Goal: Information Seeking & Learning: Learn about a topic

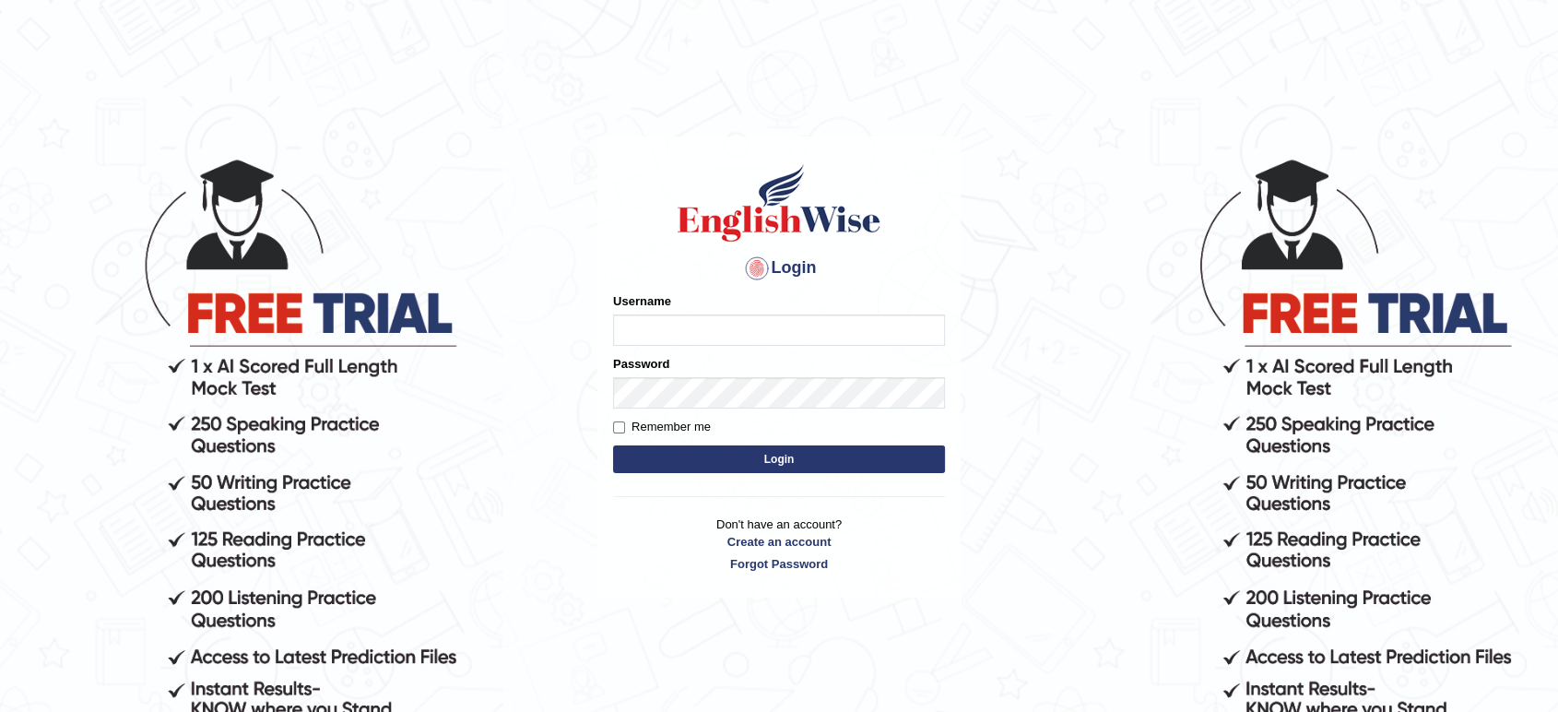
type input "maysi"
click at [714, 462] on button "Login" at bounding box center [779, 459] width 332 height 28
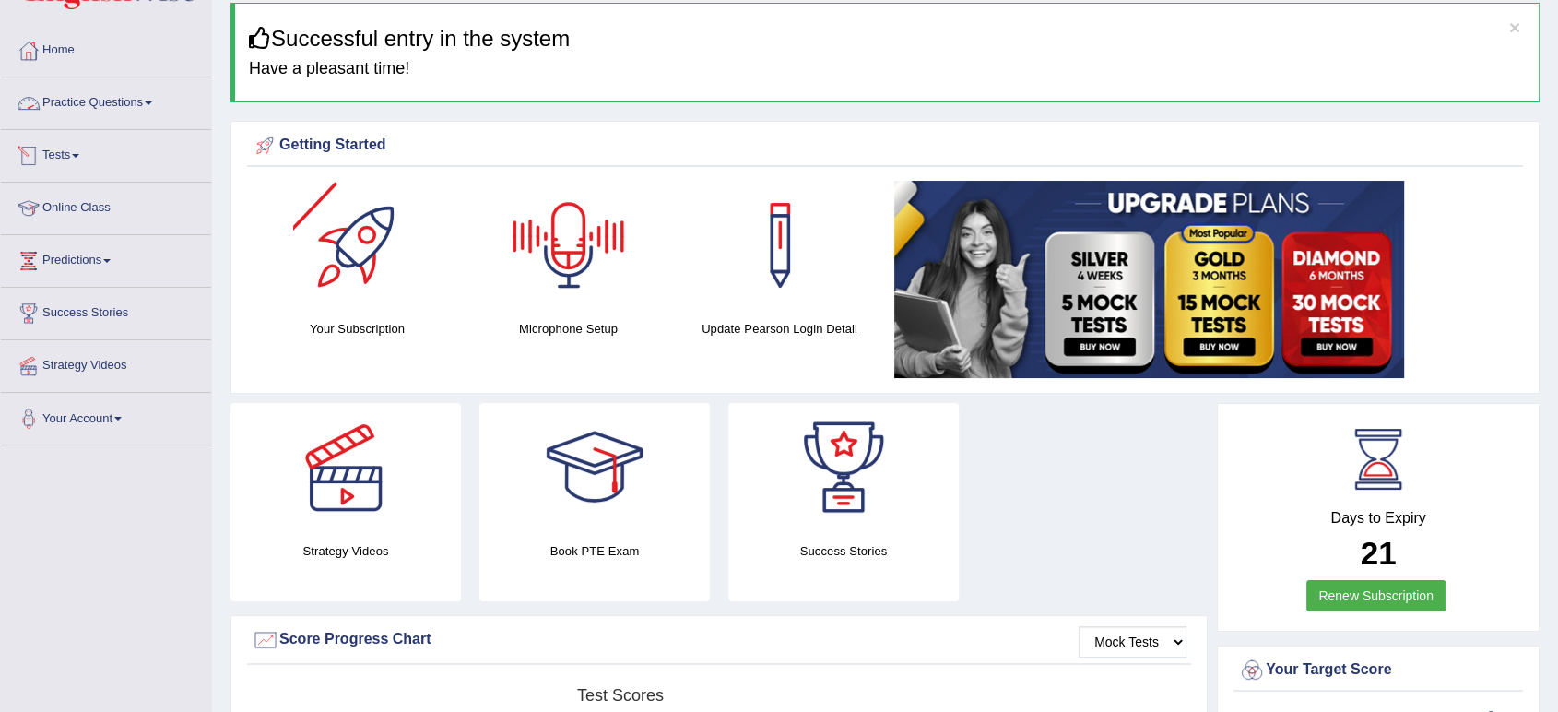
scroll to position [102, 0]
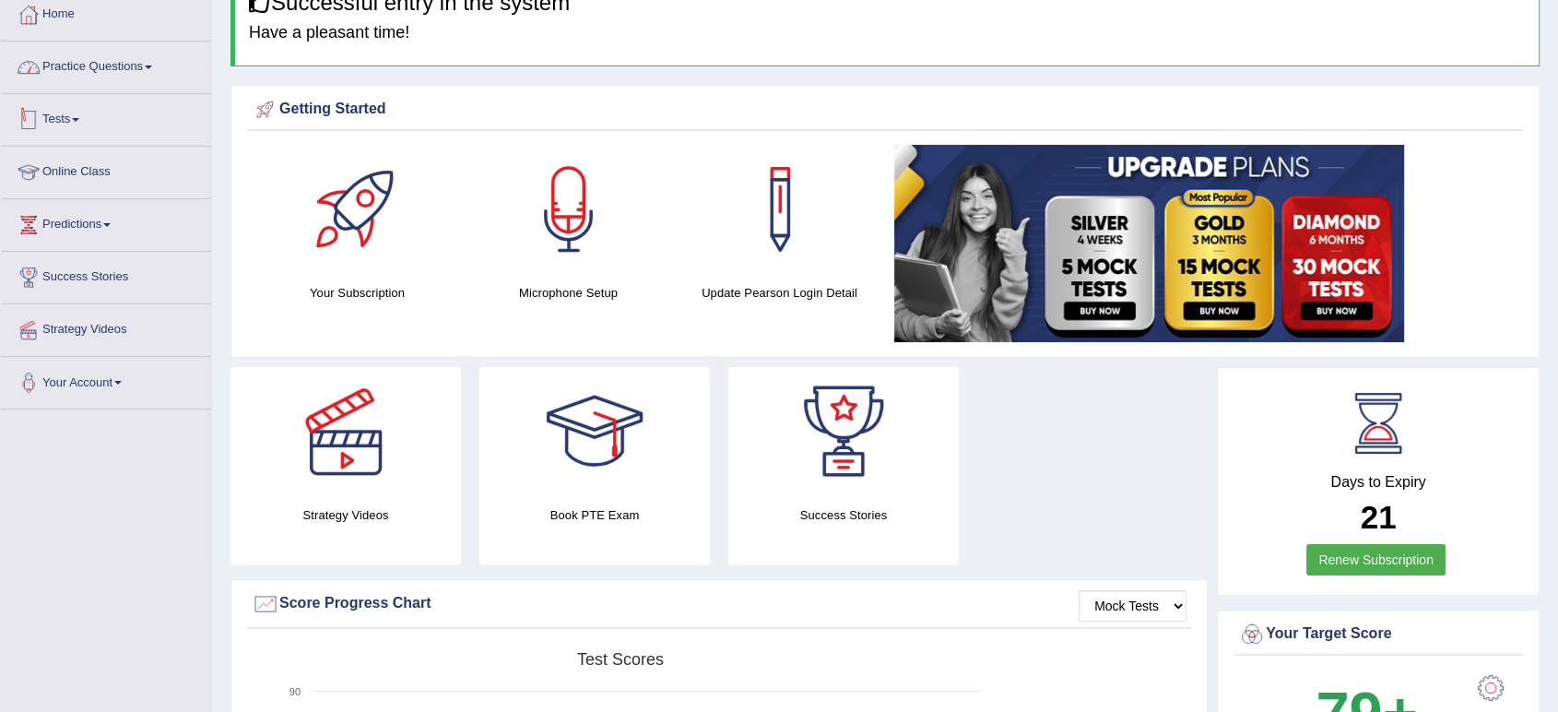
click at [136, 72] on link "Practice Questions" at bounding box center [106, 64] width 210 height 46
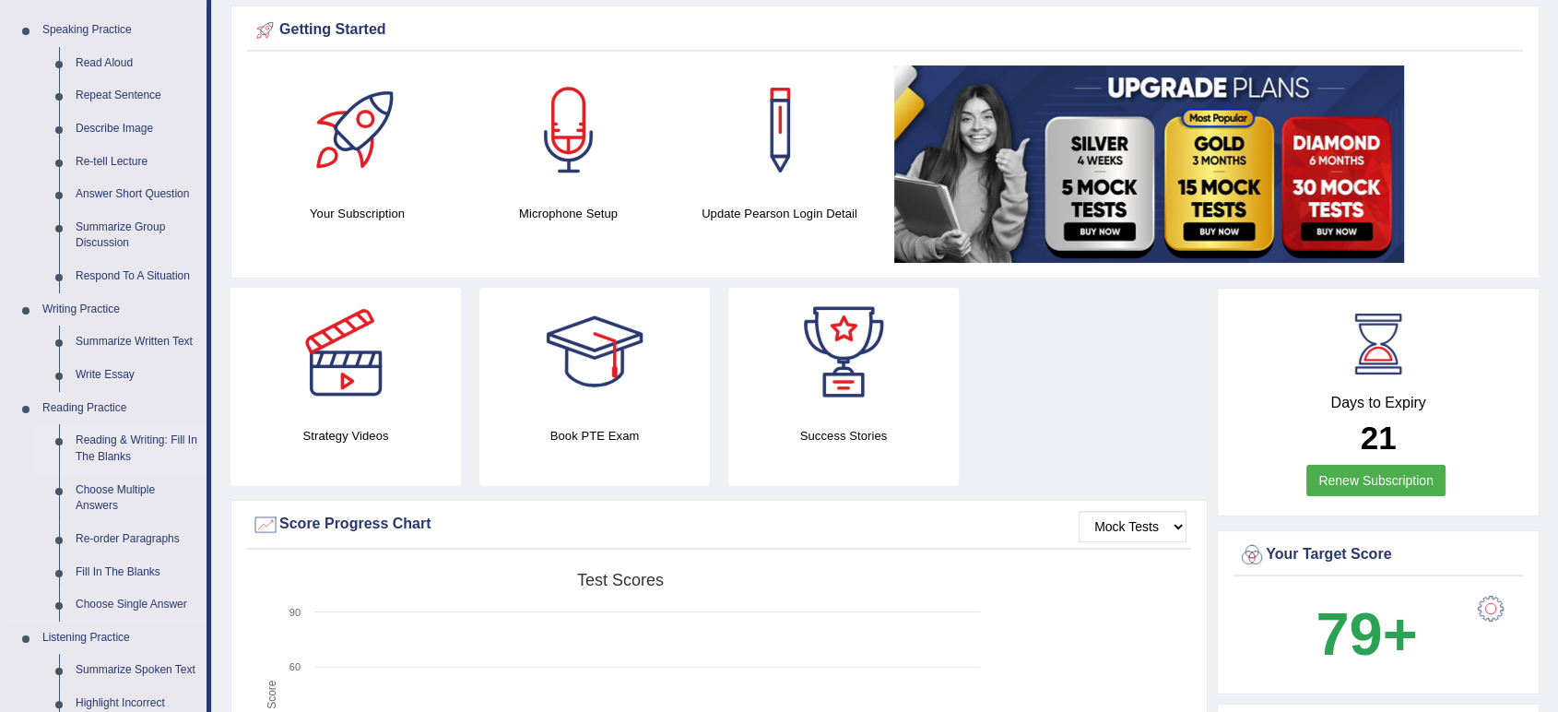
scroll to position [307, 0]
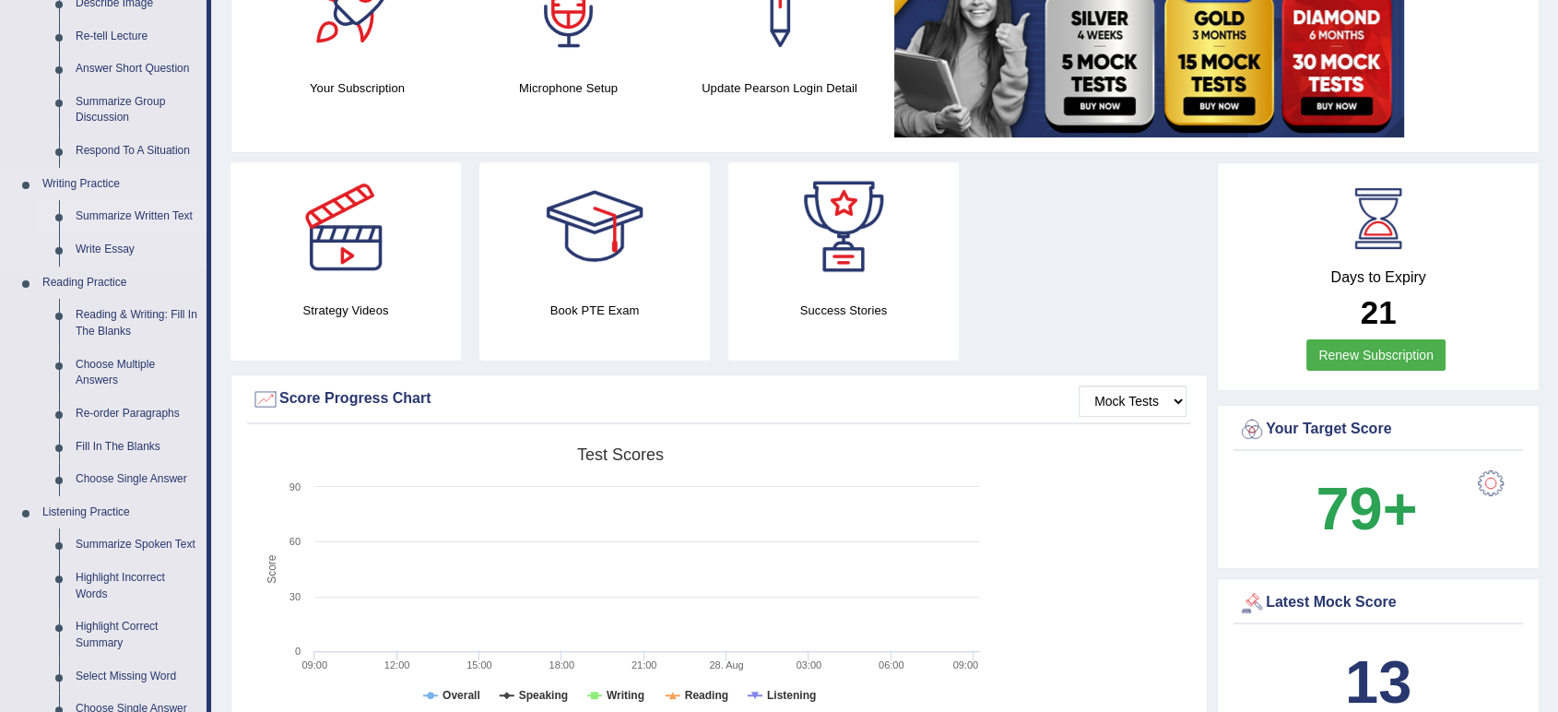
click at [148, 217] on link "Summarize Written Text" at bounding box center [136, 216] width 139 height 33
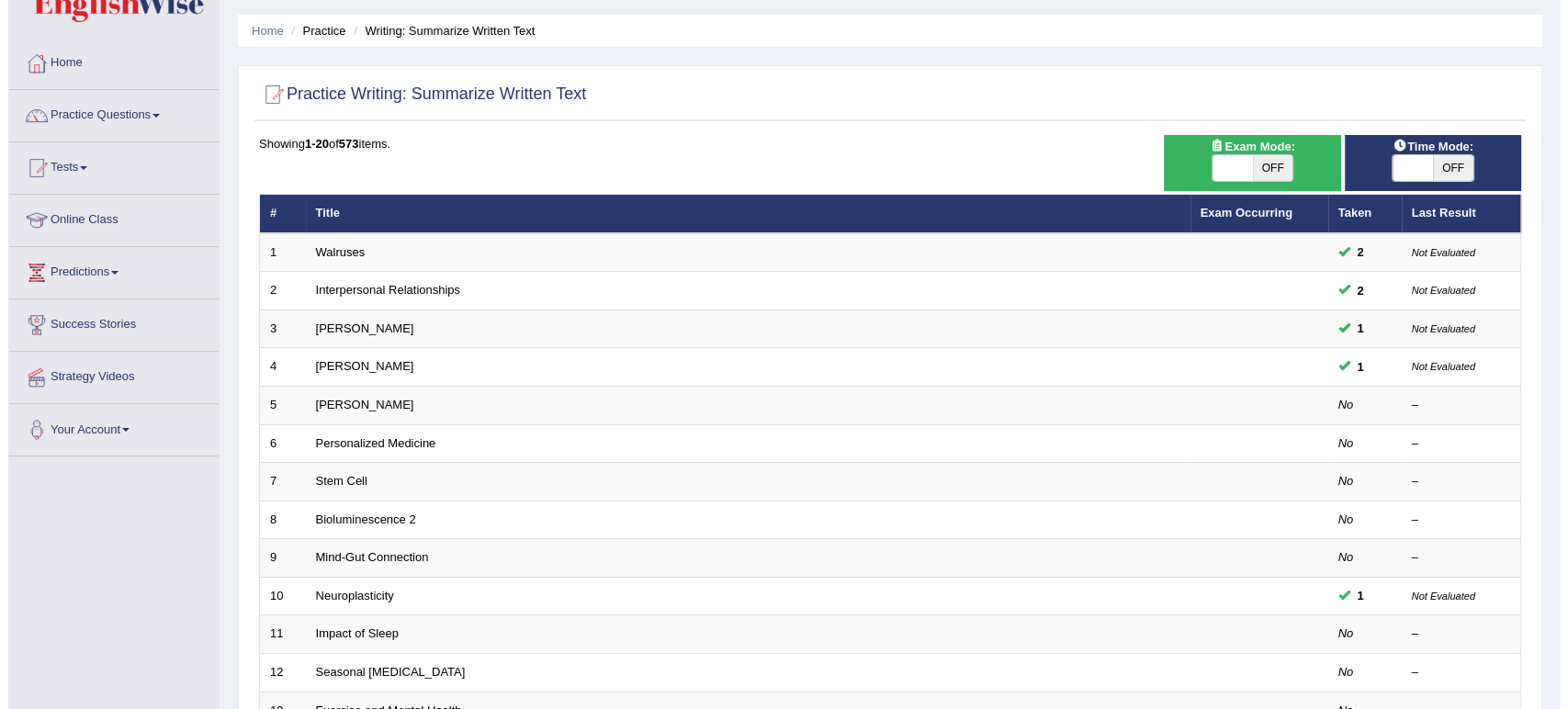
scroll to position [102, 0]
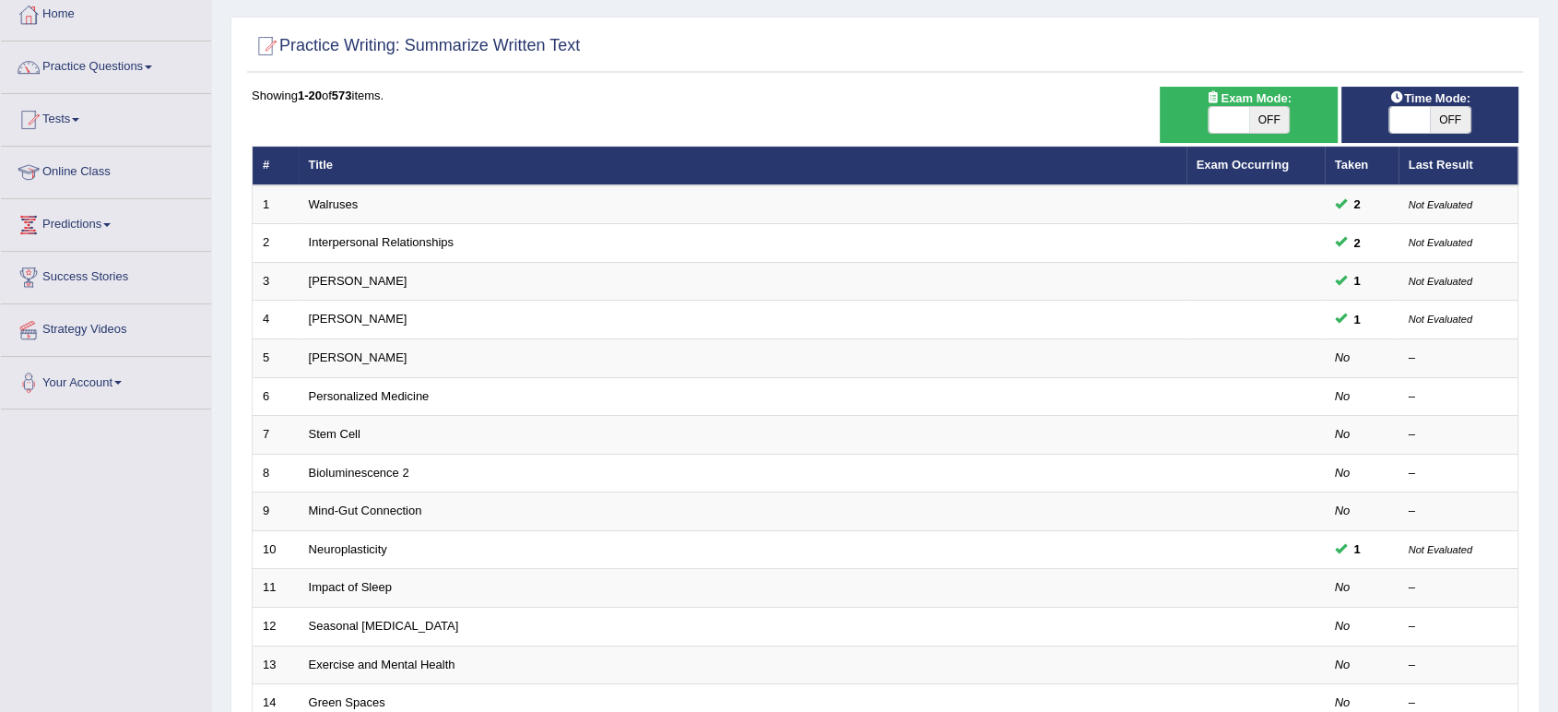
click at [1465, 116] on span "OFF" at bounding box center [1450, 120] width 41 height 26
checkbox input "true"
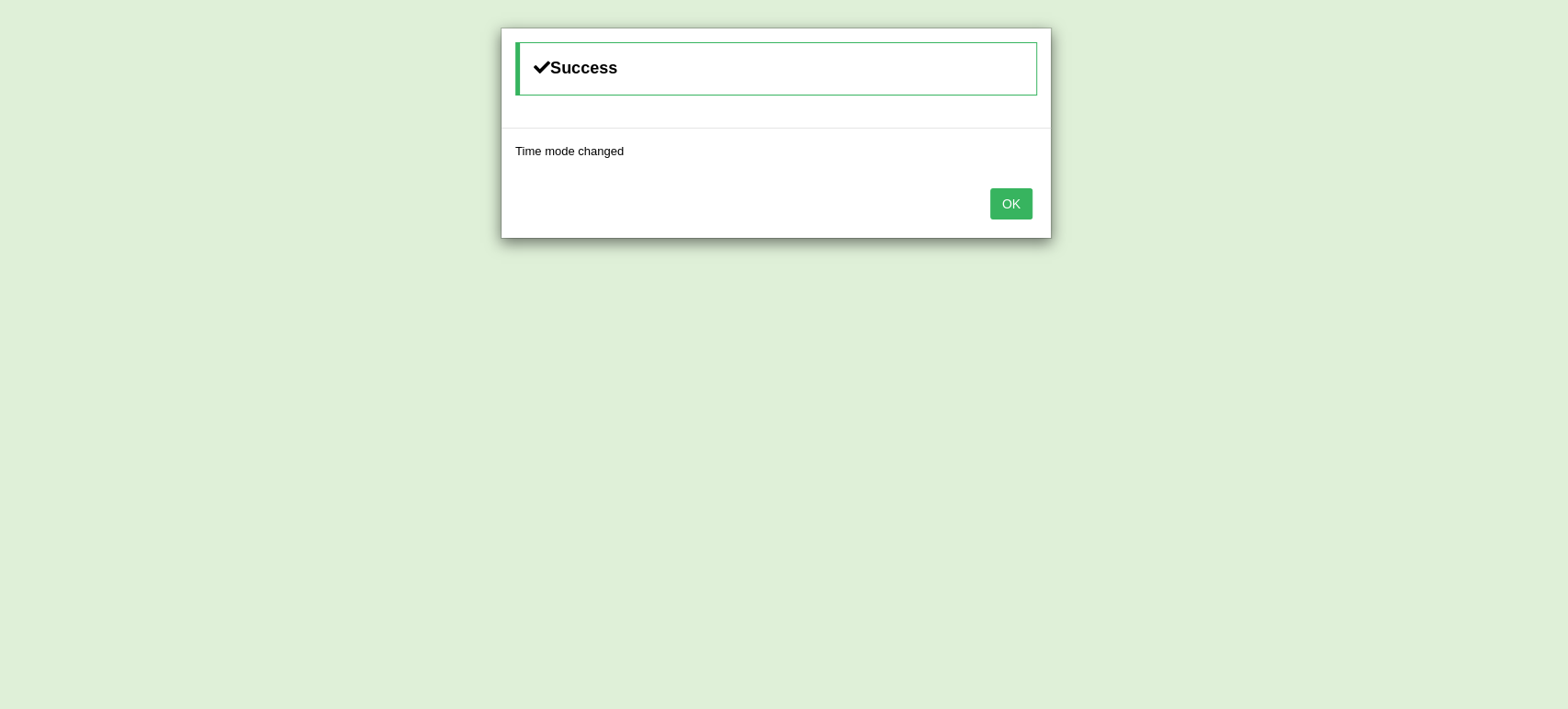
click at [1003, 208] on button "OK" at bounding box center [1011, 203] width 42 height 31
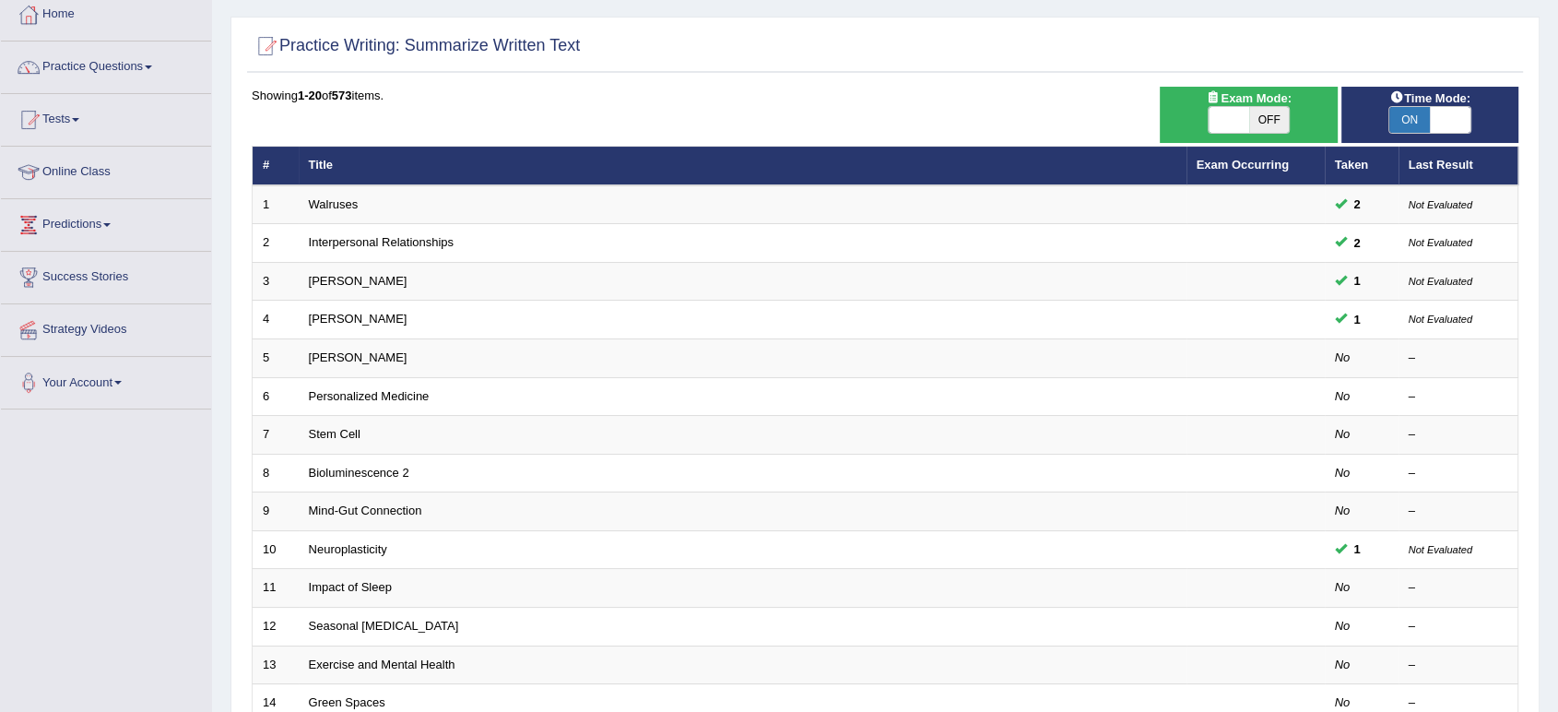
click at [1263, 109] on span "OFF" at bounding box center [1269, 120] width 41 height 26
checkbox input "true"
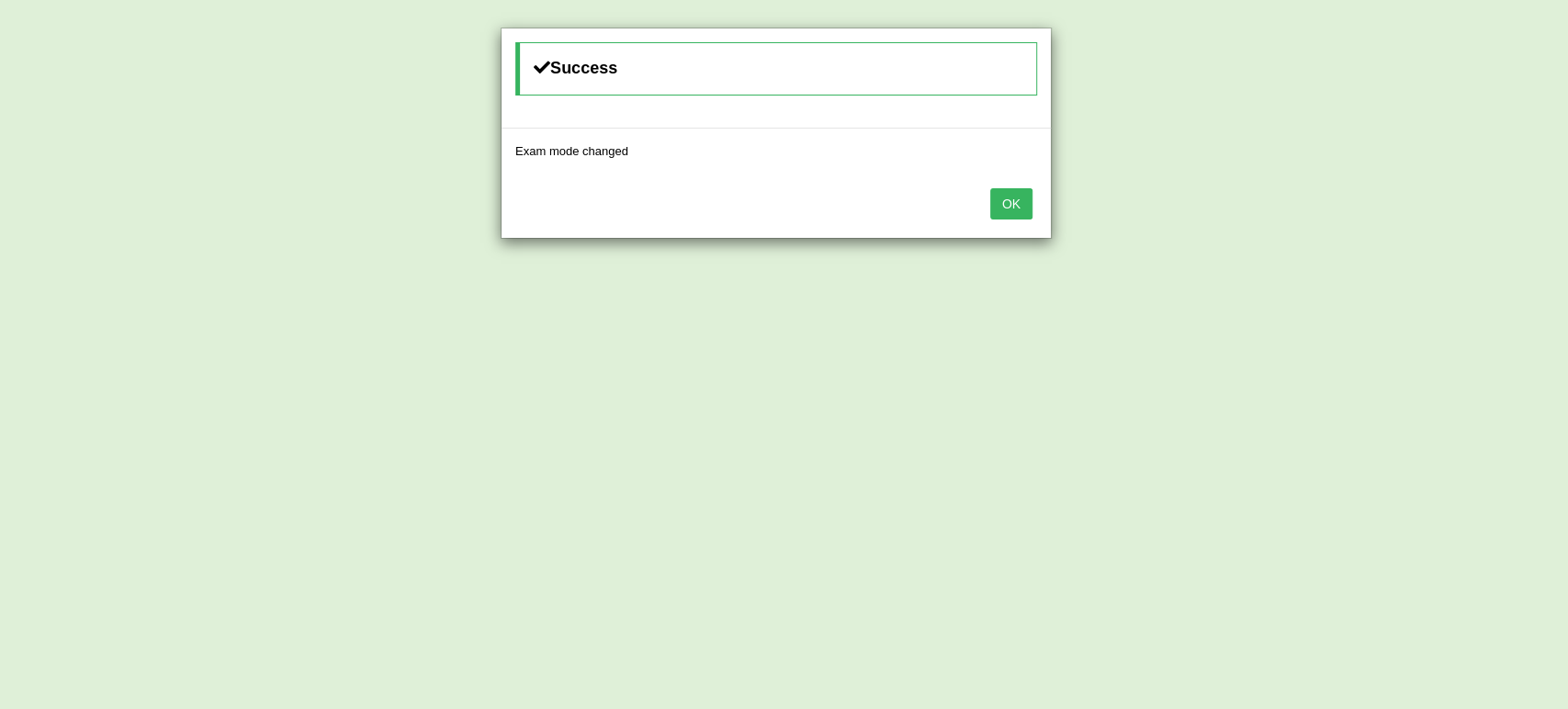
click at [1009, 205] on button "OK" at bounding box center [1011, 203] width 42 height 31
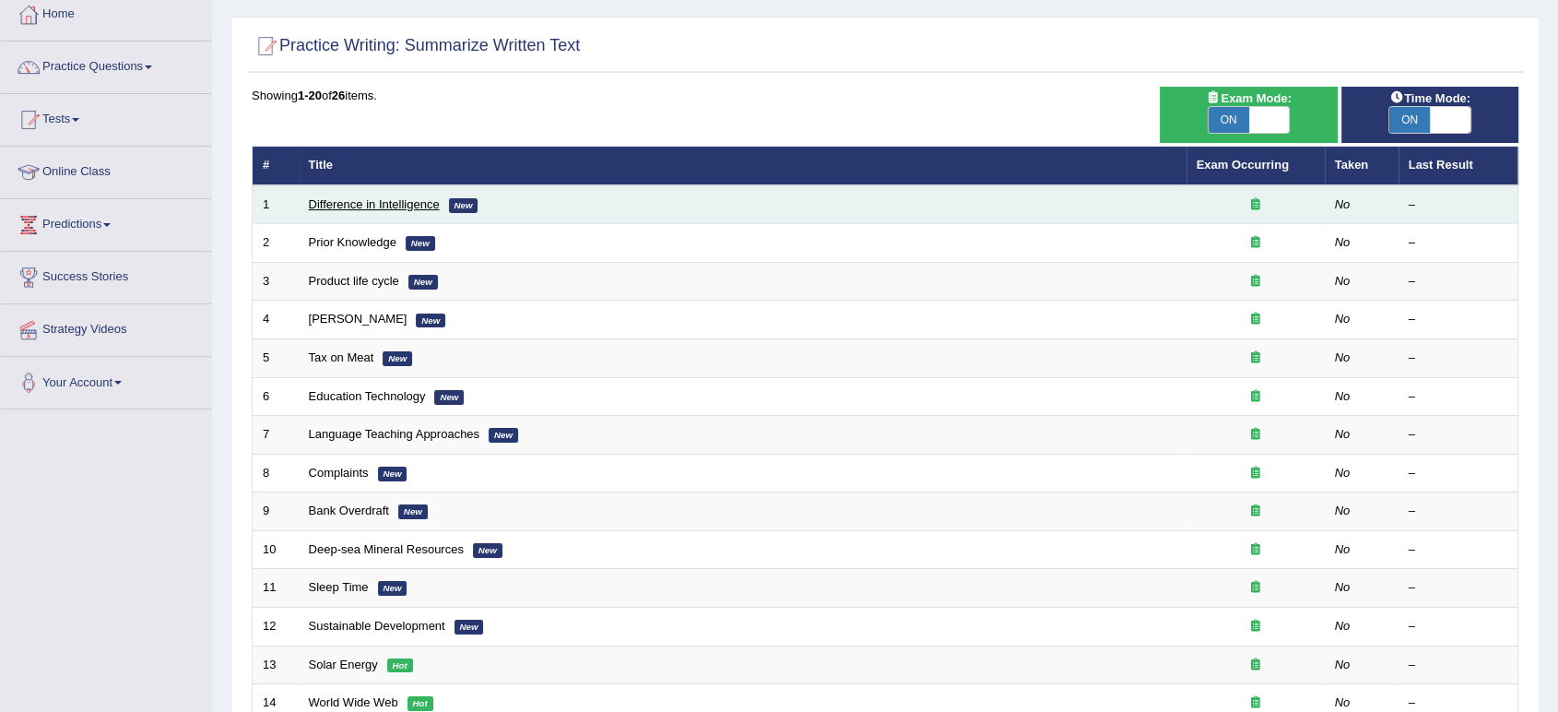
click at [349, 202] on link "Difference in Intelligence" at bounding box center [374, 204] width 131 height 14
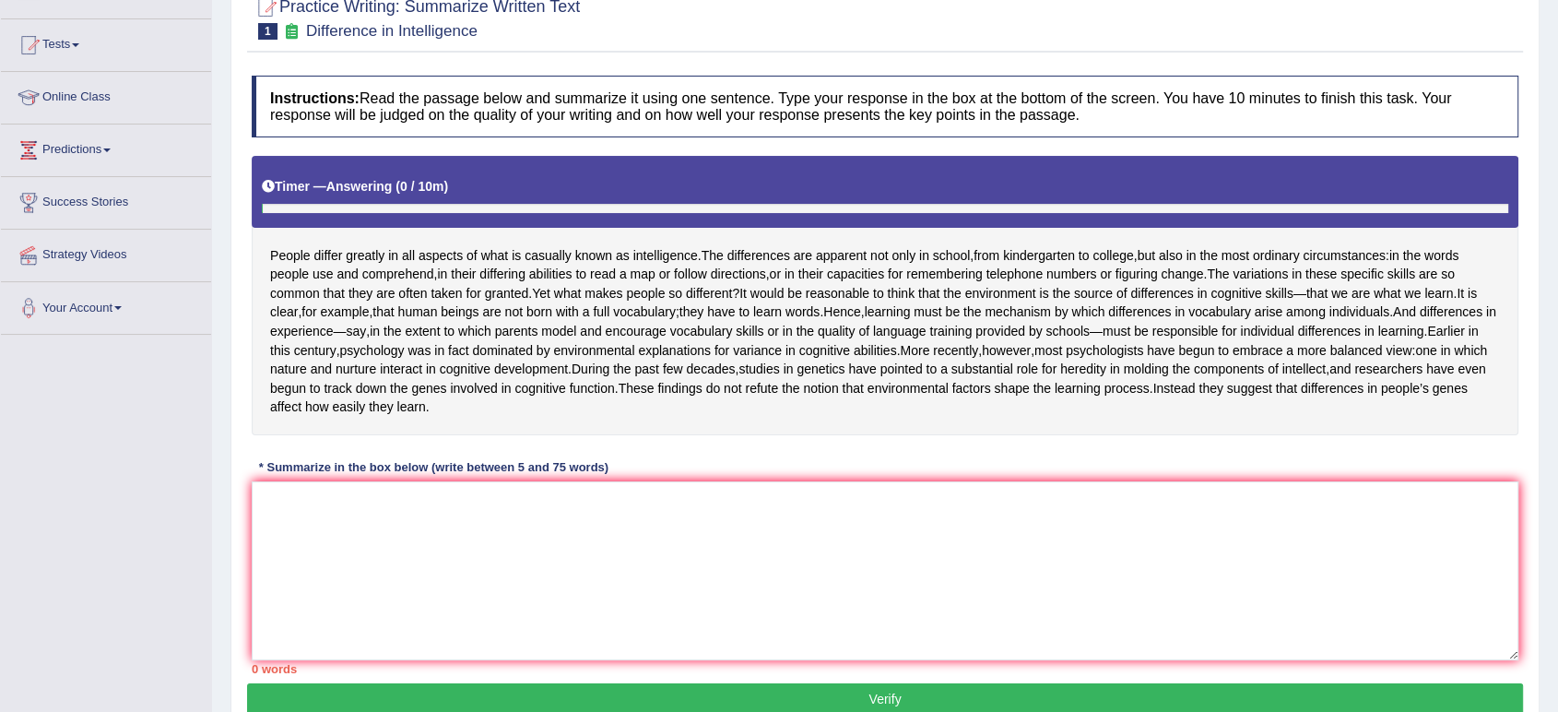
scroll to position [307, 0]
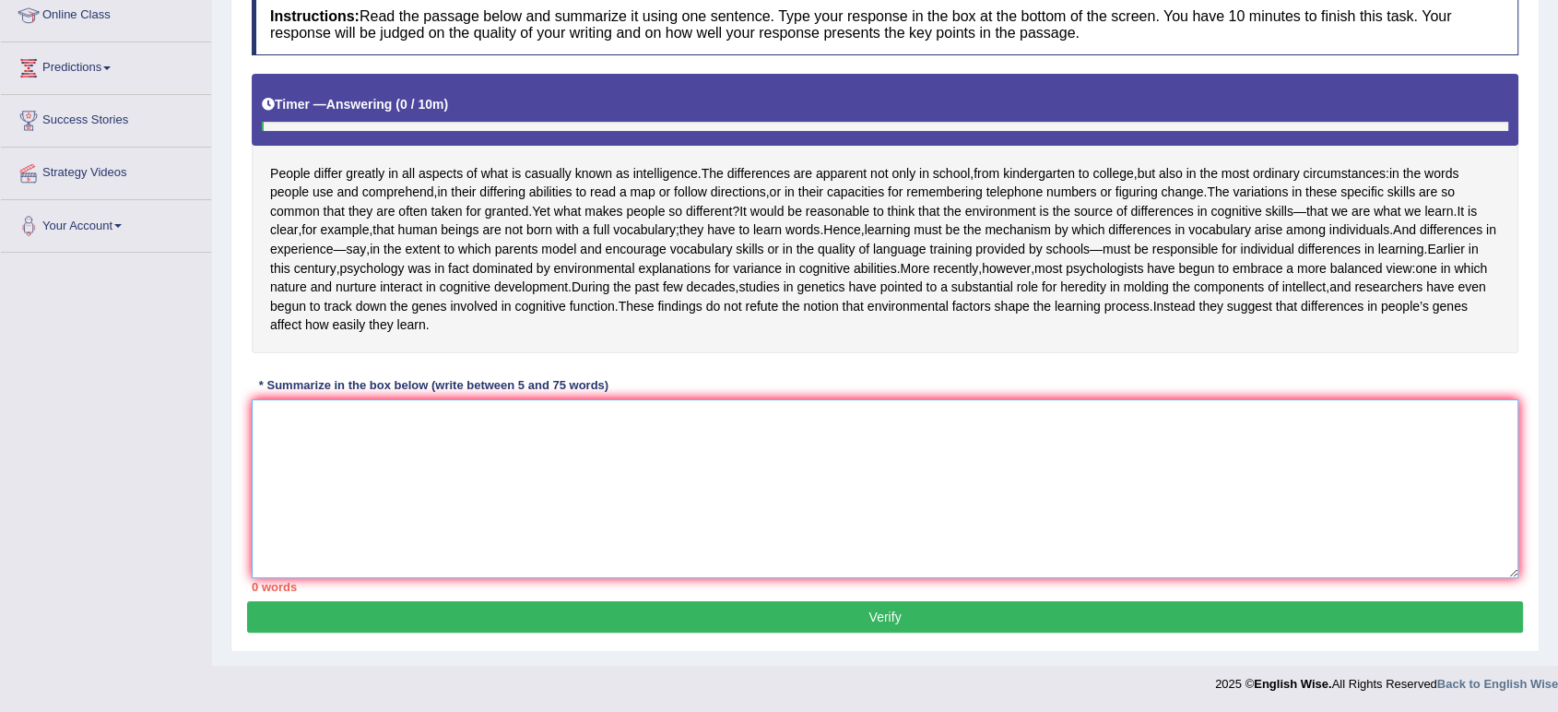
click at [322, 441] on textarea at bounding box center [885, 488] width 1267 height 179
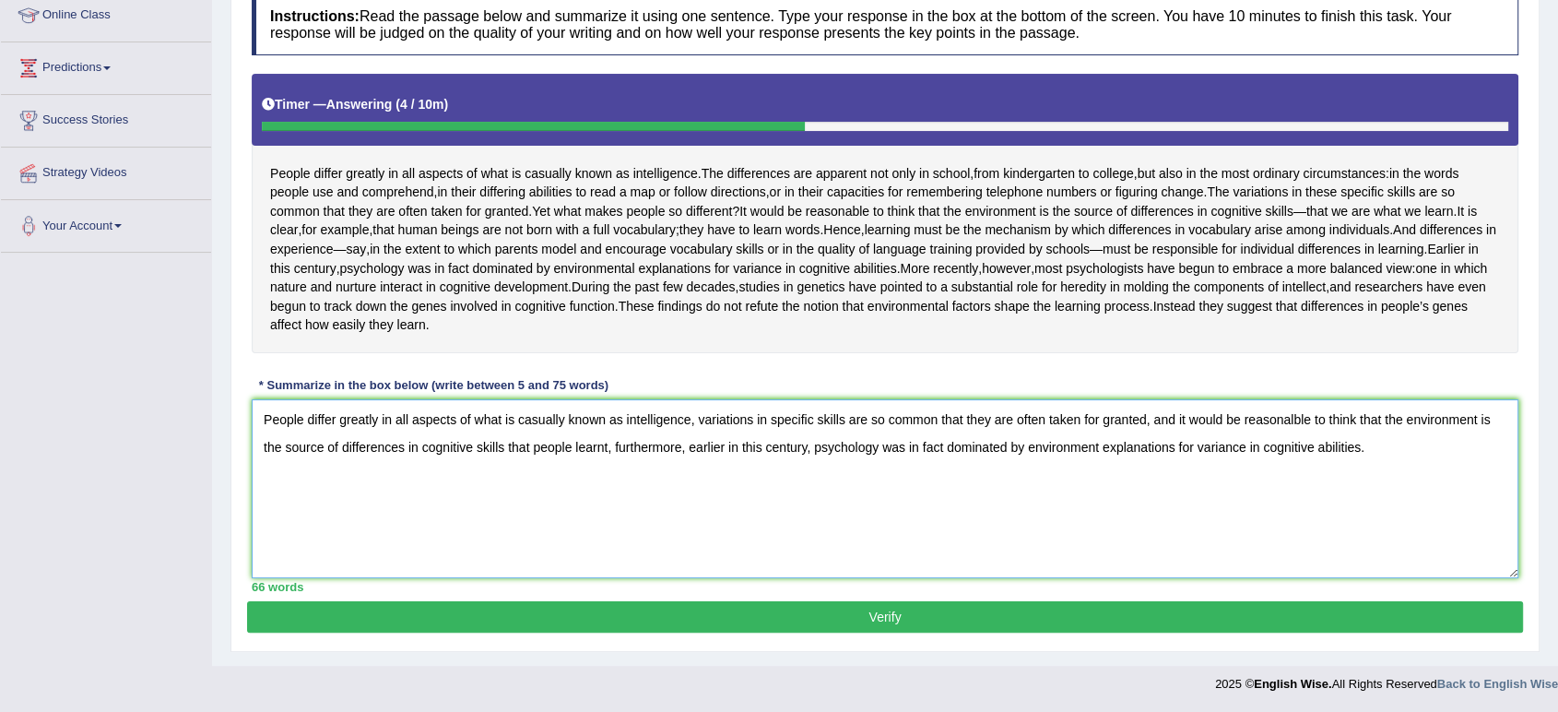
type textarea "People differ greatly in all aspects of what is casually known as intelligence,…"
click at [419, 616] on button "Verify" at bounding box center [885, 616] width 1276 height 31
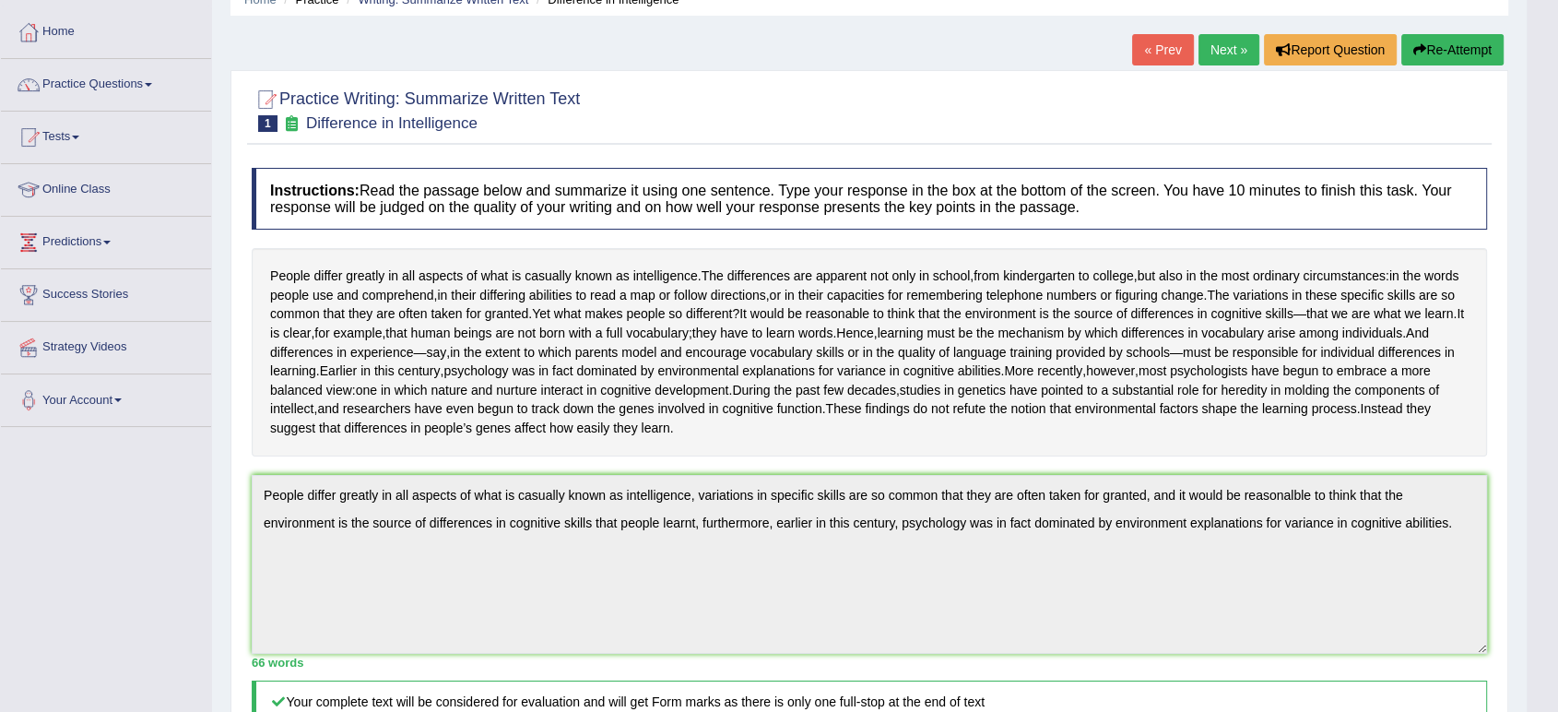
scroll to position [0, 0]
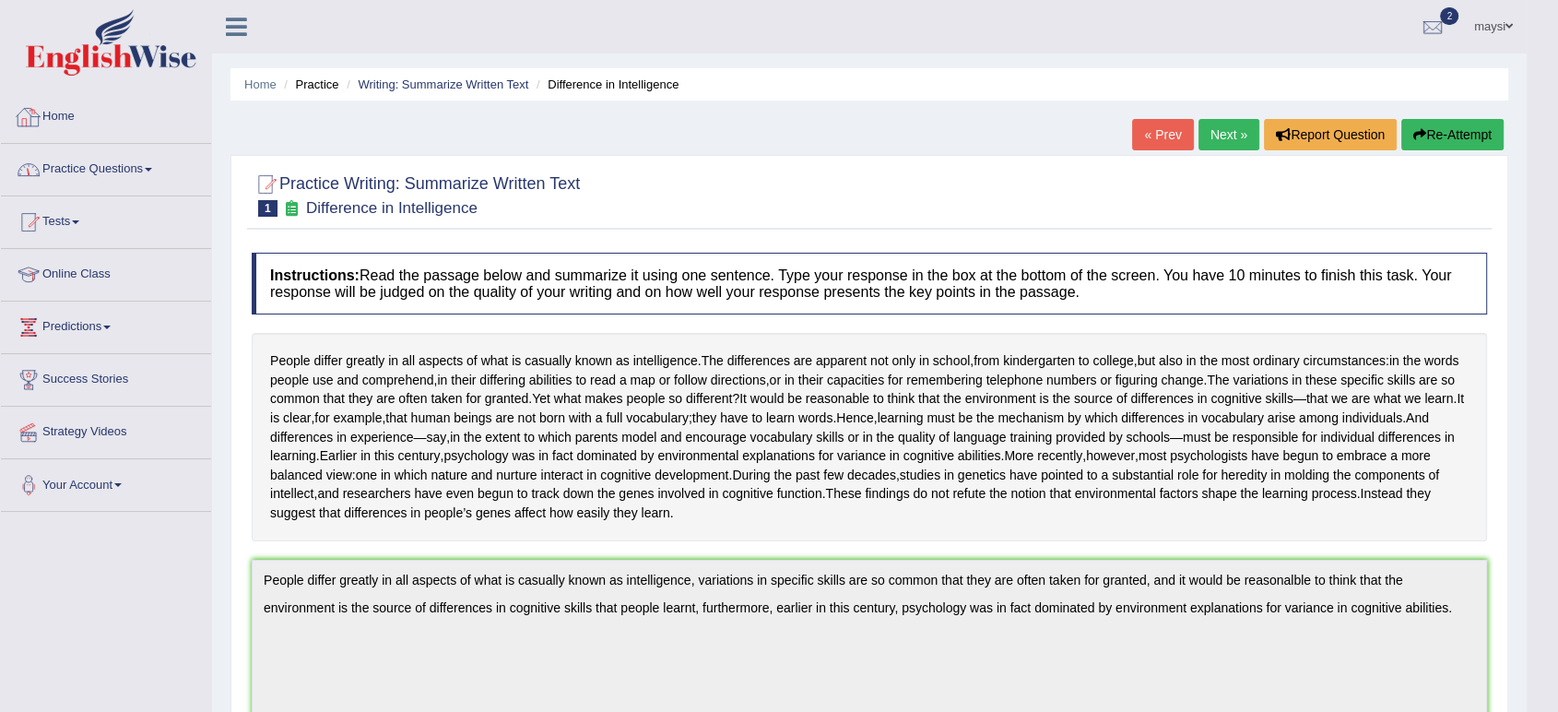
click at [125, 160] on link "Practice Questions" at bounding box center [106, 167] width 210 height 46
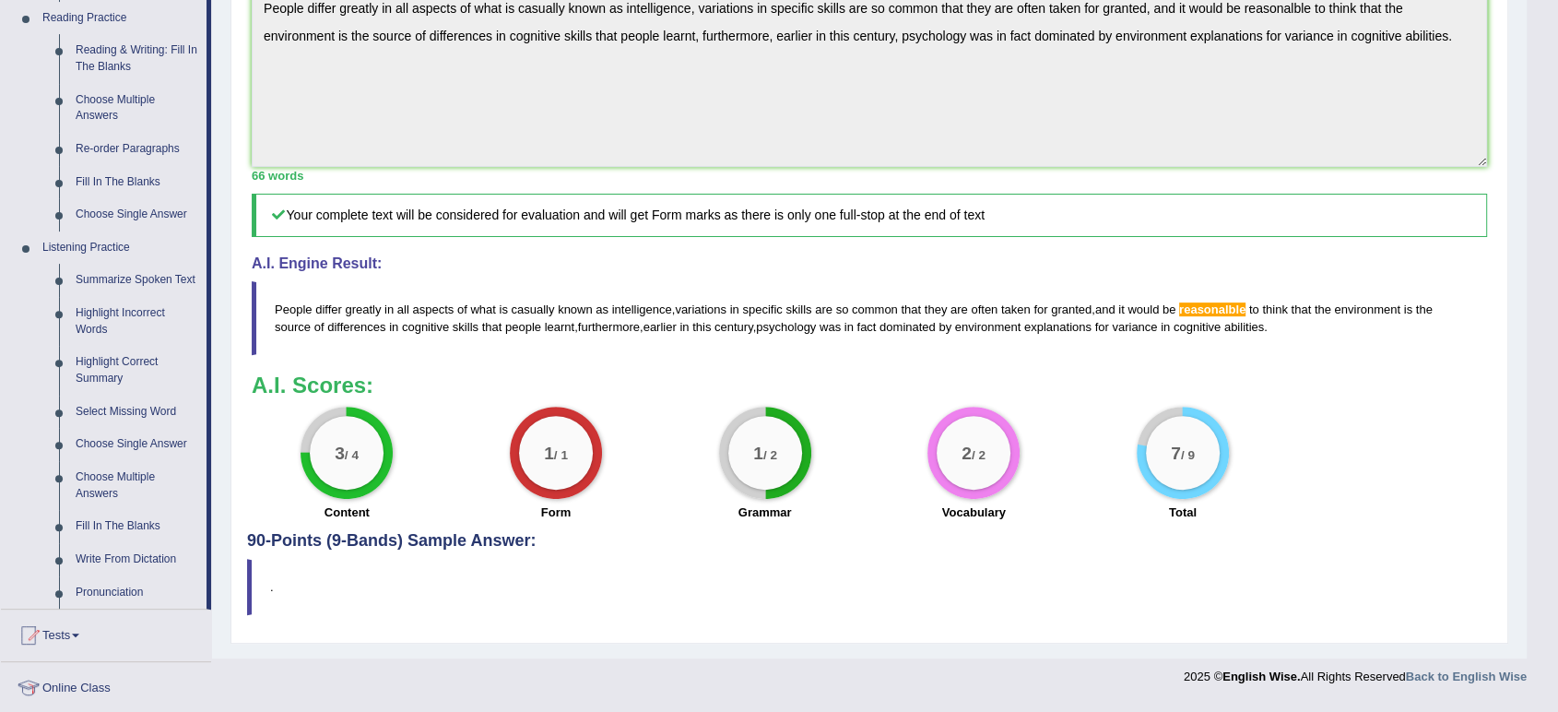
scroll to position [716, 0]
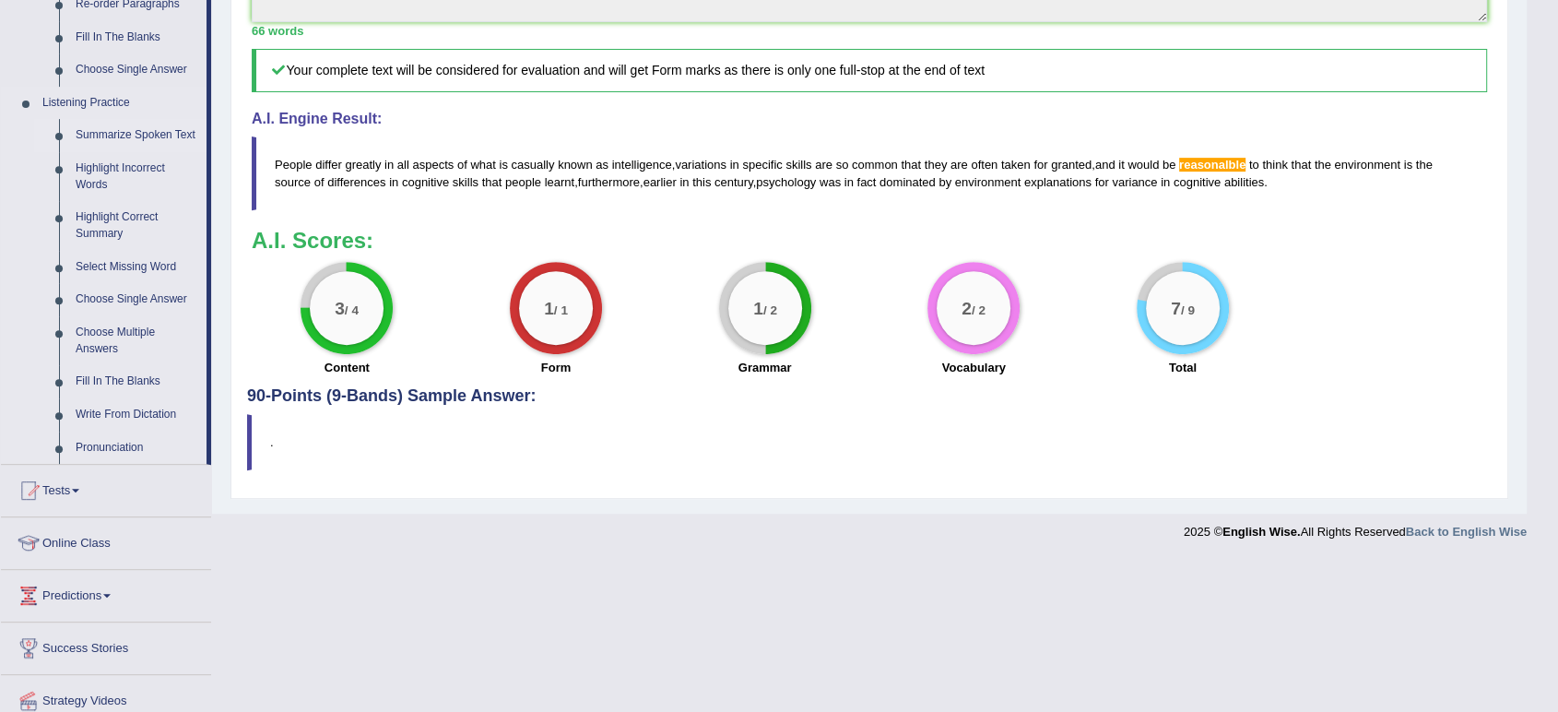
click at [107, 135] on link "Summarize Spoken Text" at bounding box center [136, 135] width 139 height 33
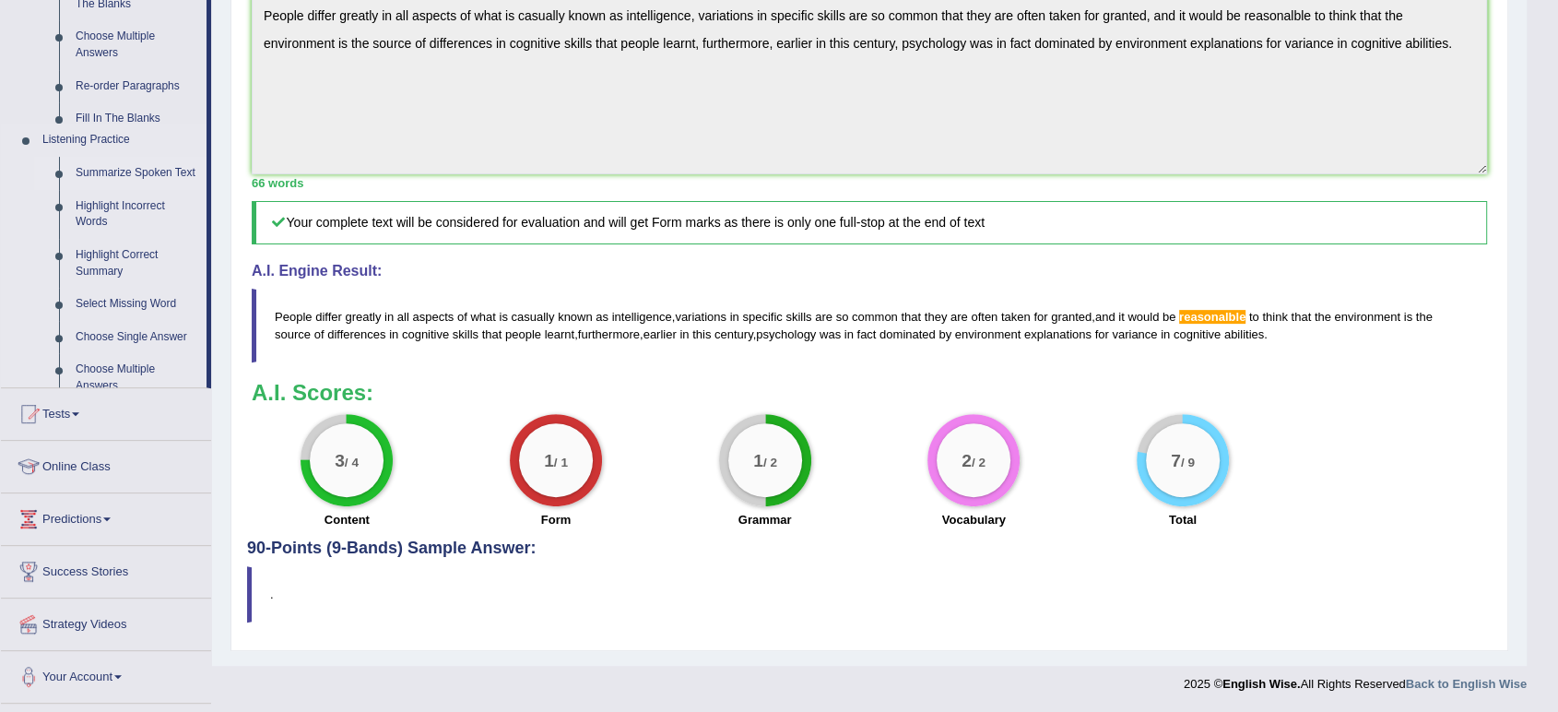
scroll to position [621, 0]
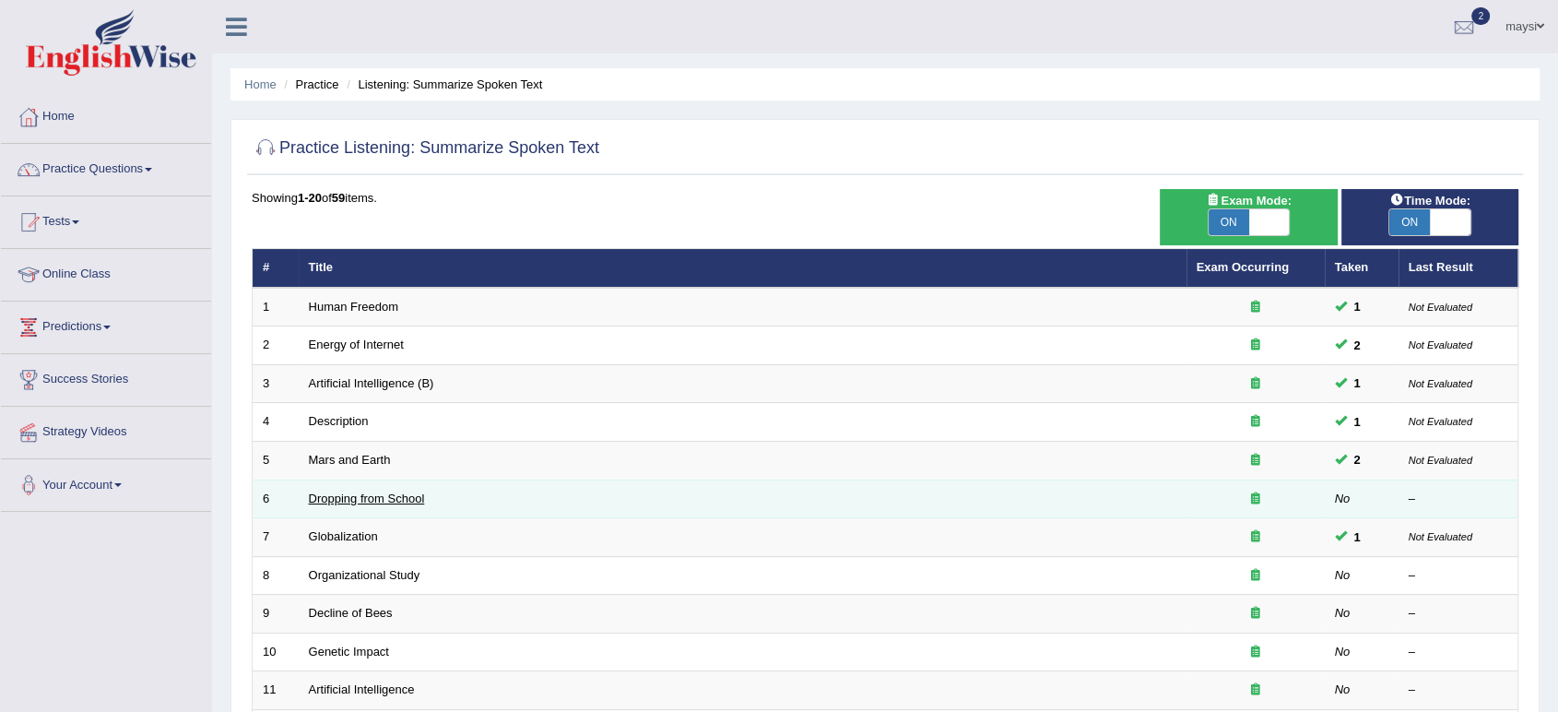
click at [344, 494] on link "Dropping from School" at bounding box center [367, 498] width 116 height 14
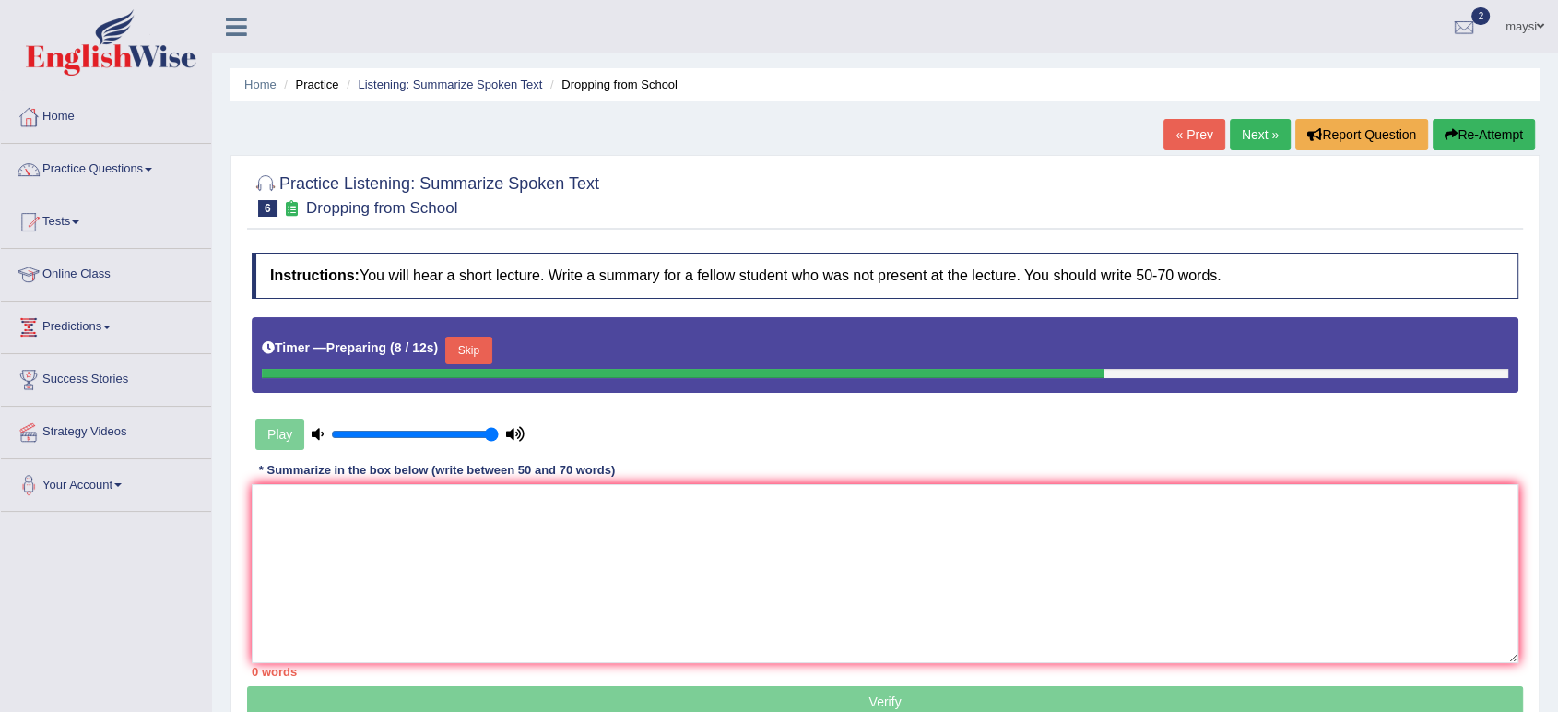
click at [454, 344] on button "Skip" at bounding box center [468, 351] width 46 height 28
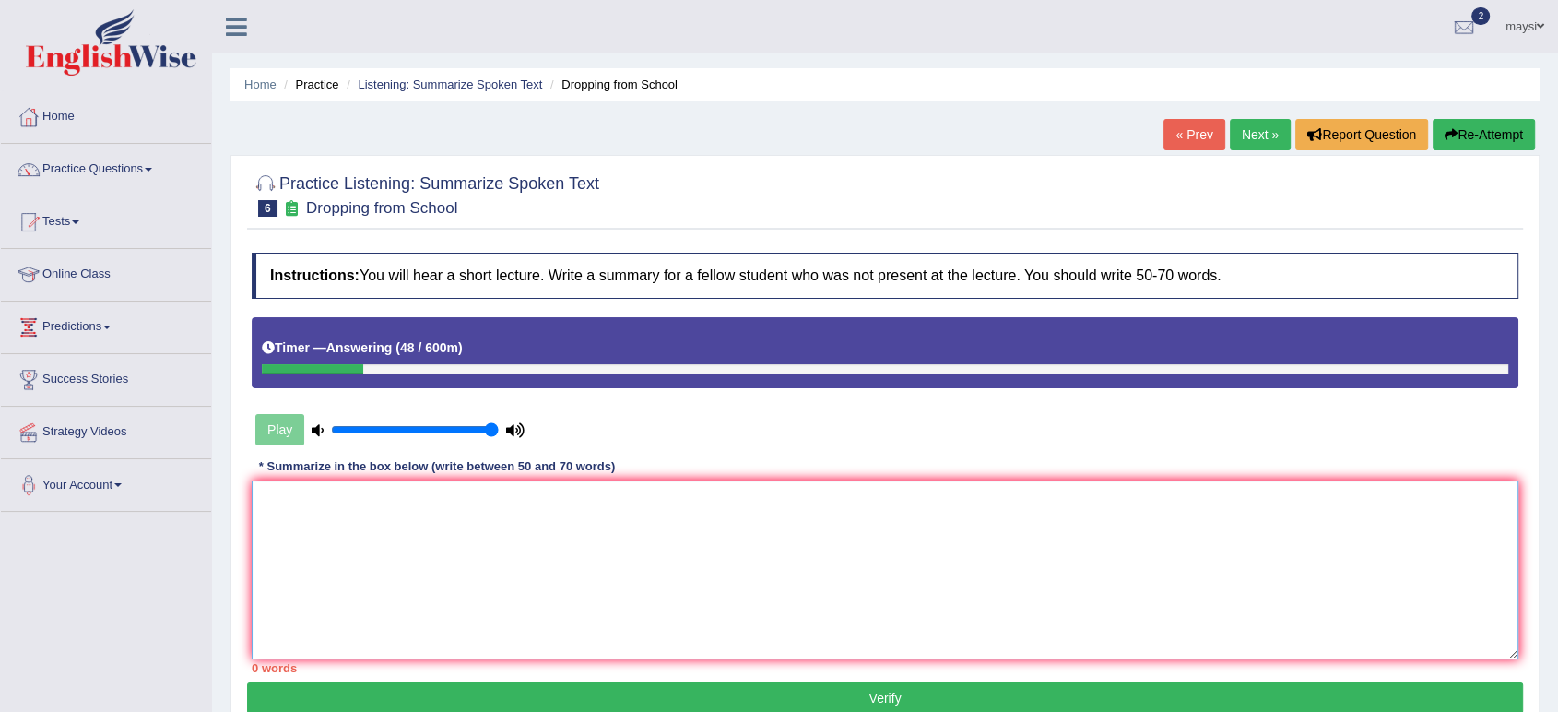
click at [529, 514] on textarea at bounding box center [885, 569] width 1267 height 179
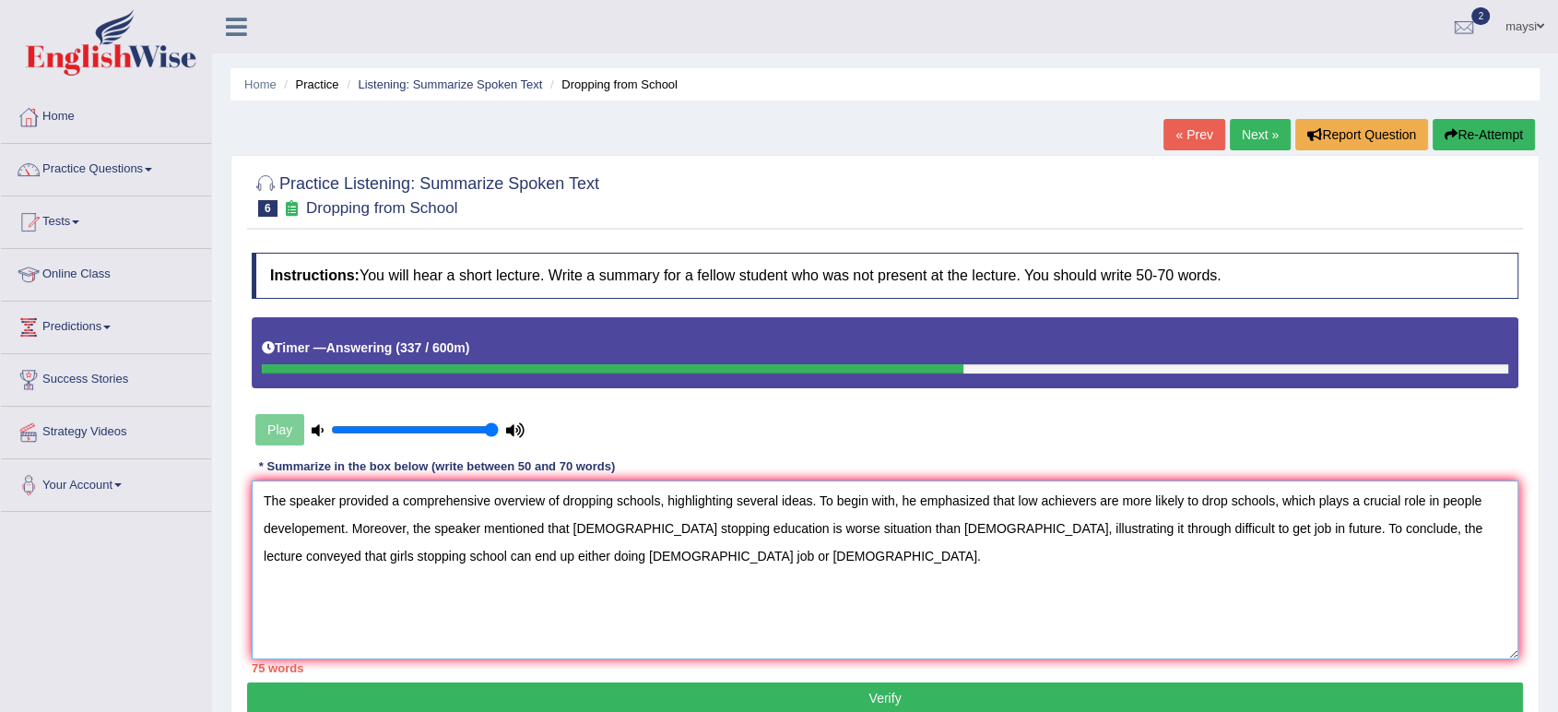
click at [823, 528] on textarea "The speaker provided a comprehensive overview of dropping schools, highlighting…" at bounding box center [885, 569] width 1267 height 179
drag, startPoint x: 1011, startPoint y: 524, endPoint x: 1154, endPoint y: 529, distance: 143.9
click at [1154, 529] on textarea "The speaker provided a comprehensive overview of dropping schools, highlighting…" at bounding box center [885, 569] width 1267 height 179
click at [1453, 526] on textarea "The speaker provided a comprehensive overview of dropping schools, highlighting…" at bounding box center [885, 569] width 1267 height 179
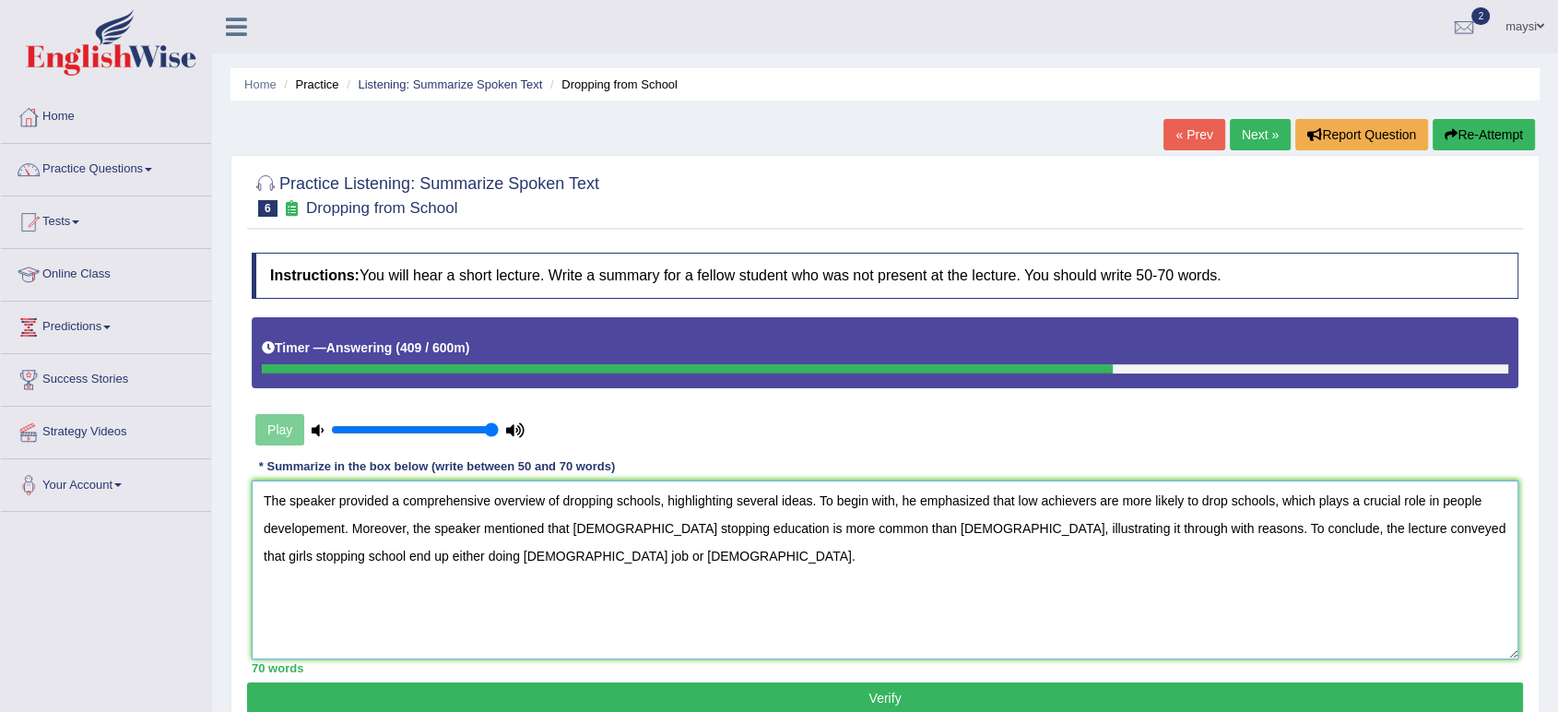
type textarea "The speaker provided a comprehensive overview of dropping schools, highlighting…"
click at [629, 695] on button "Verify" at bounding box center [885, 697] width 1276 height 31
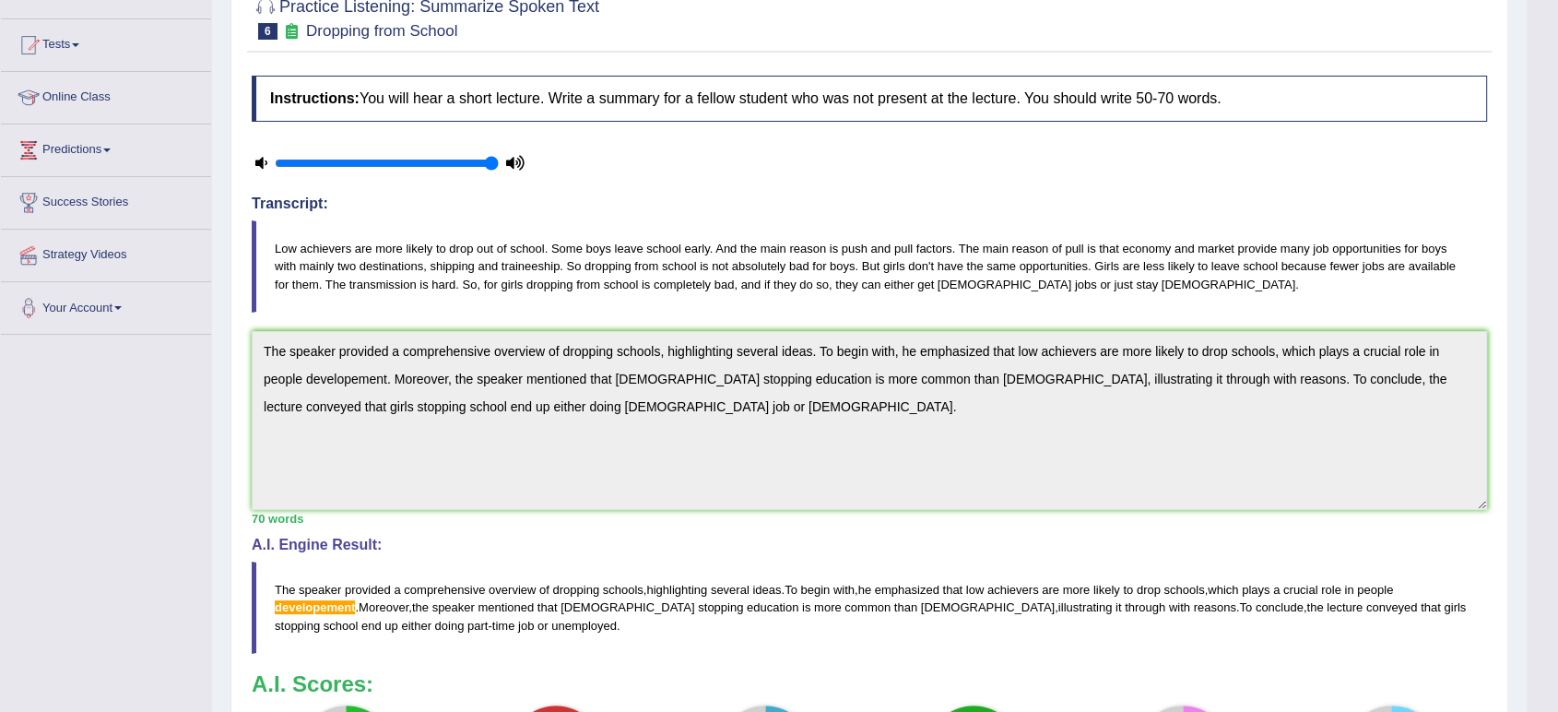
scroll to position [58, 0]
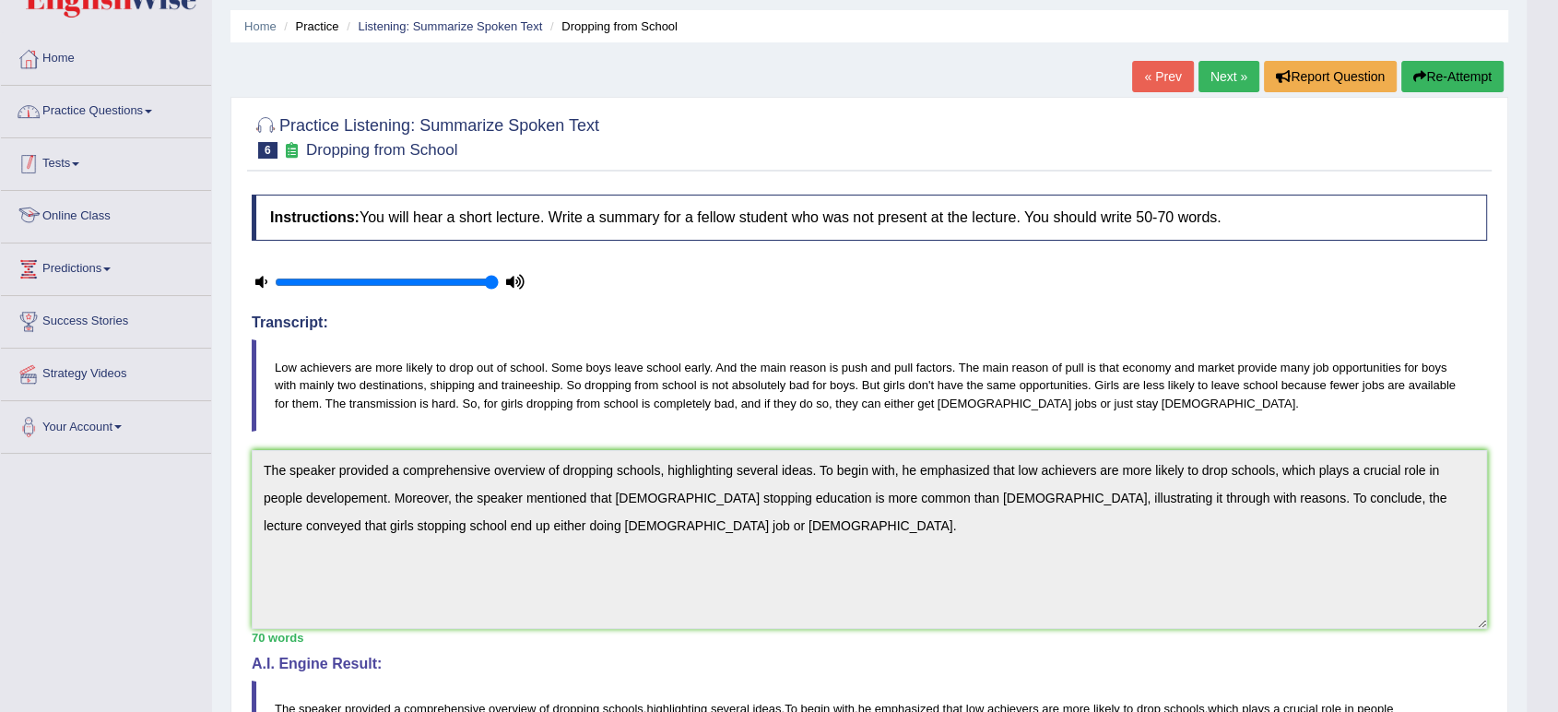
click at [126, 113] on link "Practice Questions" at bounding box center [106, 109] width 210 height 46
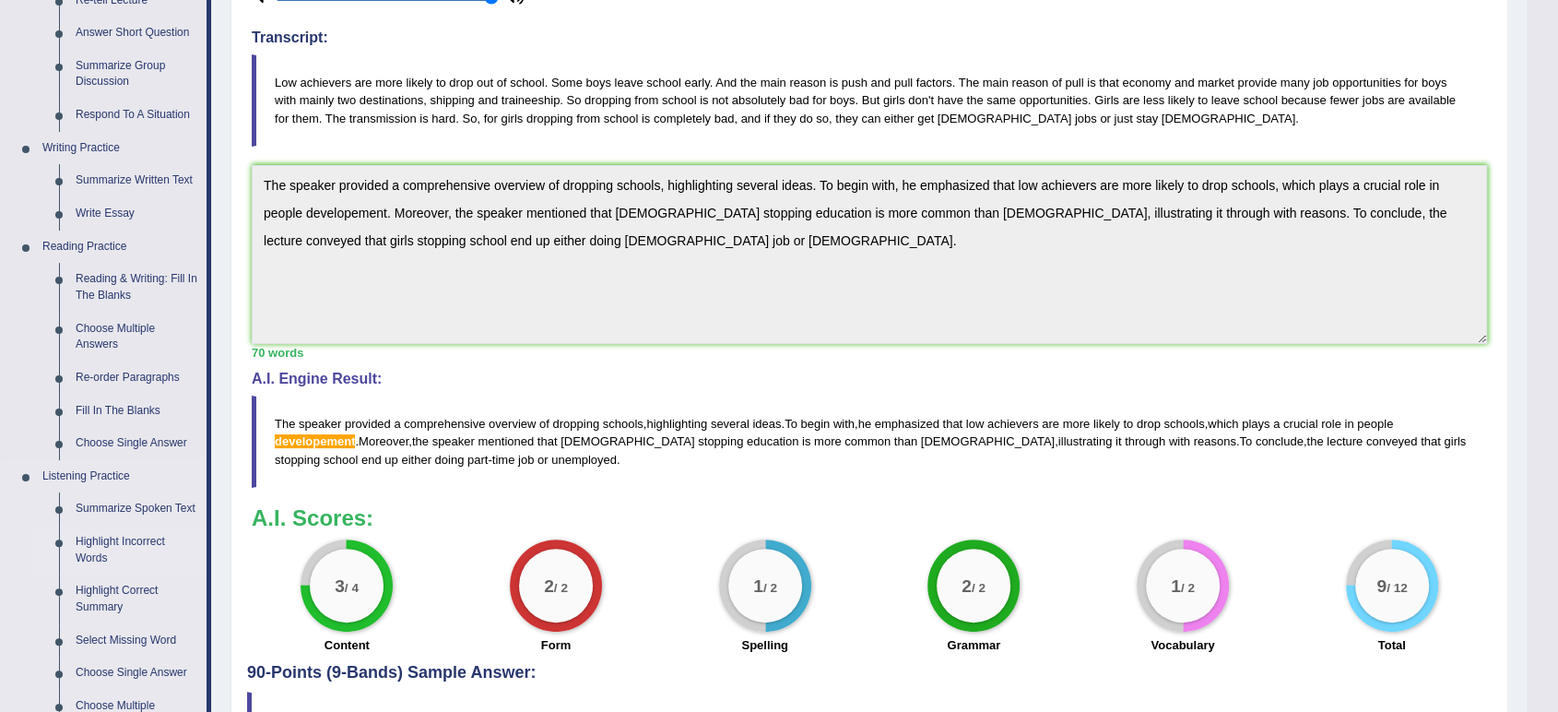
scroll to position [467, 0]
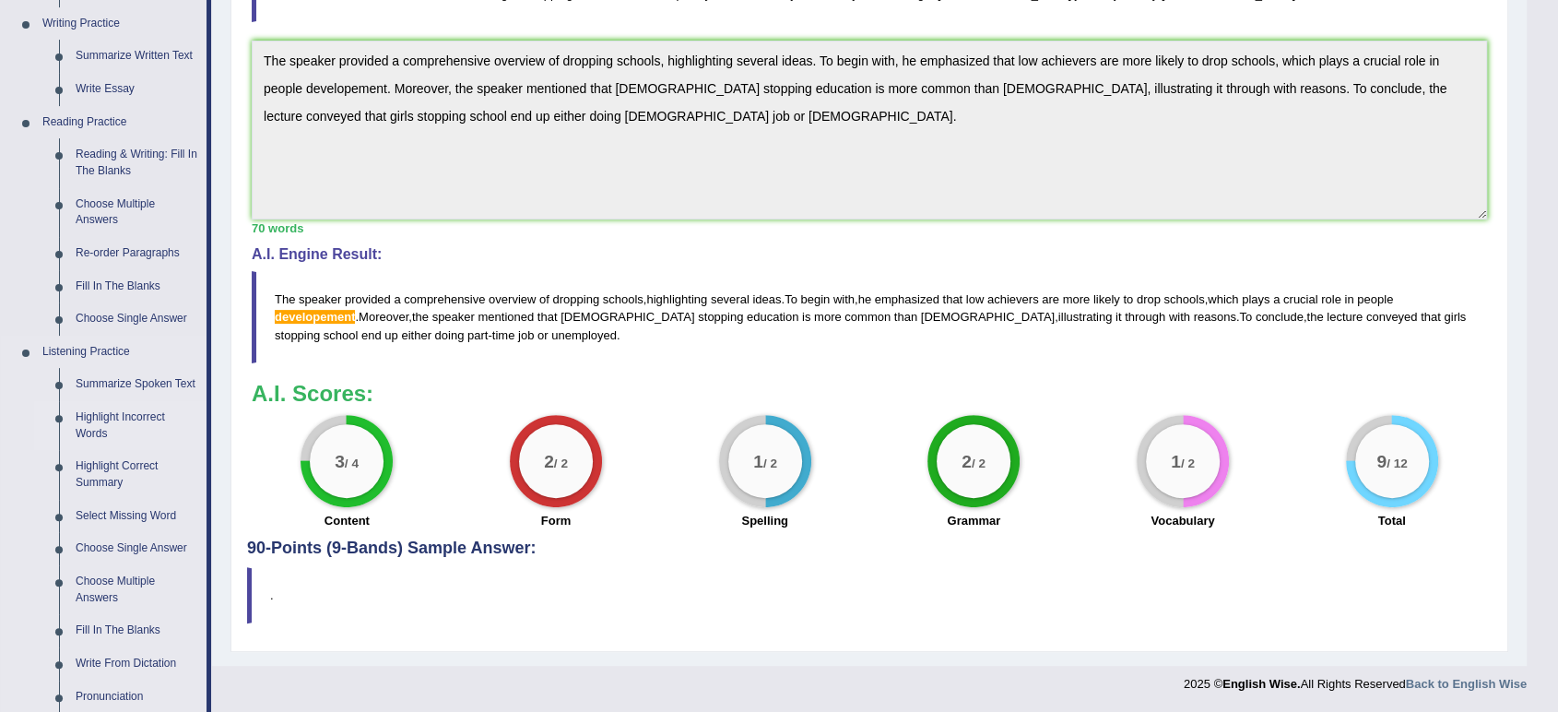
click at [91, 418] on link "Highlight Incorrect Words" at bounding box center [136, 425] width 139 height 49
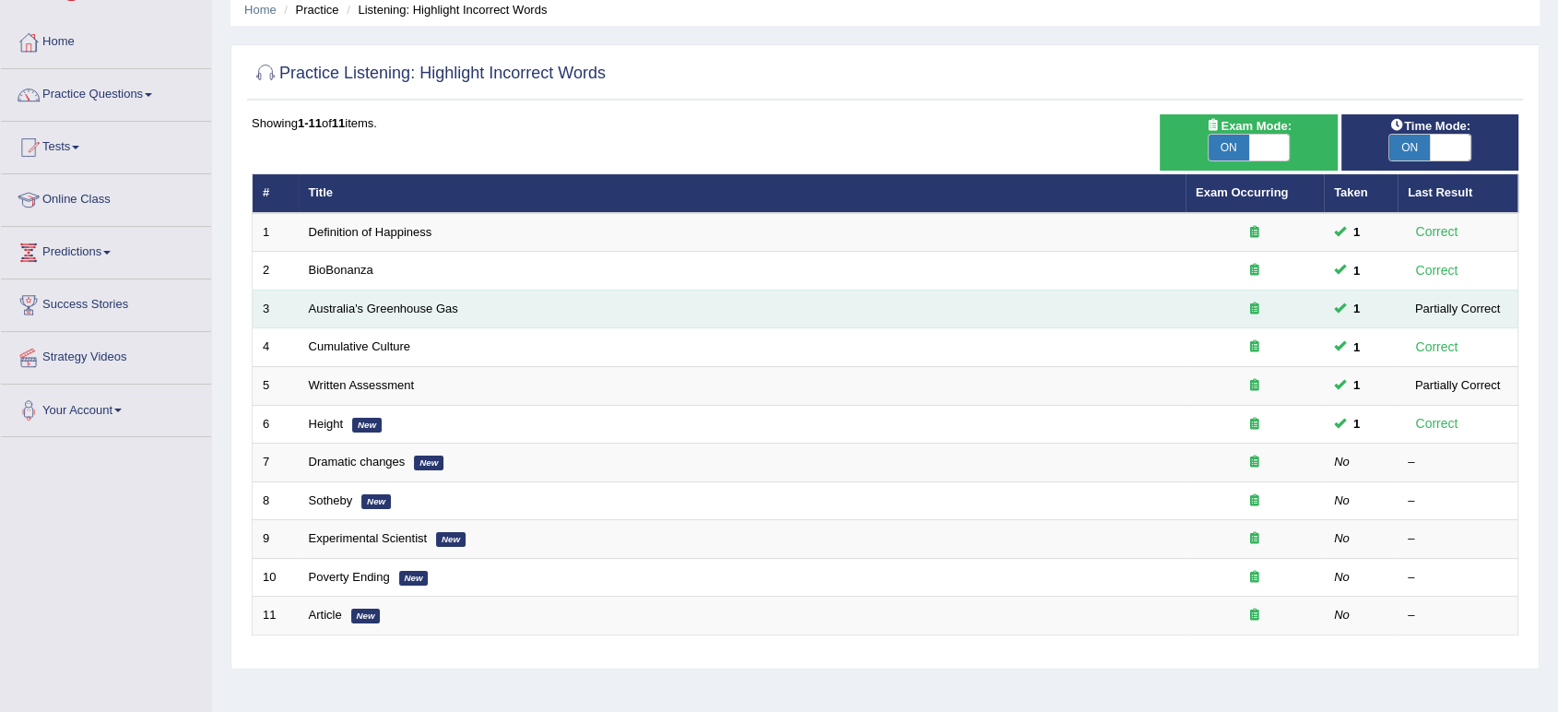
scroll to position [102, 0]
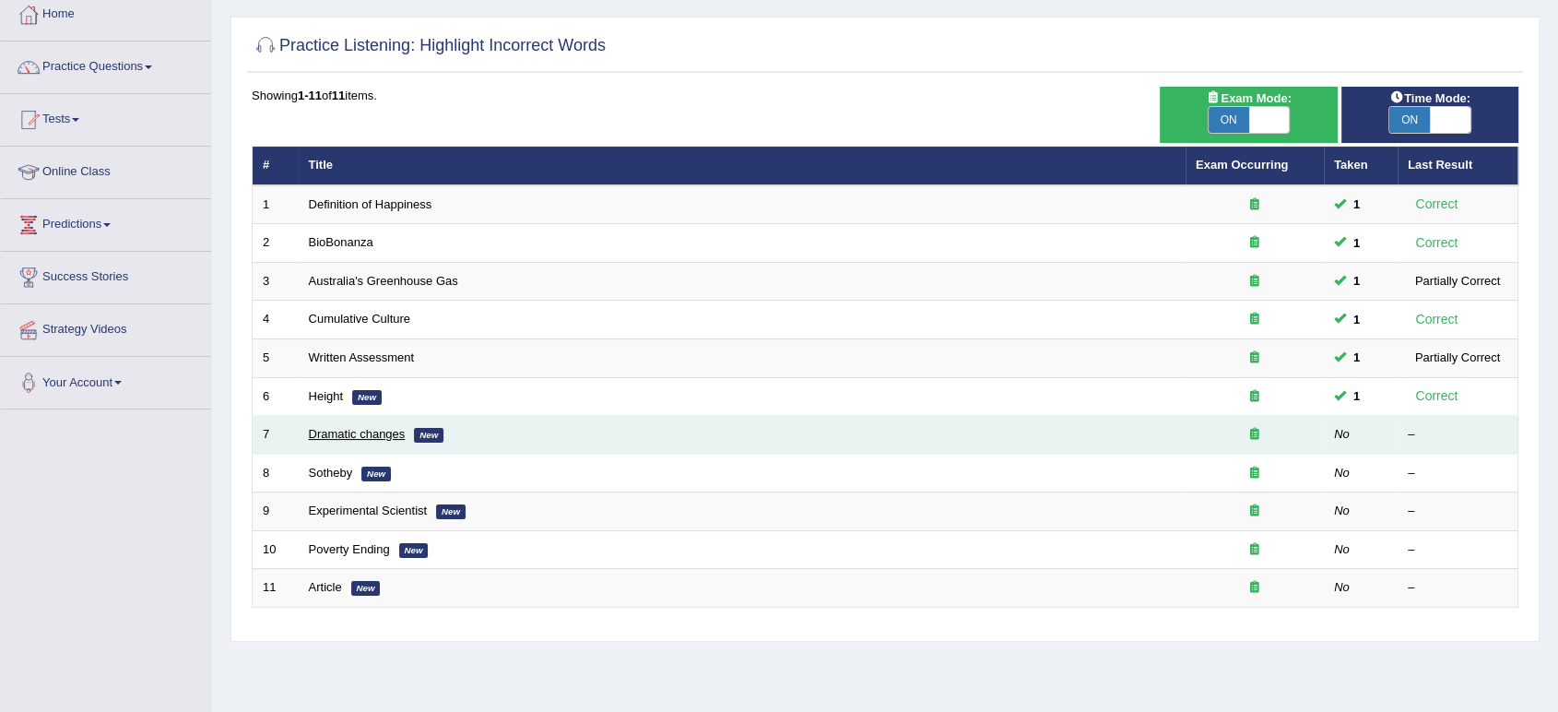
click at [331, 427] on link "Dramatic changes" at bounding box center [357, 434] width 97 height 14
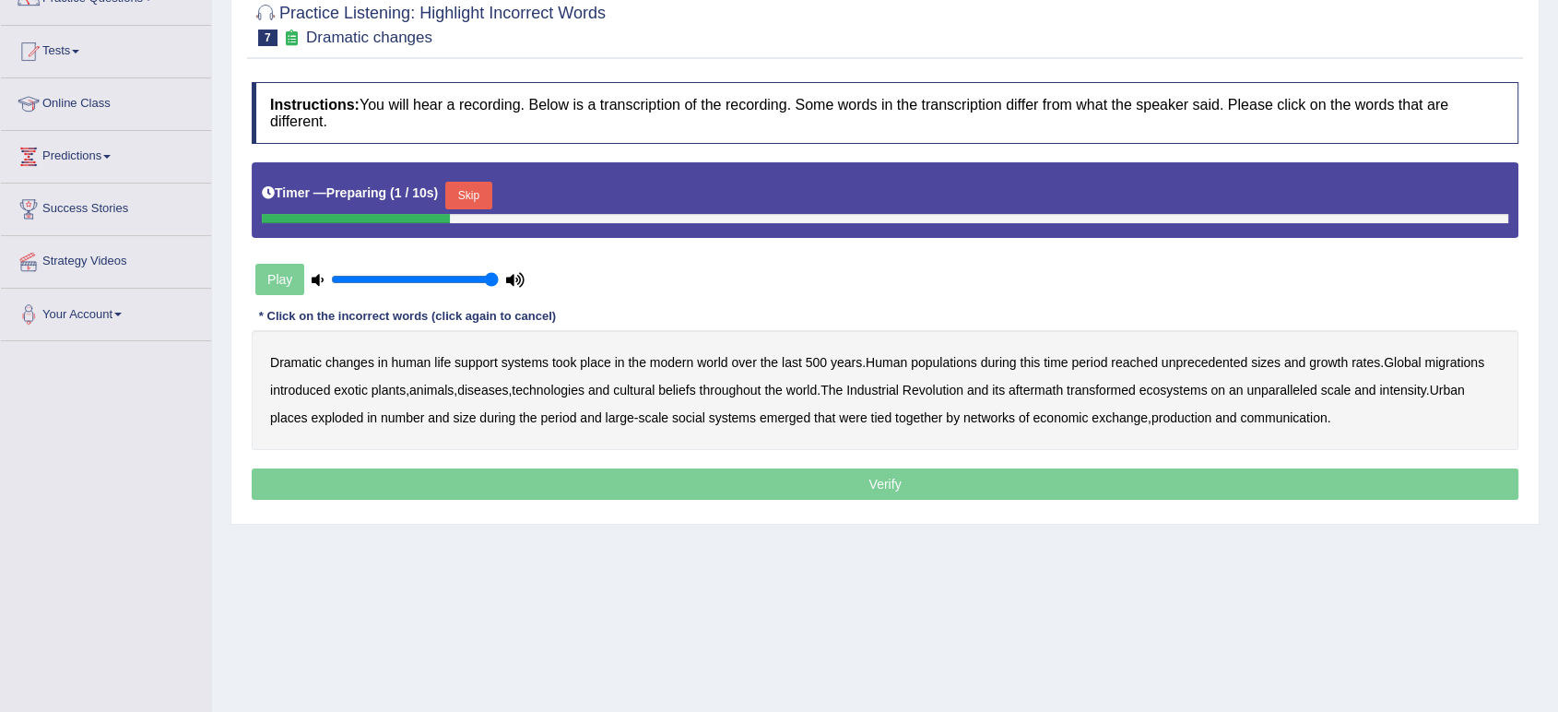
scroll to position [205, 0]
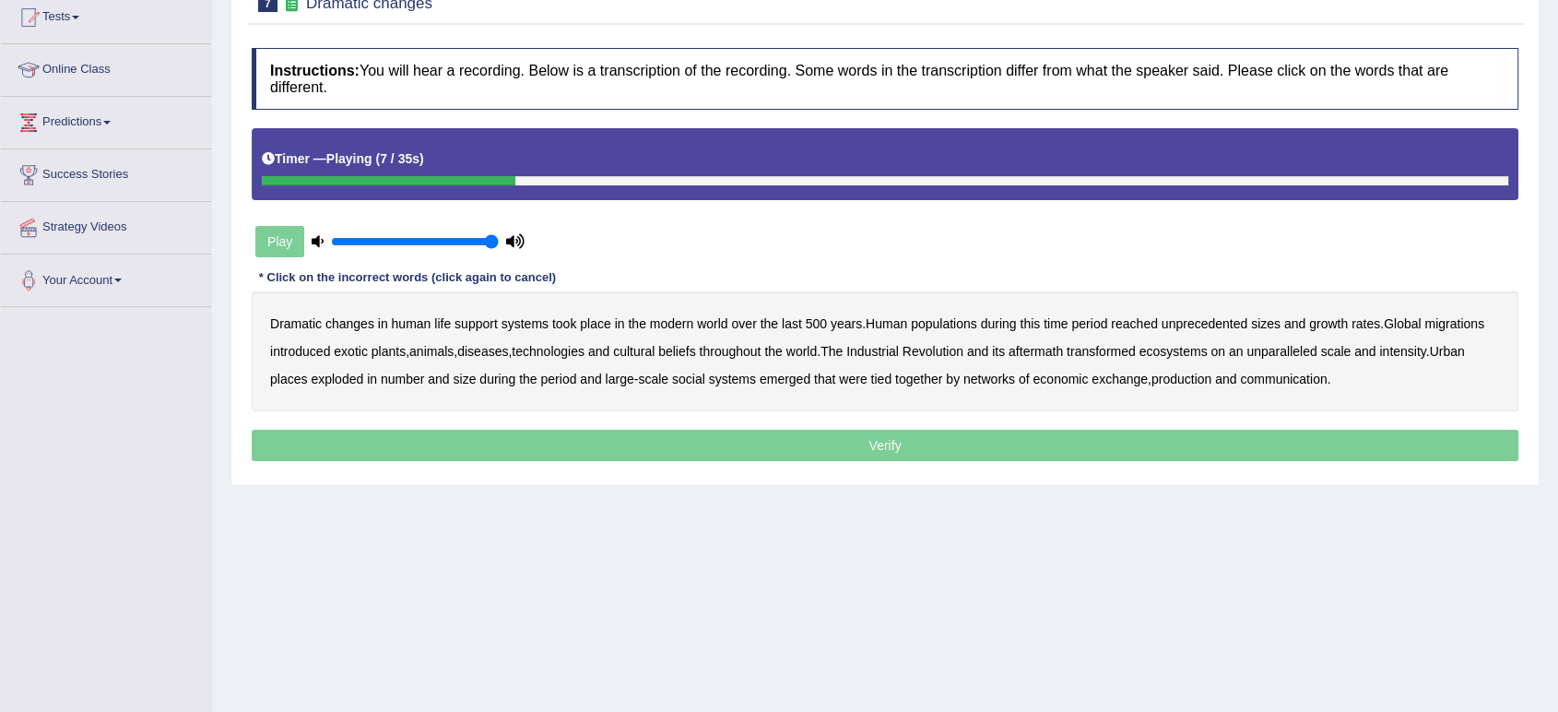
click at [953, 323] on b "populations" at bounding box center [944, 323] width 66 height 15
click at [479, 354] on b "diseases" at bounding box center [482, 351] width 51 height 15
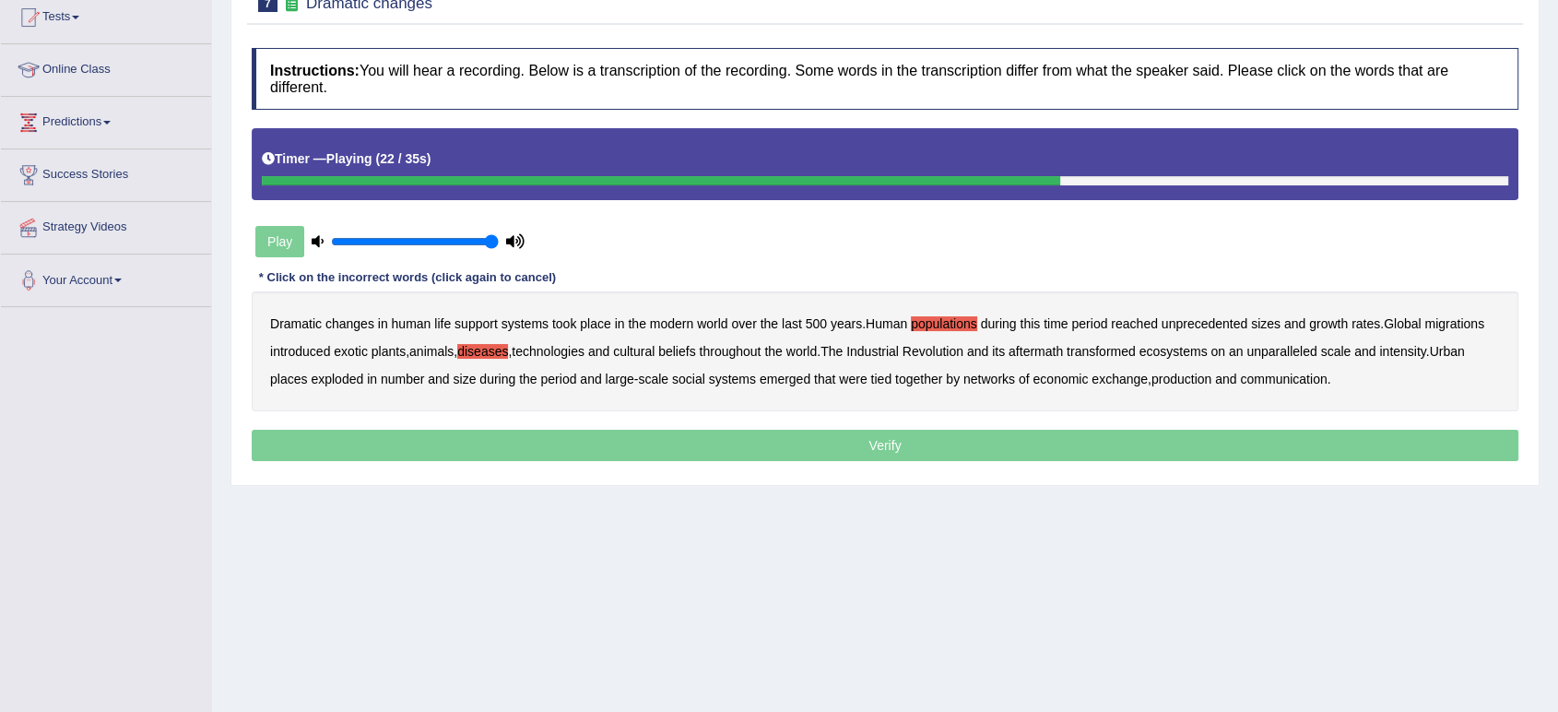
click at [1178, 353] on b "ecosystems" at bounding box center [1174, 351] width 68 height 15
click at [288, 381] on b "places" at bounding box center [288, 379] width 37 height 15
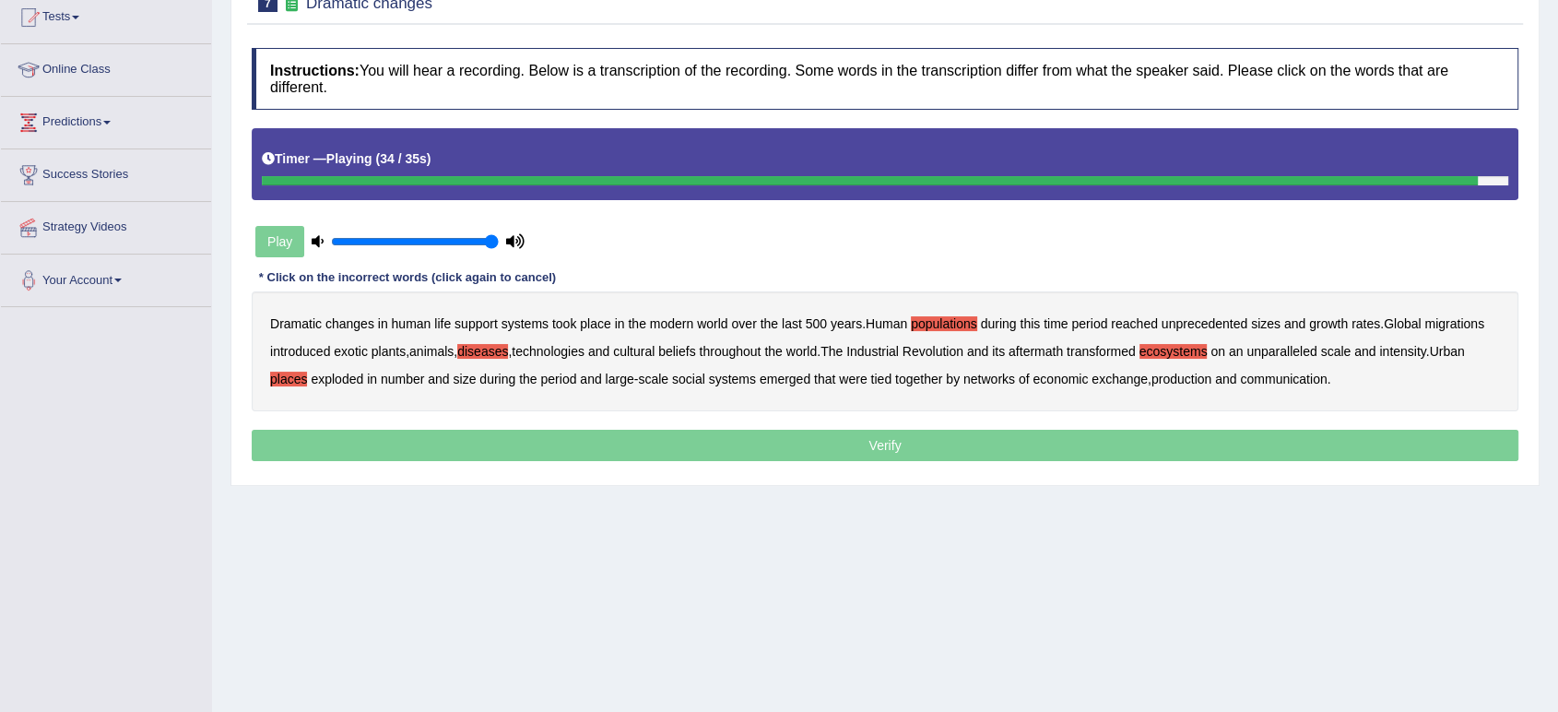
click at [1151, 386] on div "Dramatic changes in human life support systems took place in the modern world o…" at bounding box center [885, 351] width 1267 height 120
click at [1171, 376] on b "production" at bounding box center [1182, 379] width 60 height 15
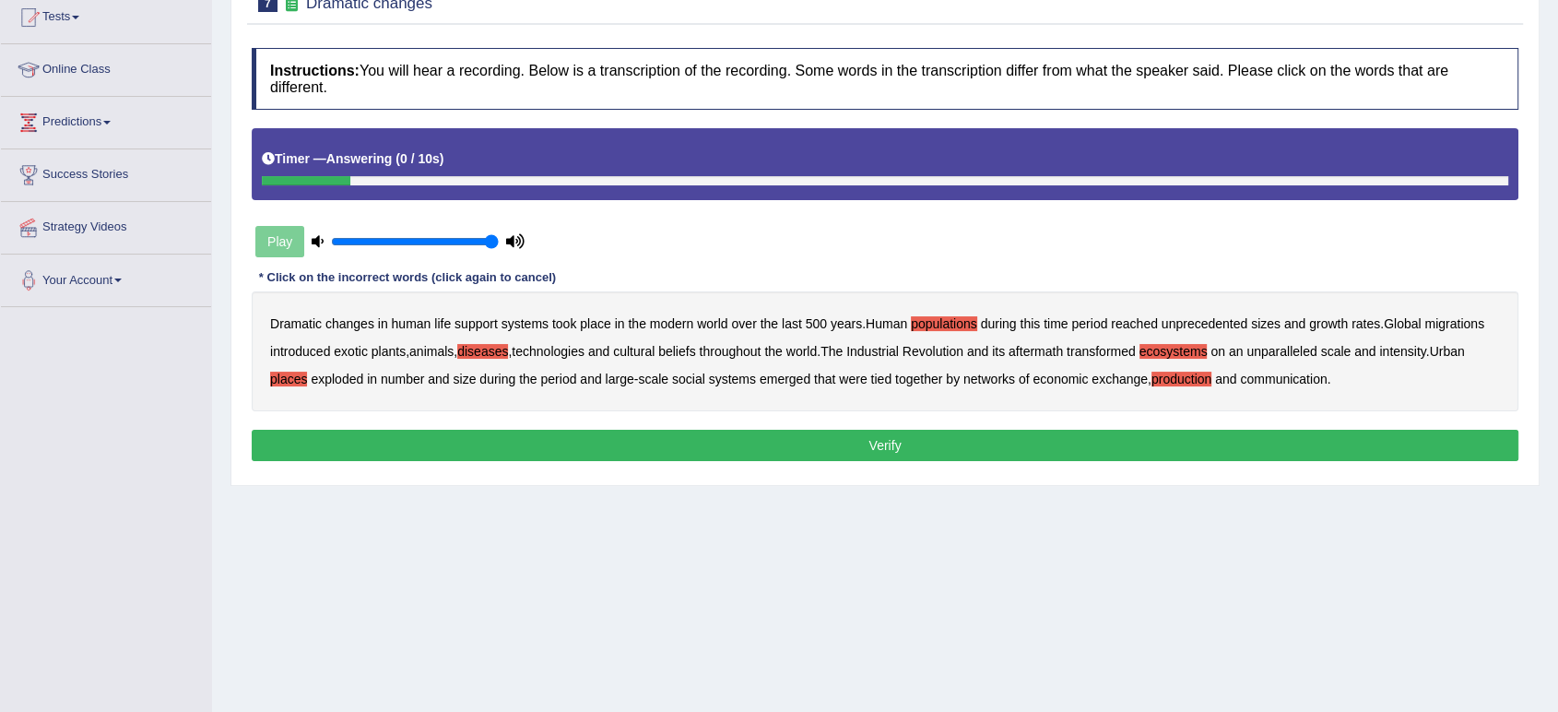
click at [988, 442] on button "Verify" at bounding box center [885, 445] width 1267 height 31
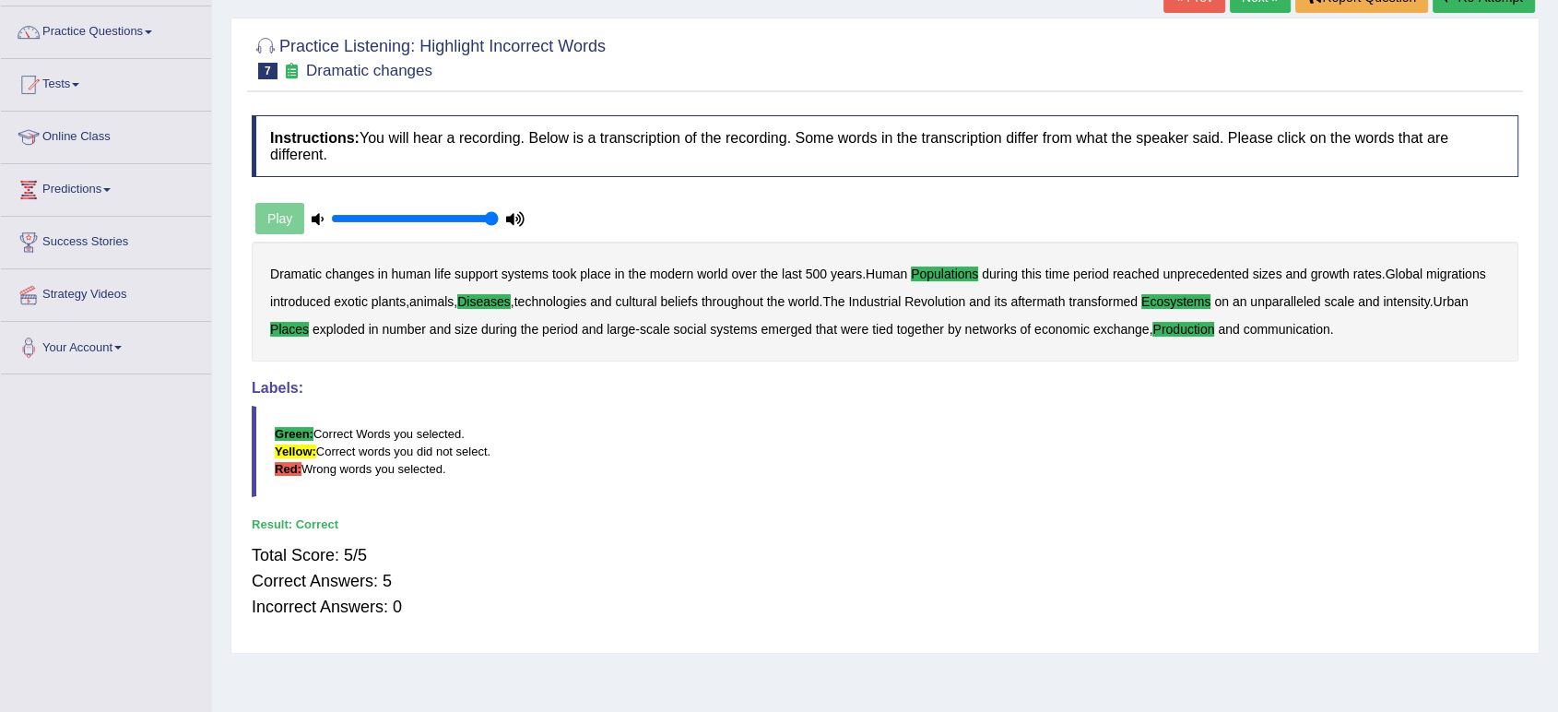
scroll to position [102, 0]
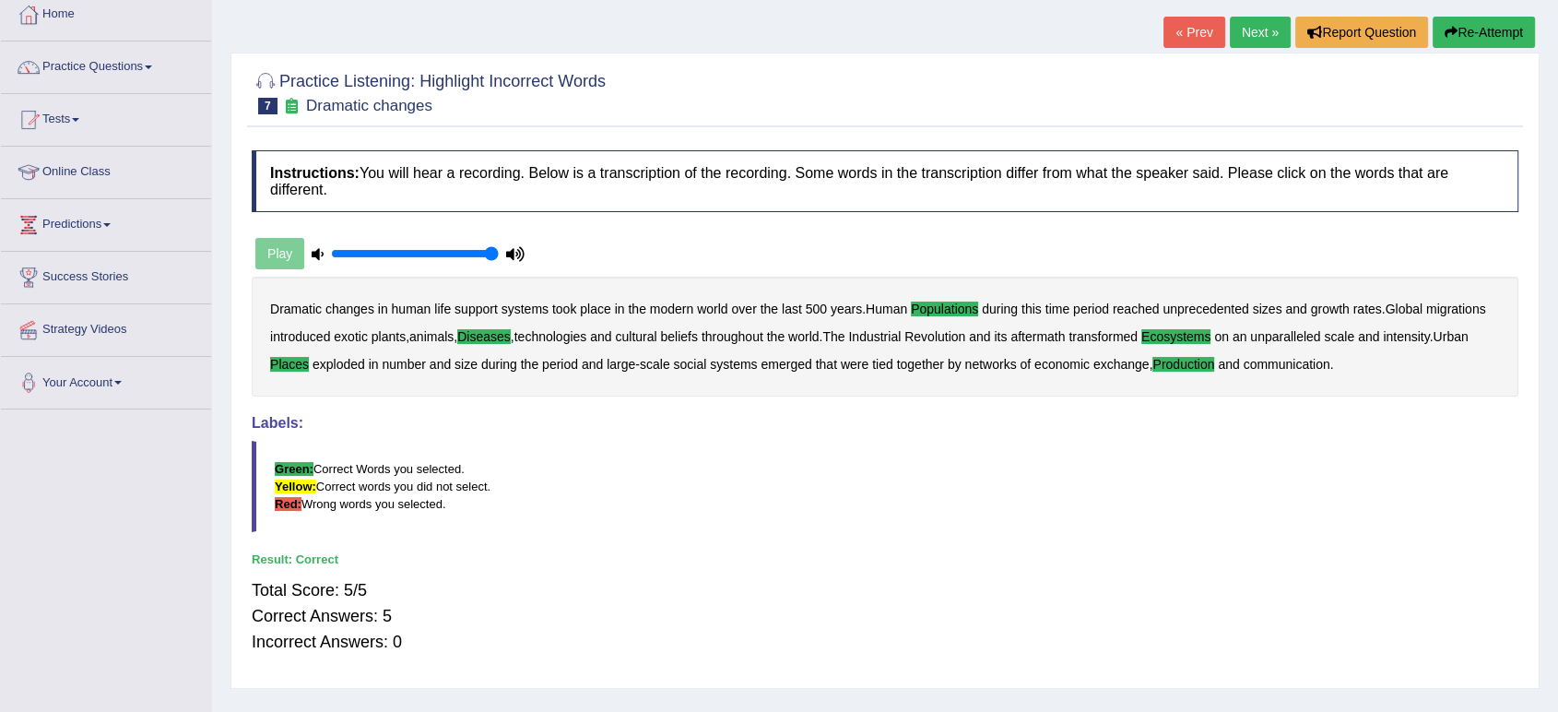
click at [1247, 30] on link "Next »" at bounding box center [1260, 32] width 61 height 31
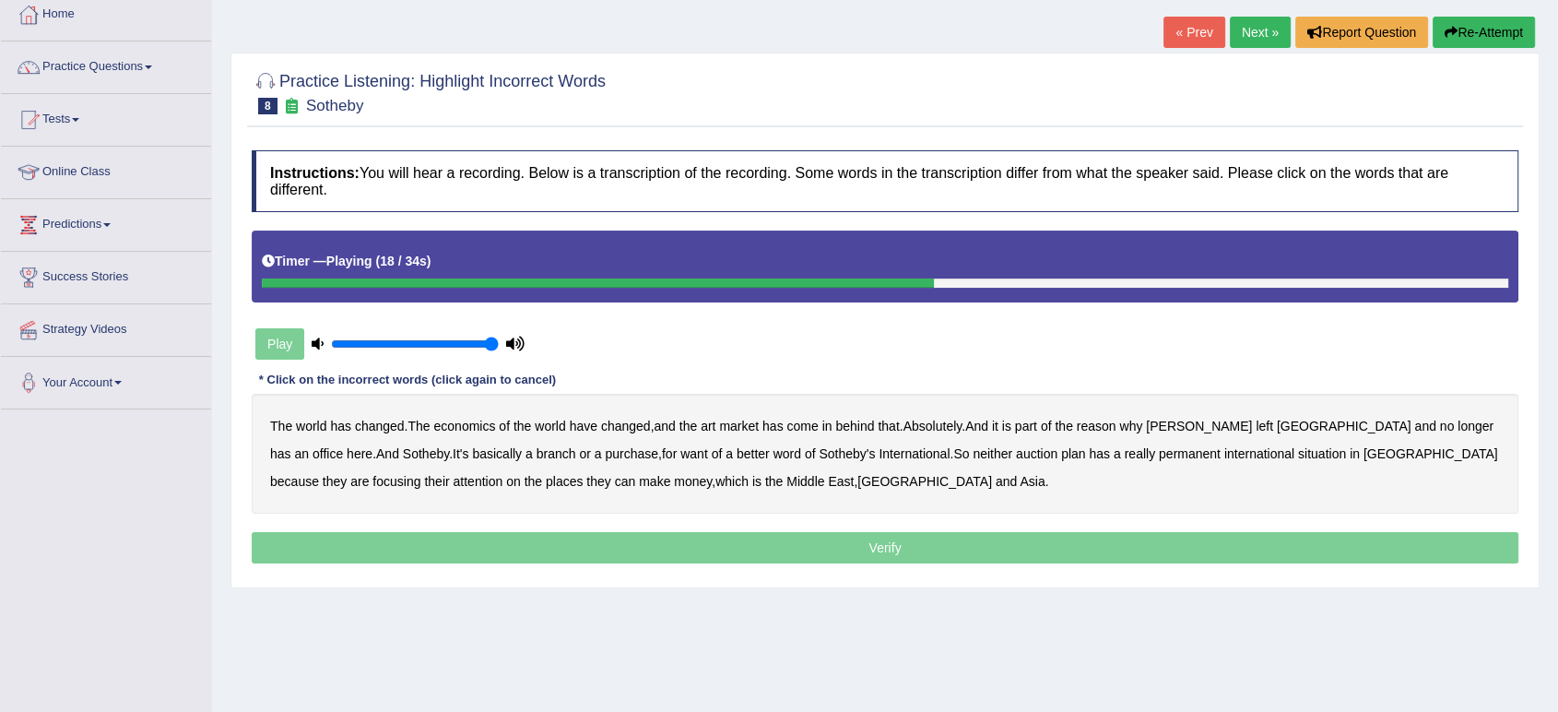
click at [605, 460] on b "purchase" at bounding box center [631, 453] width 53 height 15
click at [1061, 450] on b "plan" at bounding box center [1073, 453] width 24 height 15
click at [1298, 460] on b "situation" at bounding box center [1322, 453] width 48 height 15
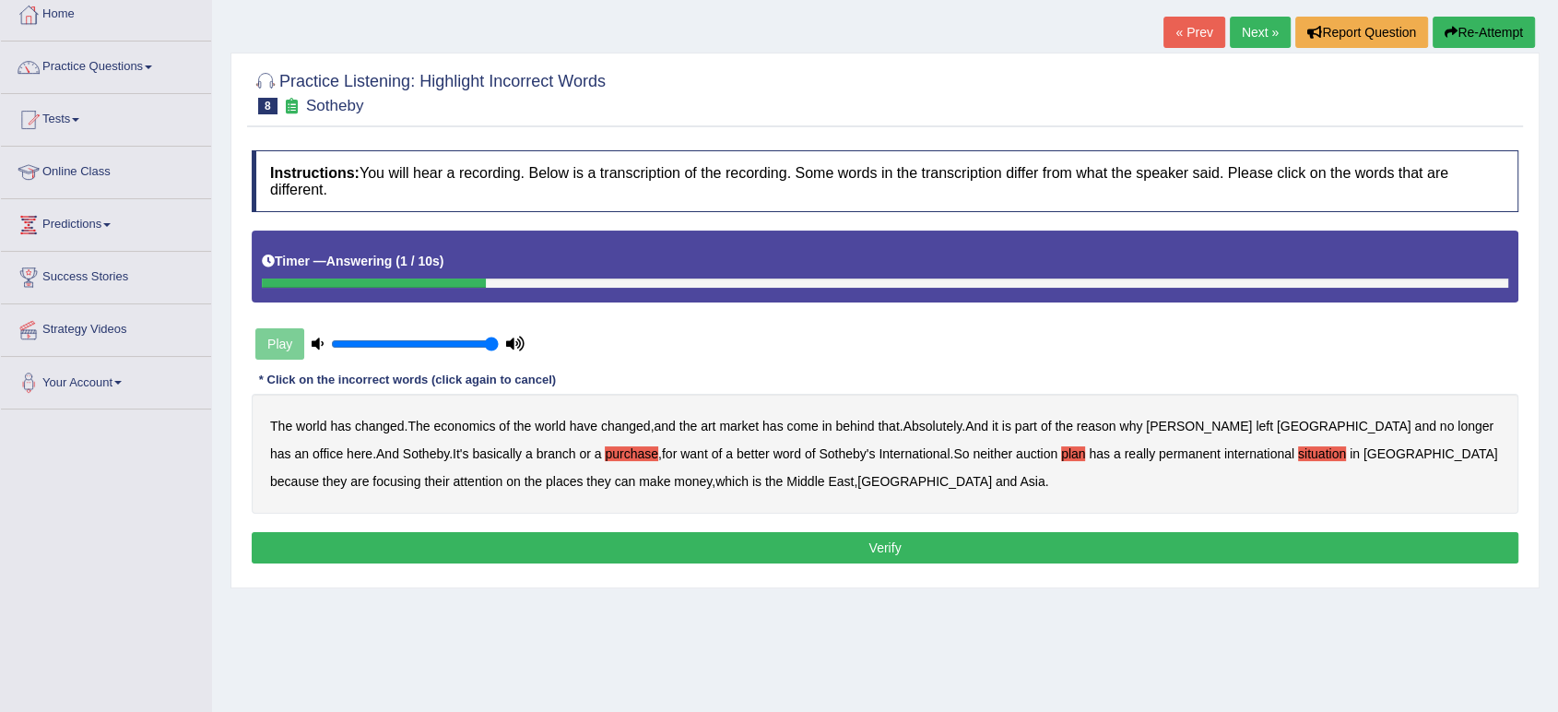
click at [781, 536] on button "Verify" at bounding box center [885, 547] width 1267 height 31
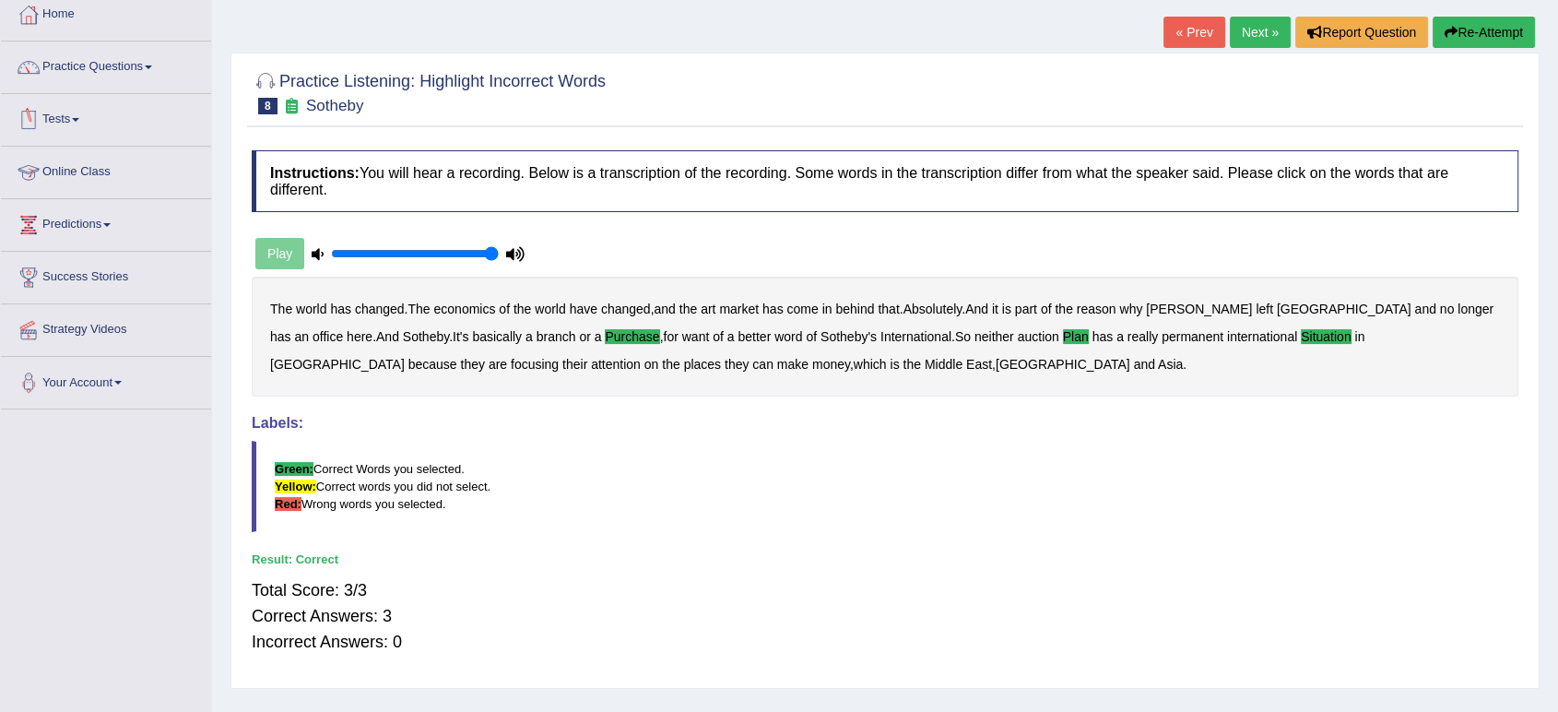
click at [1235, 25] on link "Next »" at bounding box center [1260, 32] width 61 height 31
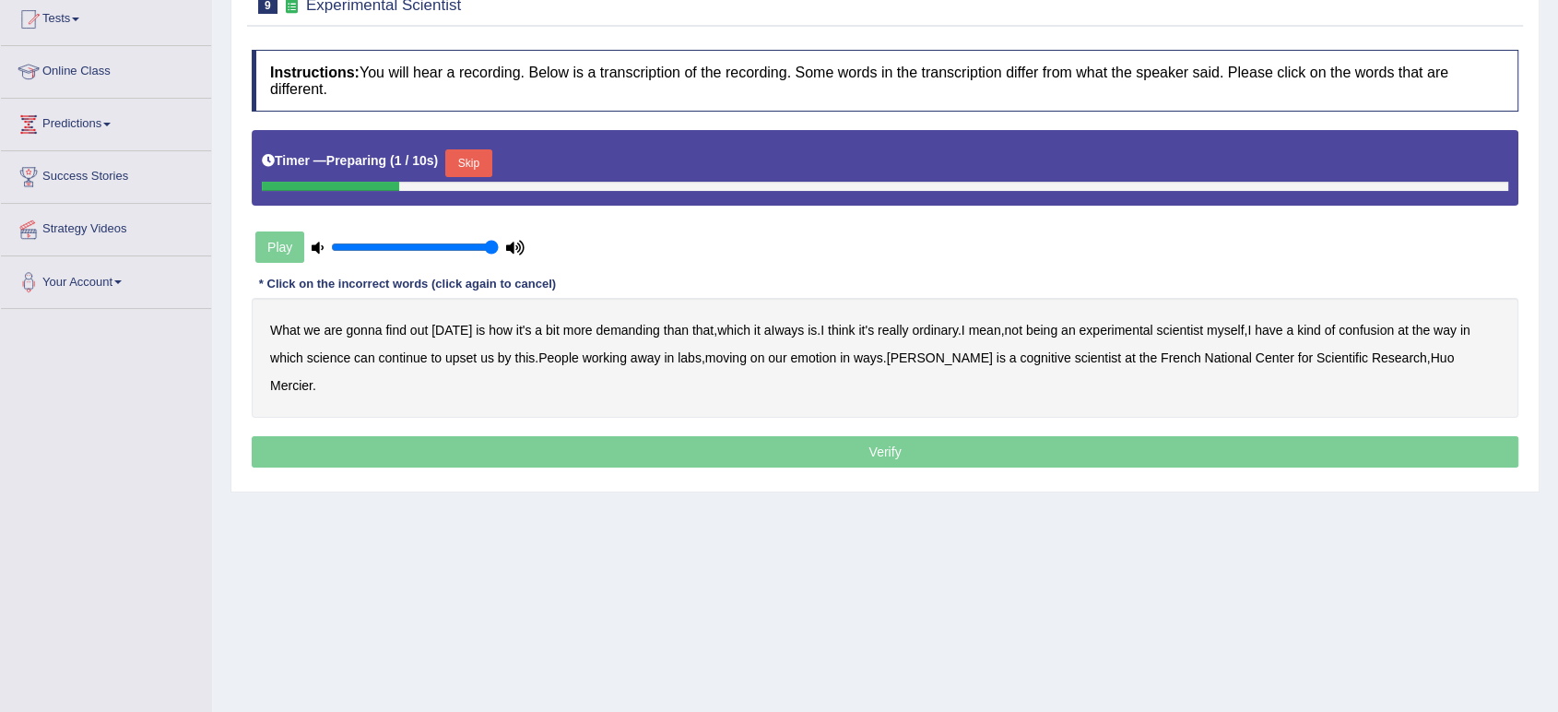
scroll to position [205, 0]
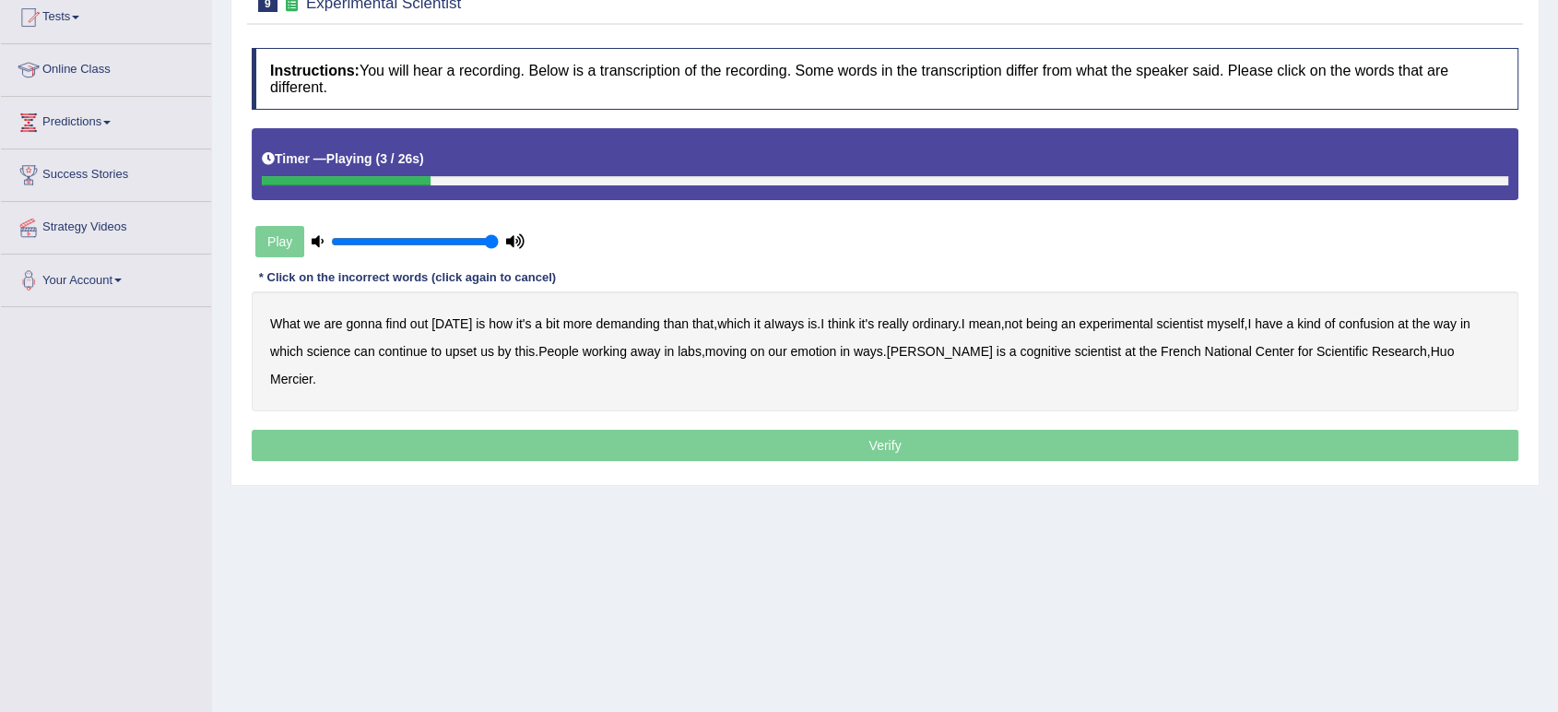
click at [614, 326] on b "demanding" at bounding box center [628, 323] width 64 height 15
click at [768, 319] on b "aIways" at bounding box center [784, 323] width 41 height 15
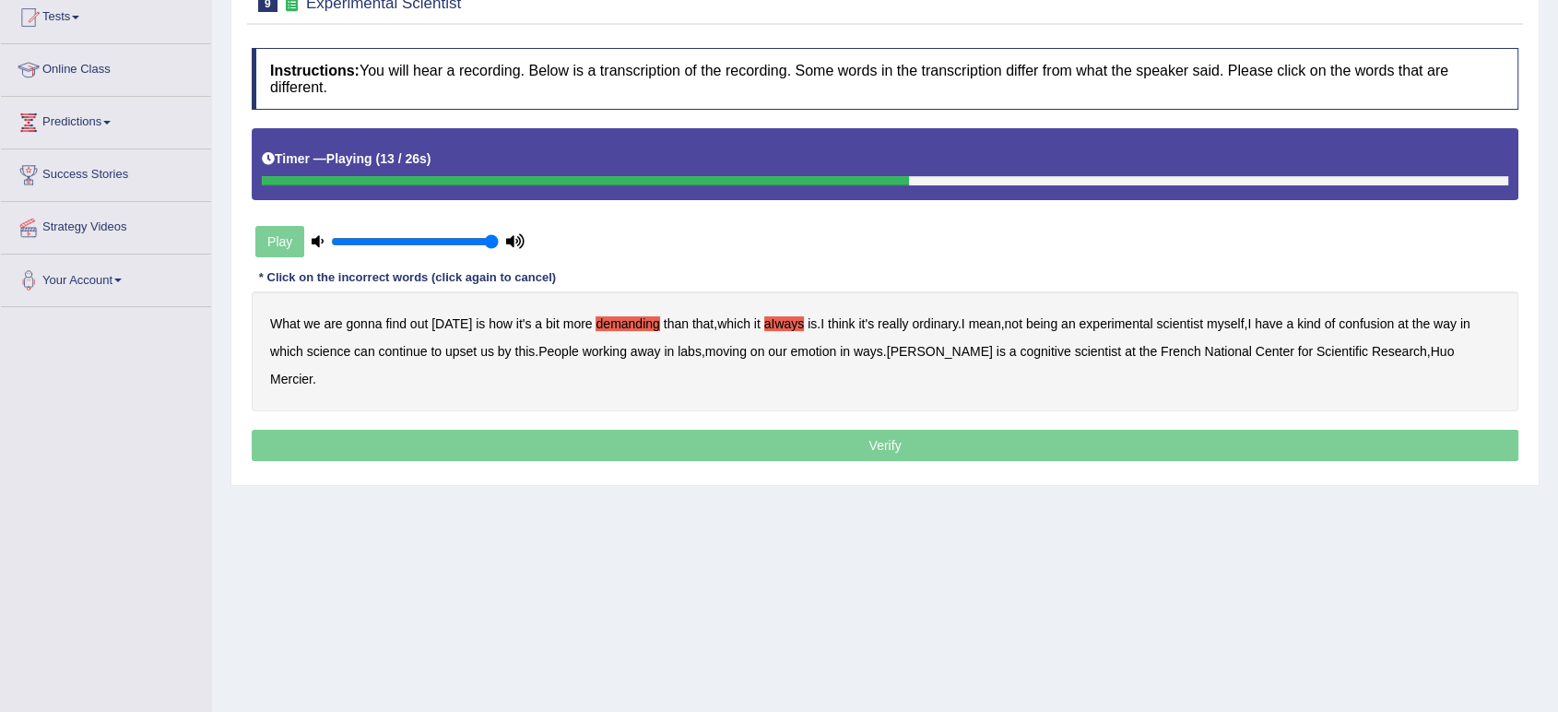
click at [1358, 321] on b "confusion" at bounding box center [1366, 323] width 55 height 15
click at [460, 352] on b "upset" at bounding box center [460, 351] width 31 height 15
click at [810, 351] on b "emotion" at bounding box center [813, 351] width 46 height 15
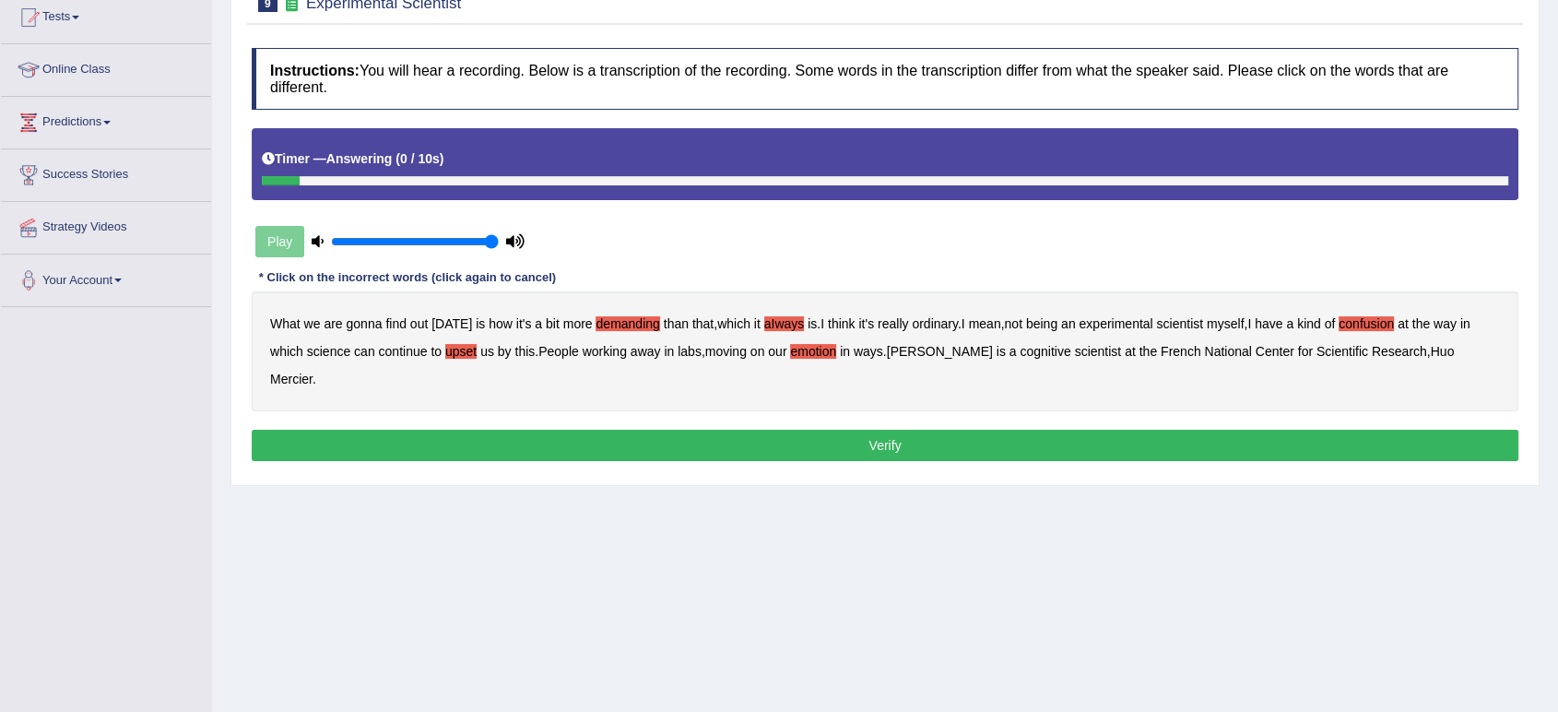
click at [916, 430] on button "Verify" at bounding box center [885, 445] width 1267 height 31
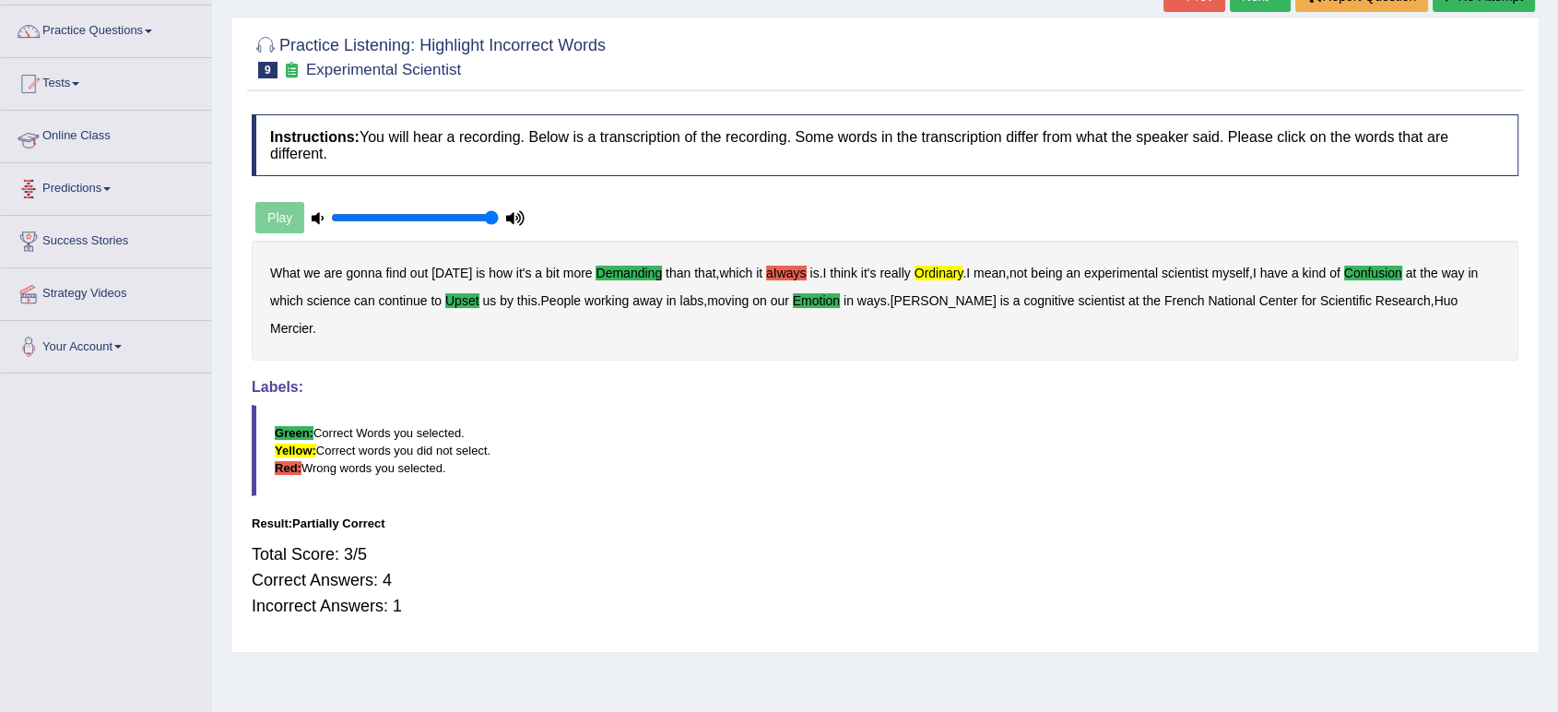
scroll to position [102, 0]
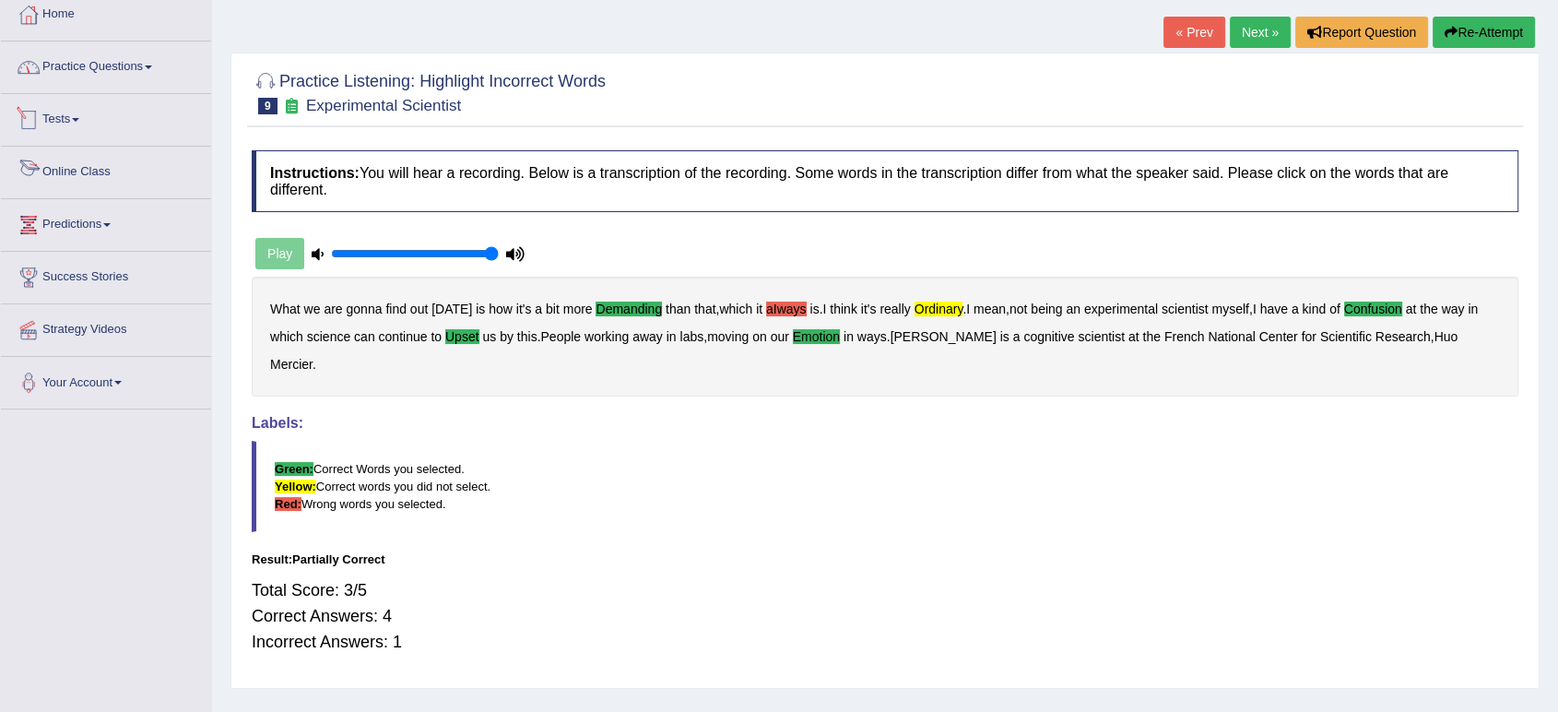
click at [143, 67] on link "Practice Questions" at bounding box center [106, 64] width 210 height 46
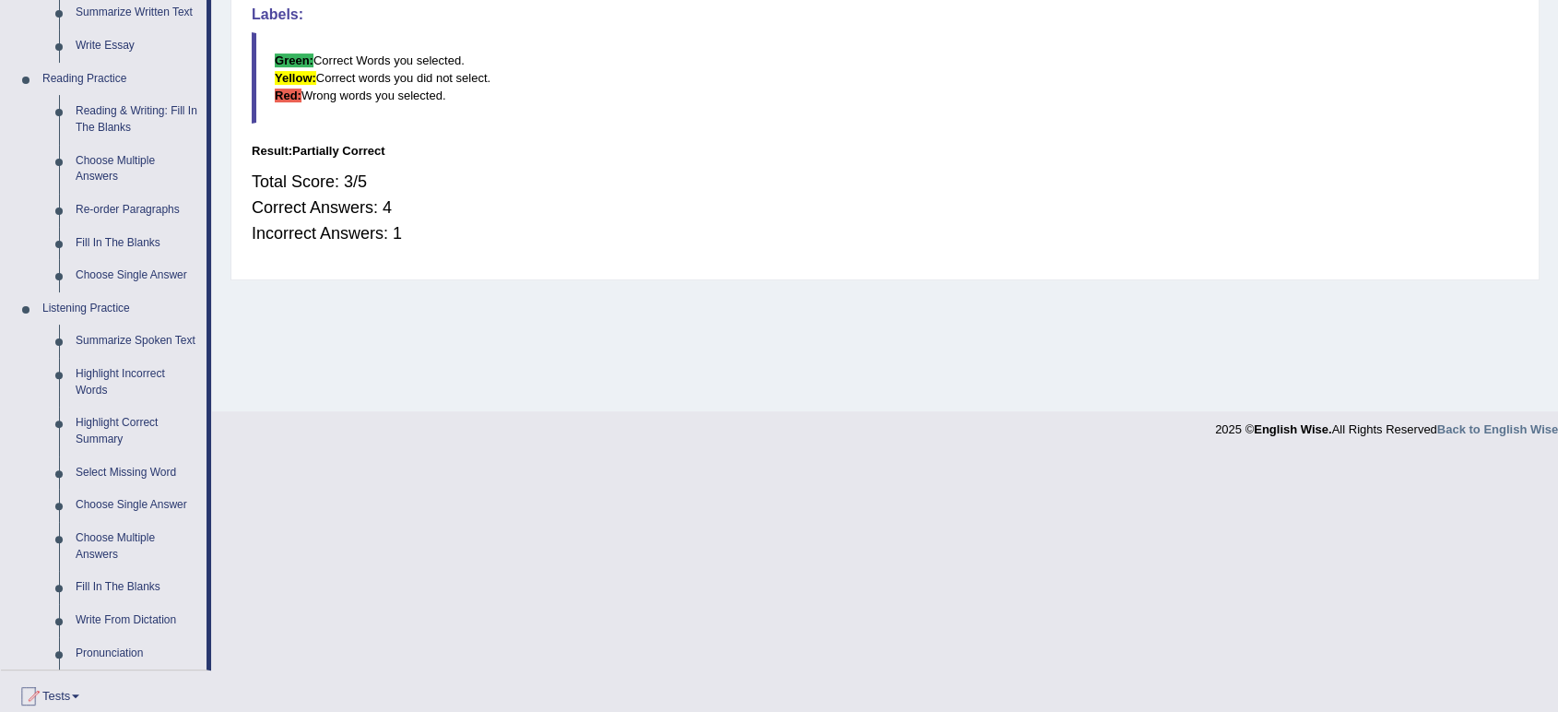
scroll to position [614, 0]
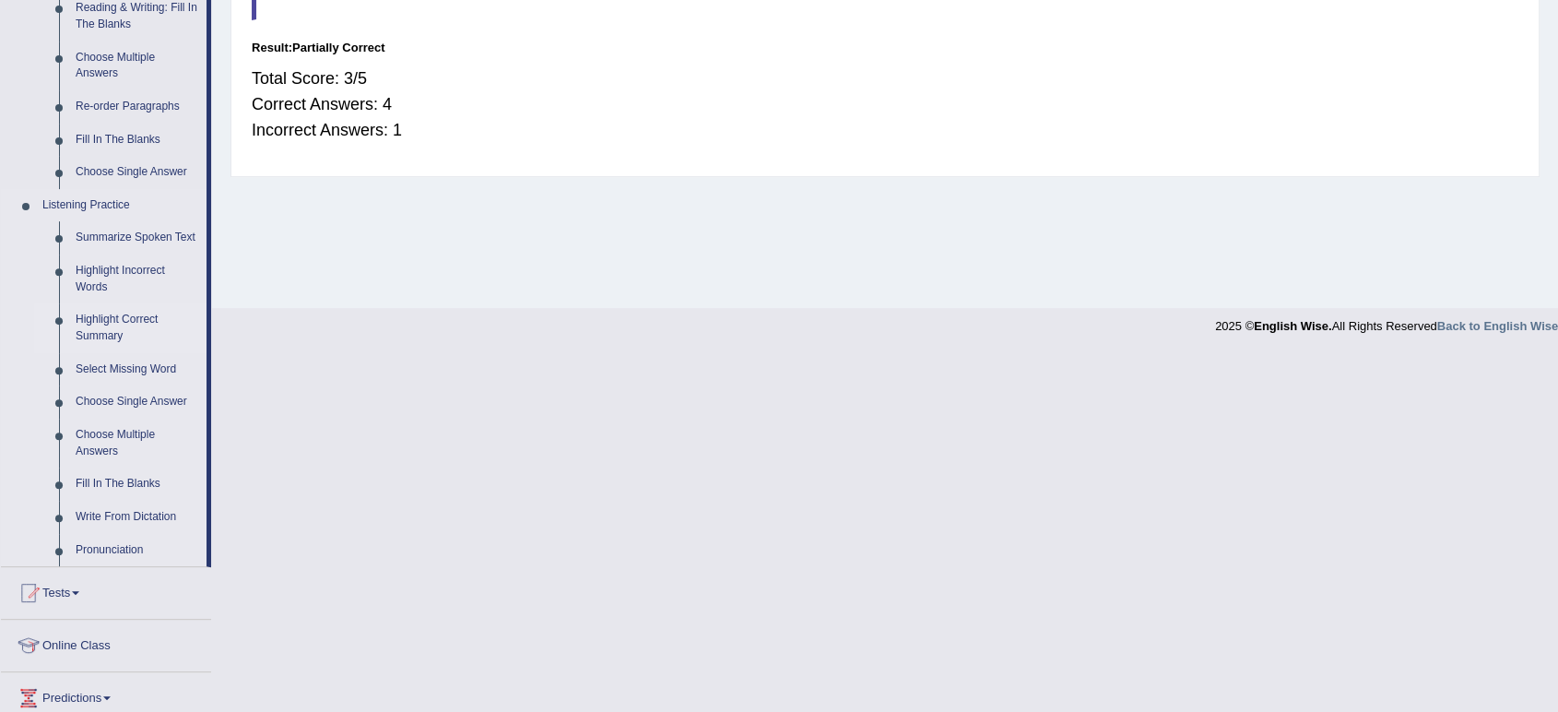
click at [121, 324] on link "Highlight Correct Summary" at bounding box center [136, 327] width 139 height 49
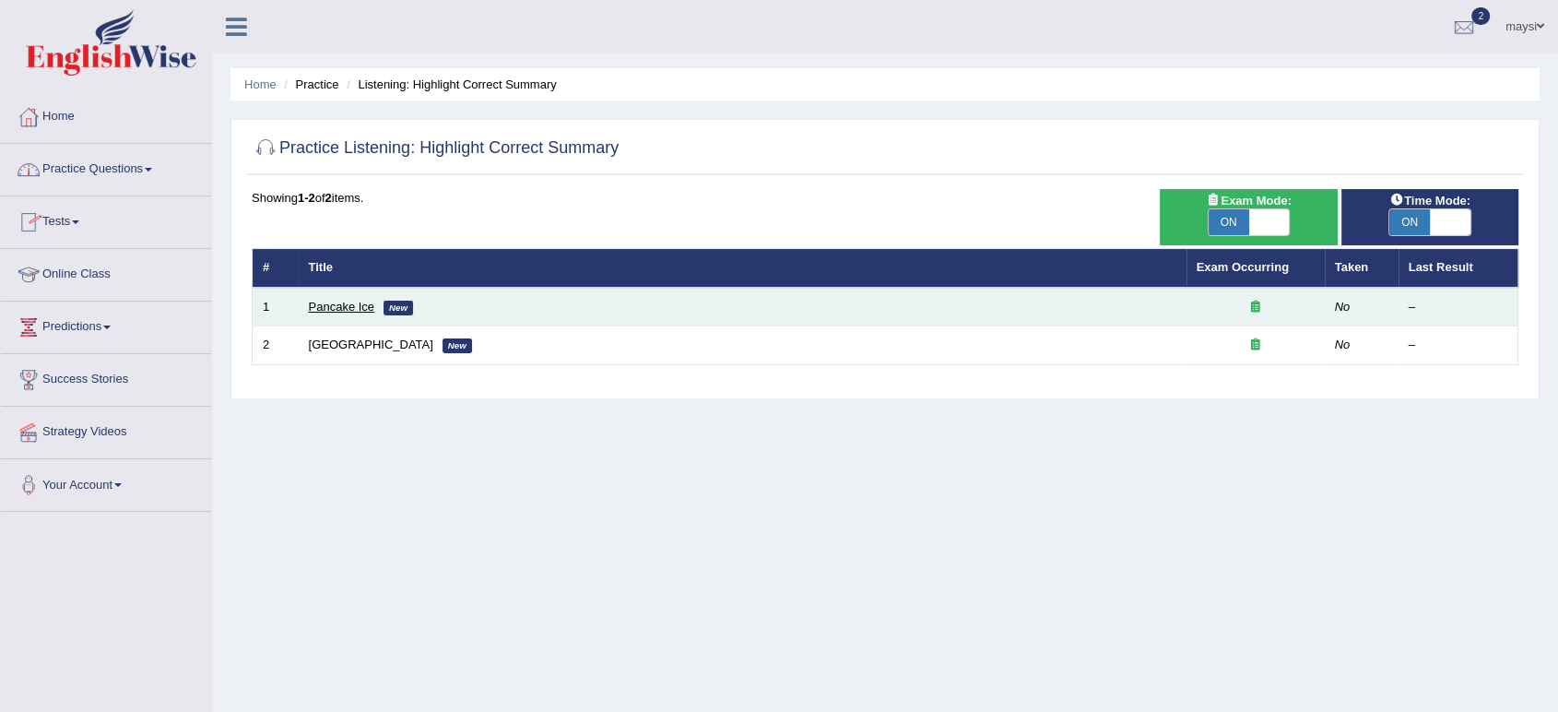
click at [337, 303] on link "Pancake Ice" at bounding box center [342, 307] width 66 height 14
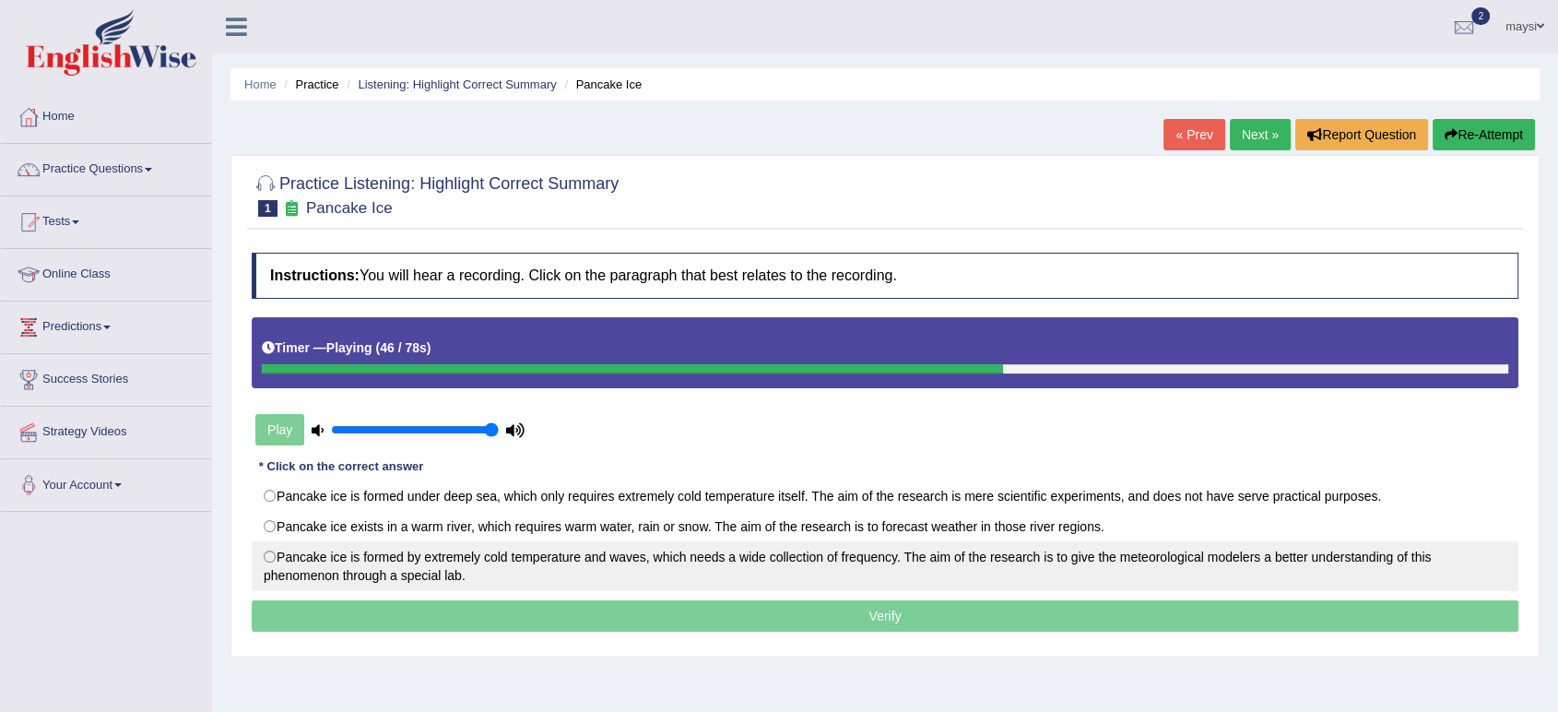
click at [930, 568] on label "Pancake ice is formed by extremely cold temperature and waves, which needs a wi…" at bounding box center [885, 566] width 1267 height 50
radio input "true"
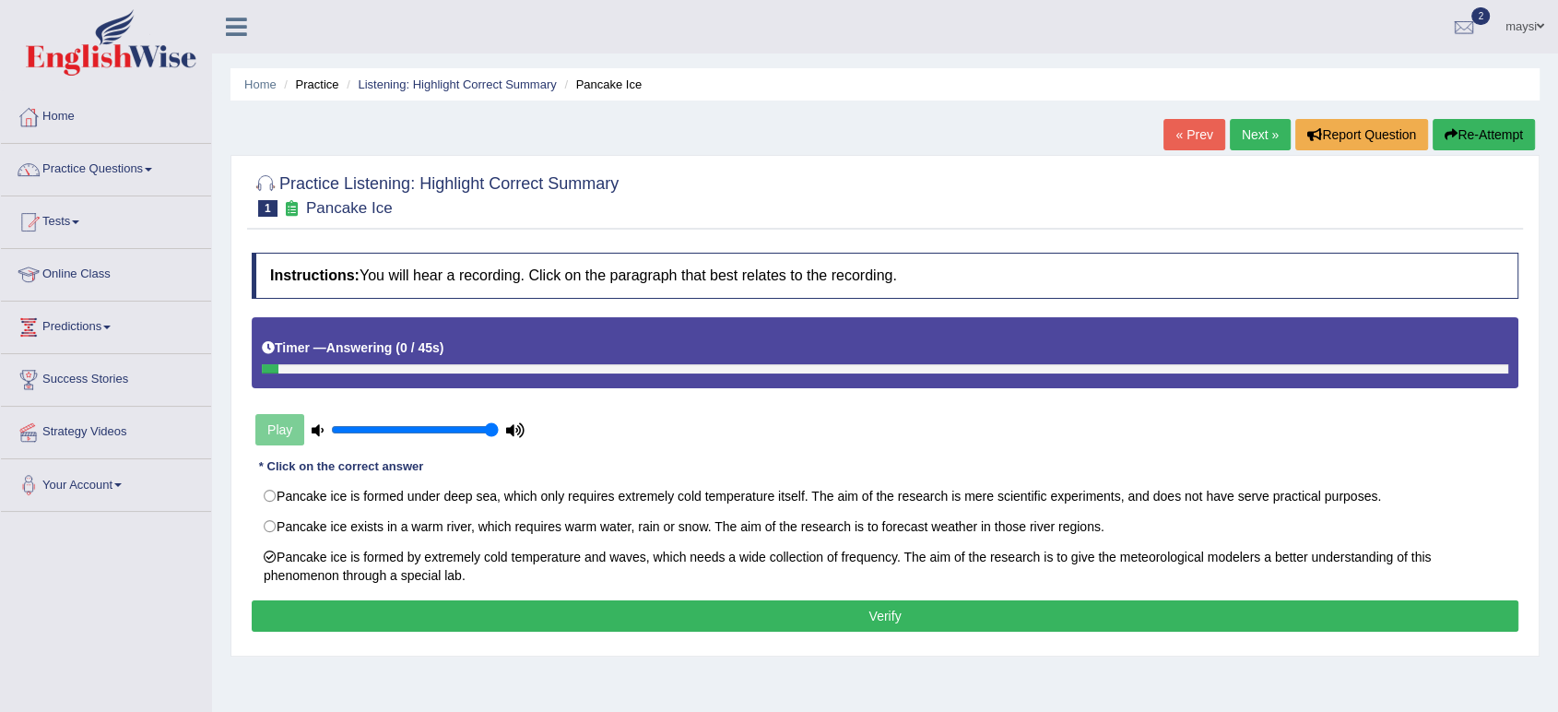
click at [834, 612] on button "Verify" at bounding box center [885, 615] width 1267 height 31
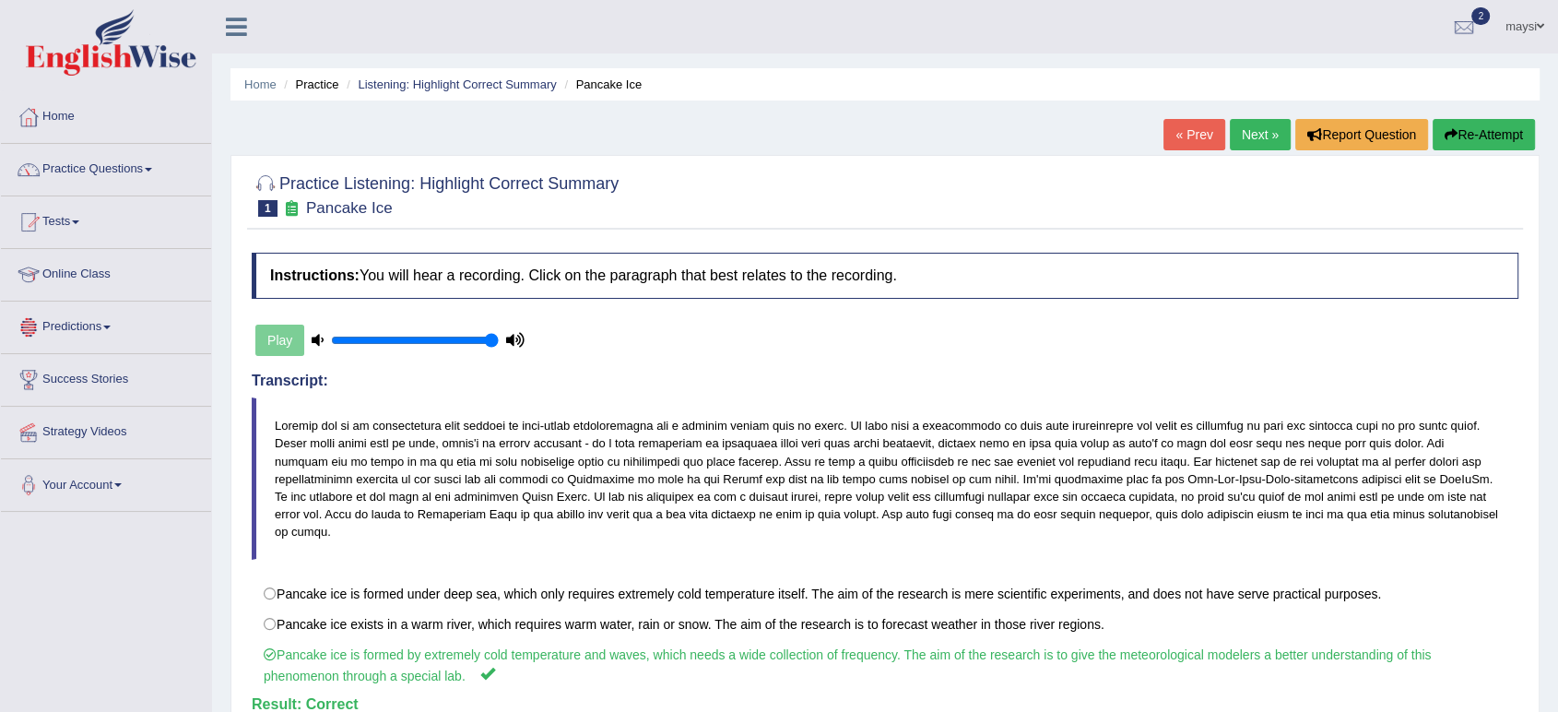
click at [1247, 144] on link "Next »" at bounding box center [1260, 134] width 61 height 31
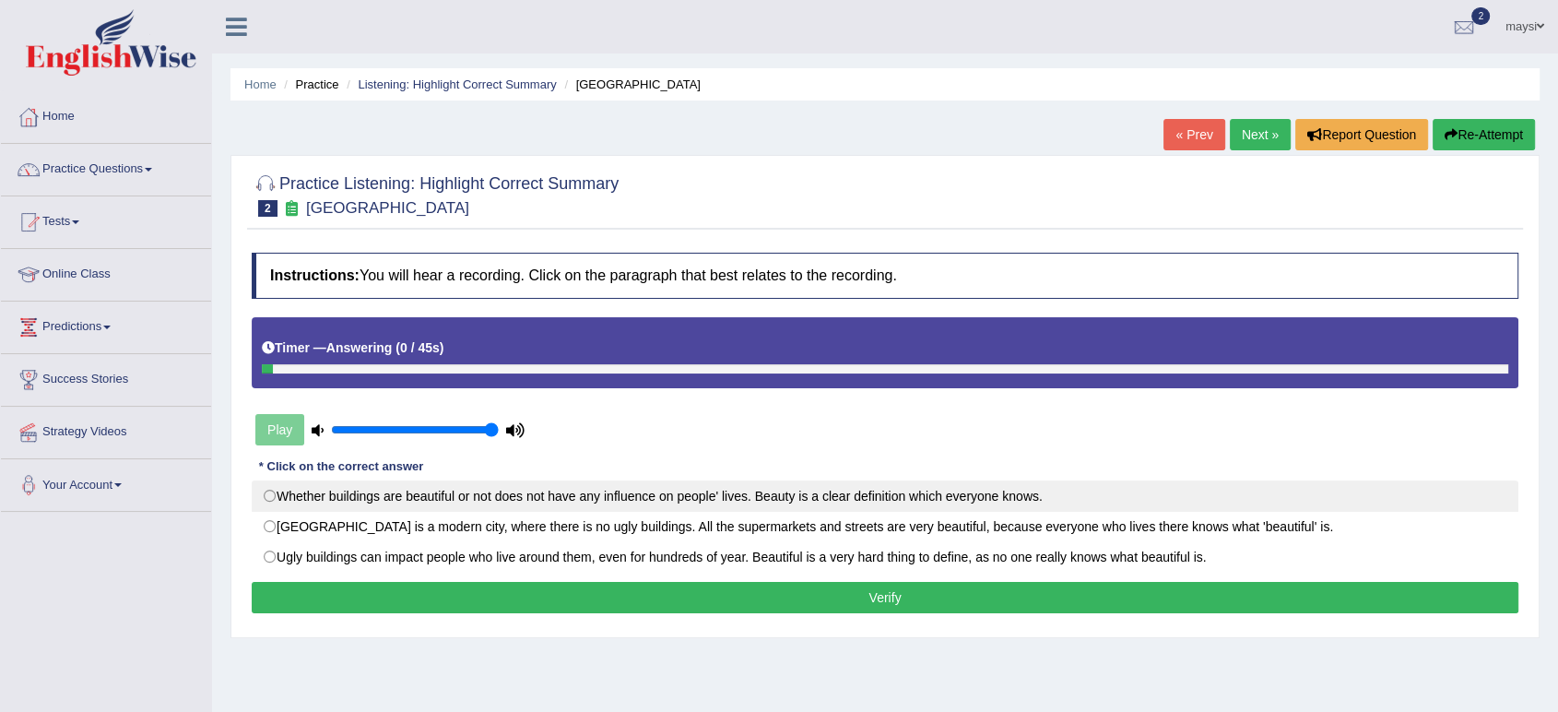
click at [746, 496] on label "Whether buildings are beautiful or not does not have any influence on people' l…" at bounding box center [885, 495] width 1267 height 31
radio input "true"
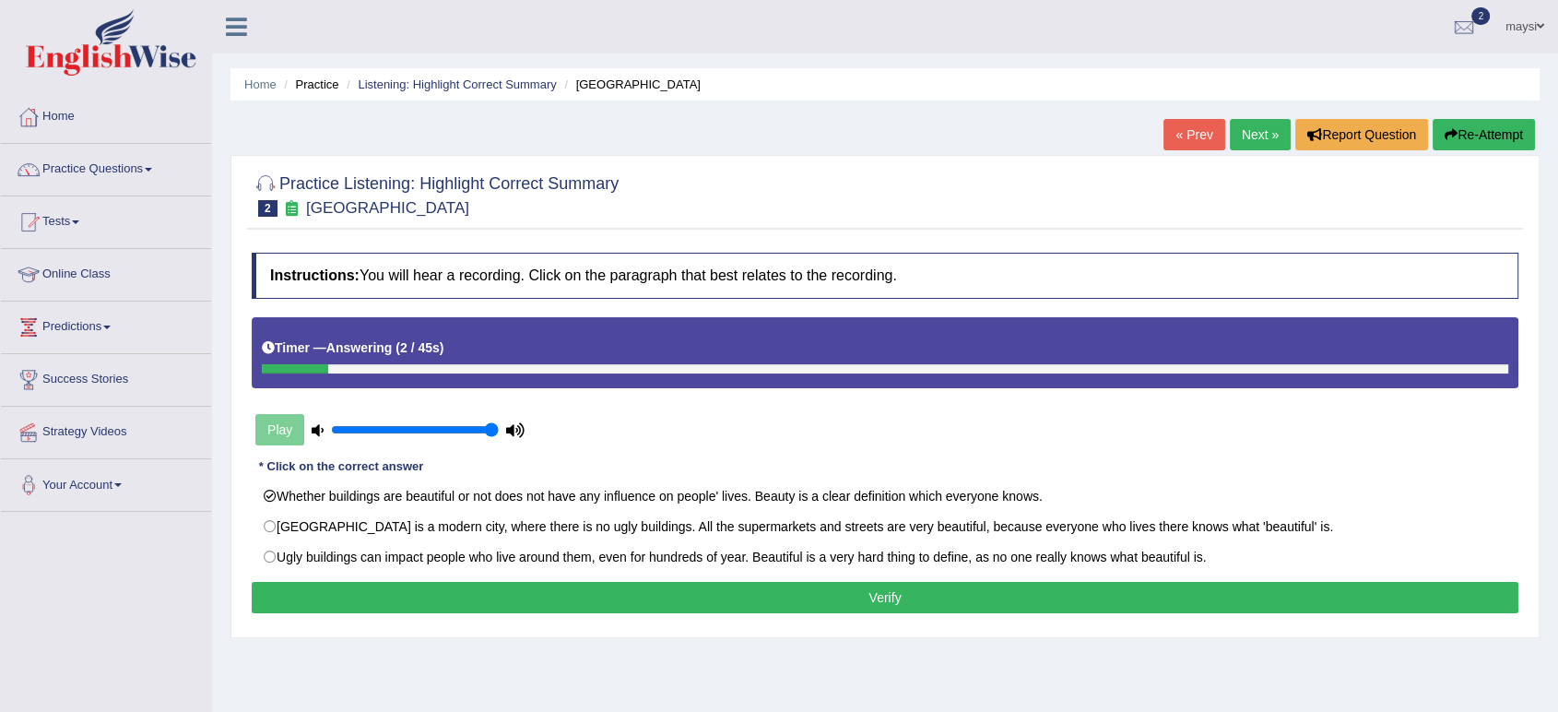
click at [741, 591] on button "Verify" at bounding box center [885, 597] width 1267 height 31
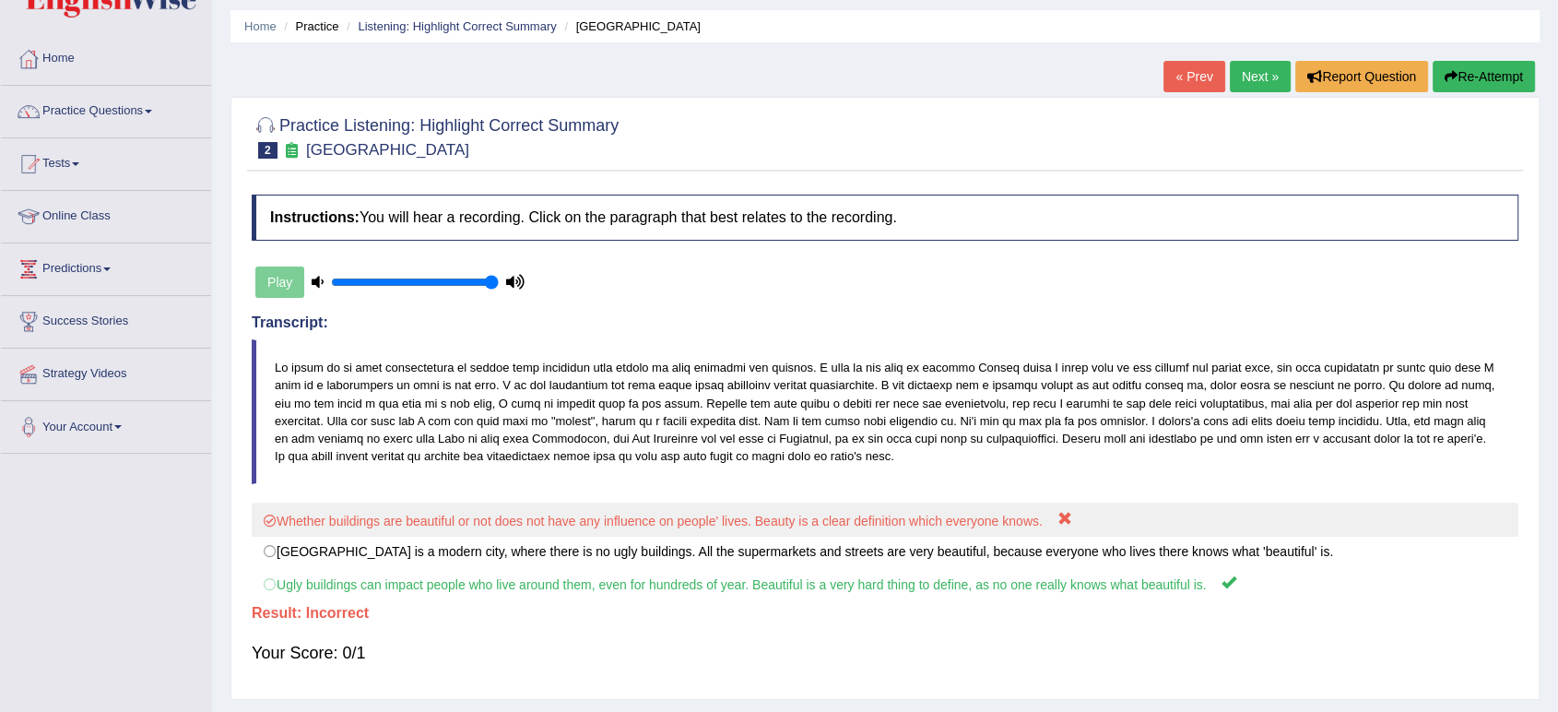
scroll to position [102, 0]
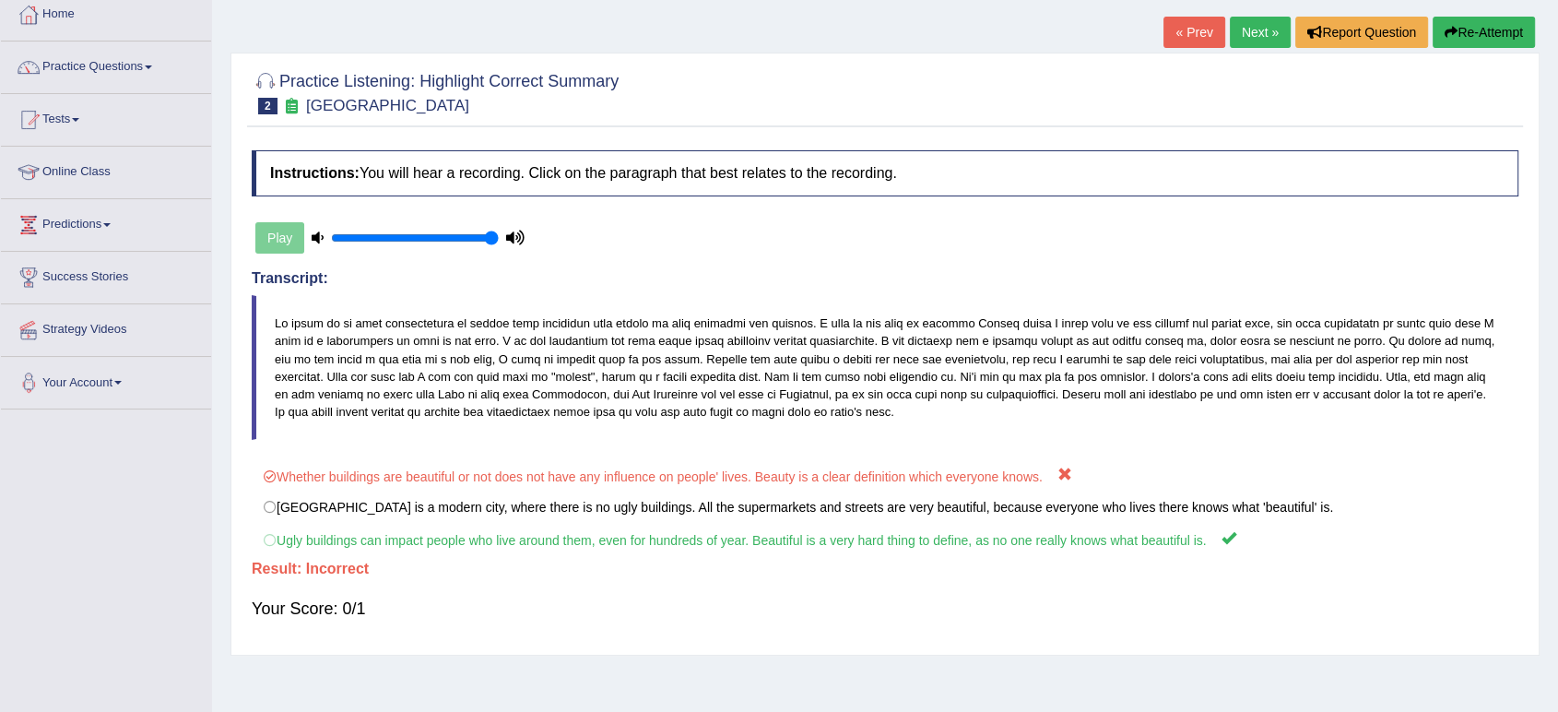
click at [1259, 40] on link "Next »" at bounding box center [1260, 32] width 61 height 31
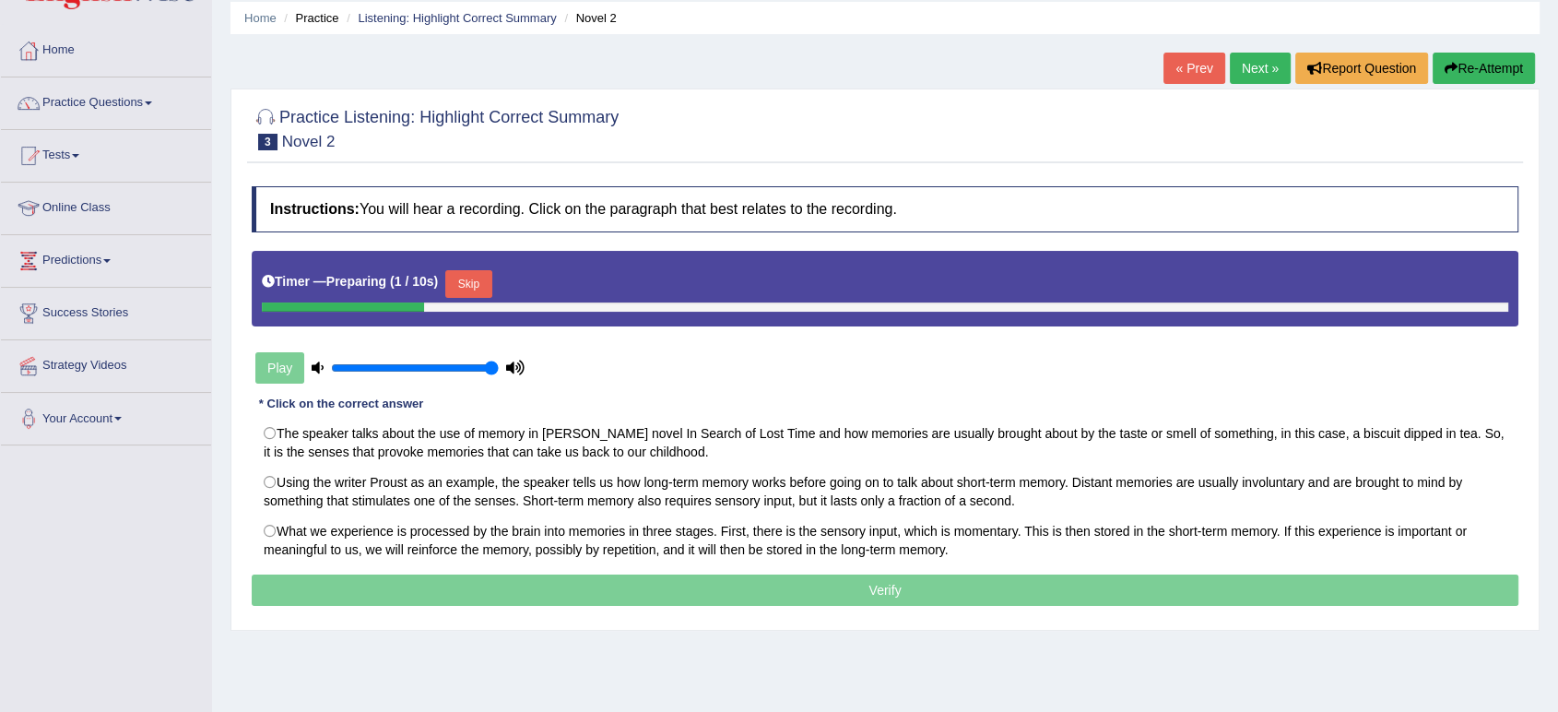
scroll to position [102, 0]
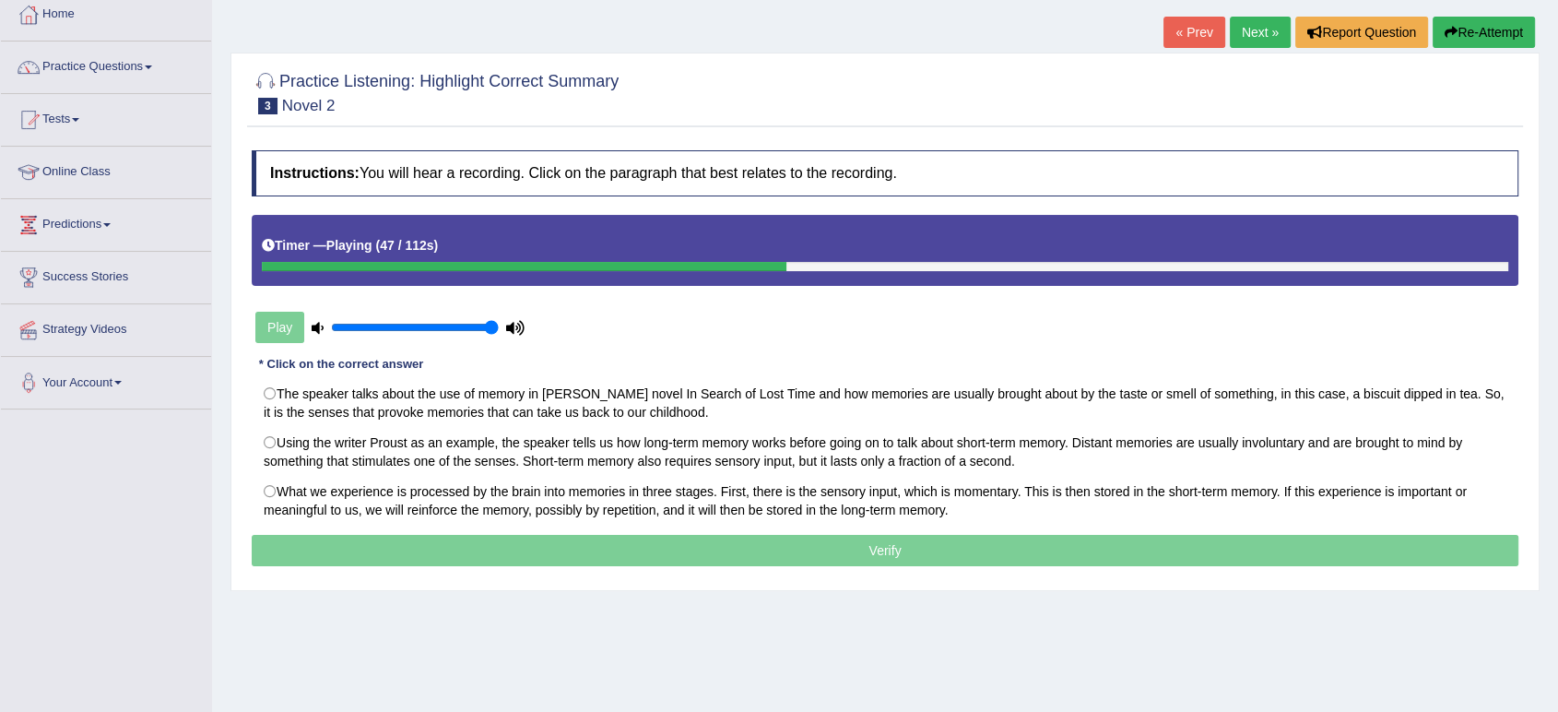
click at [1011, 573] on div "Instructions: You will hear a recording. Click on the paragraph that best relat…" at bounding box center [885, 360] width 1276 height 439
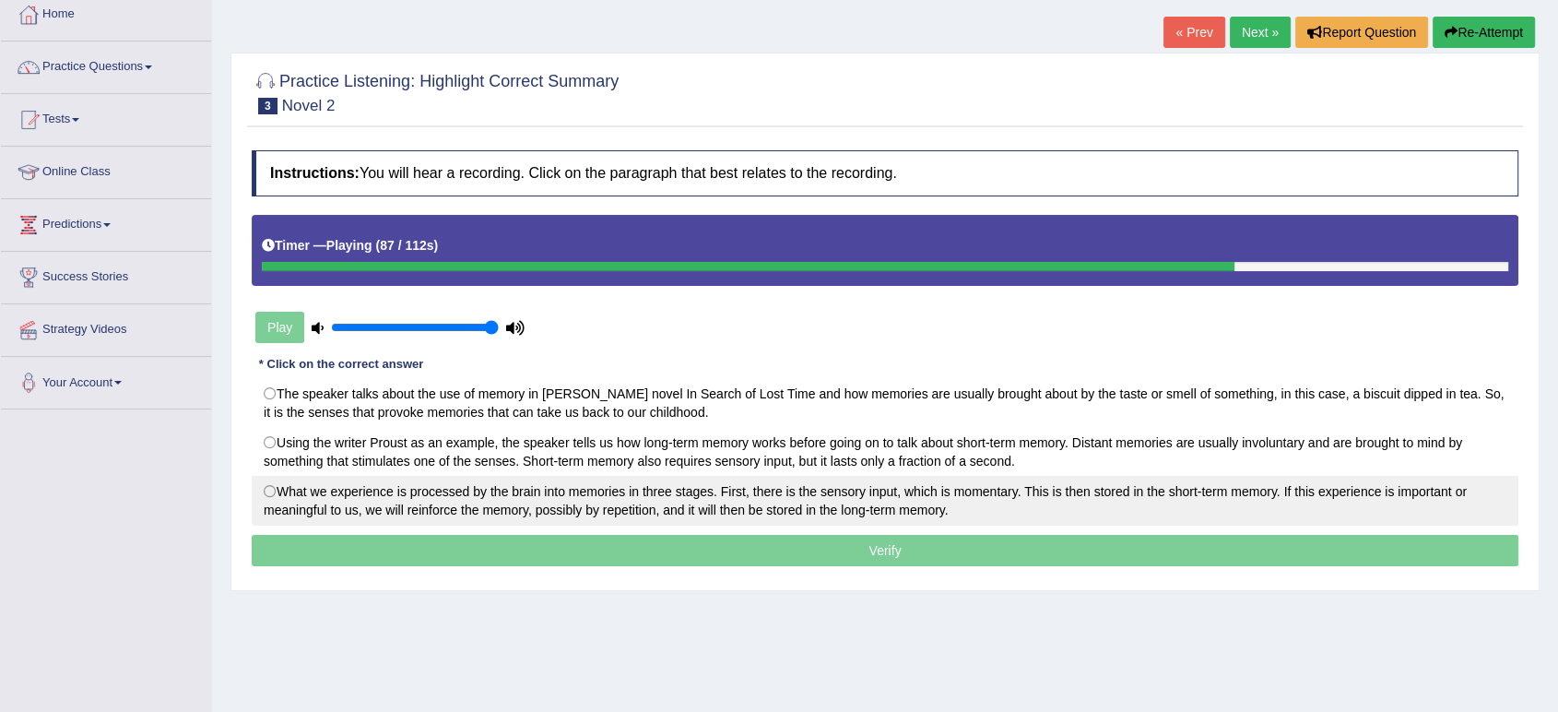
click at [450, 519] on label "What we experience is processed by the brain into memories in three stages. Fir…" at bounding box center [885, 501] width 1267 height 50
radio input "true"
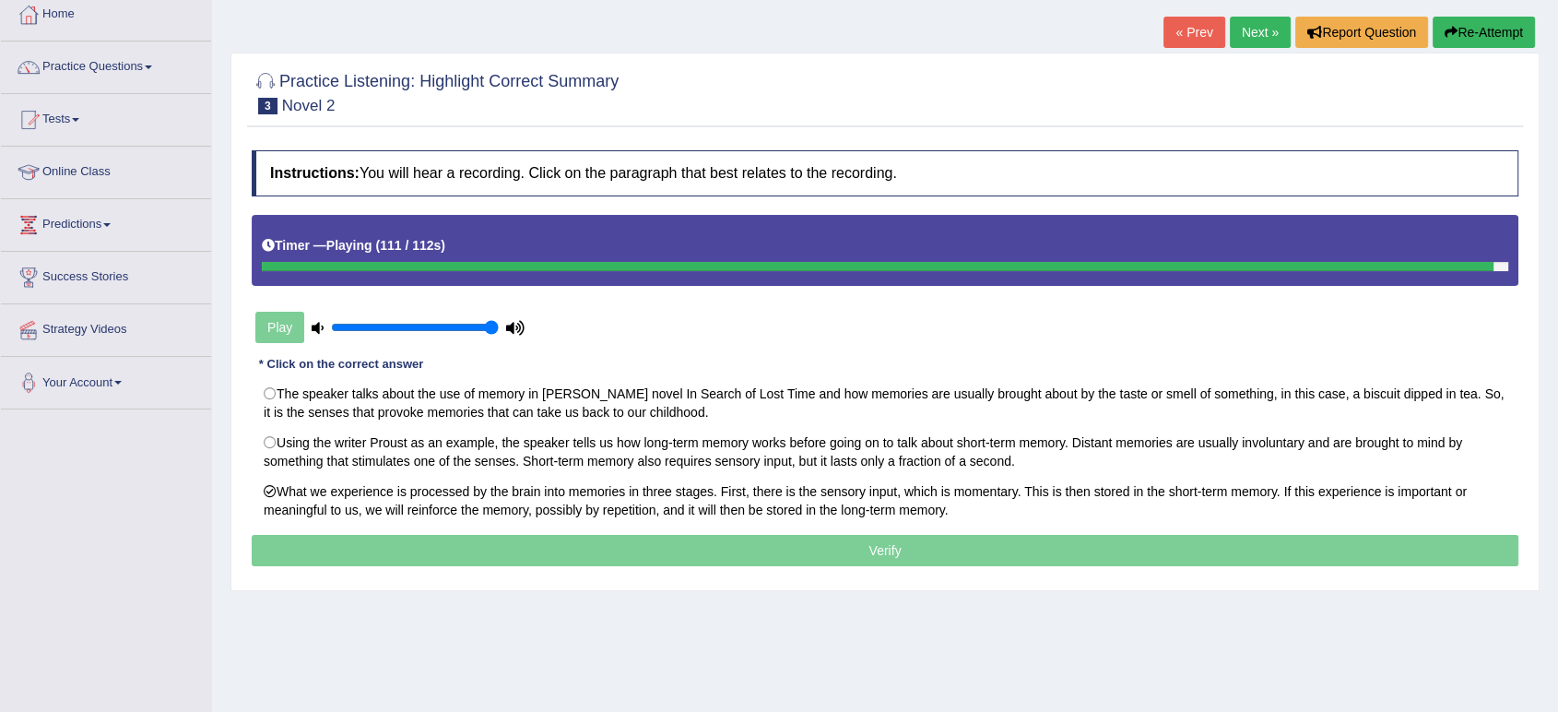
click at [989, 552] on p "Verify" at bounding box center [885, 550] width 1267 height 31
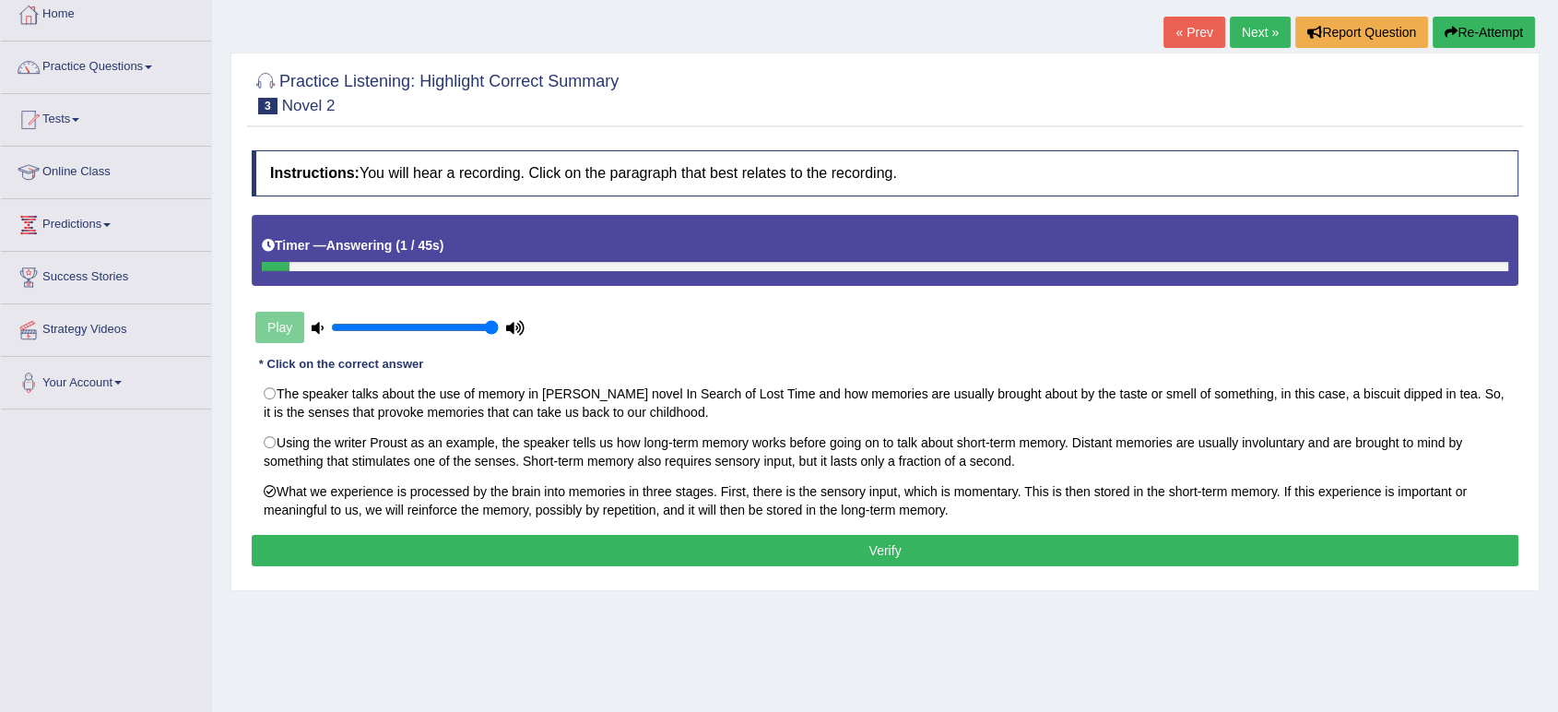
click at [876, 545] on button "Verify" at bounding box center [885, 550] width 1267 height 31
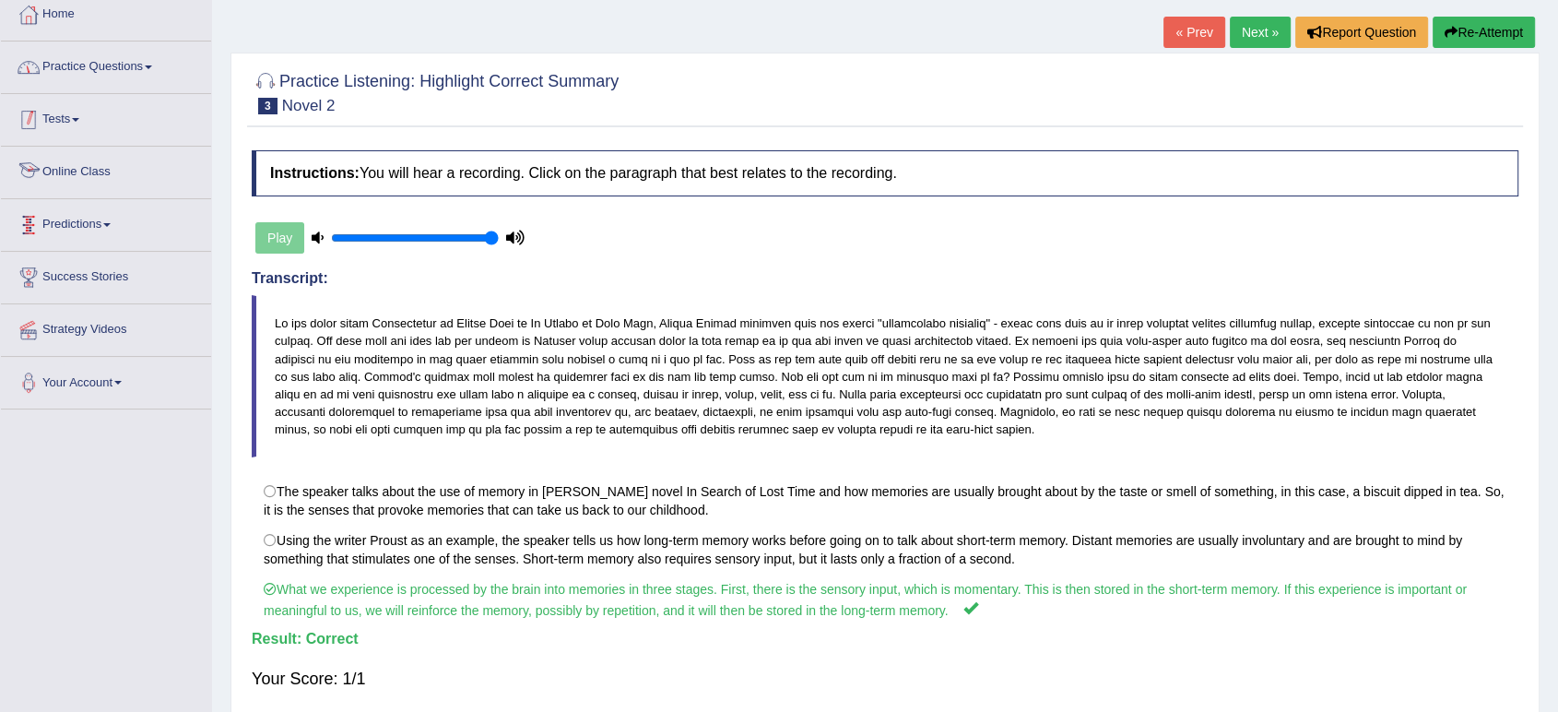
drag, startPoint x: 118, startPoint y: 72, endPoint x: 106, endPoint y: 69, distance: 12.3
click at [118, 72] on link "Practice Questions" at bounding box center [106, 64] width 210 height 46
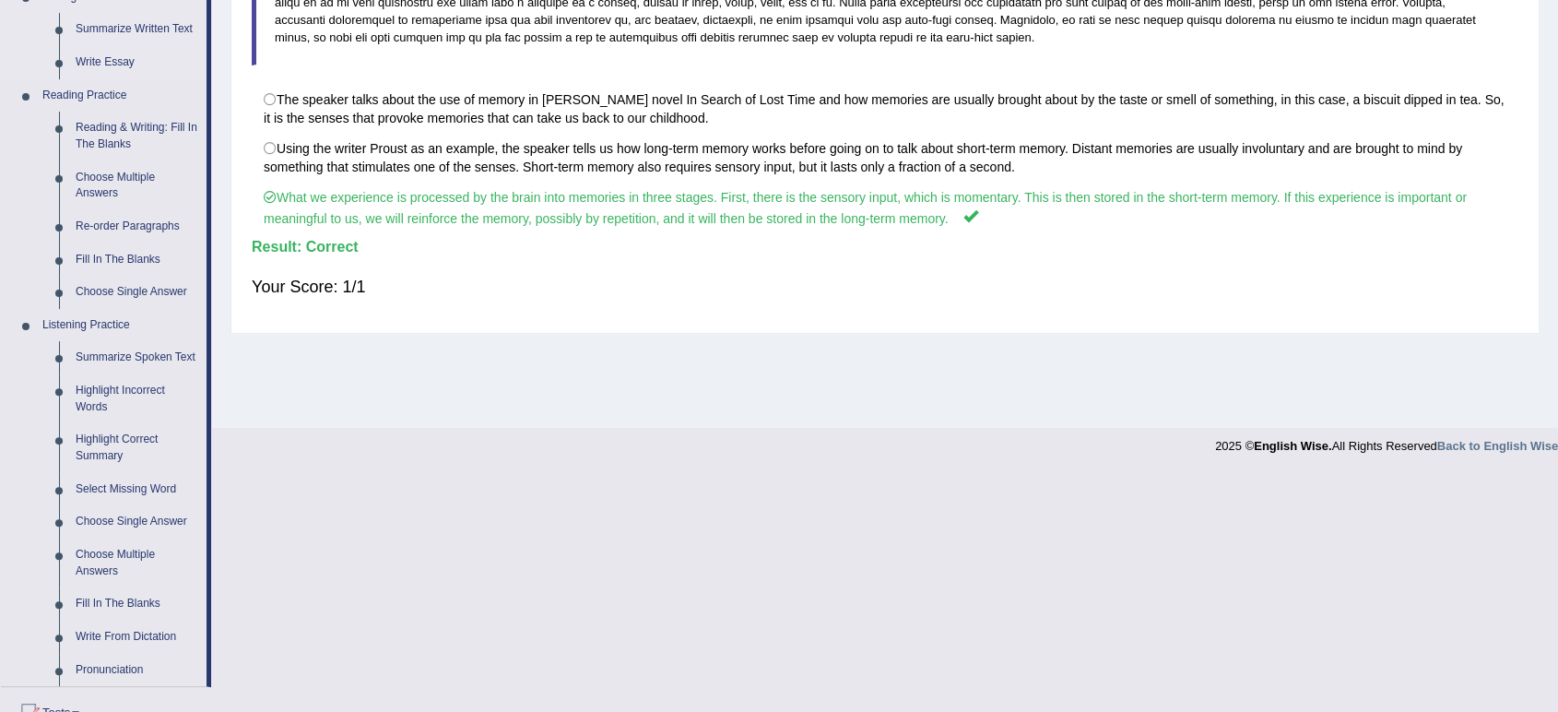
scroll to position [614, 0]
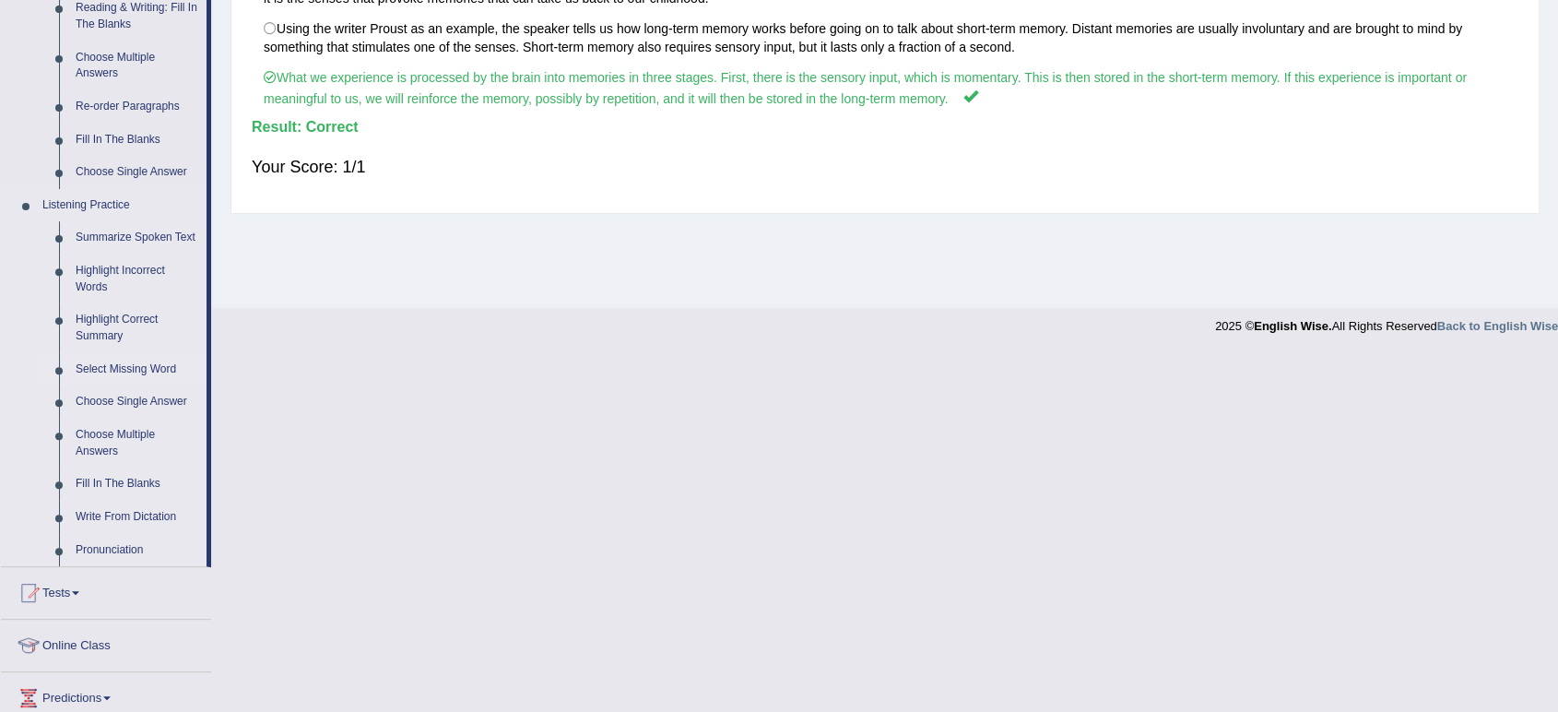
click at [115, 362] on link "Select Missing Word" at bounding box center [136, 369] width 139 height 33
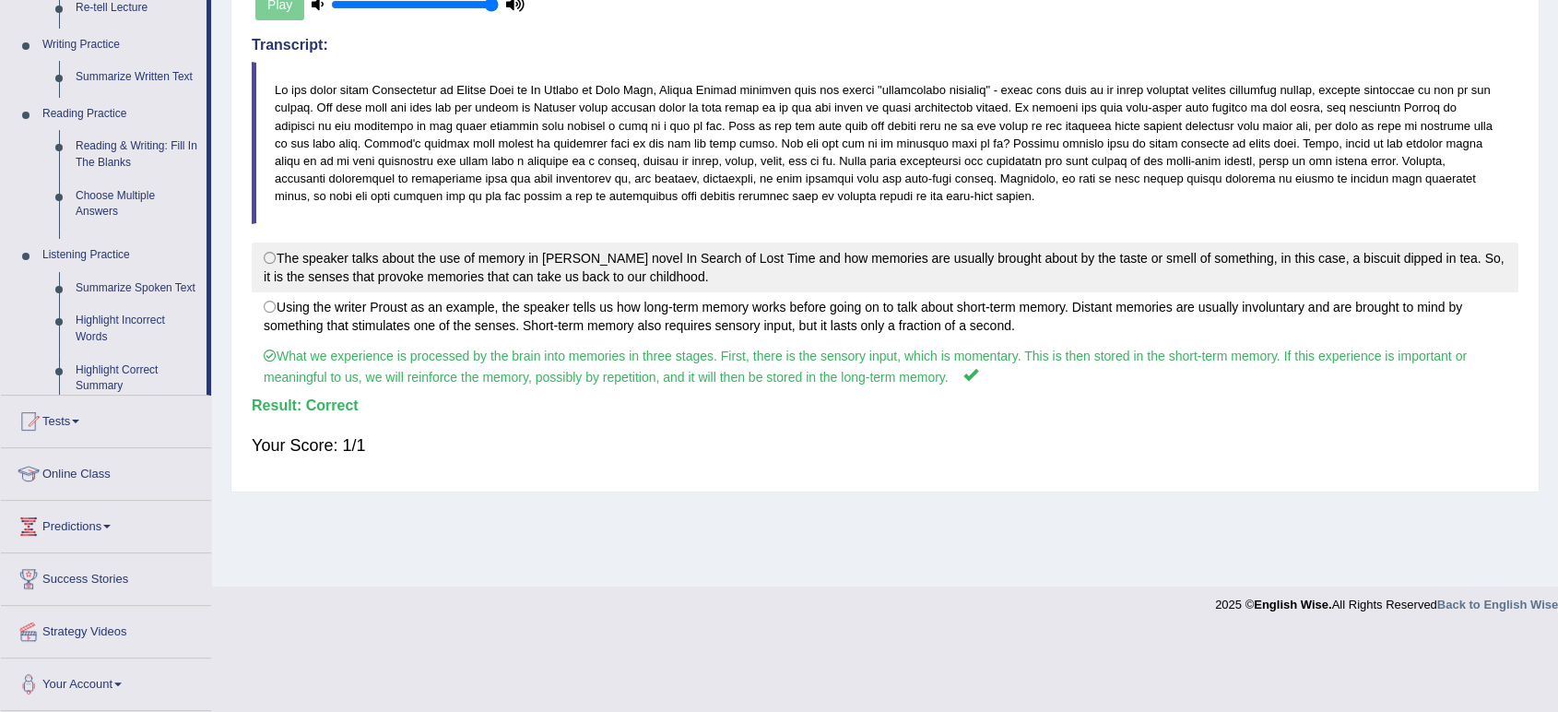
scroll to position [255, 0]
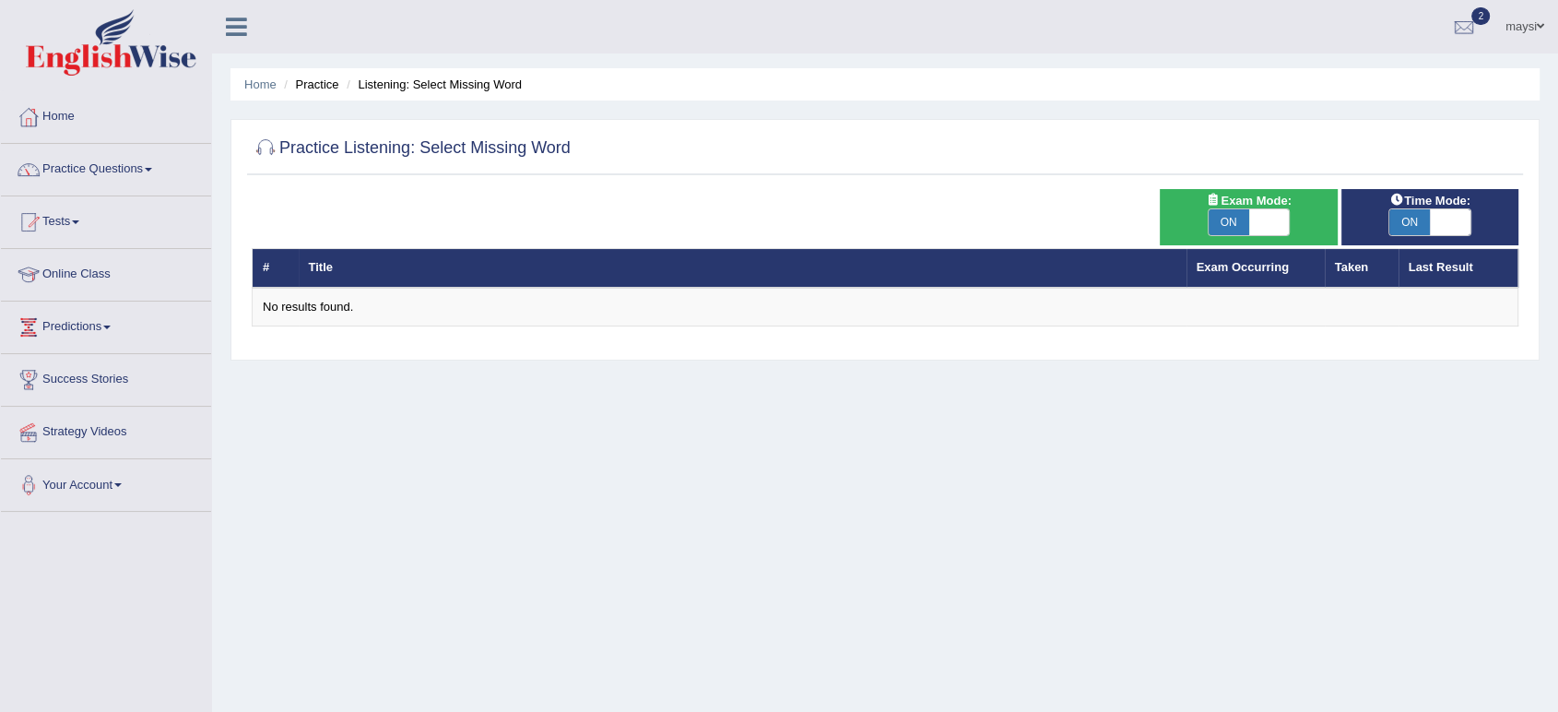
click at [1224, 216] on span "ON" at bounding box center [1229, 222] width 41 height 26
checkbox input "false"
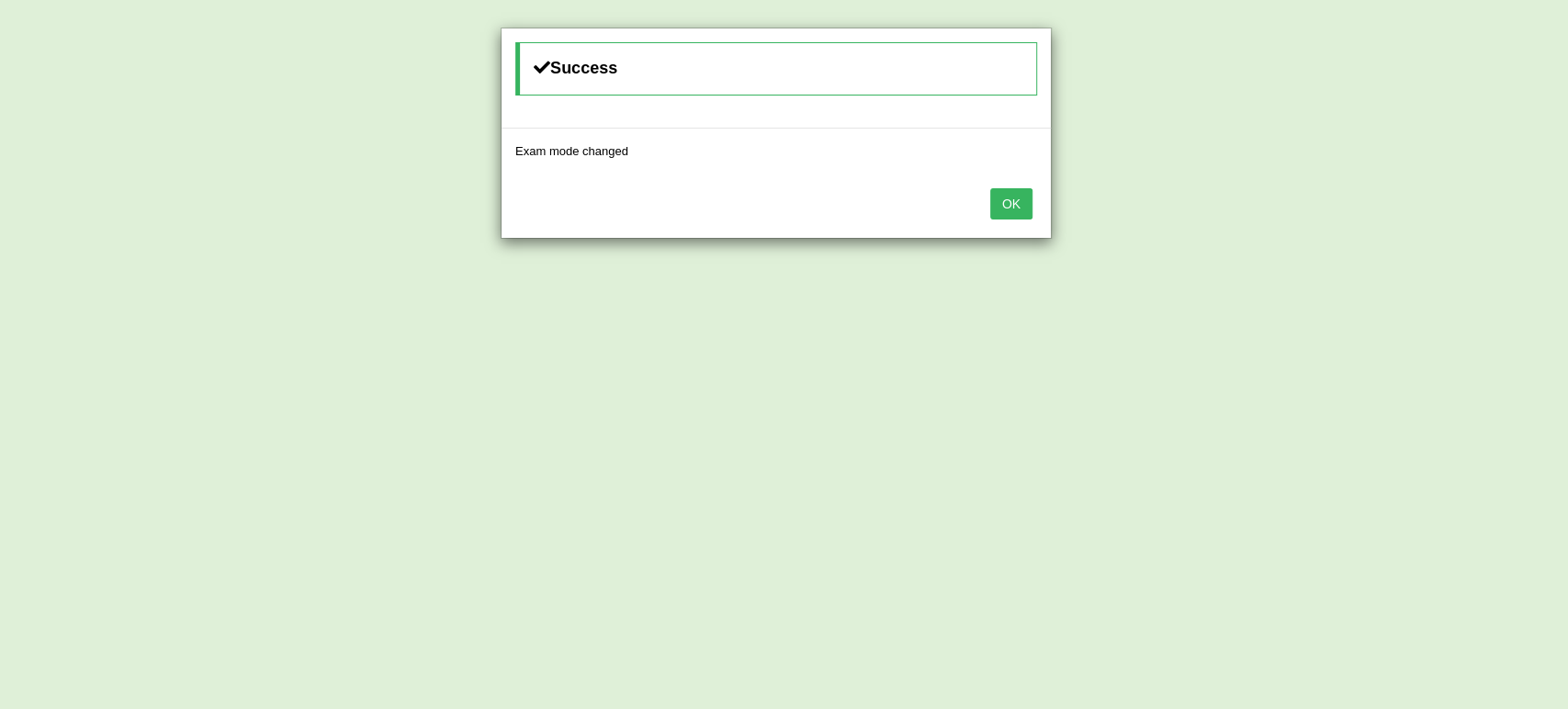
click at [1011, 207] on button "OK" at bounding box center [1011, 203] width 42 height 31
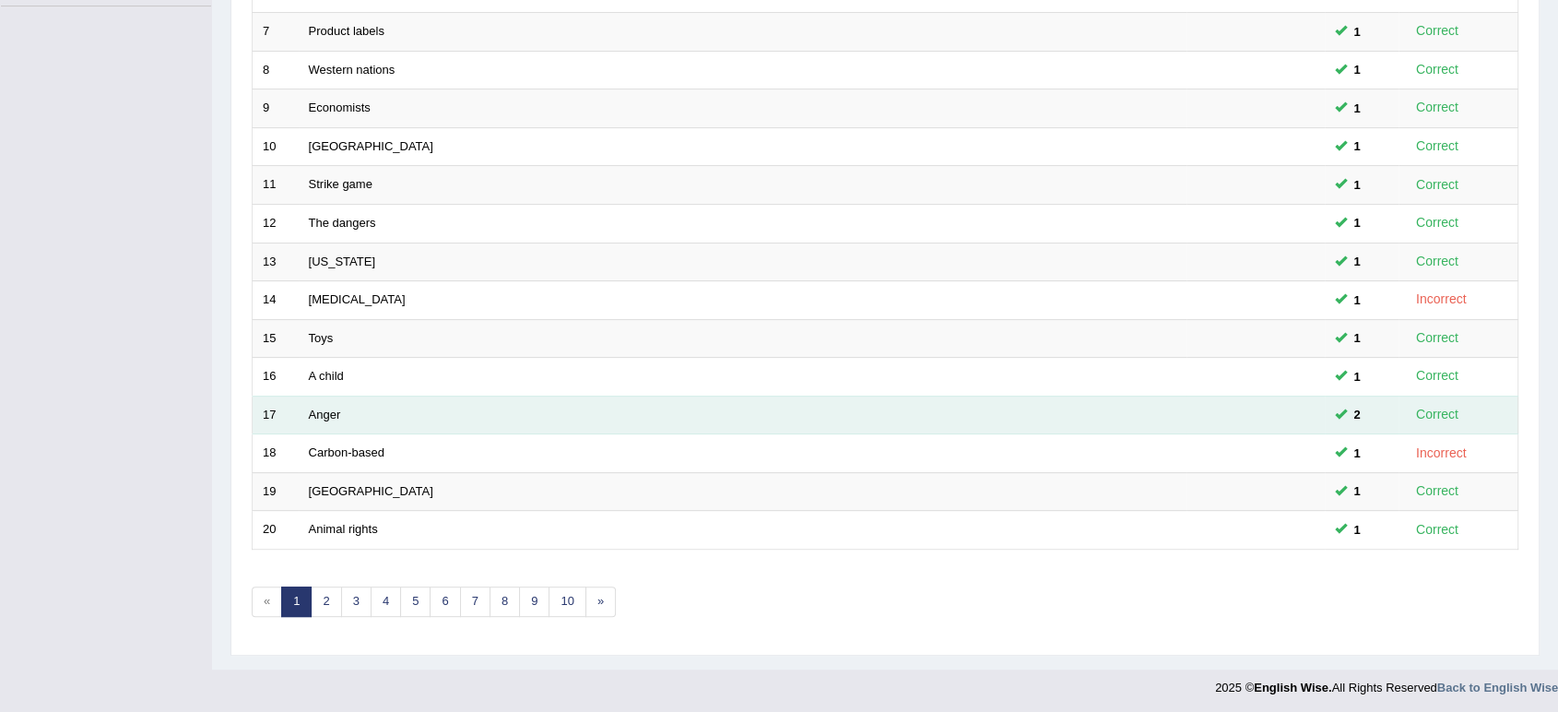
scroll to position [506, 0]
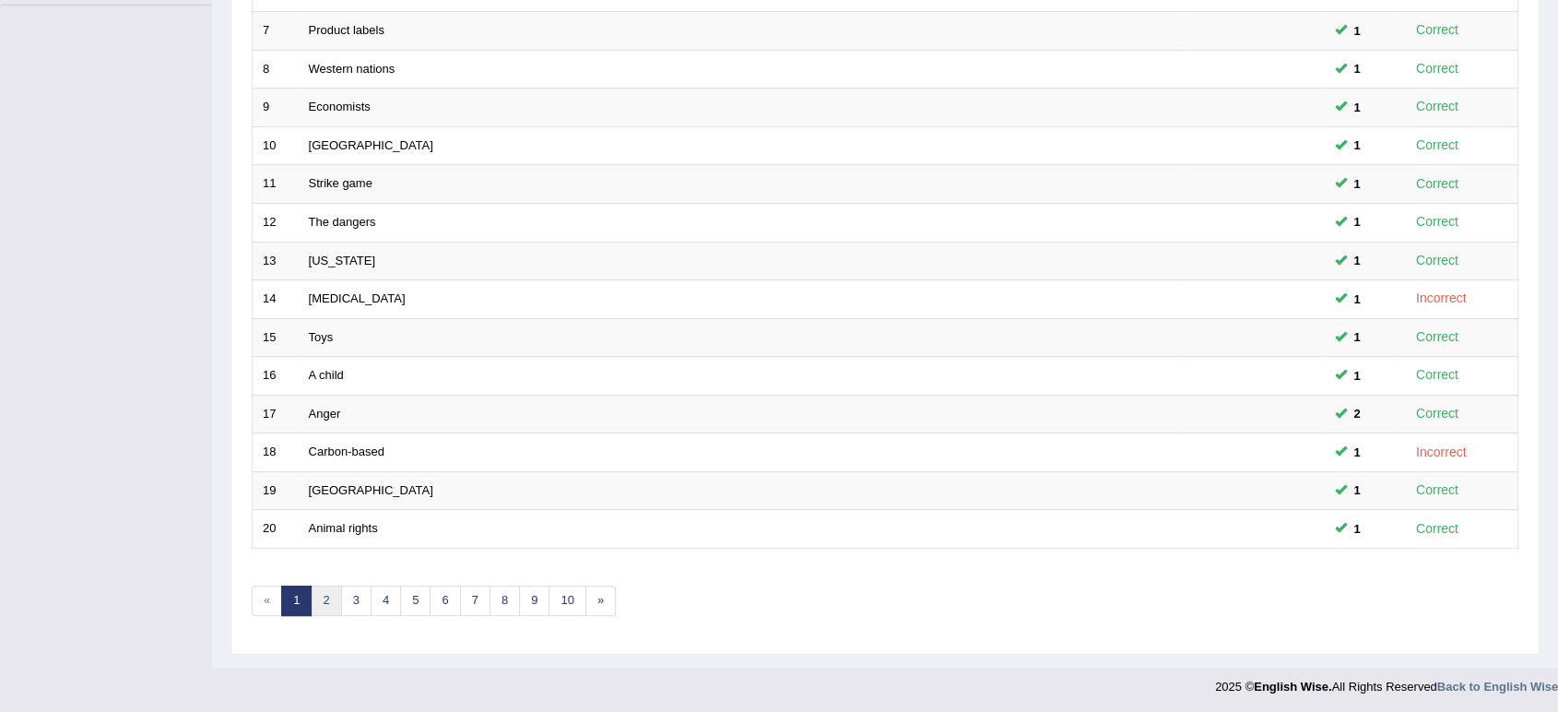
click at [320, 597] on link "2" at bounding box center [326, 600] width 30 height 30
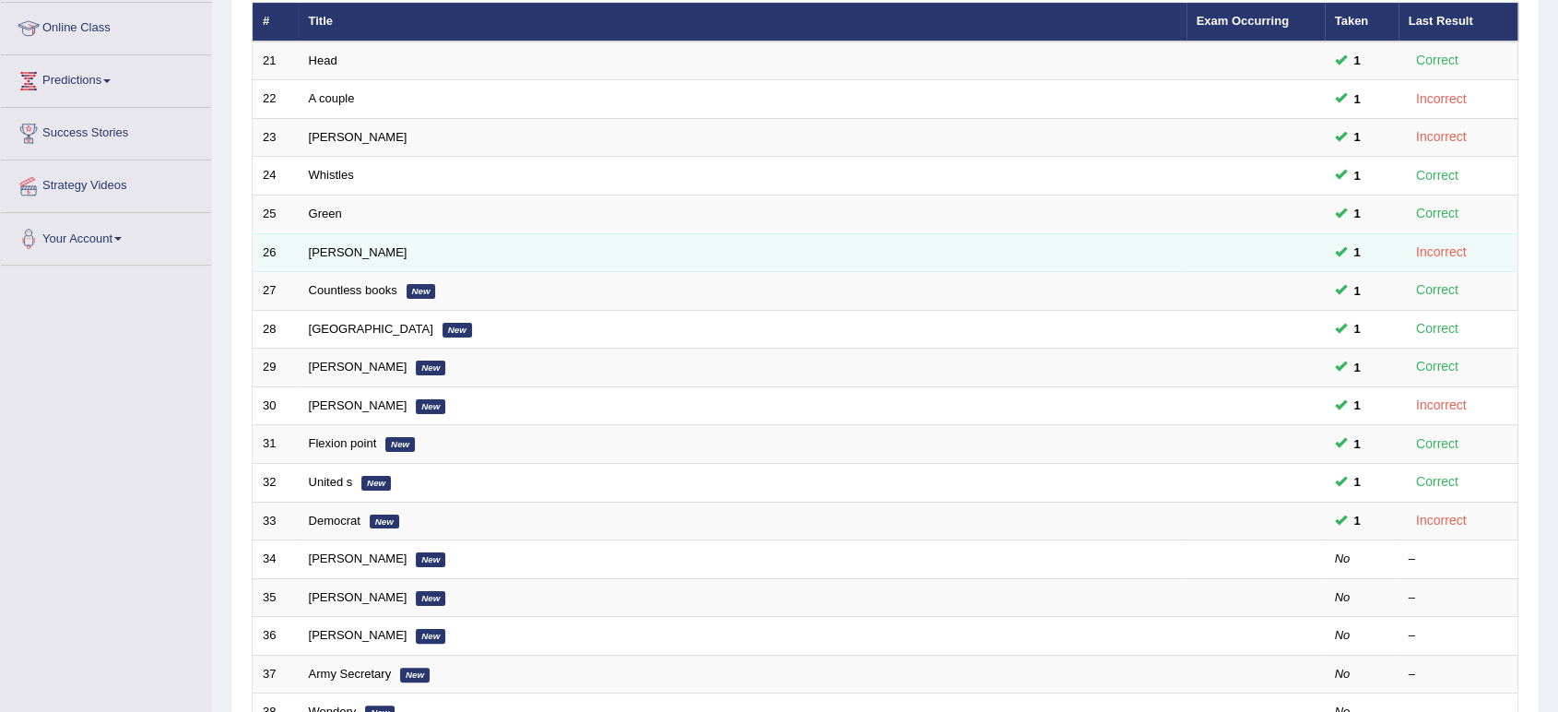
scroll to position [506, 0]
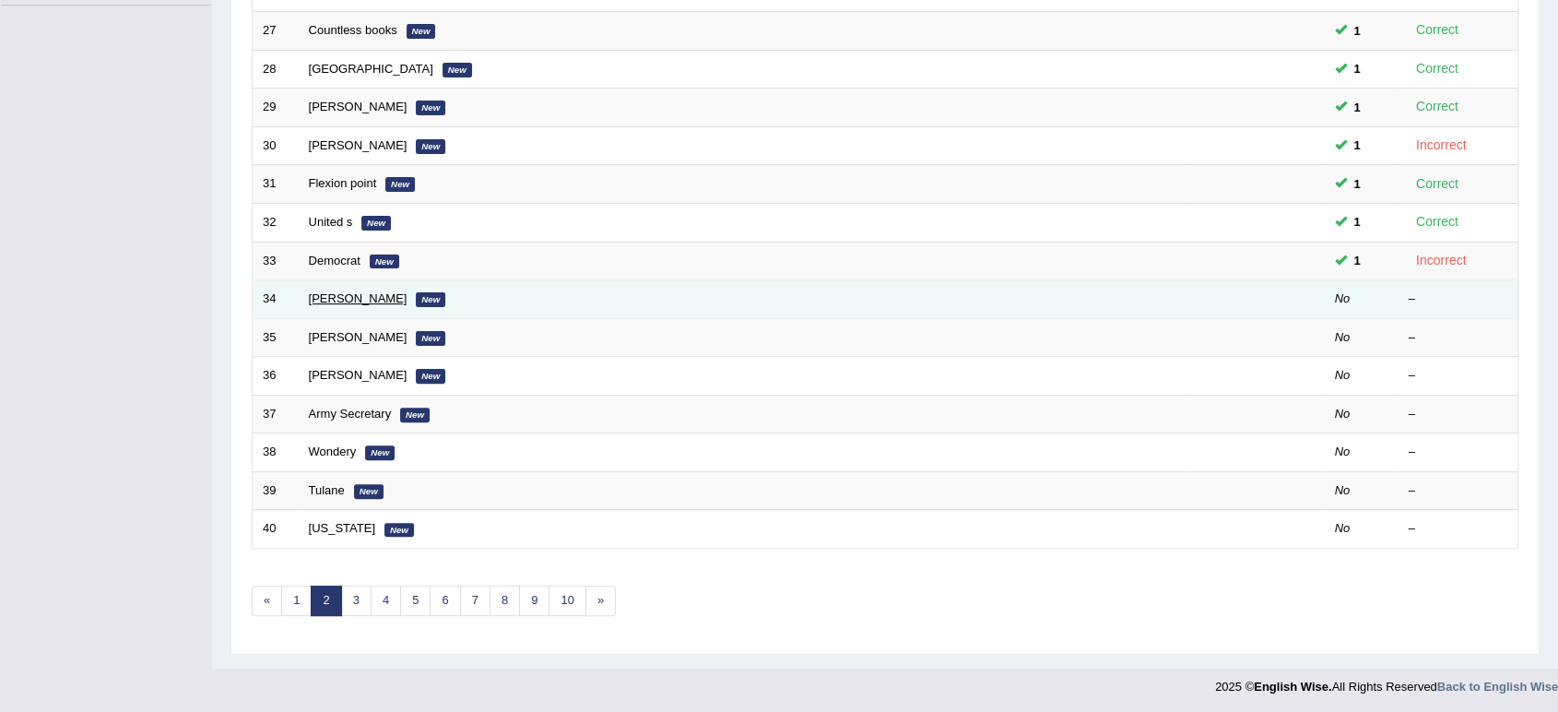
click at [313, 295] on link "[PERSON_NAME]" at bounding box center [358, 298] width 99 height 14
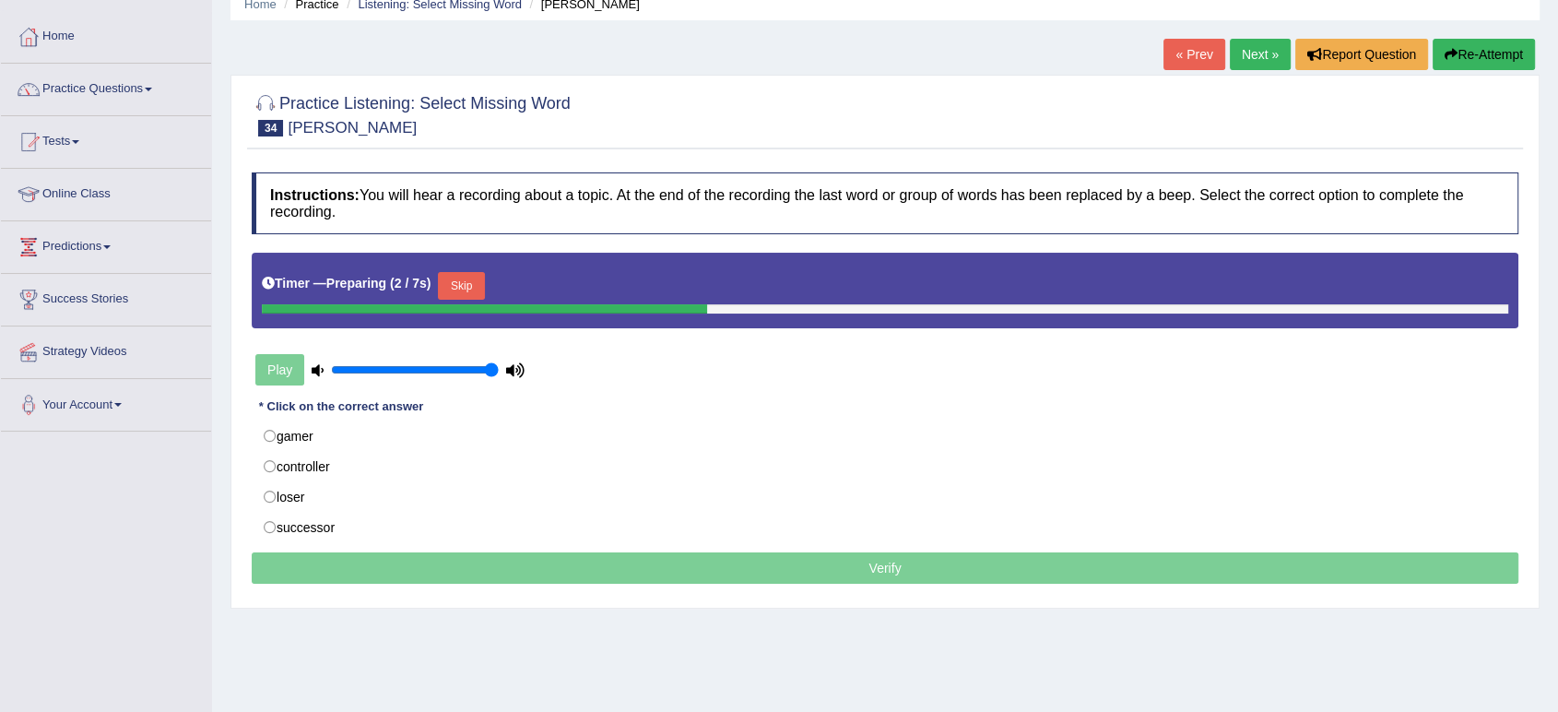
scroll to position [102, 0]
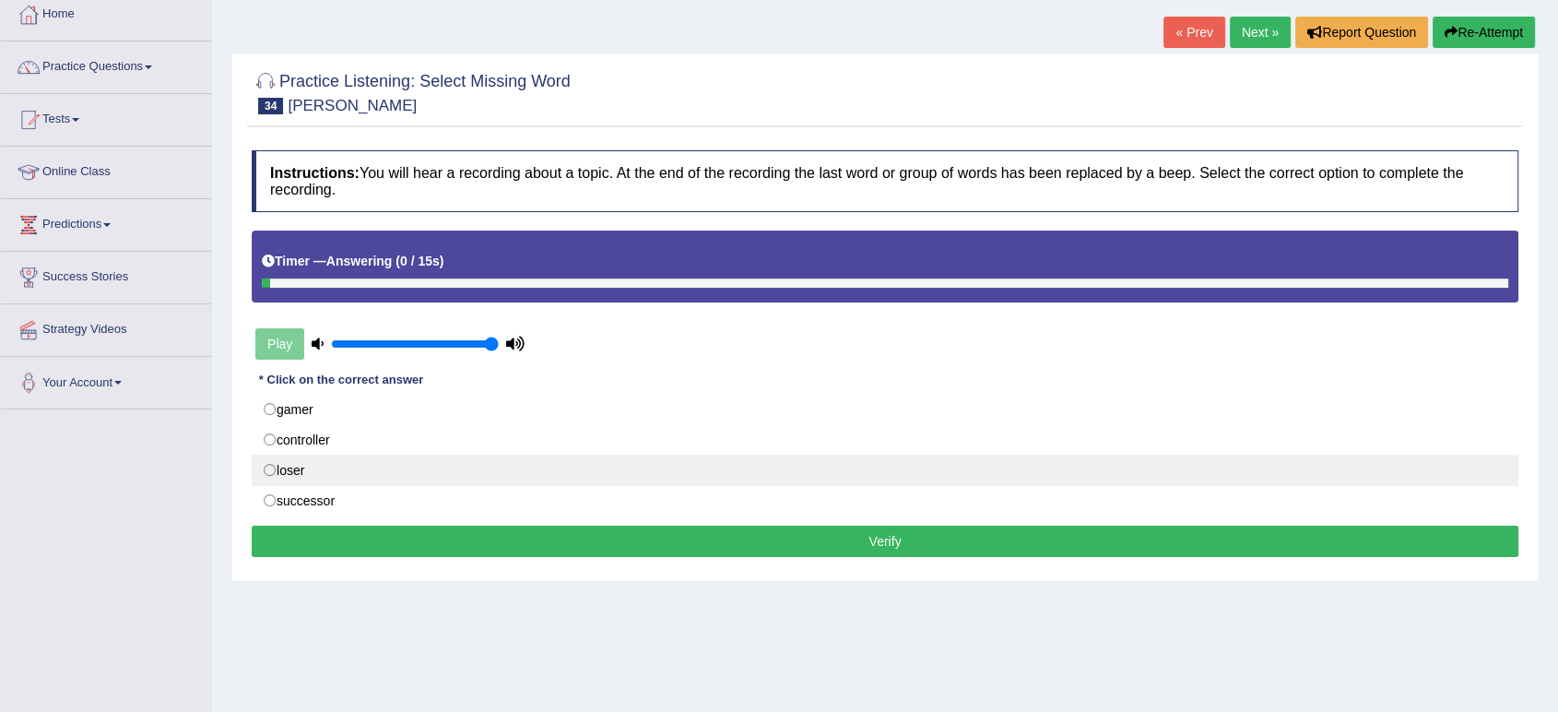
click at [311, 469] on label "loser" at bounding box center [885, 470] width 1267 height 31
radio input "true"
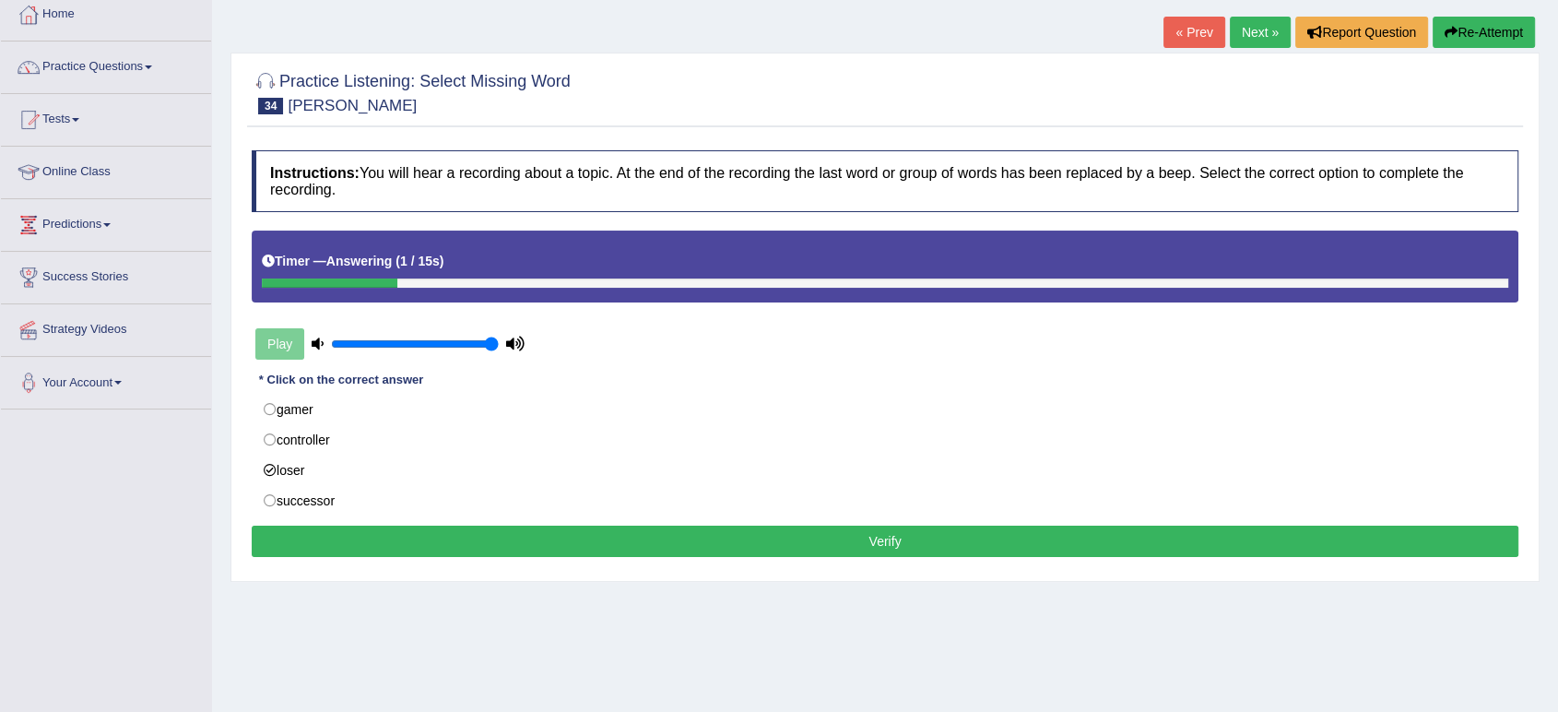
click at [647, 538] on button "Verify" at bounding box center [885, 541] width 1267 height 31
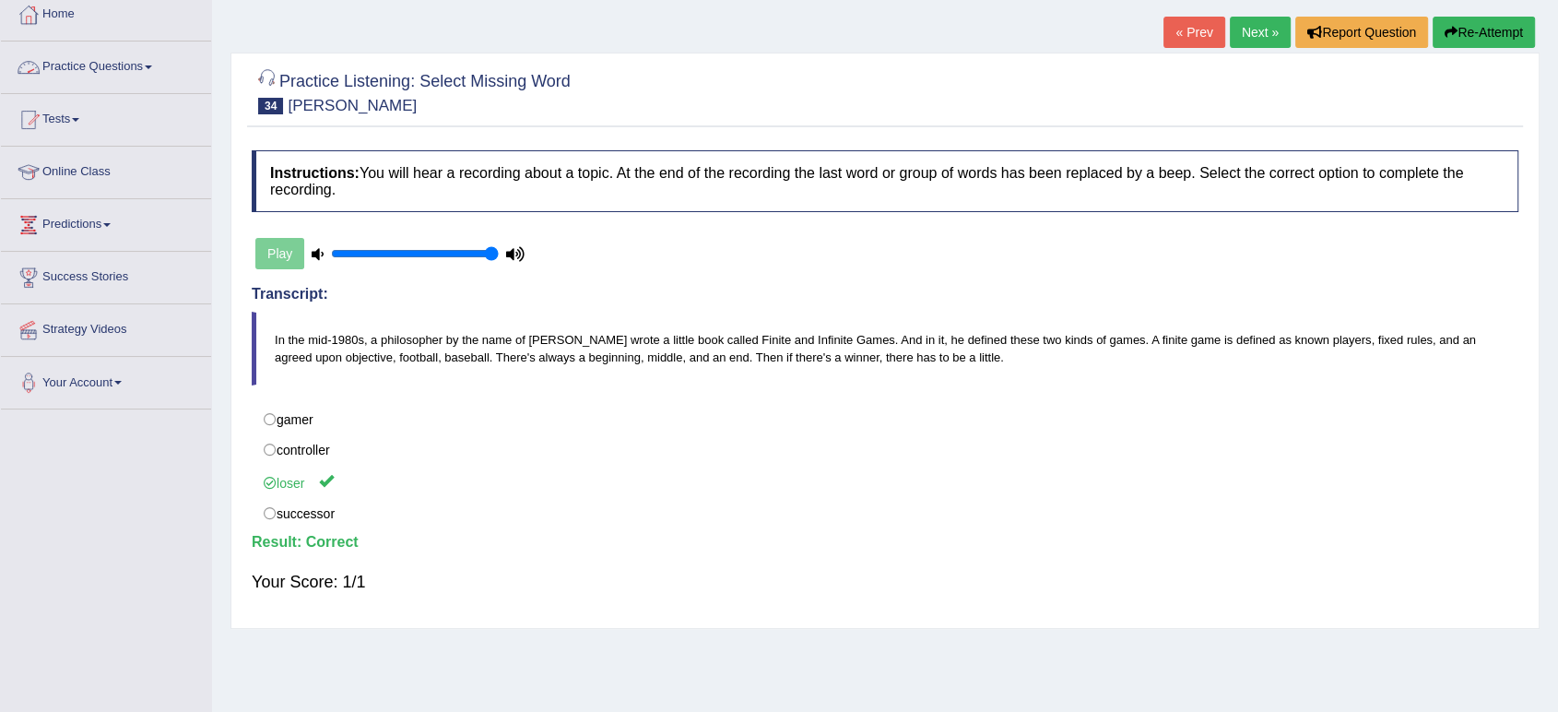
scroll to position [0, 0]
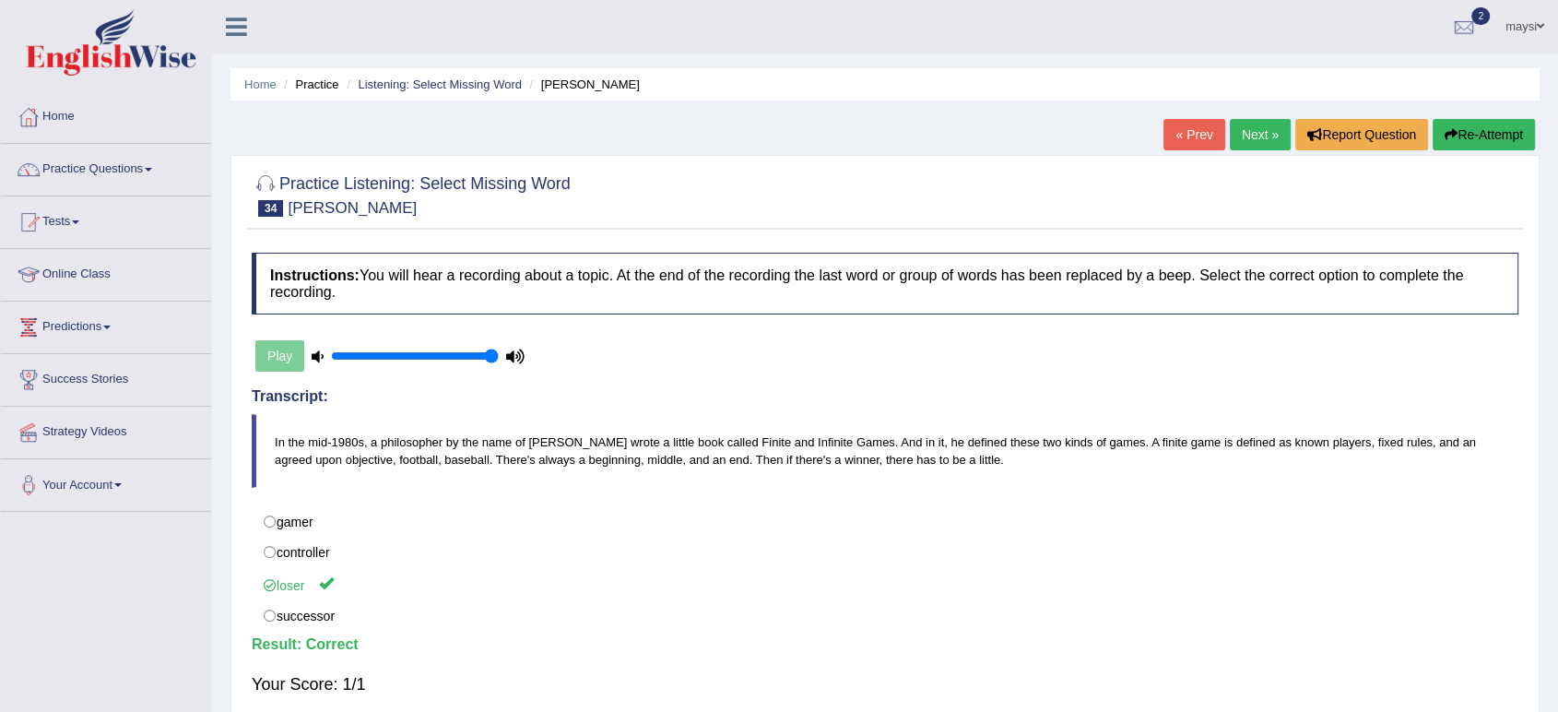
click at [1256, 128] on link "Next »" at bounding box center [1260, 134] width 61 height 31
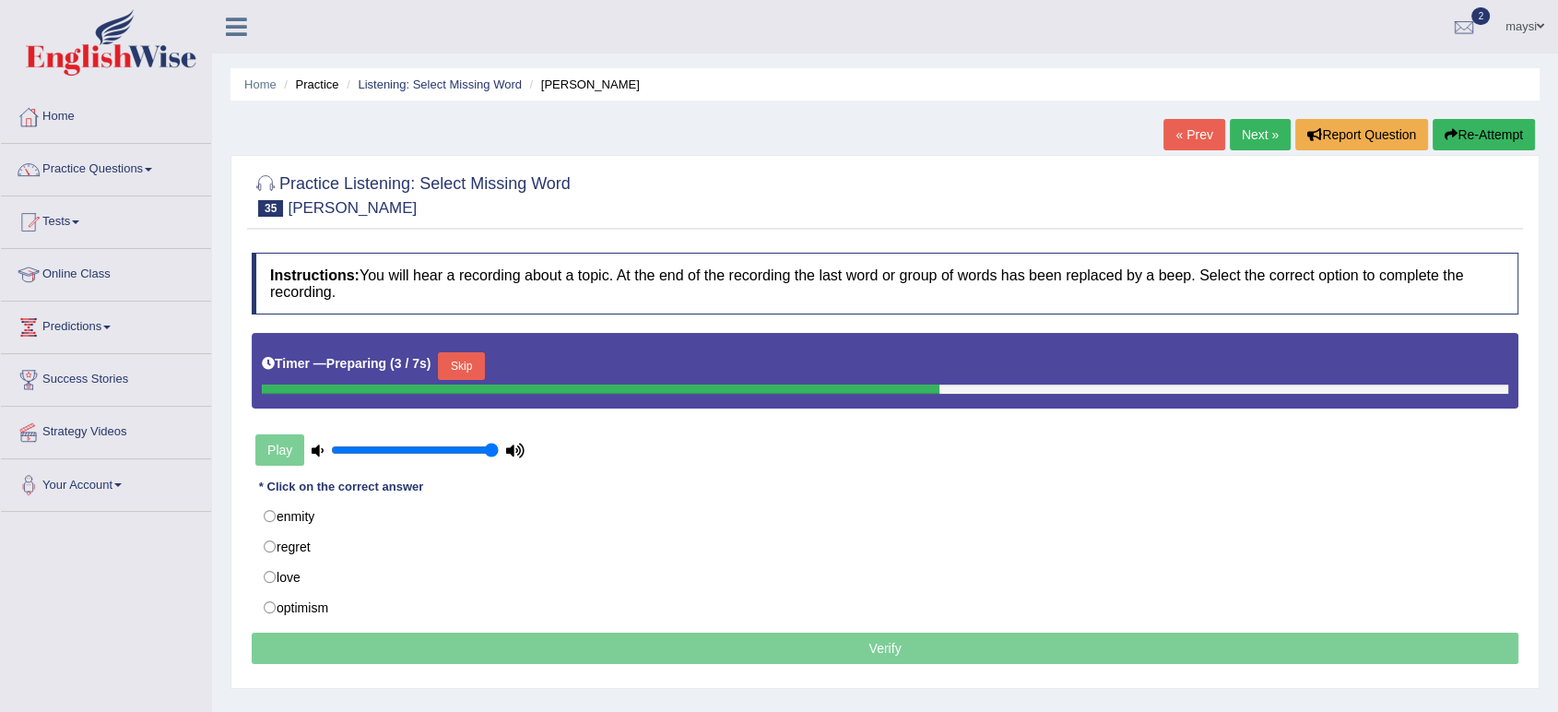
scroll to position [102, 0]
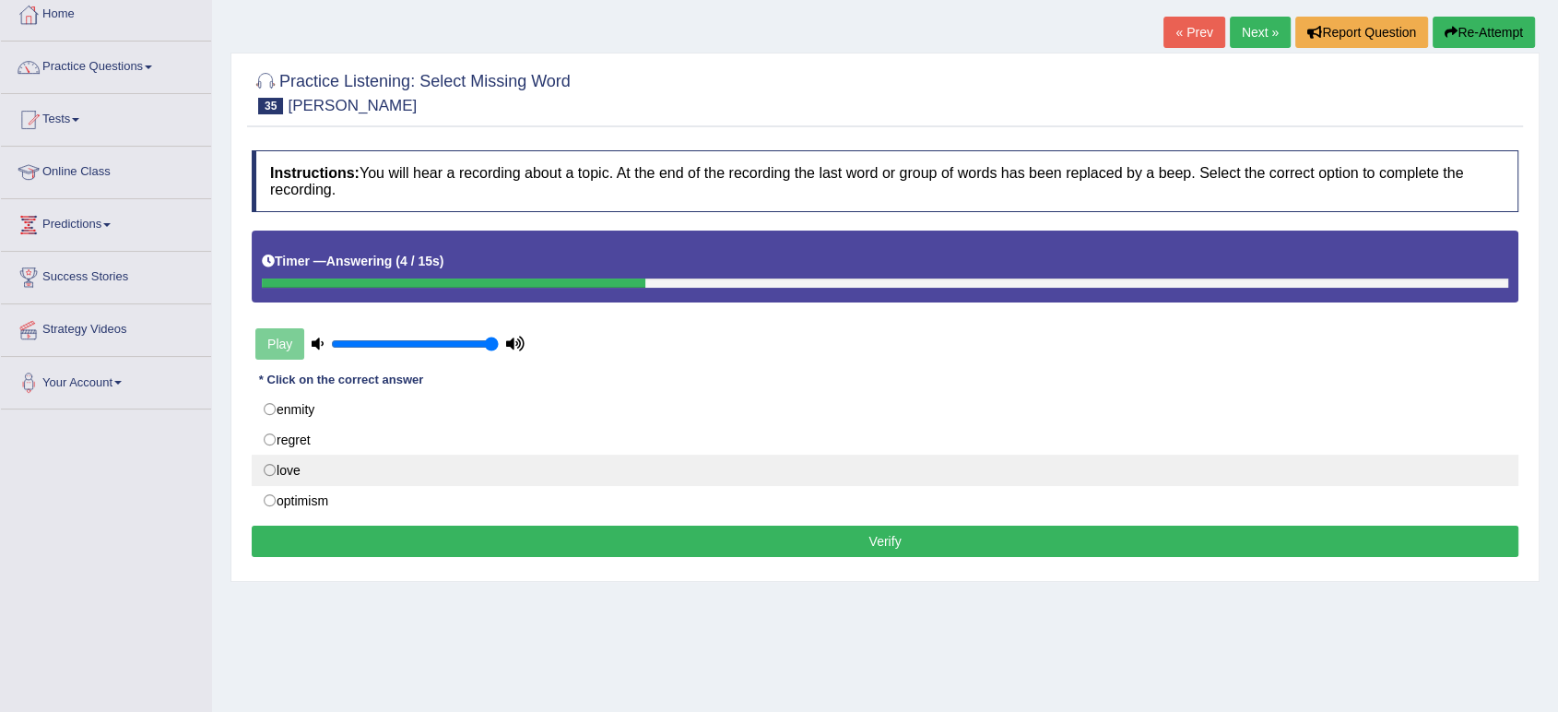
click at [266, 472] on label "love" at bounding box center [885, 470] width 1267 height 31
radio input "true"
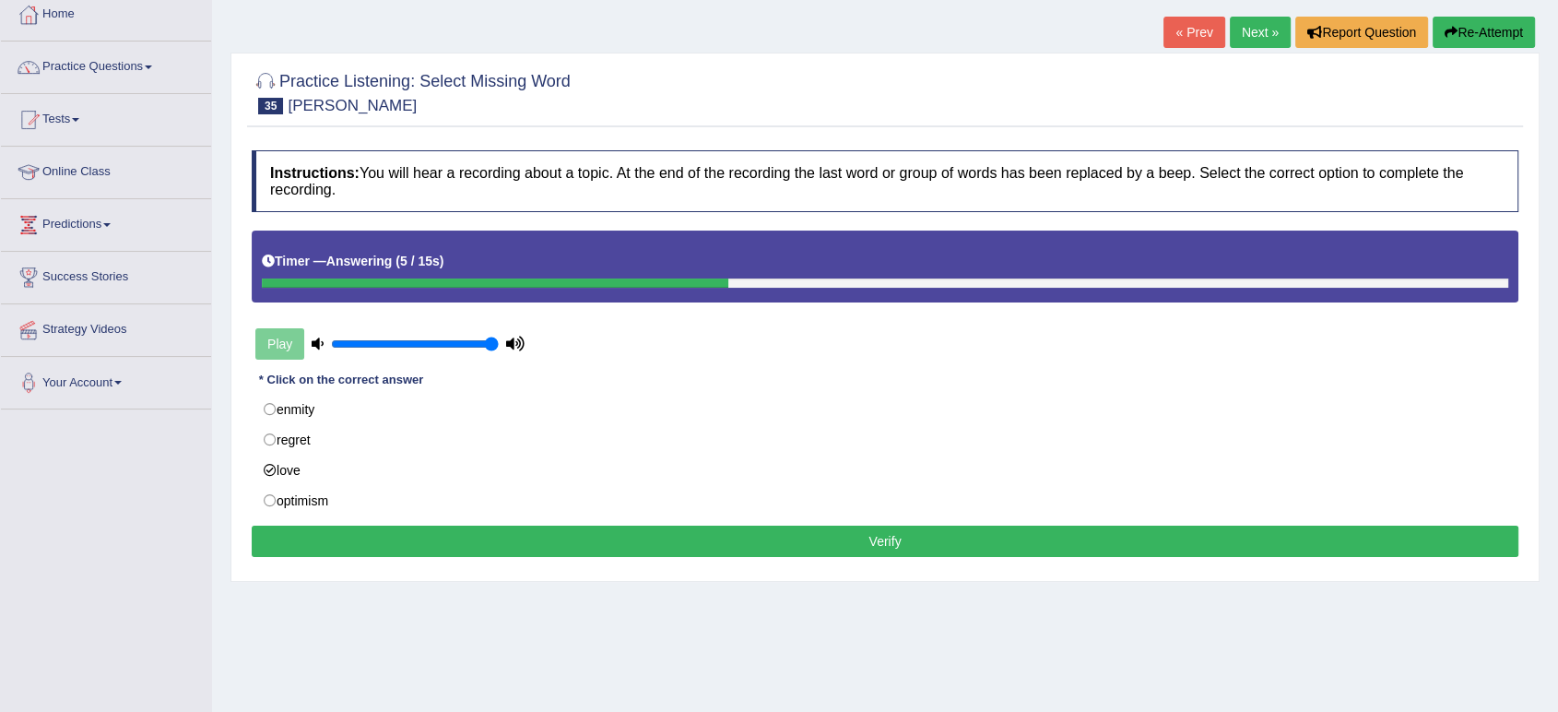
click at [540, 541] on button "Verify" at bounding box center [885, 541] width 1267 height 31
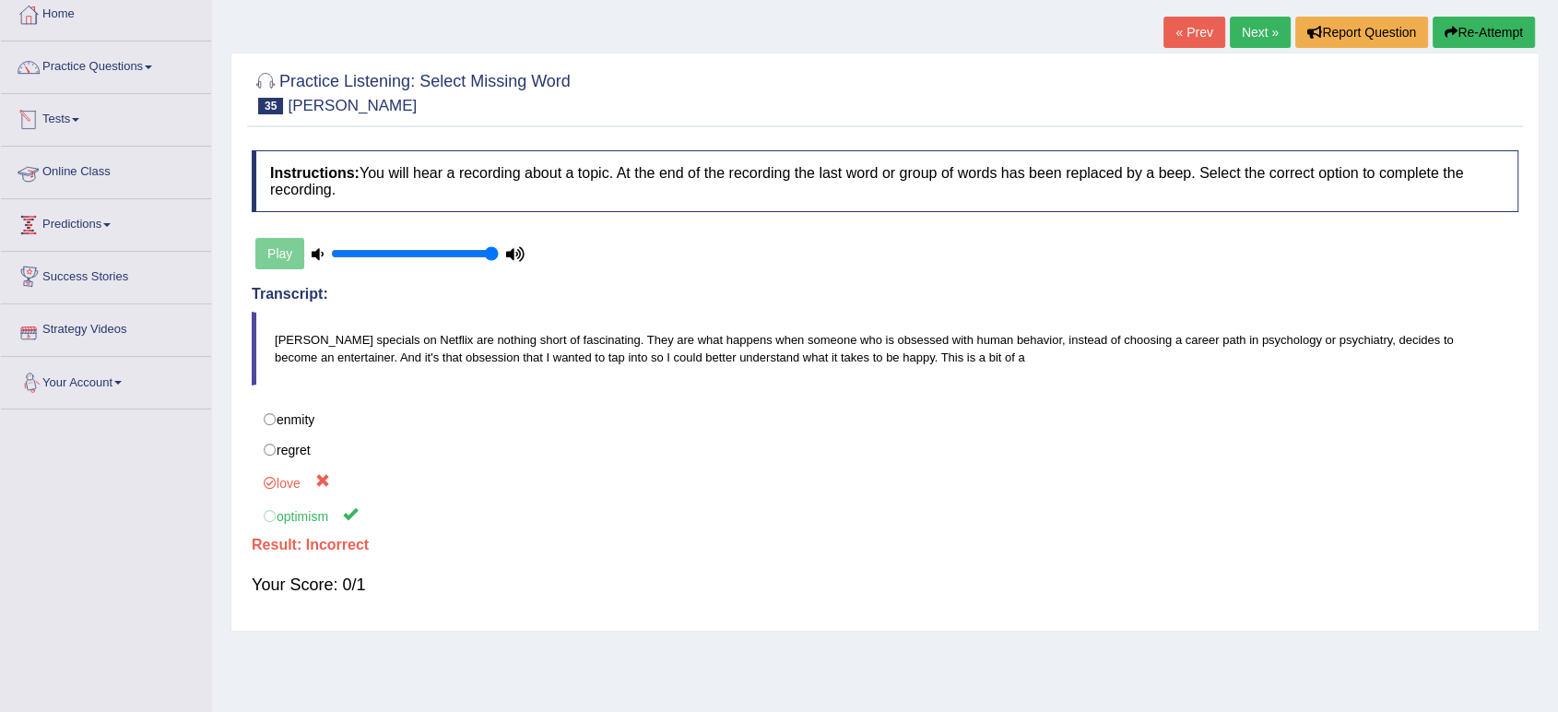
click at [1257, 44] on link "Next »" at bounding box center [1260, 32] width 61 height 31
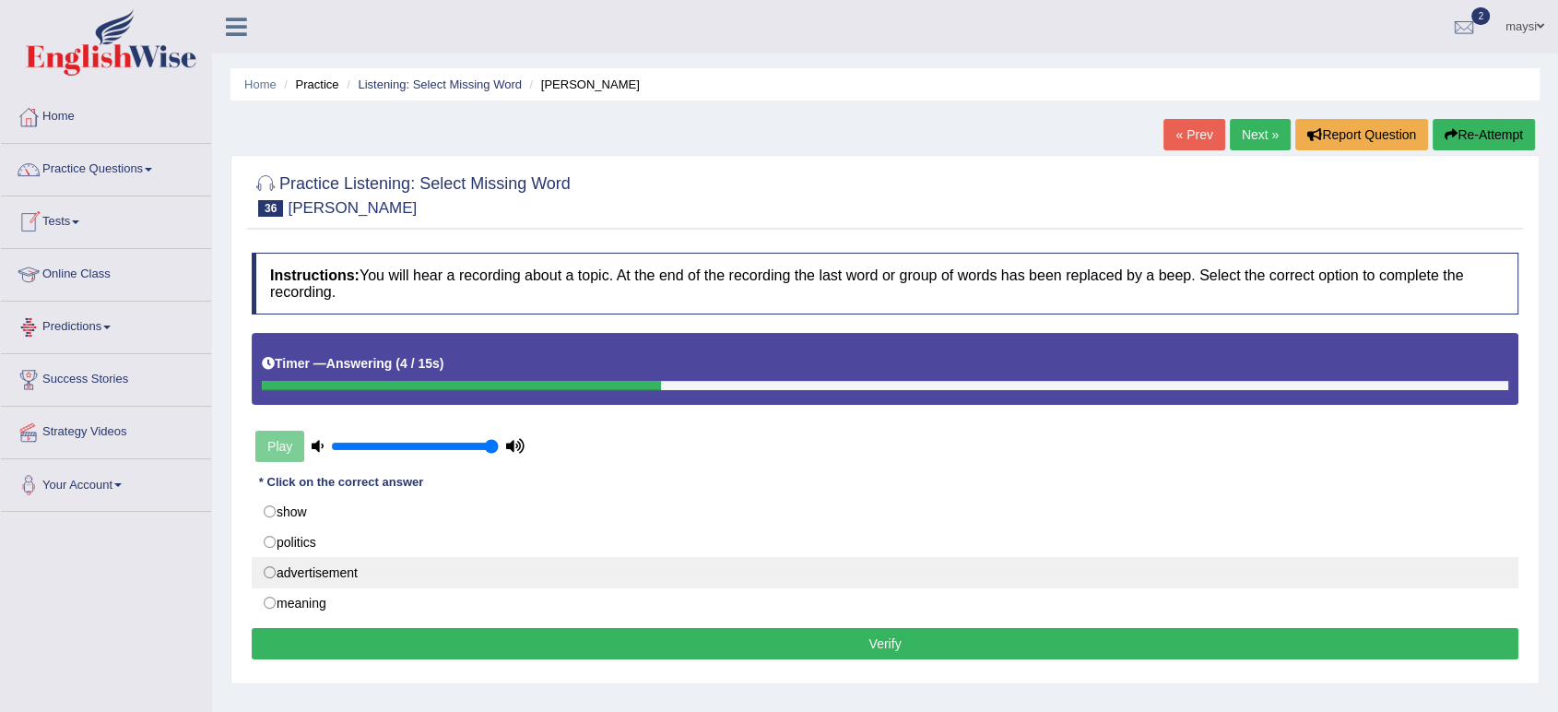
click at [273, 571] on label "advertisement" at bounding box center [885, 572] width 1267 height 31
radio input "true"
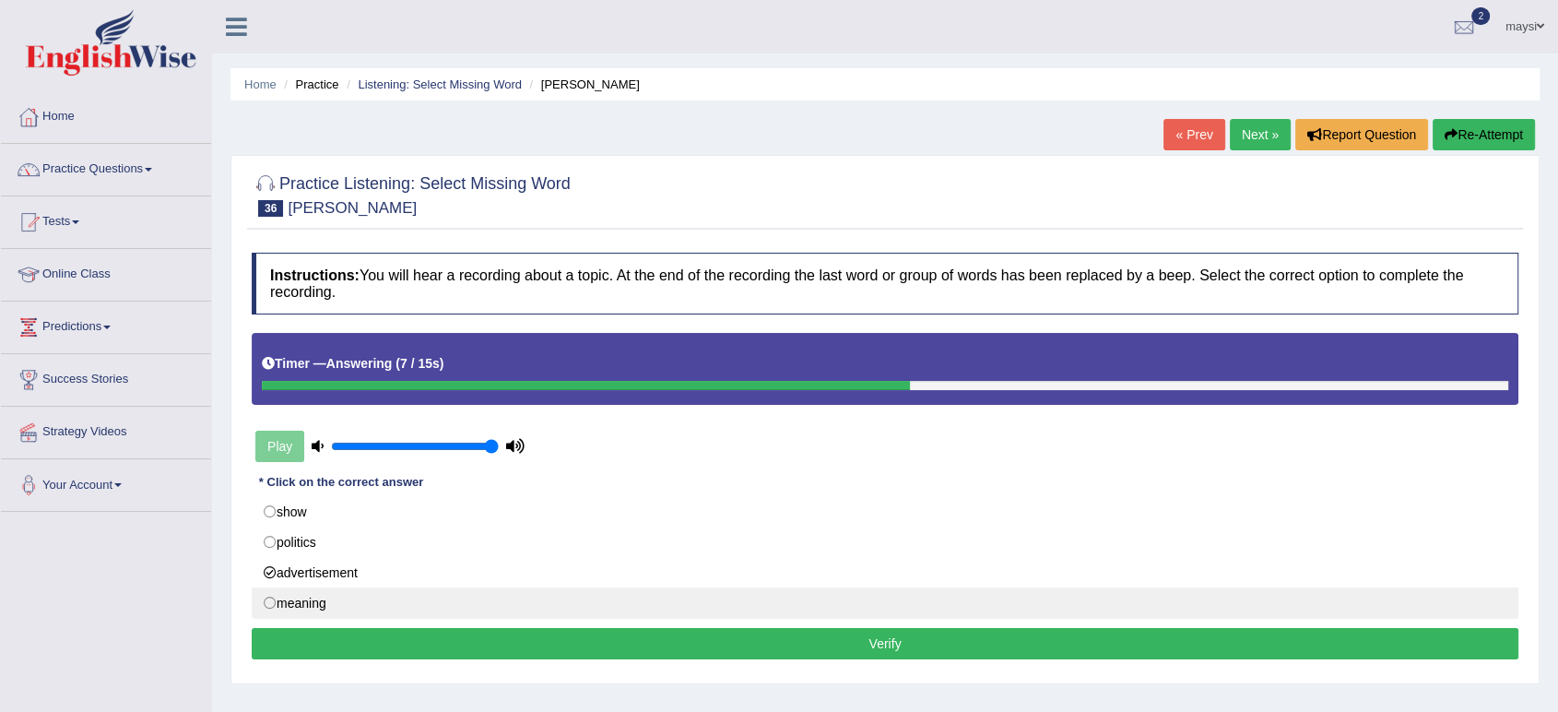
click at [308, 604] on label "meaning" at bounding box center [885, 602] width 1267 height 31
radio input "true"
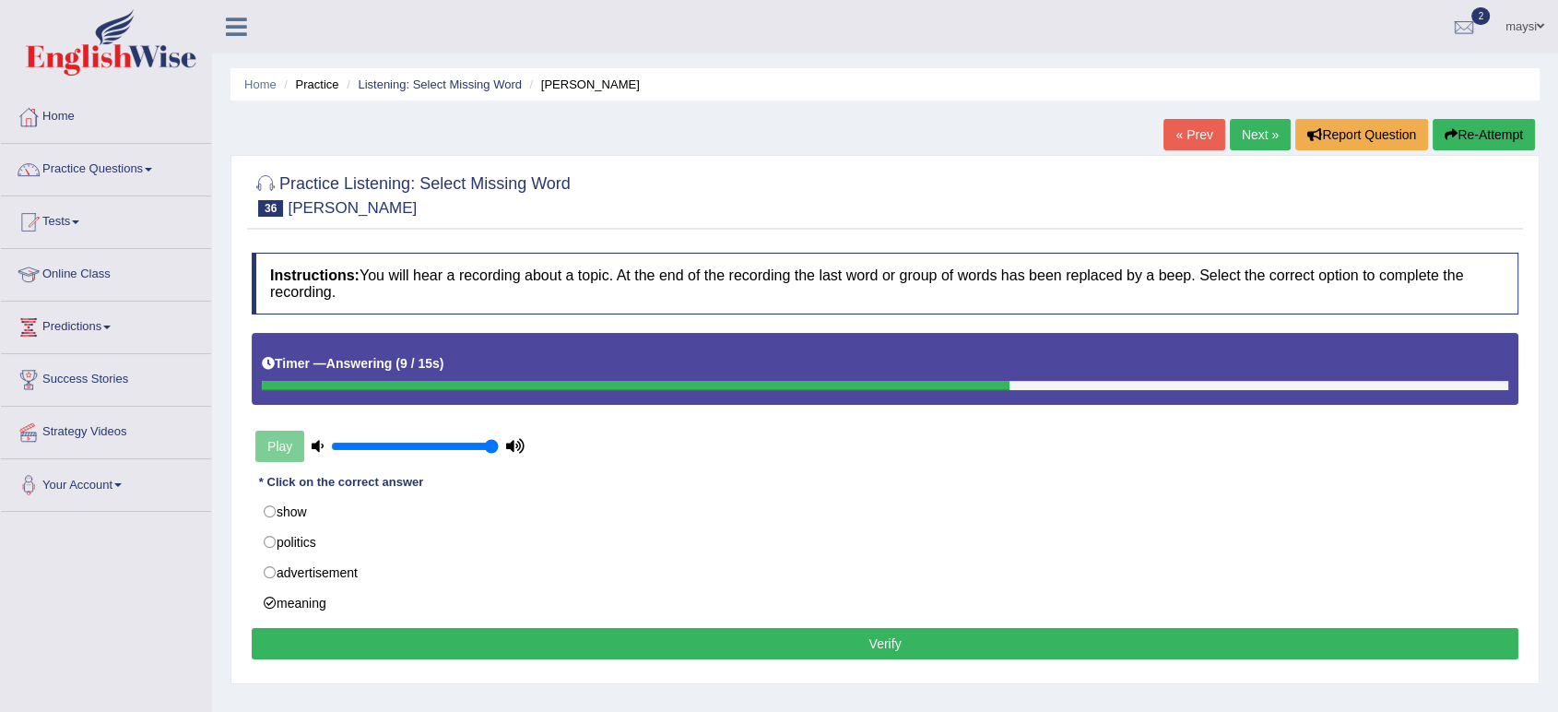
click at [632, 648] on button "Verify" at bounding box center [885, 643] width 1267 height 31
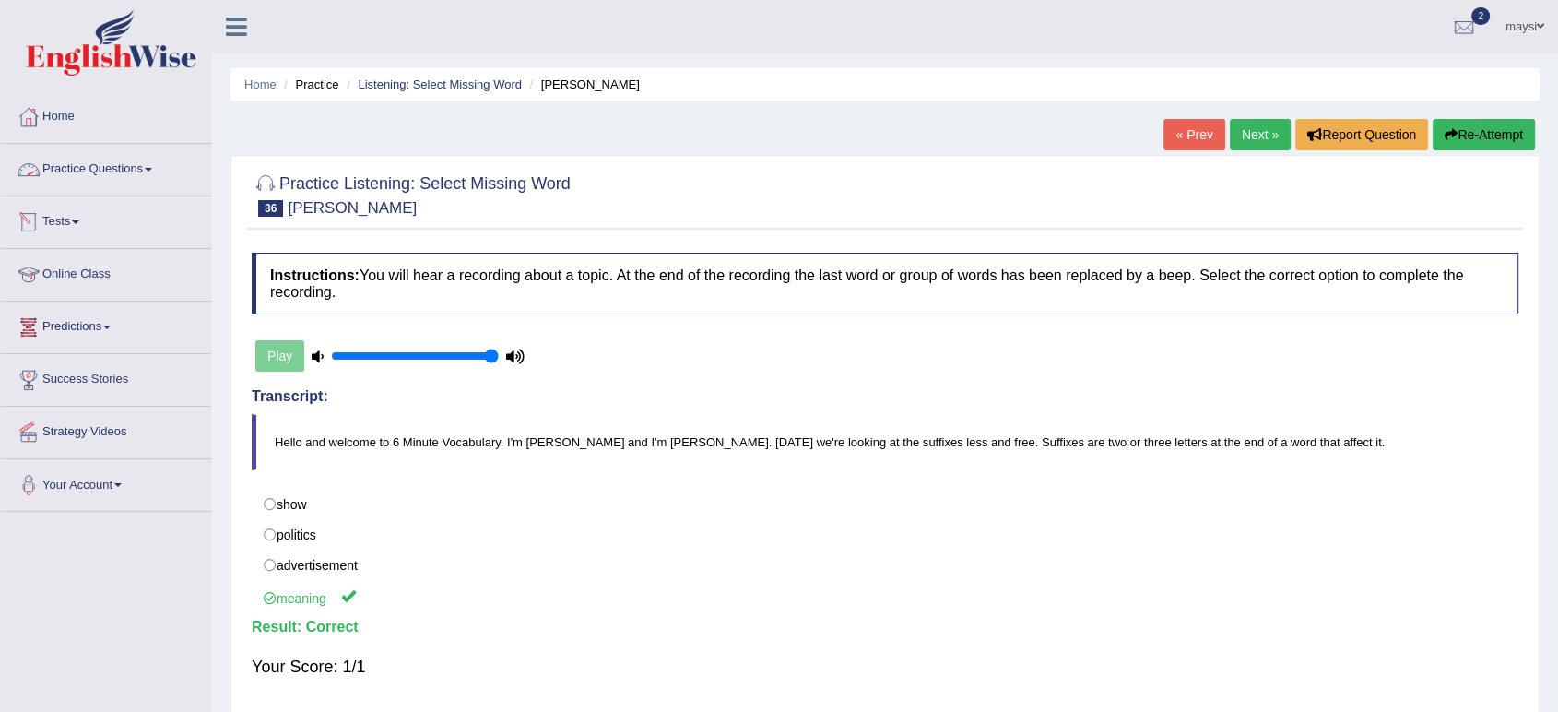
click at [111, 174] on link "Practice Questions" at bounding box center [106, 167] width 210 height 46
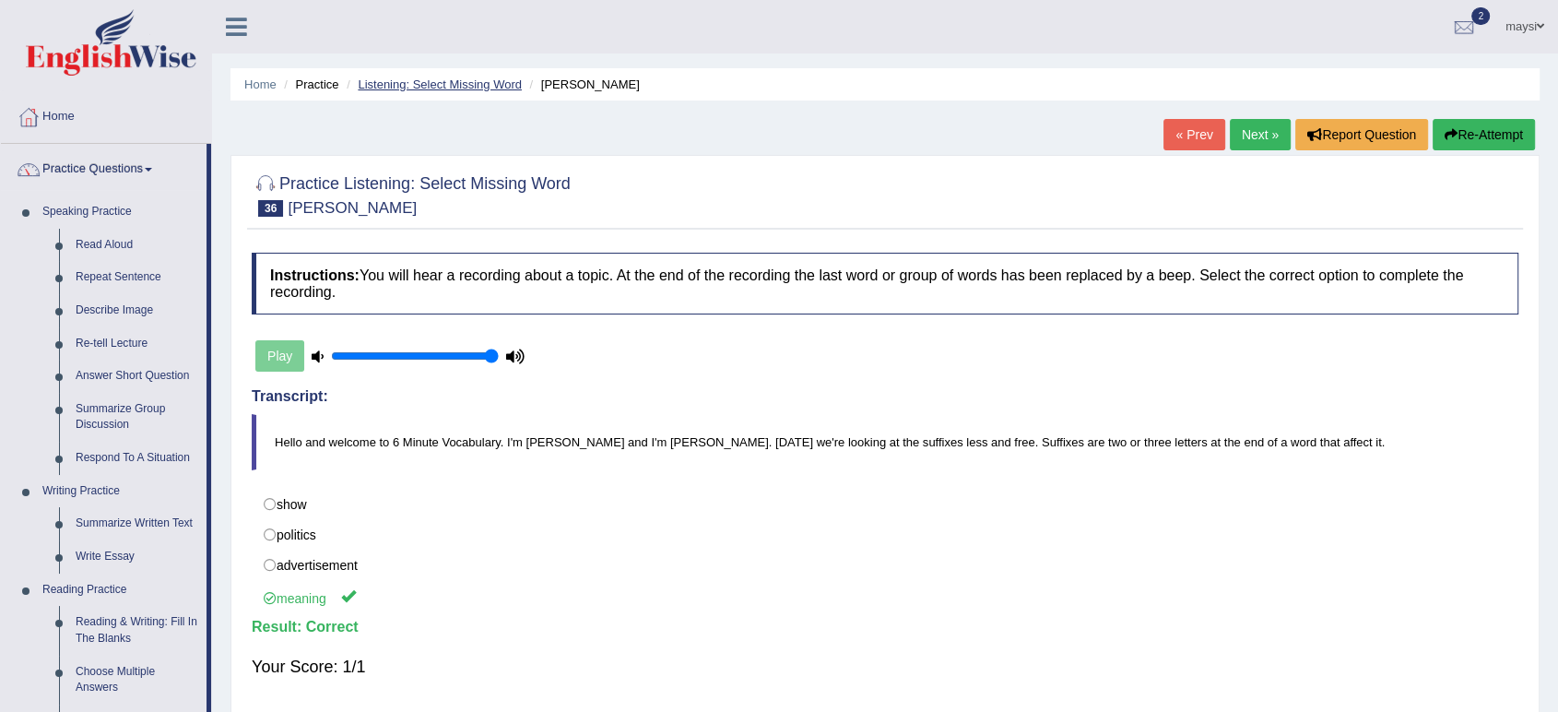
click at [477, 81] on link "Listening: Select Missing Word" at bounding box center [440, 84] width 164 height 14
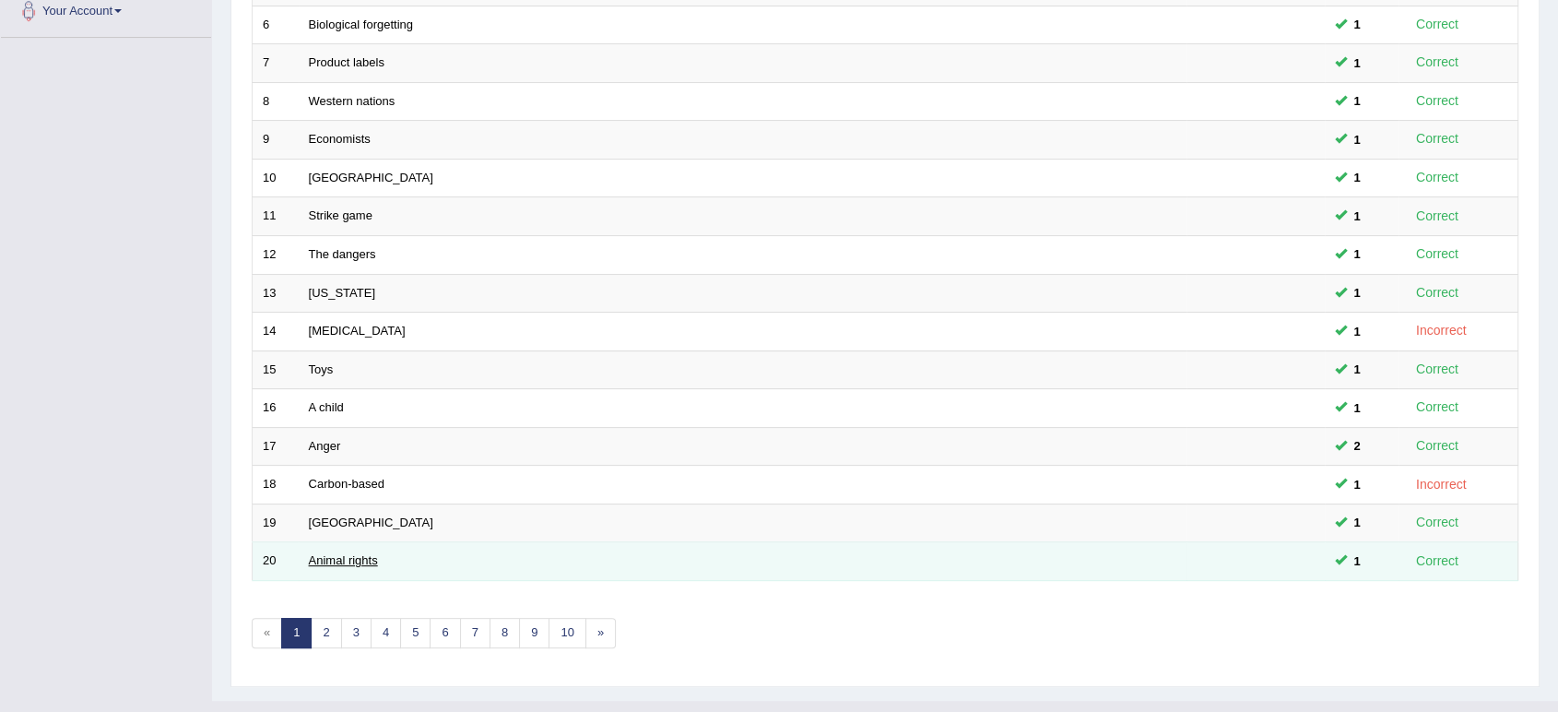
scroll to position [506, 0]
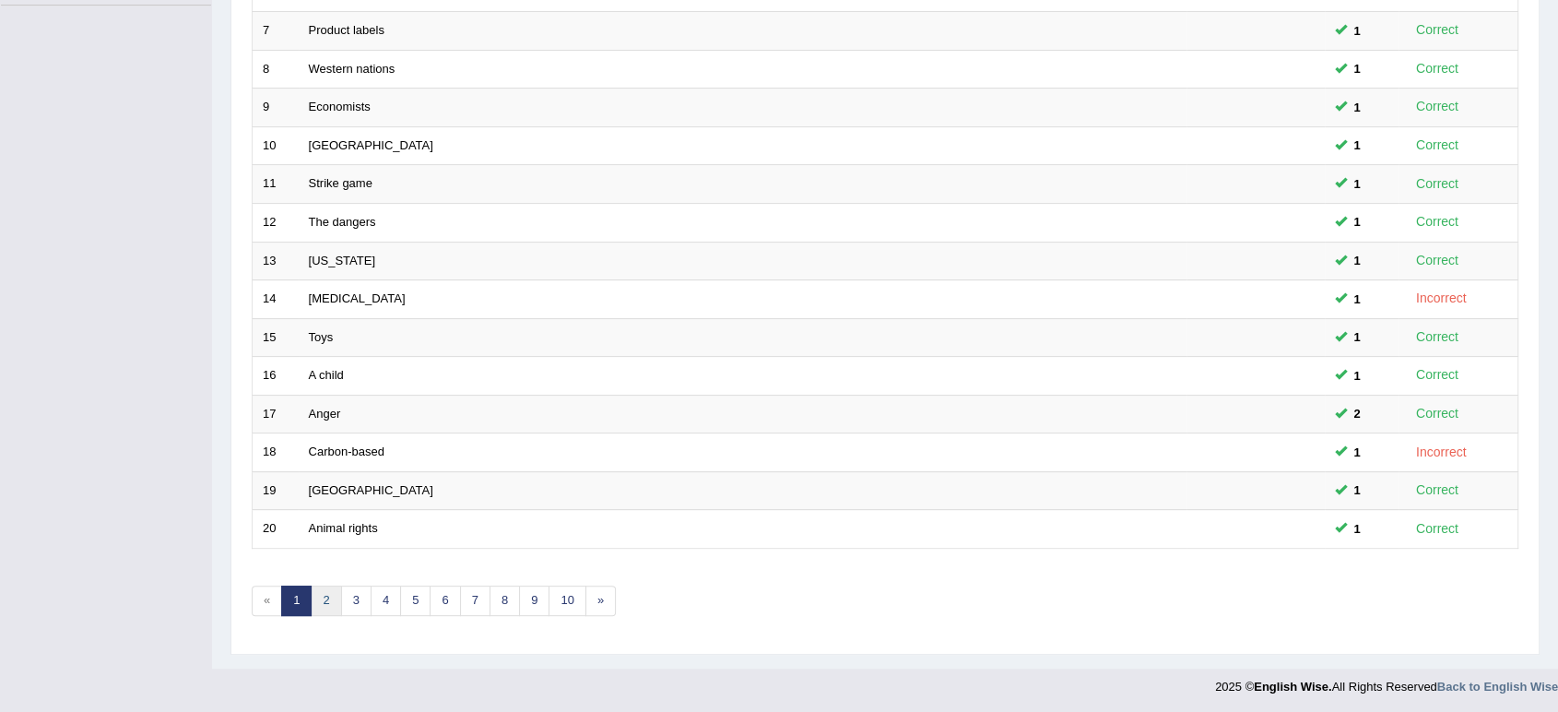
click at [330, 593] on link "2" at bounding box center [326, 600] width 30 height 30
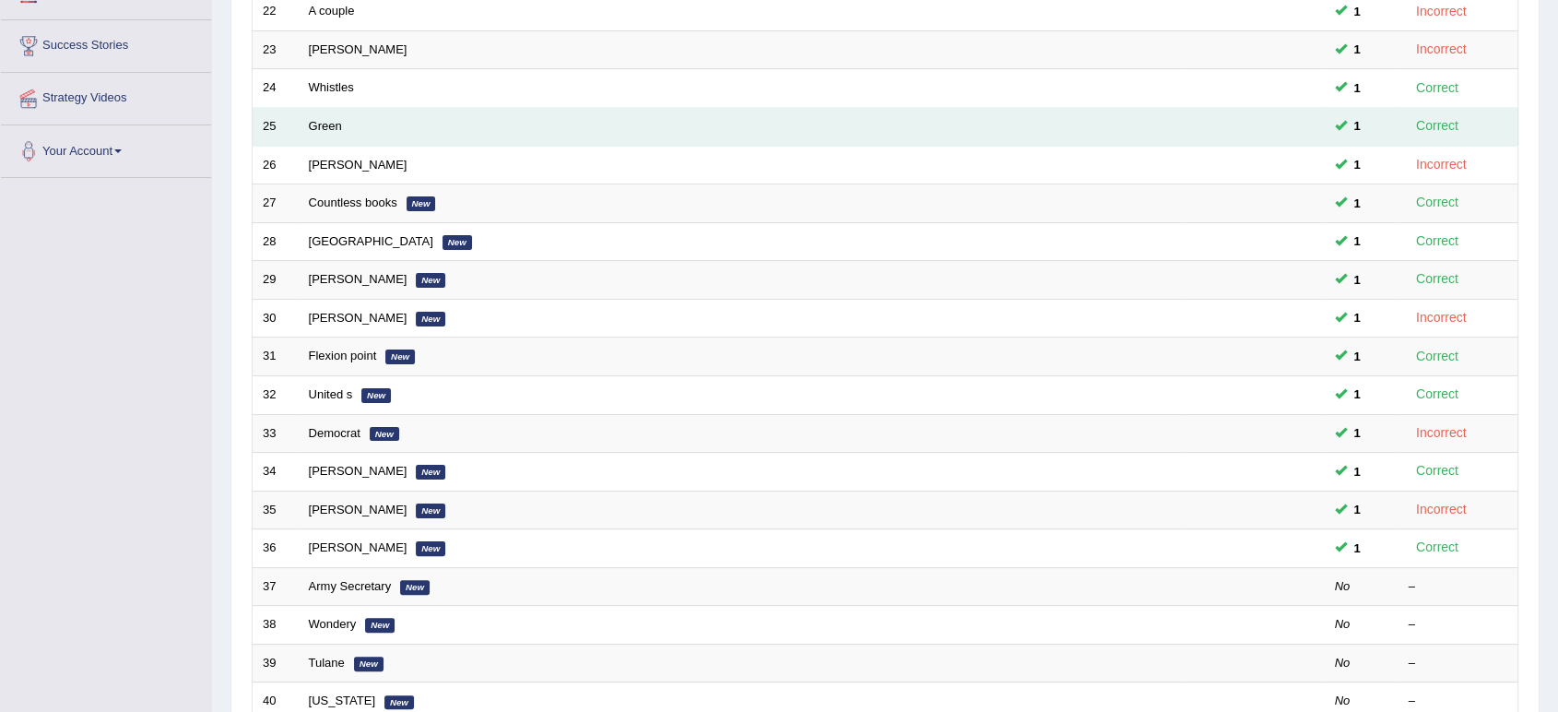
scroll to position [409, 0]
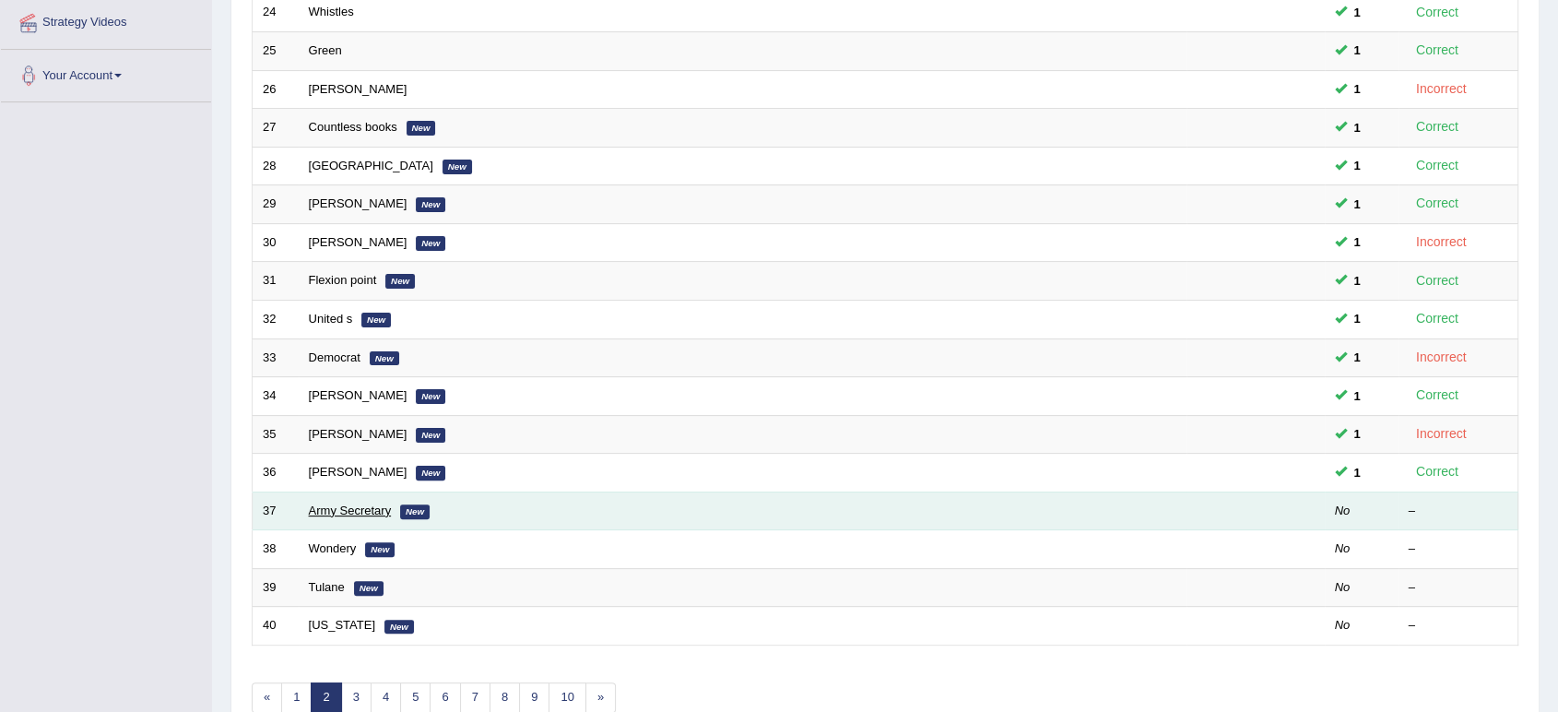
click at [340, 503] on link "Army Secretary" at bounding box center [350, 510] width 83 height 14
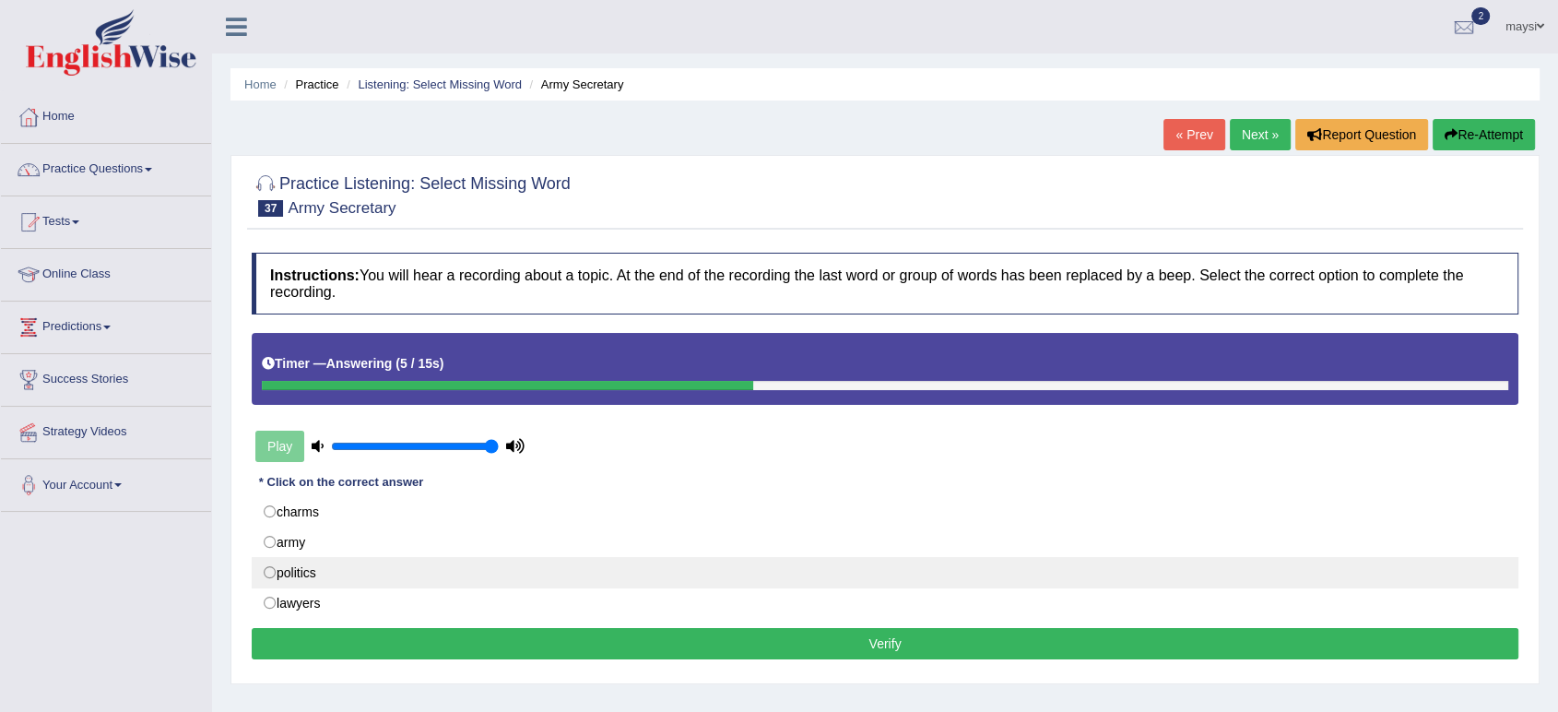
click at [301, 573] on label "politics" at bounding box center [885, 572] width 1267 height 31
radio input "true"
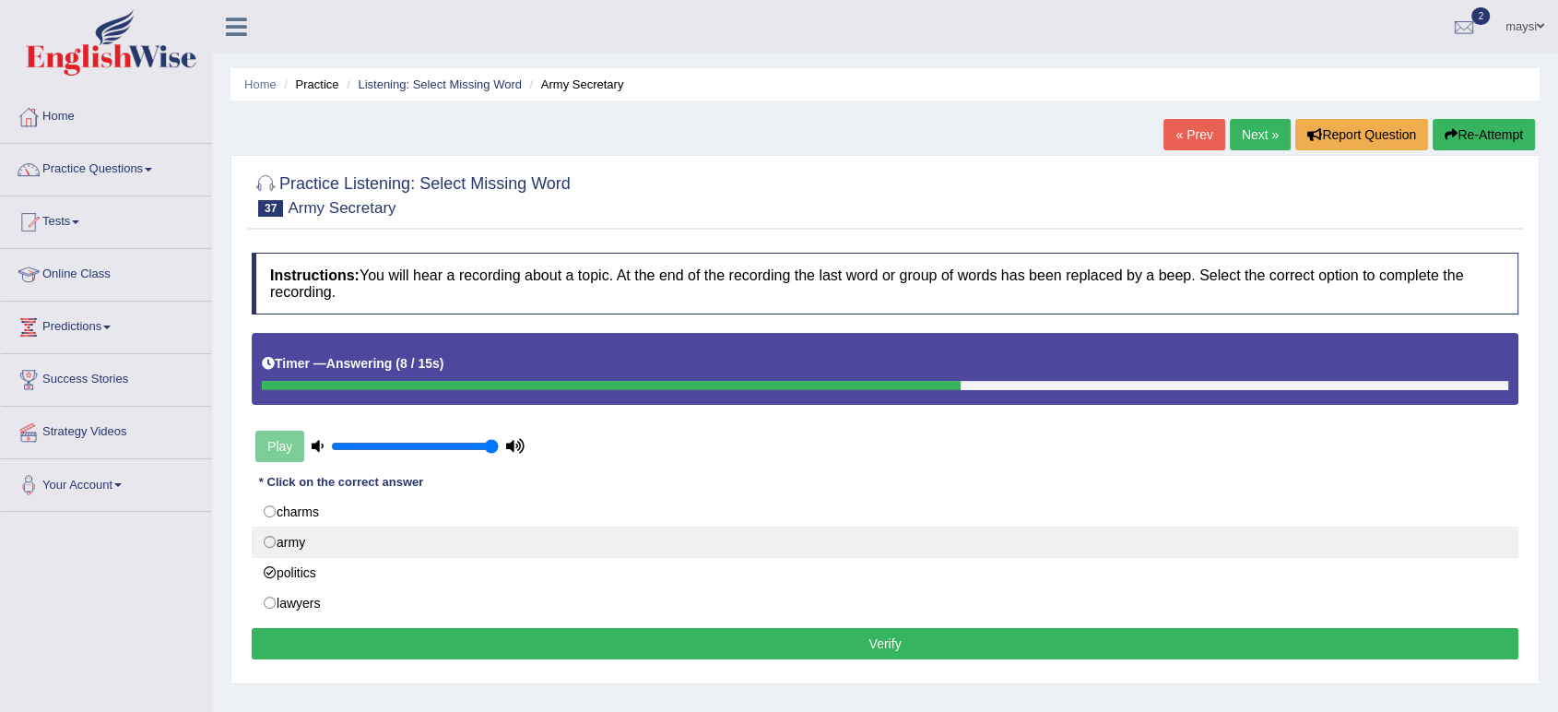
click at [301, 543] on label "army" at bounding box center [885, 541] width 1267 height 31
radio input "true"
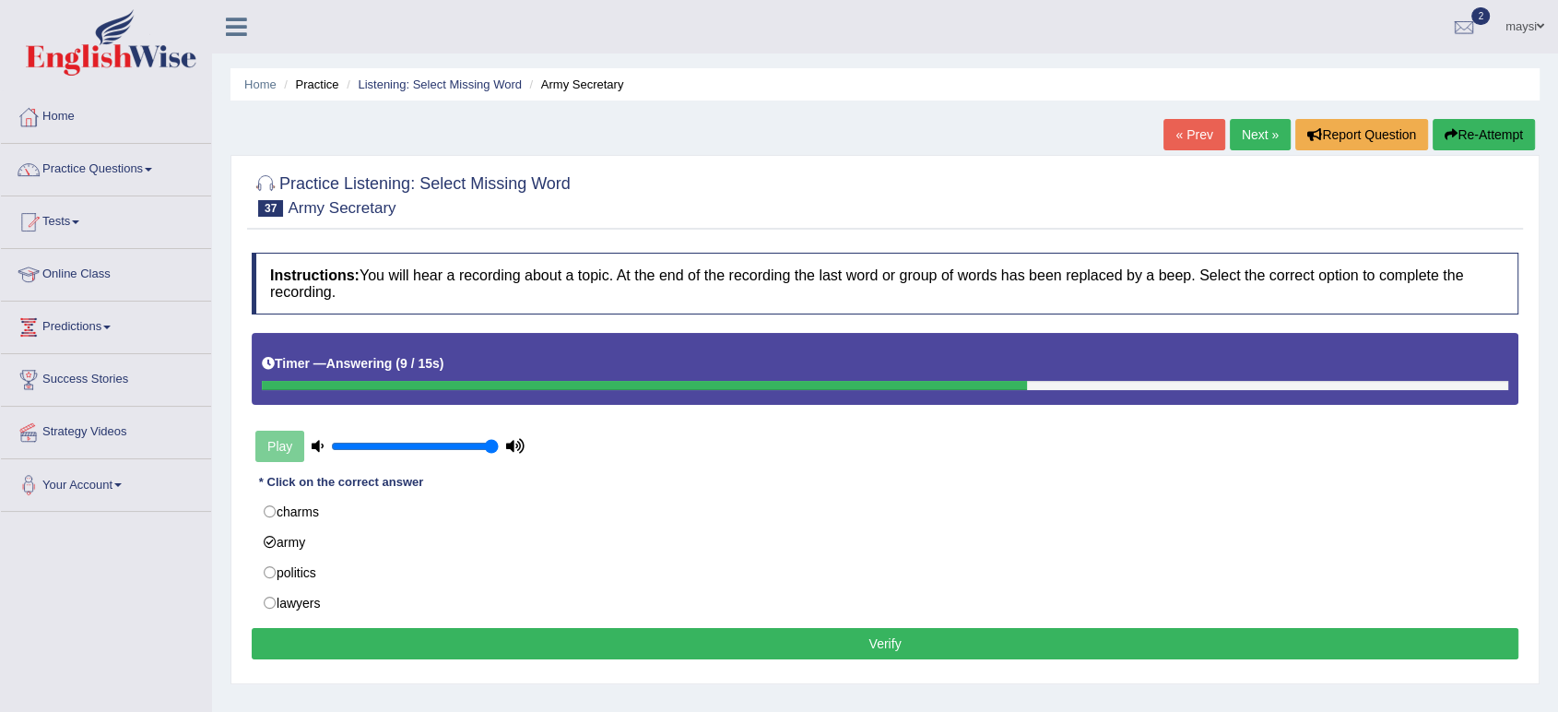
click at [699, 643] on button "Verify" at bounding box center [885, 643] width 1267 height 31
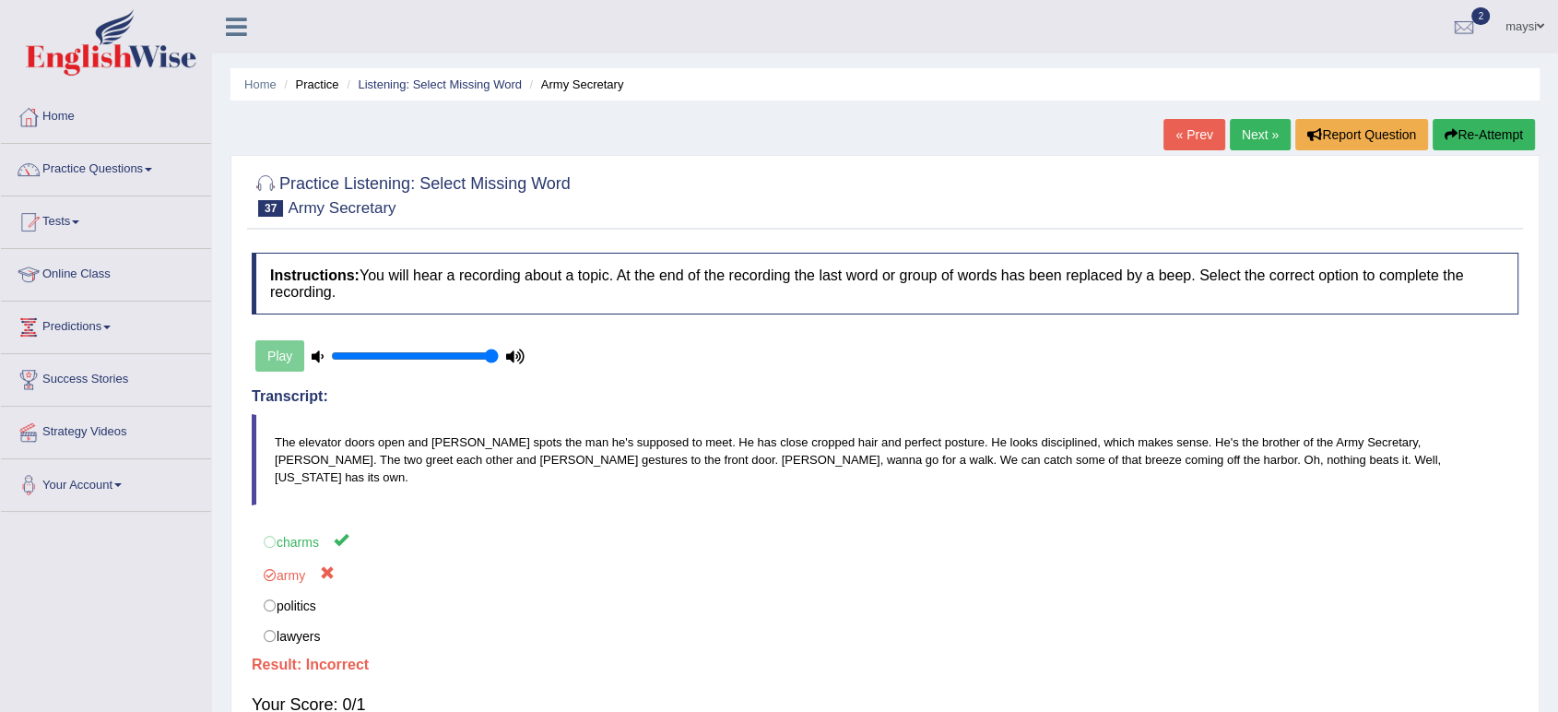
click at [1272, 135] on link "Next »" at bounding box center [1260, 134] width 61 height 31
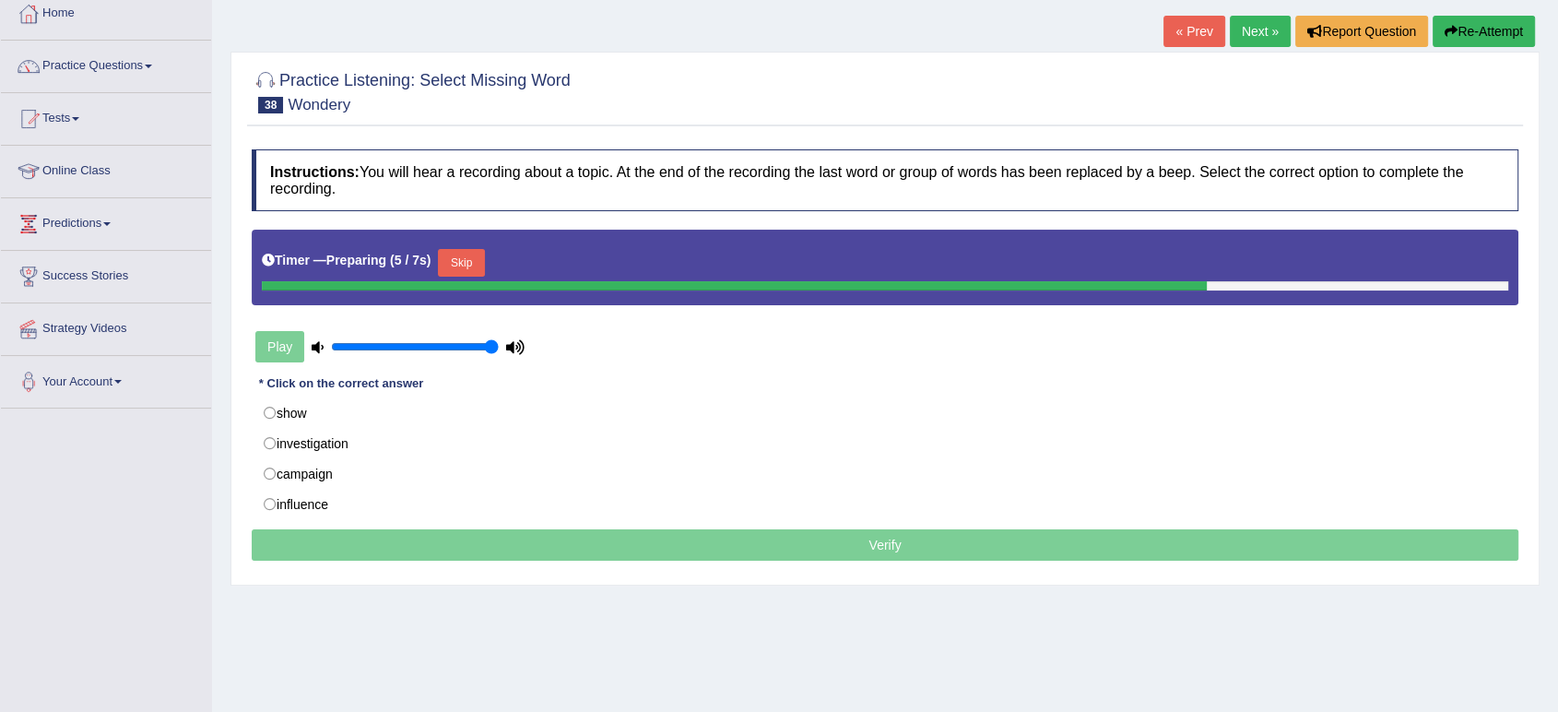
scroll to position [205, 0]
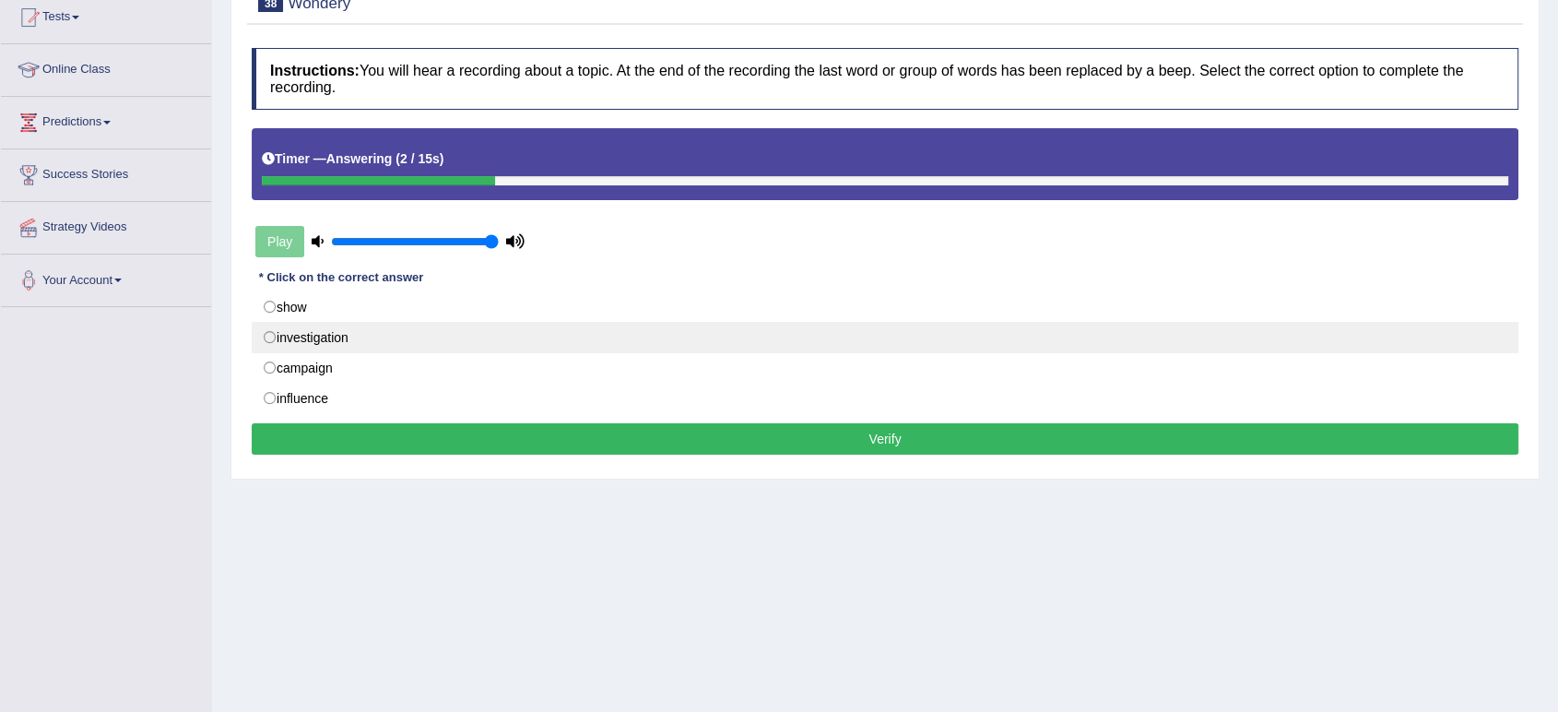
click at [321, 331] on label "investigation" at bounding box center [885, 337] width 1267 height 31
radio input "true"
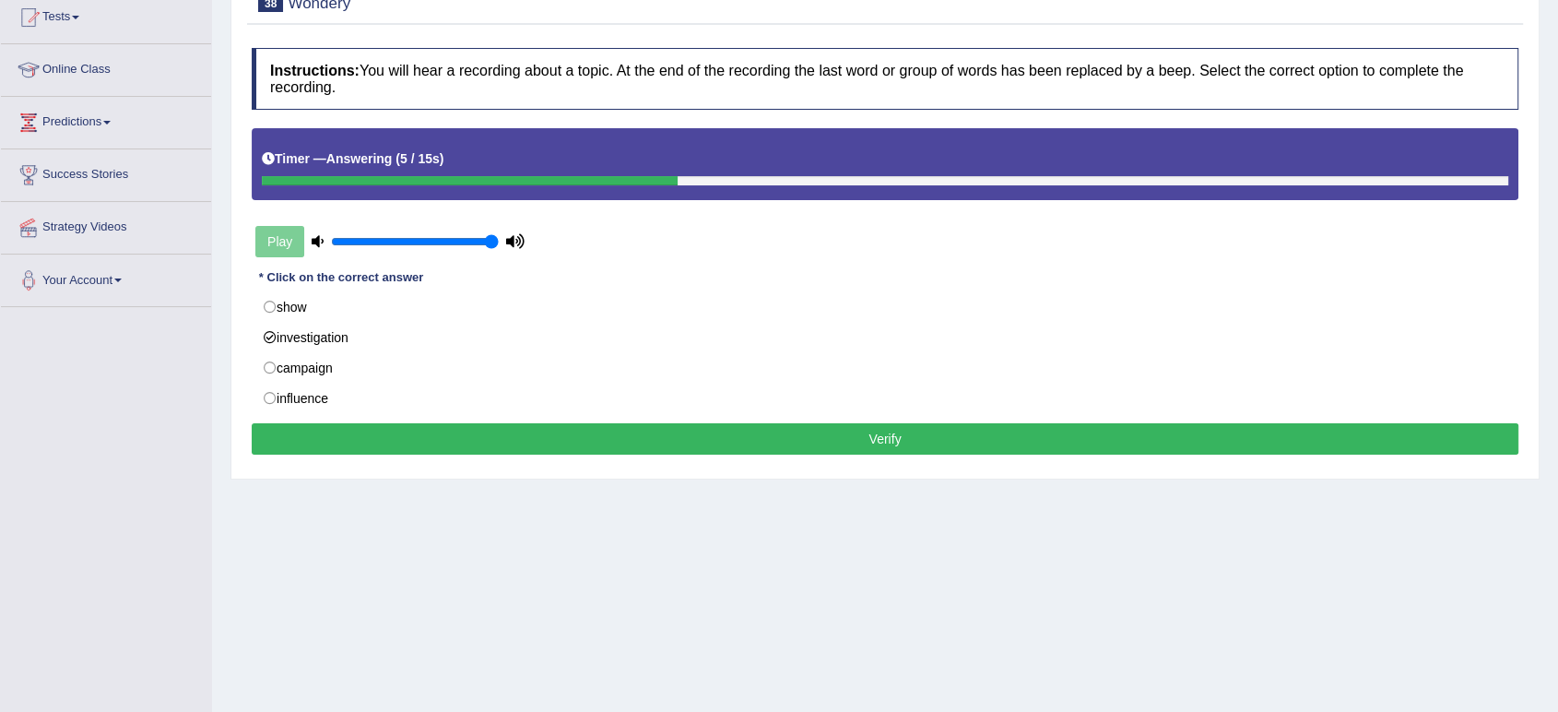
click at [679, 442] on button "Verify" at bounding box center [885, 438] width 1267 height 31
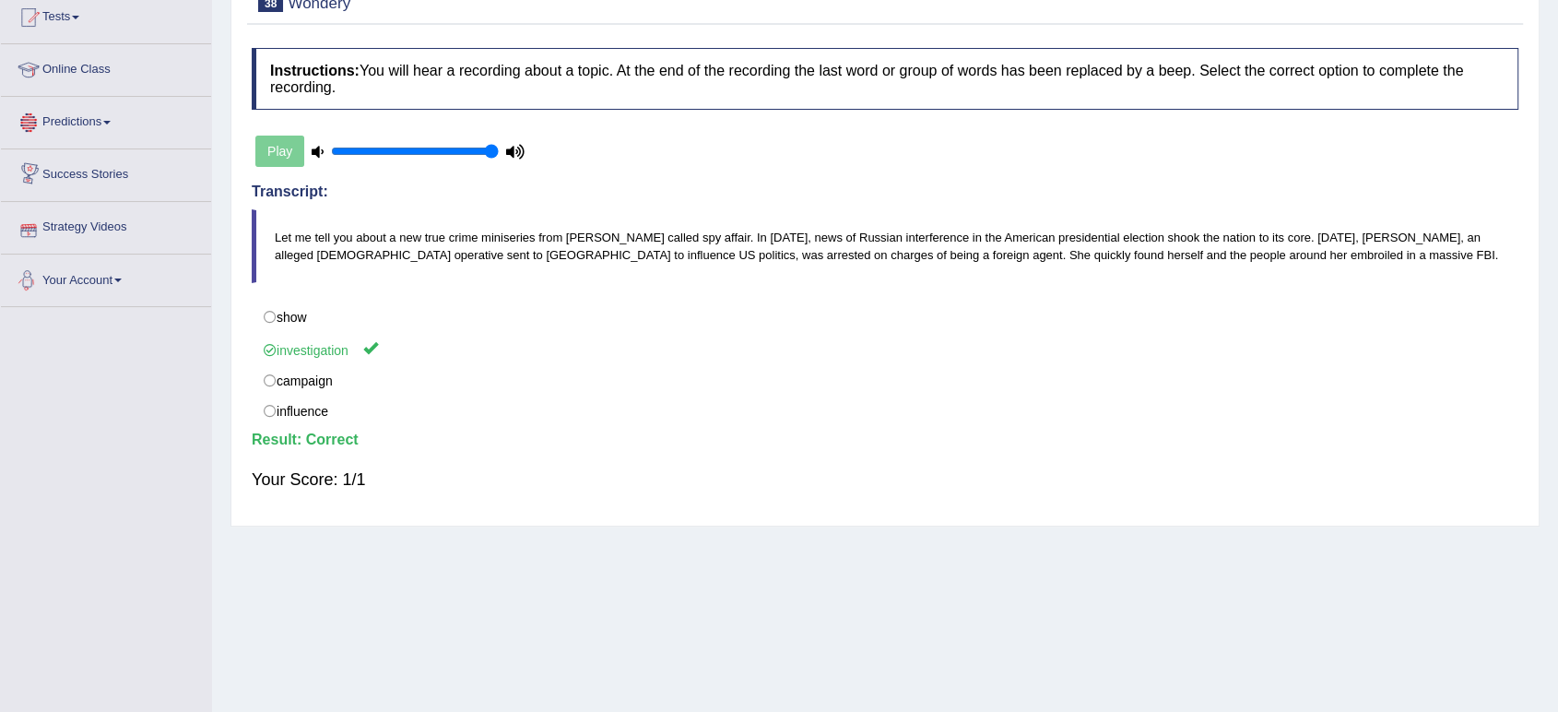
click at [99, 120] on link "Predictions" at bounding box center [106, 120] width 210 height 46
click at [110, 75] on link "Online Class" at bounding box center [106, 67] width 210 height 46
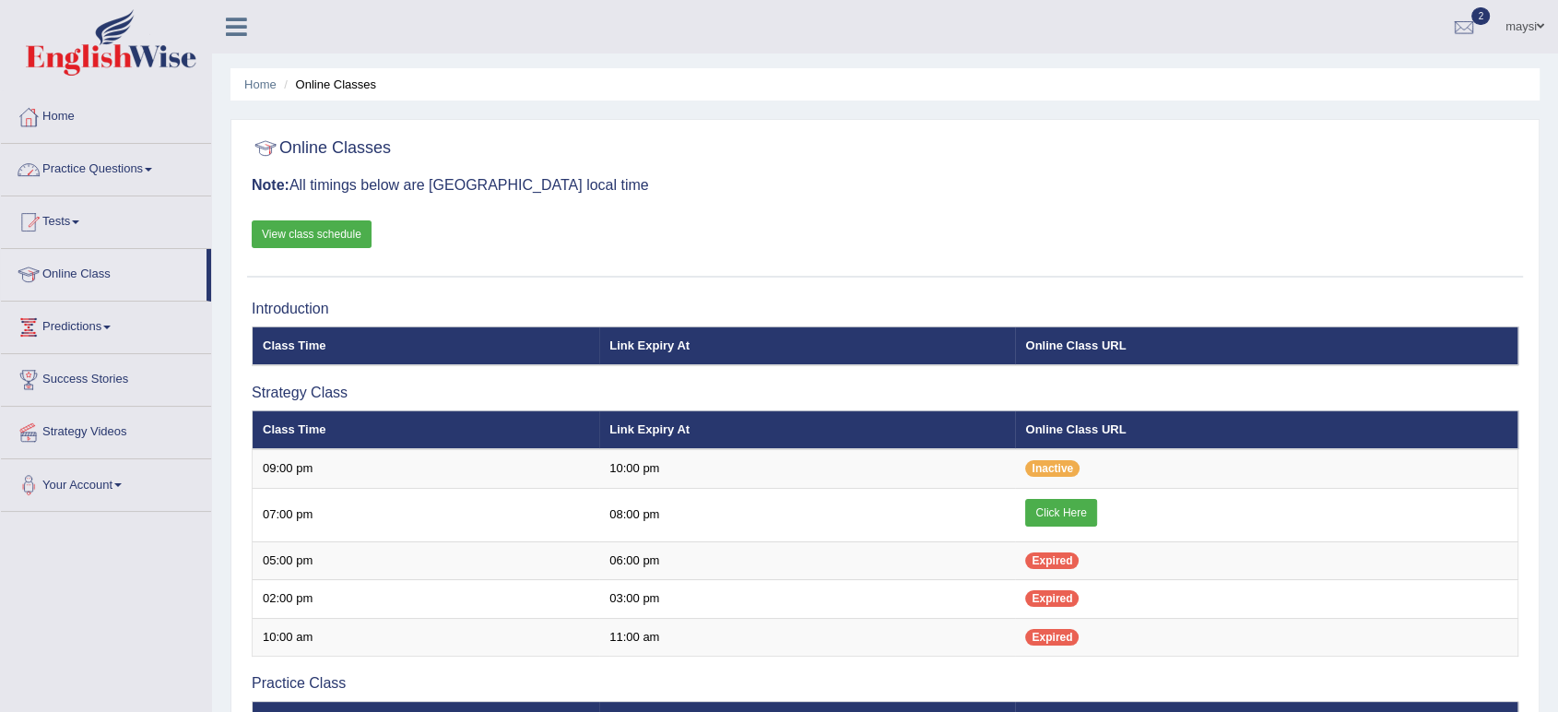
click at [119, 177] on link "Practice Questions" at bounding box center [106, 167] width 210 height 46
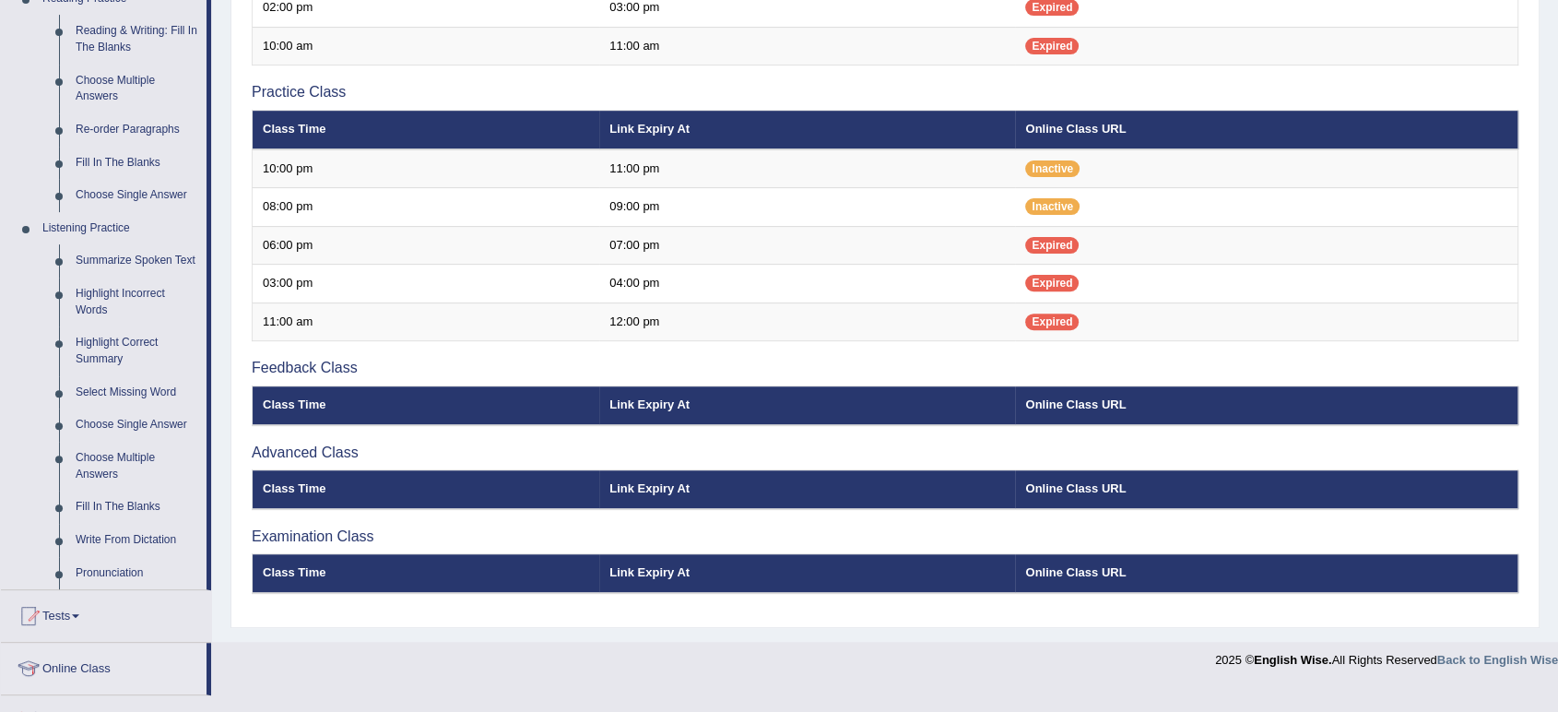
scroll to position [716, 0]
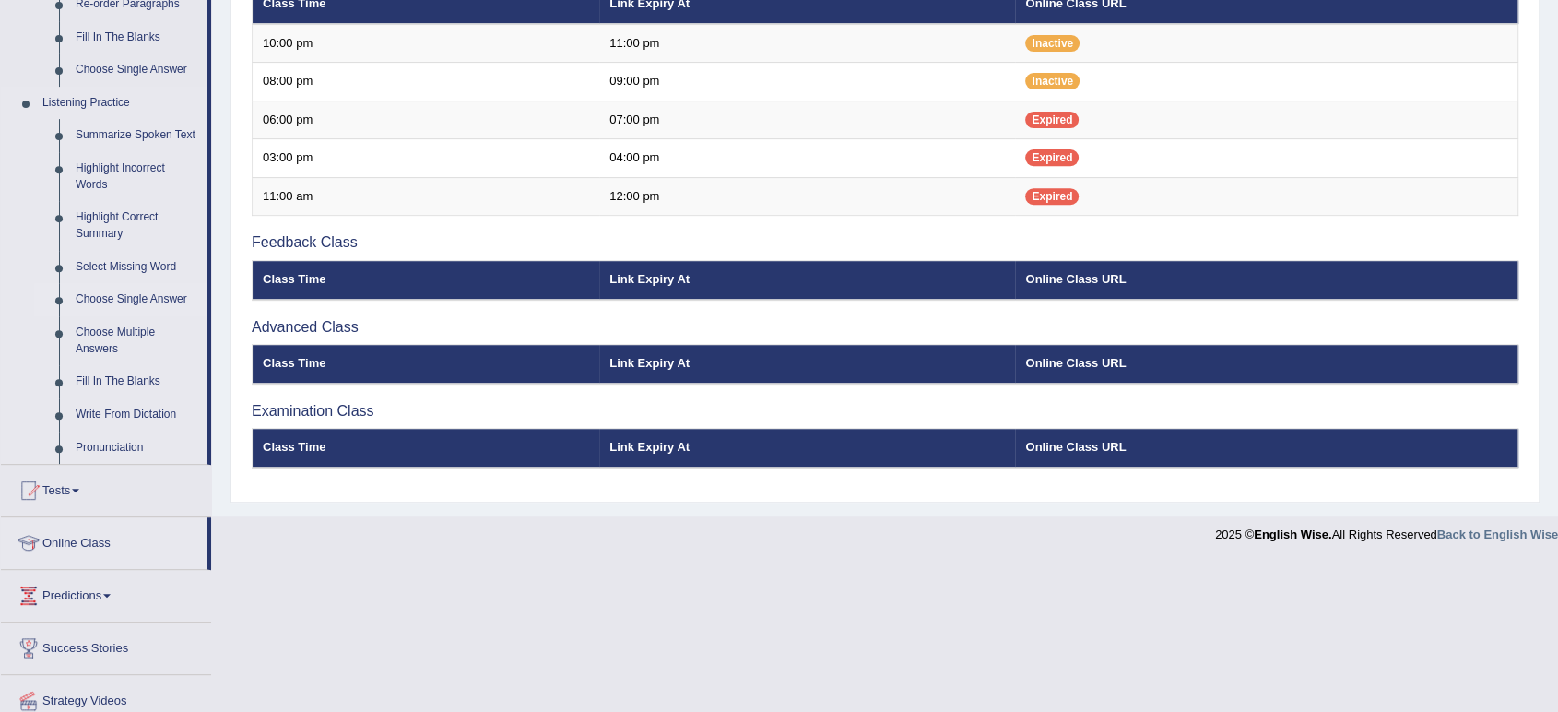
click at [145, 293] on link "Choose Single Answer" at bounding box center [136, 299] width 139 height 33
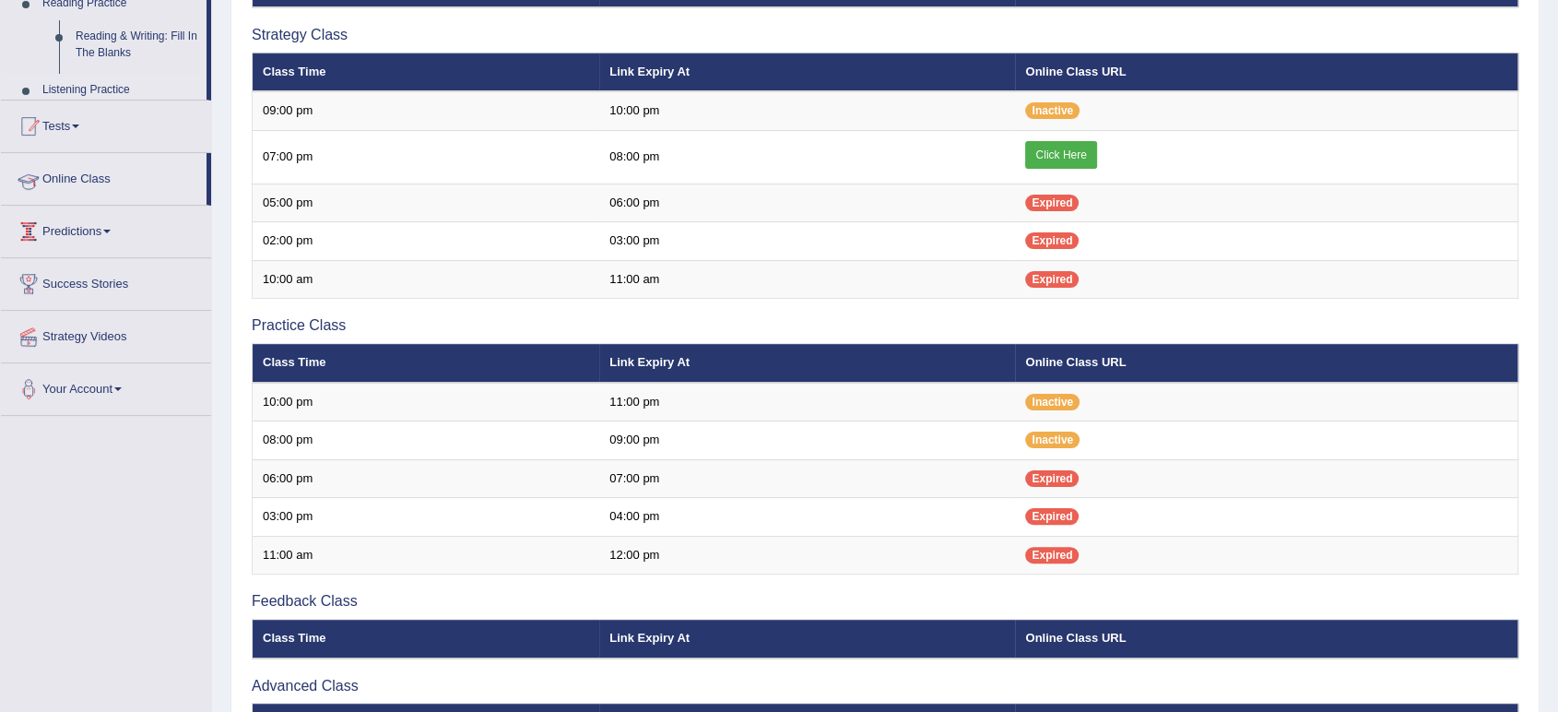
scroll to position [252, 0]
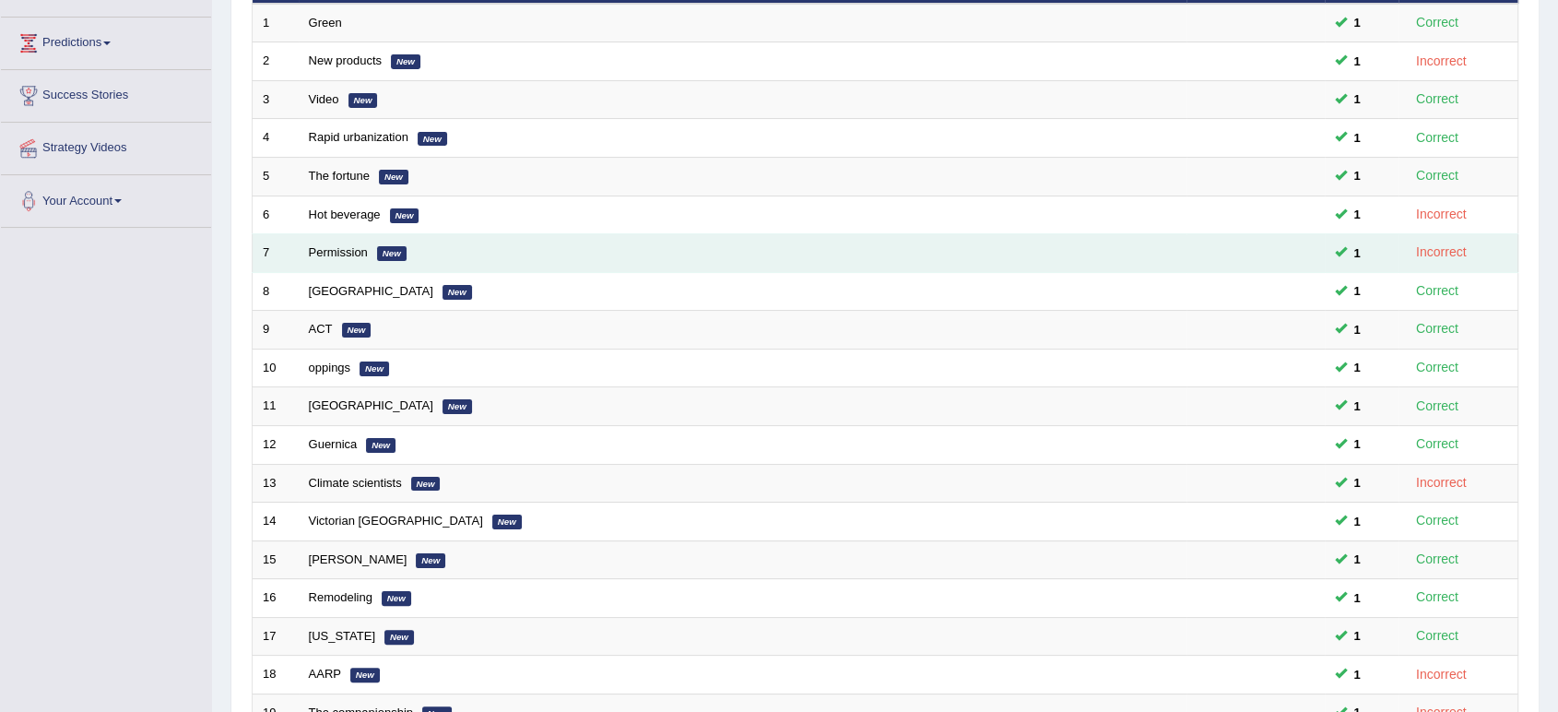
scroll to position [506, 0]
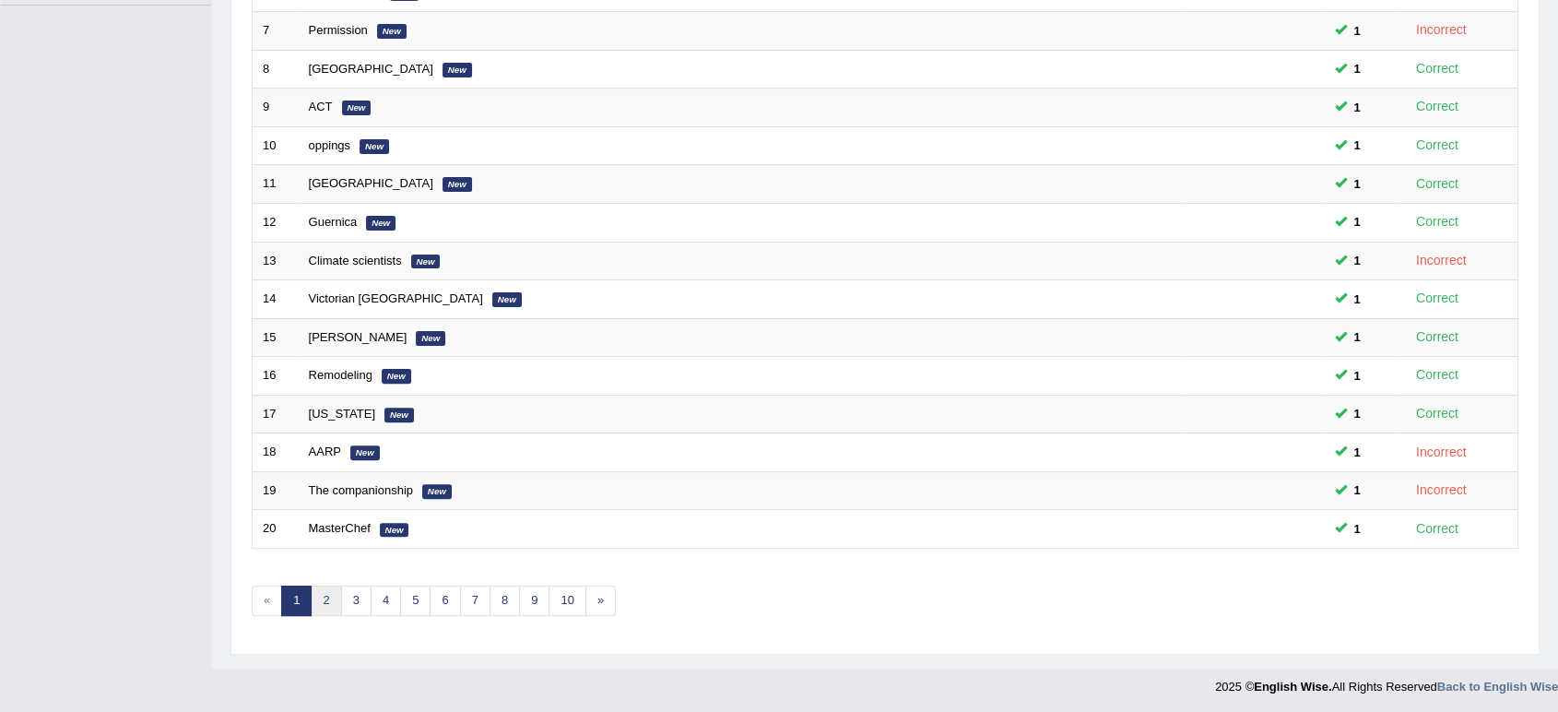
click at [324, 588] on link "2" at bounding box center [326, 600] width 30 height 30
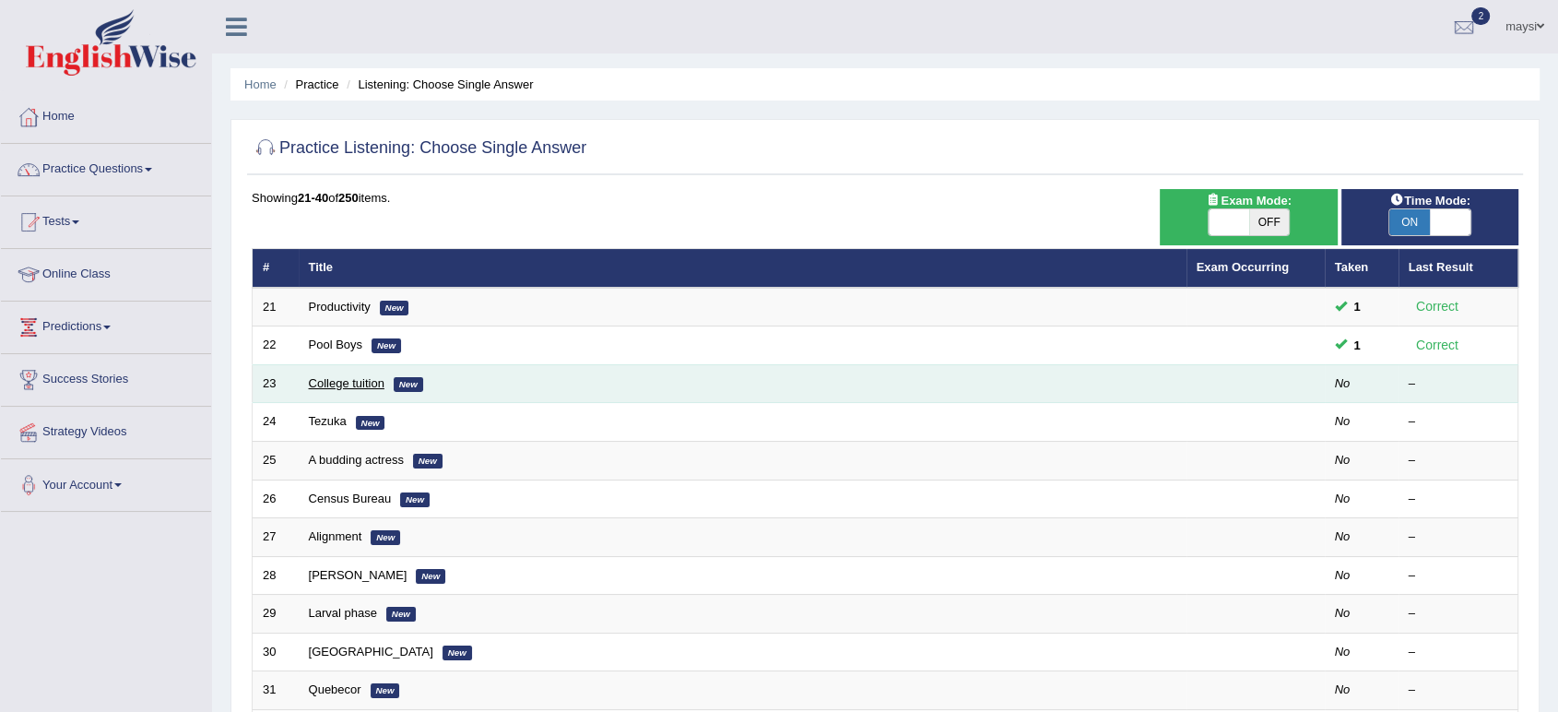
click at [314, 386] on link "College tuition" at bounding box center [347, 383] width 76 height 14
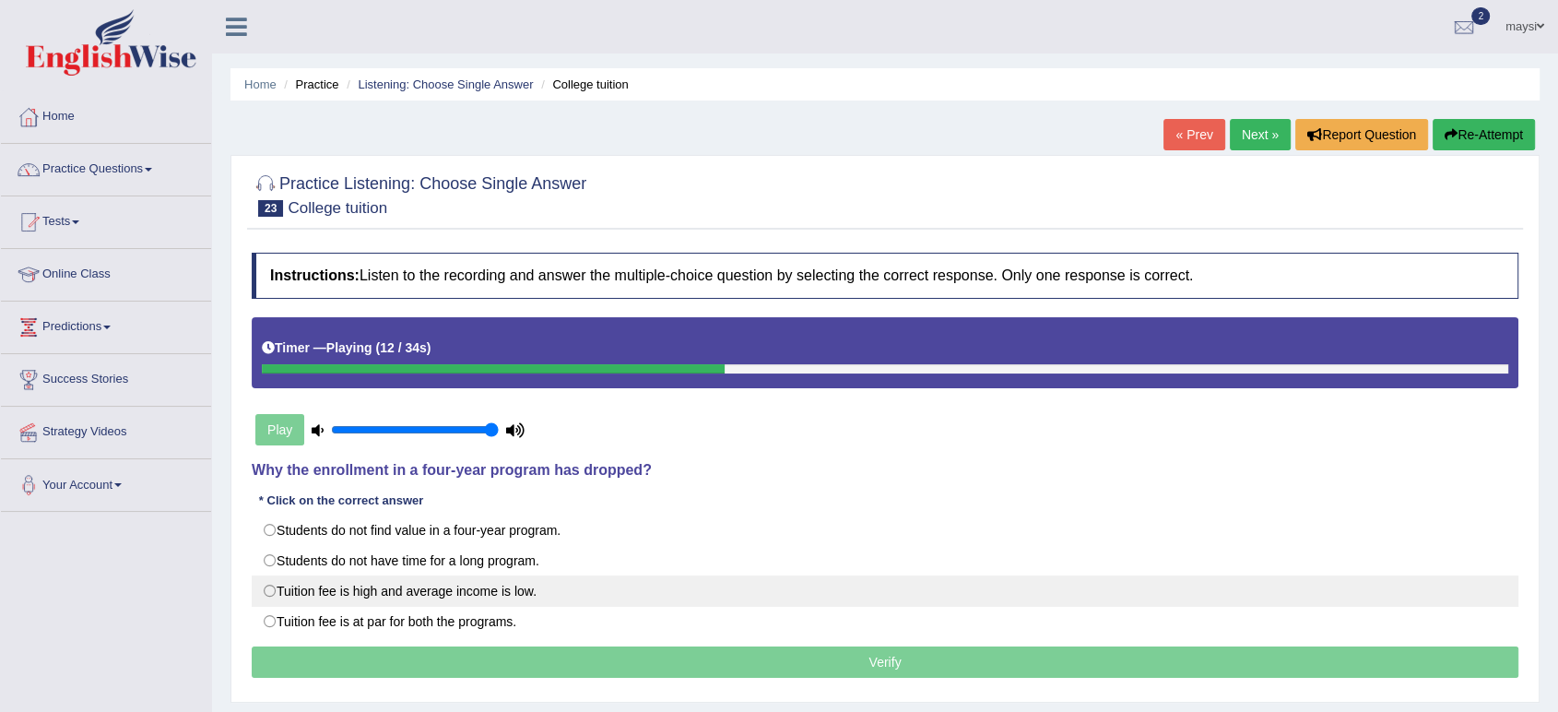
click at [339, 599] on label "Tuition fee is high and average income is low." at bounding box center [885, 590] width 1267 height 31
radio input "true"
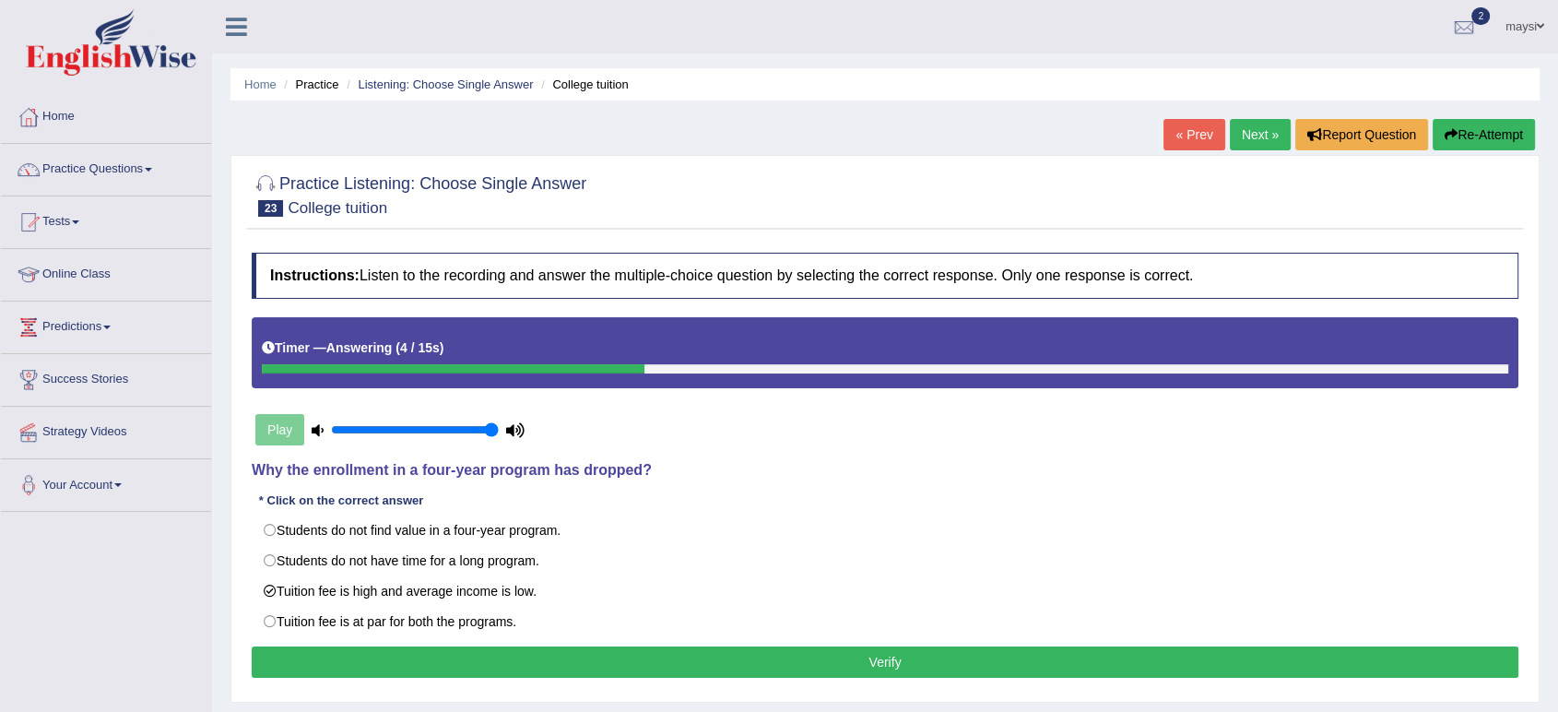
click at [632, 662] on button "Verify" at bounding box center [885, 661] width 1267 height 31
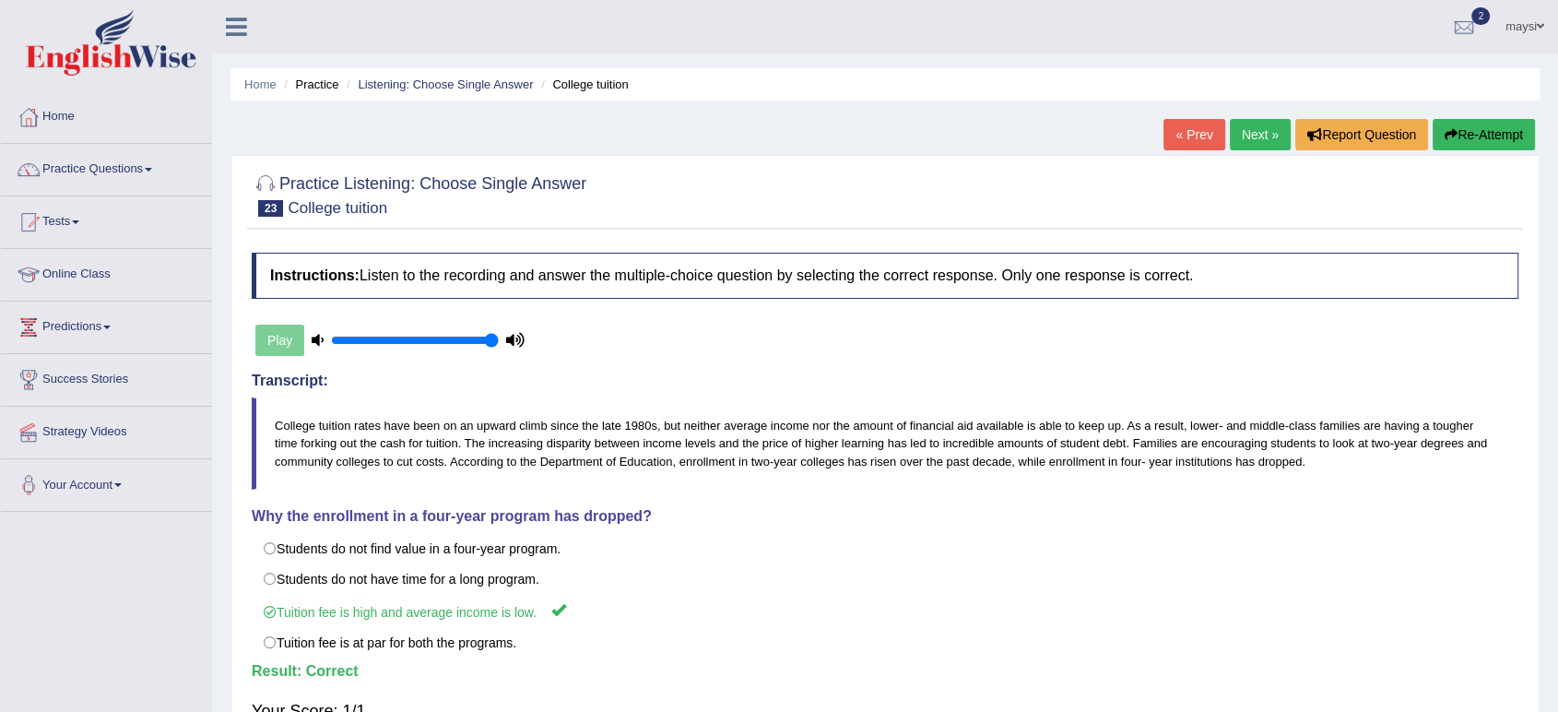
click at [1274, 131] on link "Next »" at bounding box center [1260, 134] width 61 height 31
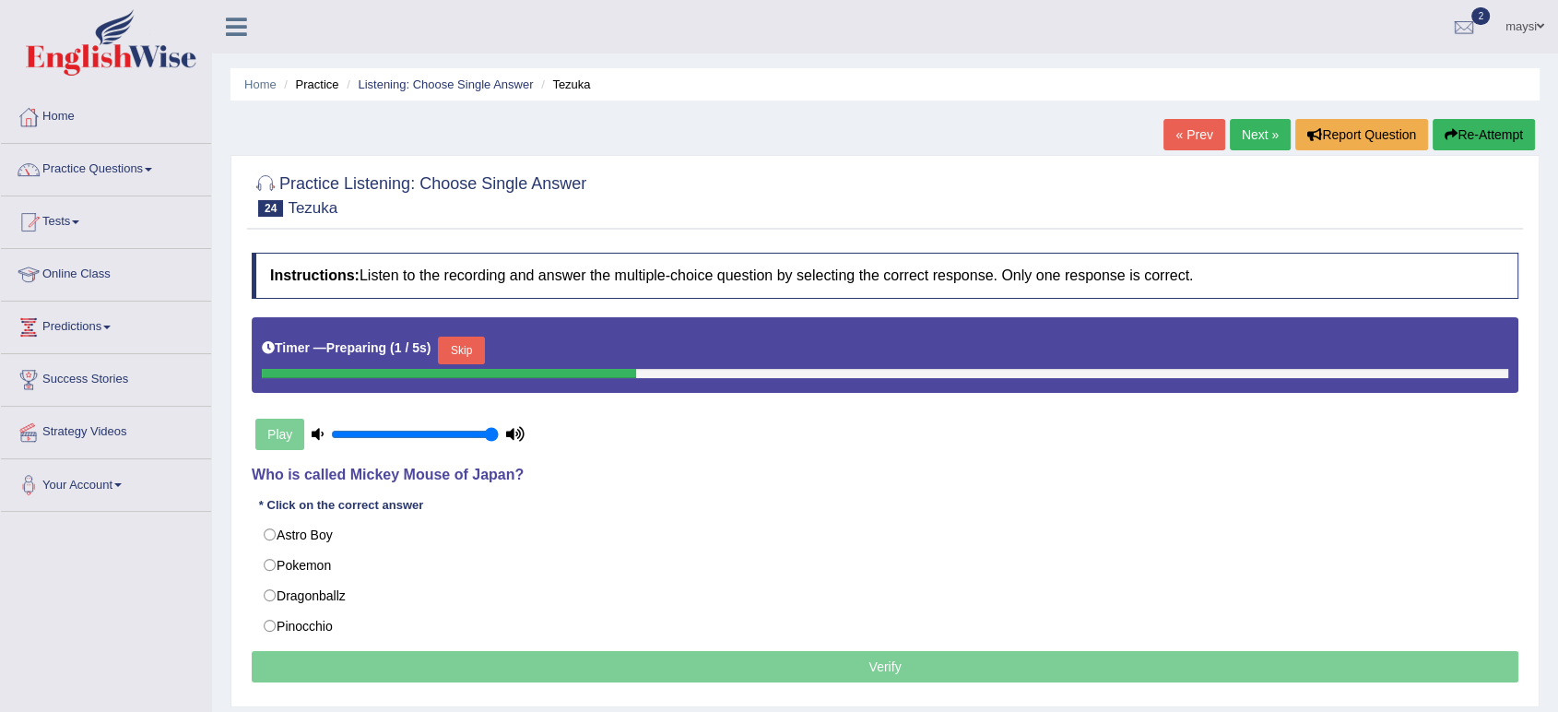
scroll to position [102, 0]
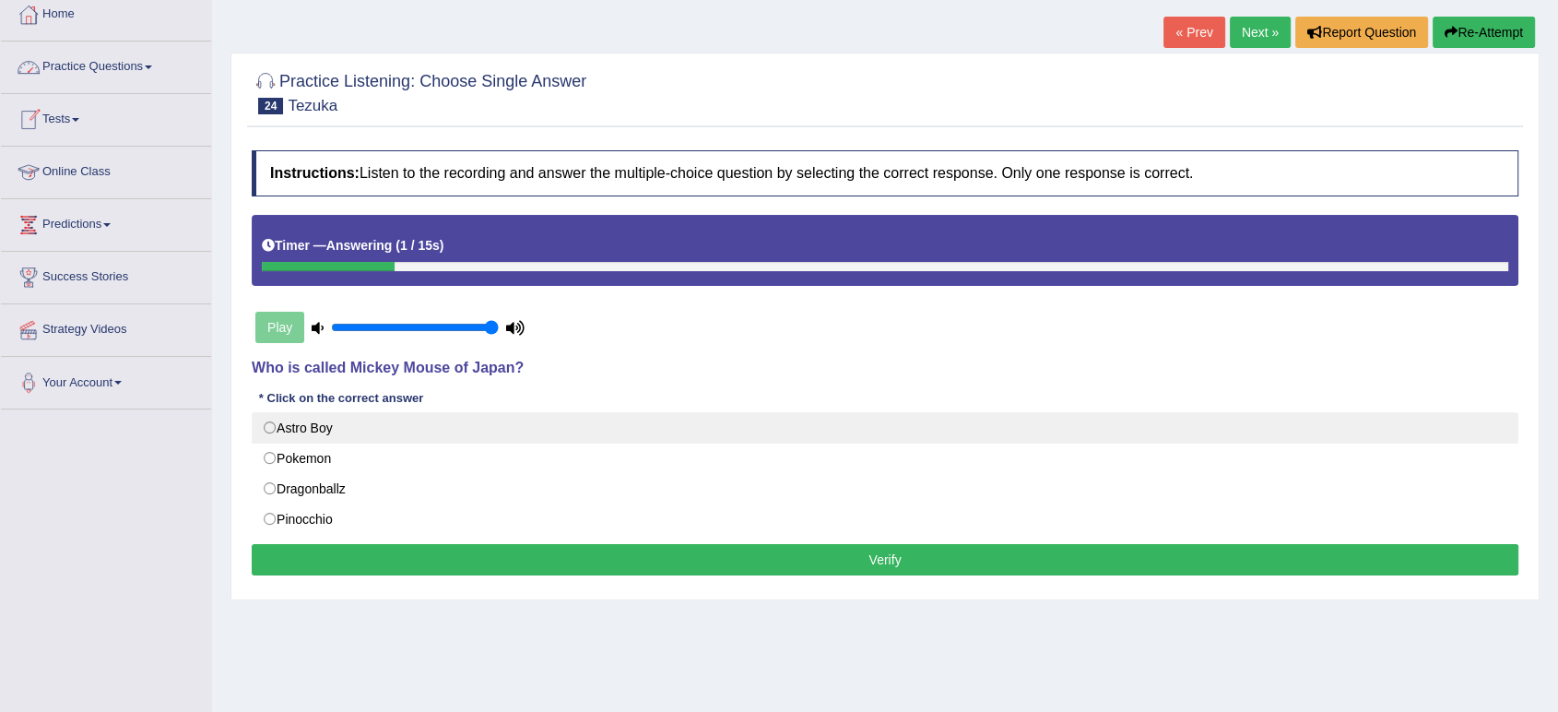
click at [332, 431] on label "Astro Boy" at bounding box center [885, 427] width 1267 height 31
radio input "true"
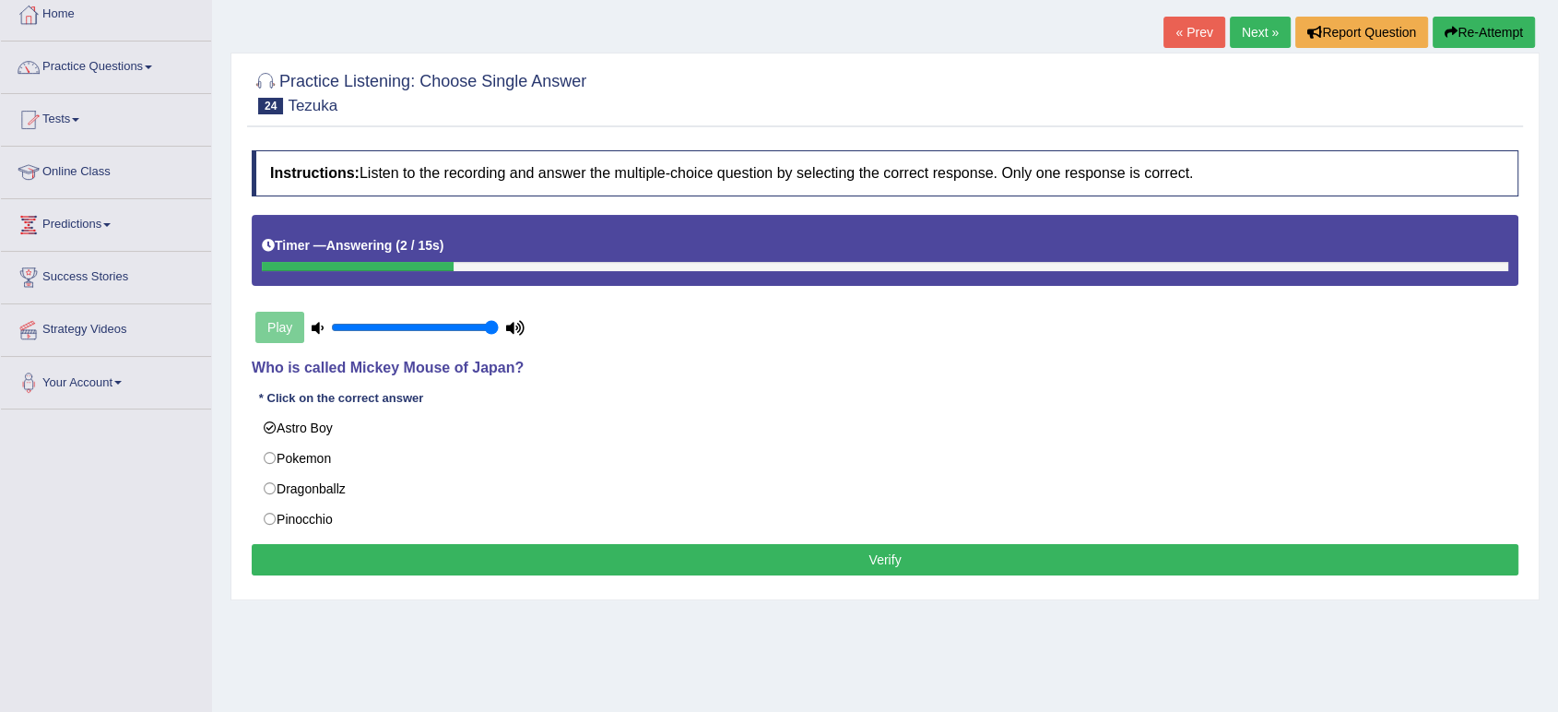
click at [481, 561] on button "Verify" at bounding box center [885, 559] width 1267 height 31
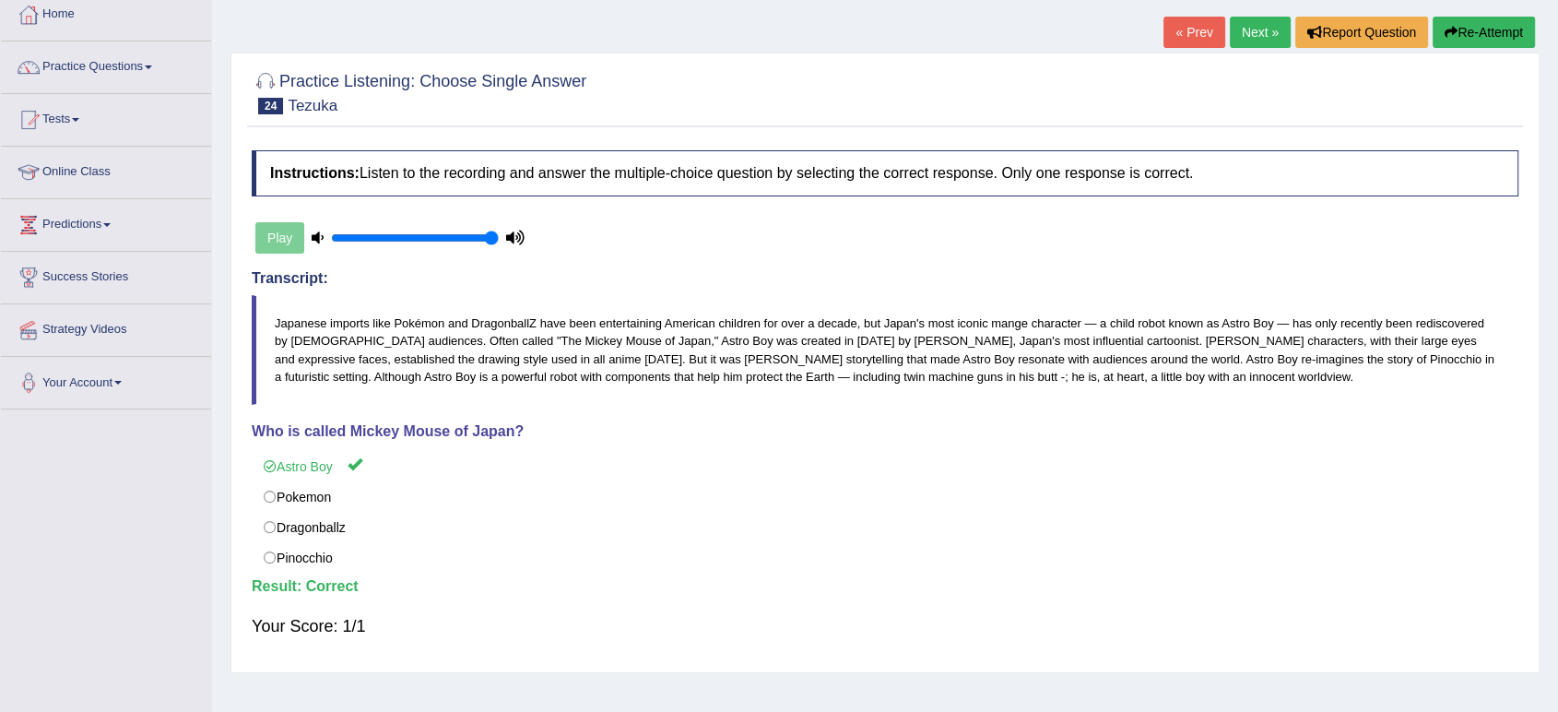
click at [1254, 22] on link "Next »" at bounding box center [1260, 32] width 61 height 31
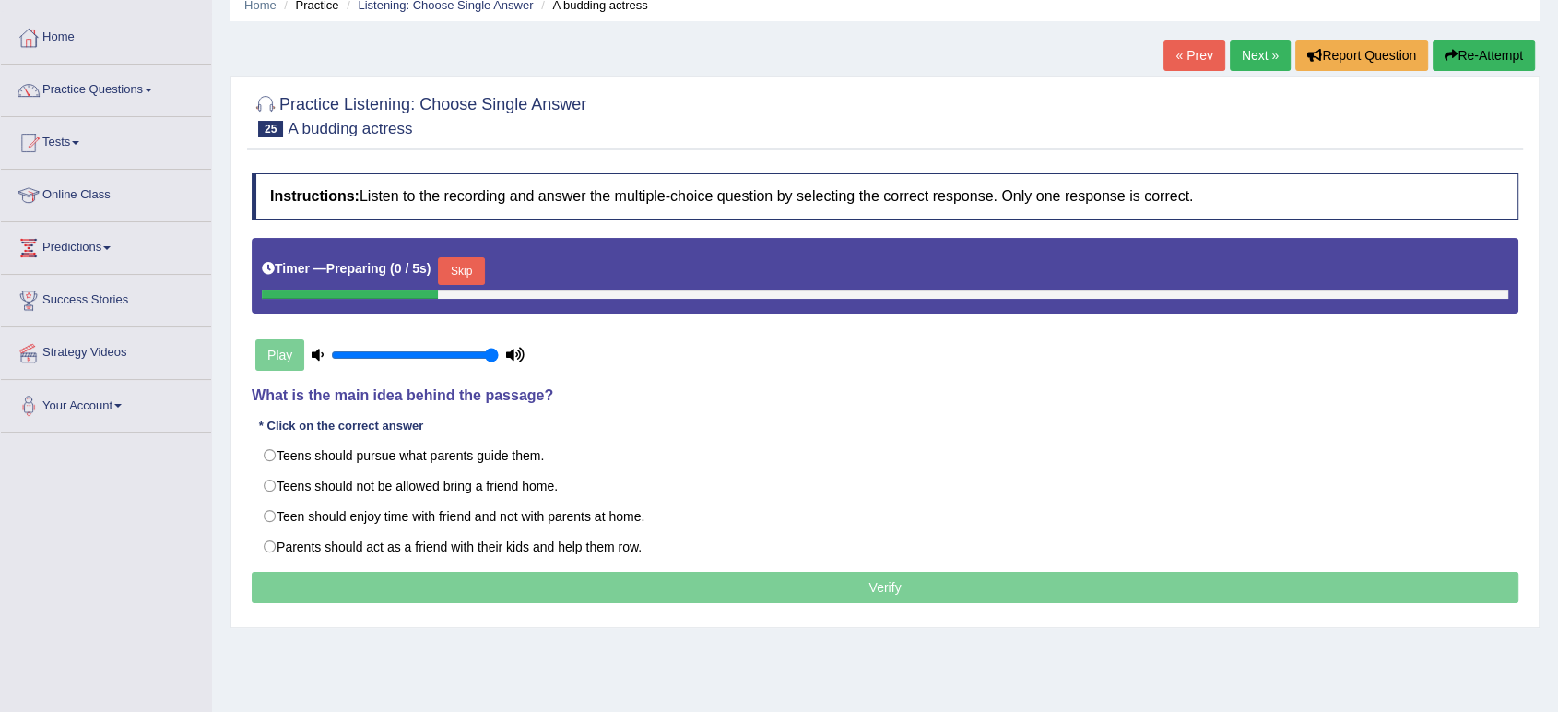
scroll to position [102, 0]
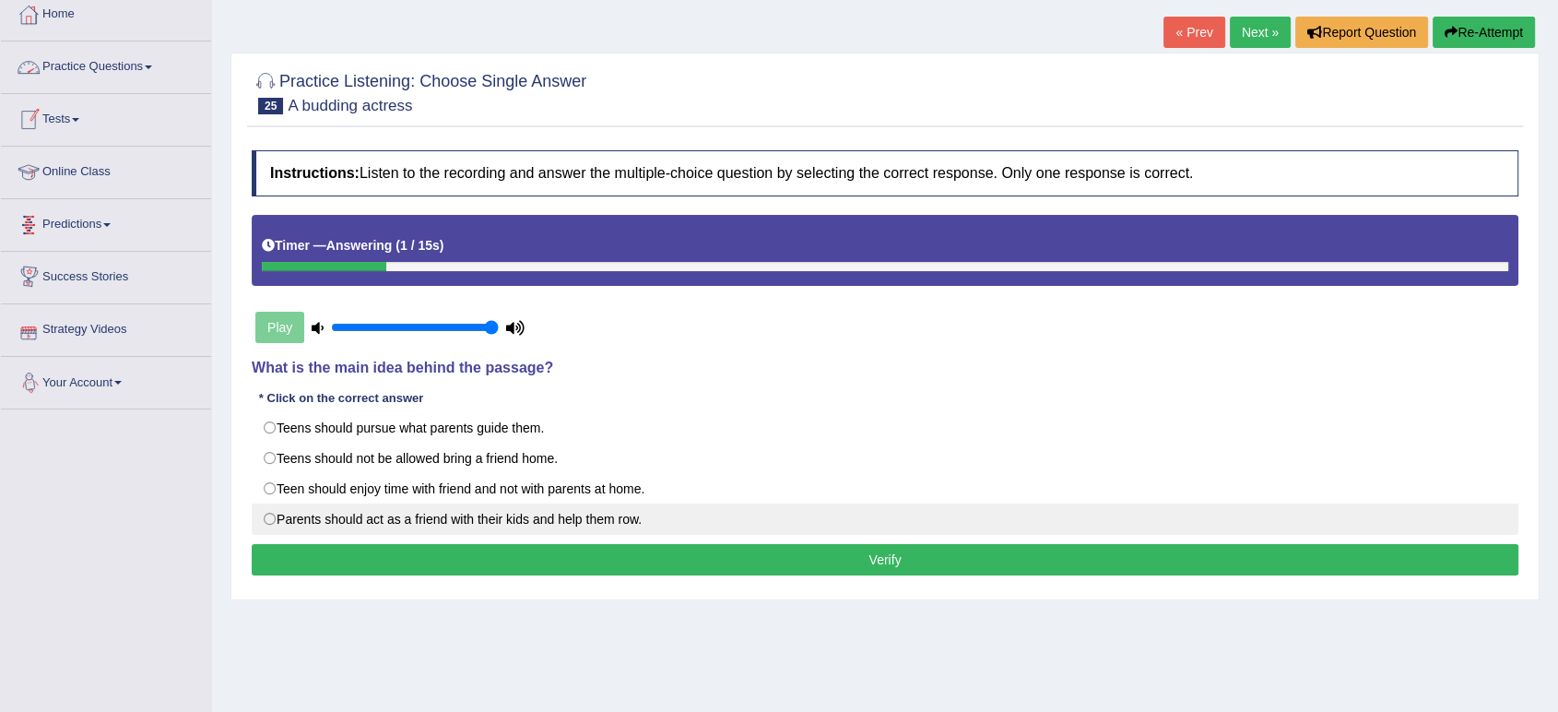
click at [271, 519] on label "Parents should act as a friend with their kids and help them row." at bounding box center [885, 518] width 1267 height 31
radio input "true"
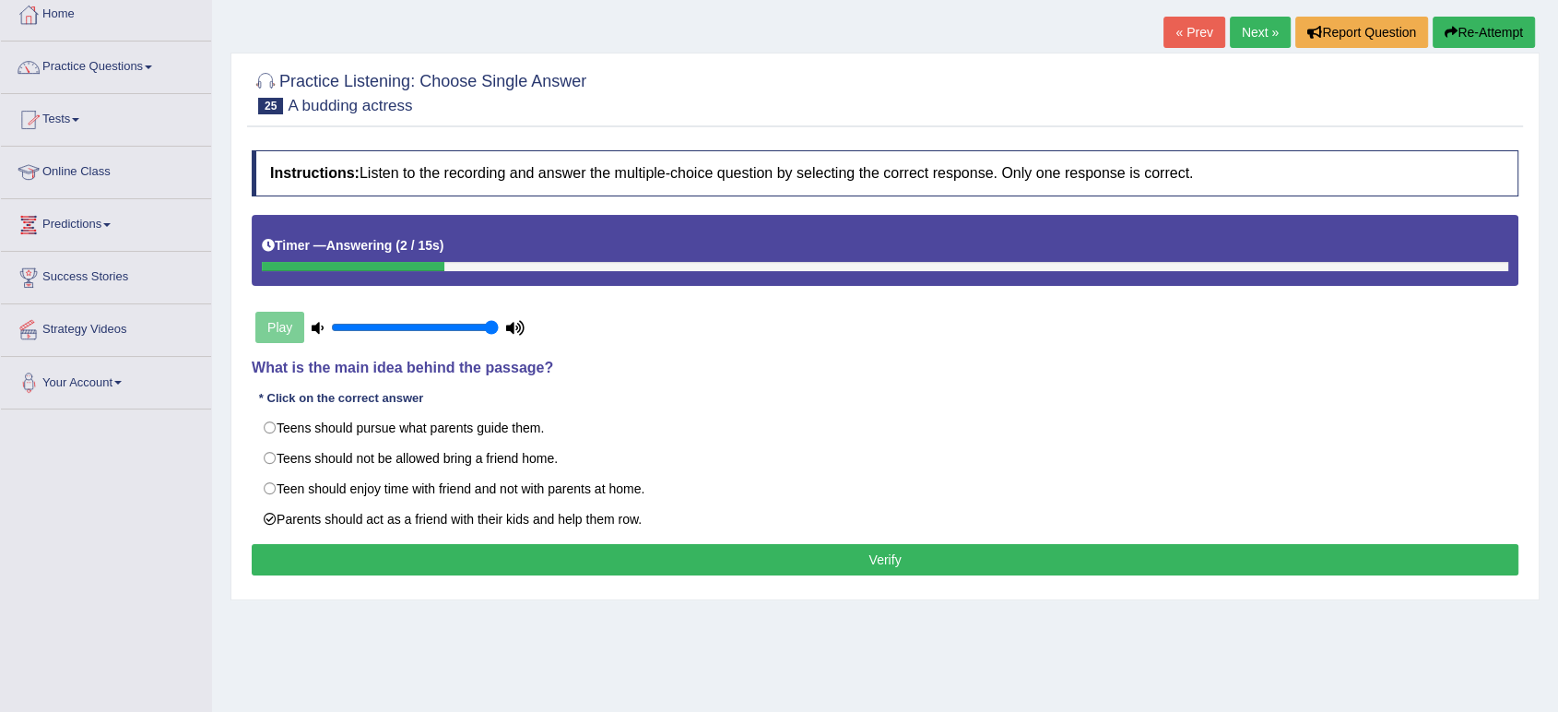
click at [562, 550] on button "Verify" at bounding box center [885, 559] width 1267 height 31
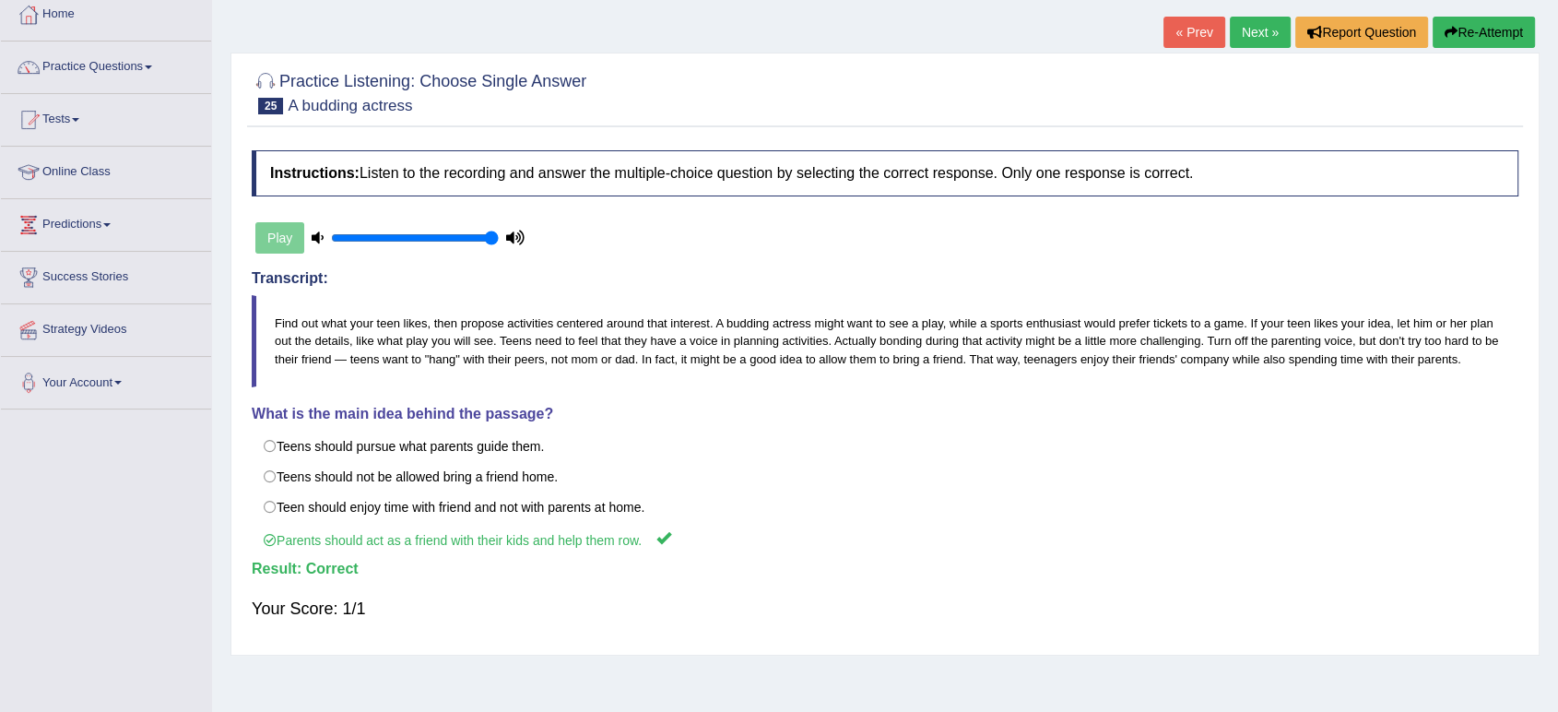
click at [1250, 34] on link "Next »" at bounding box center [1260, 32] width 61 height 31
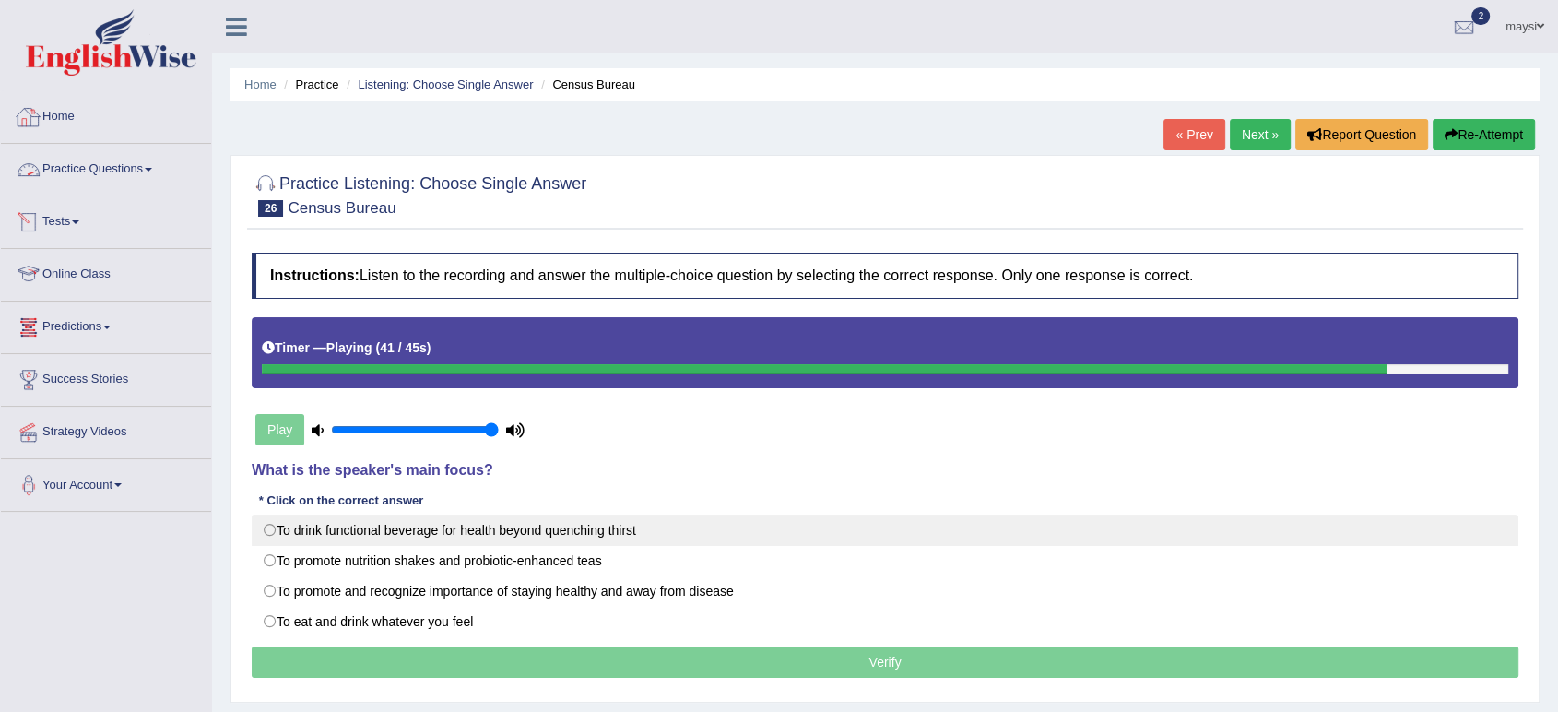
click at [340, 523] on label "To drink functional beverage for health beyond quenching thirst" at bounding box center [885, 529] width 1267 height 31
radio input "true"
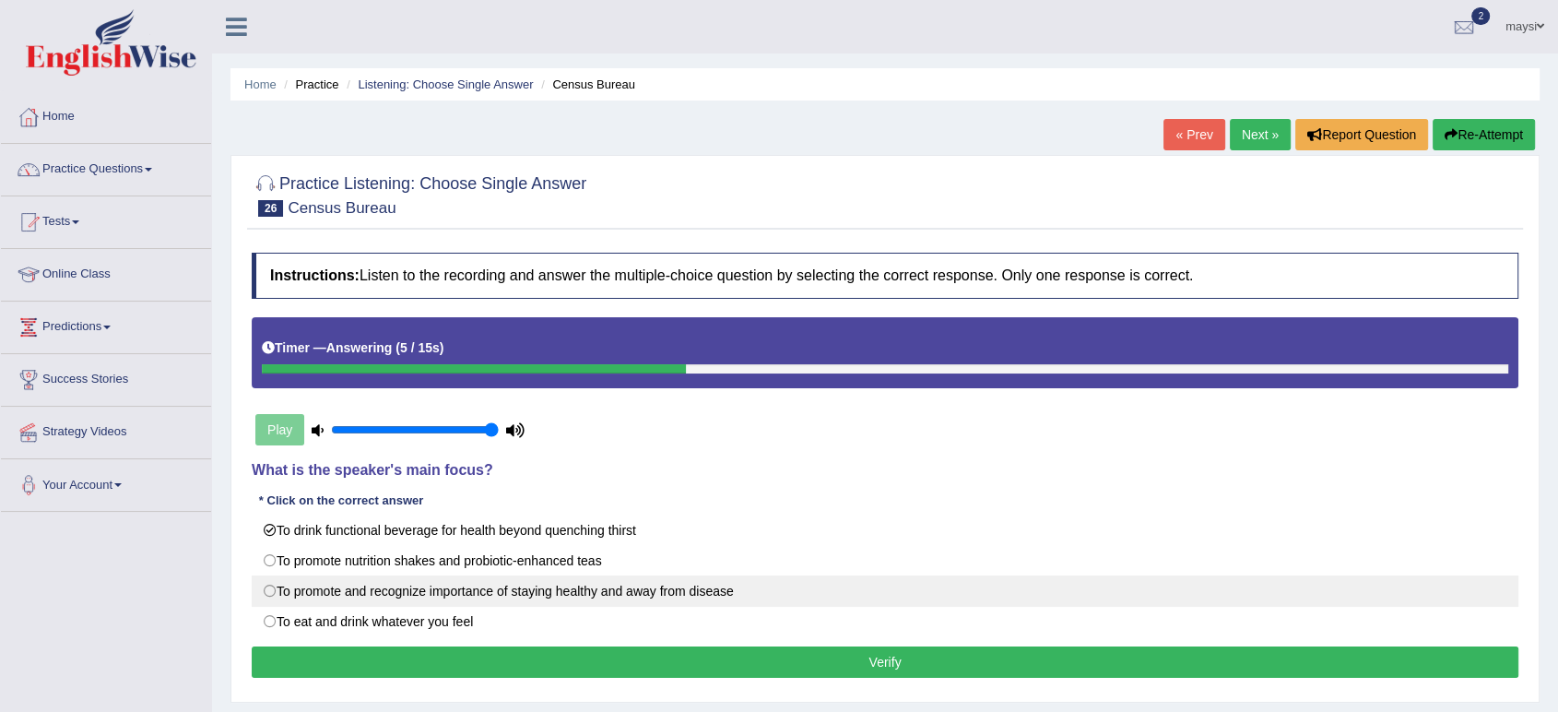
click at [540, 588] on label "To promote and recognize importance of staying healthy and away from disease" at bounding box center [885, 590] width 1267 height 31
radio input "true"
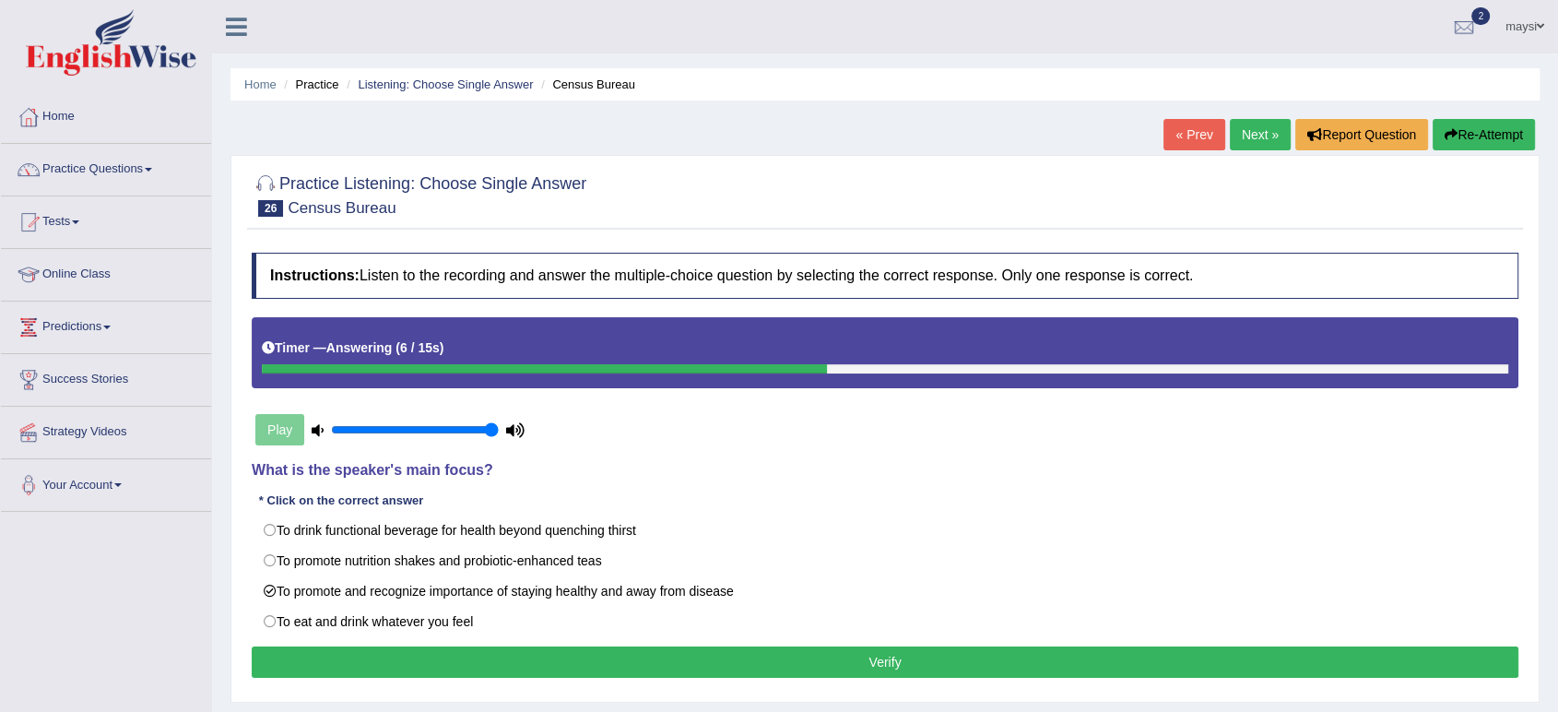
click at [635, 659] on button "Verify" at bounding box center [885, 661] width 1267 height 31
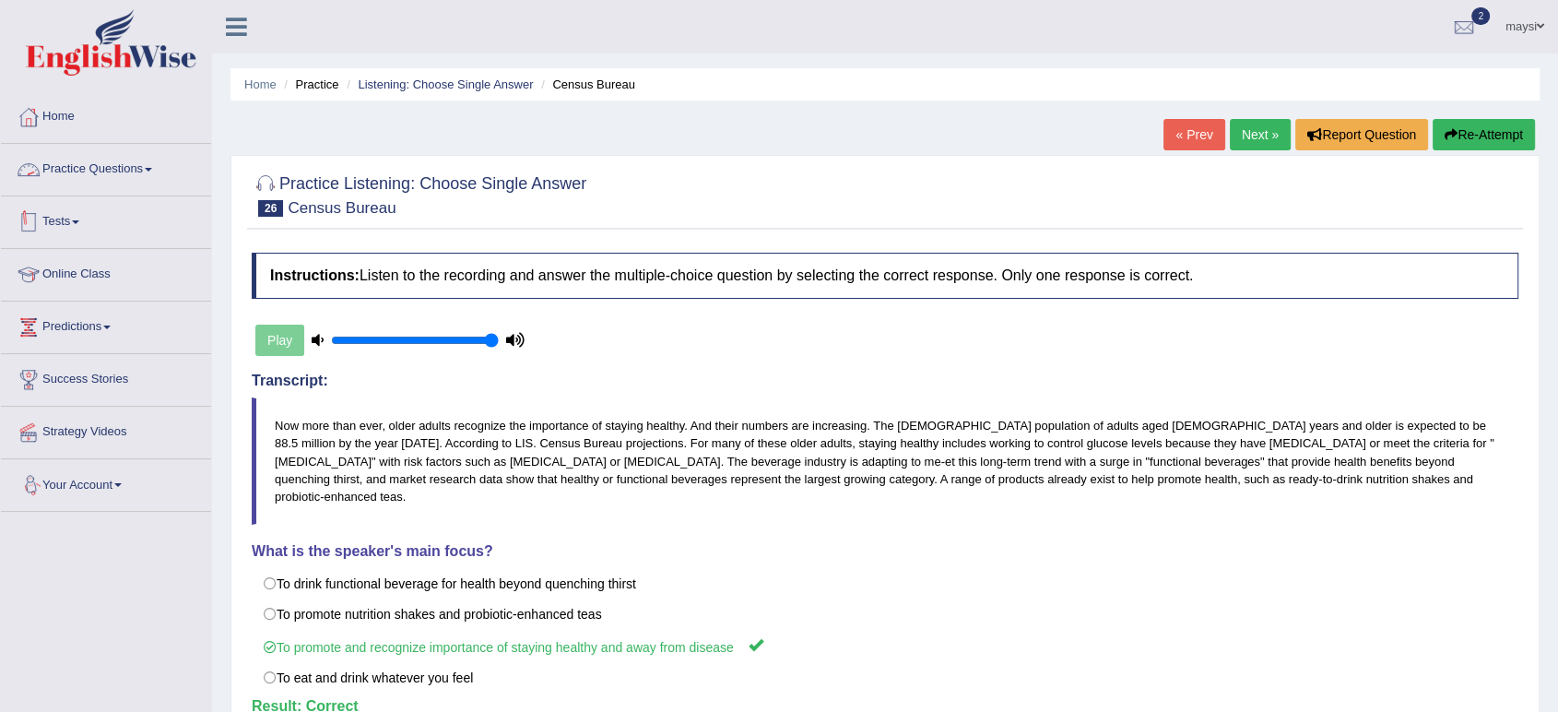
click at [133, 174] on link "Practice Questions" at bounding box center [106, 167] width 210 height 46
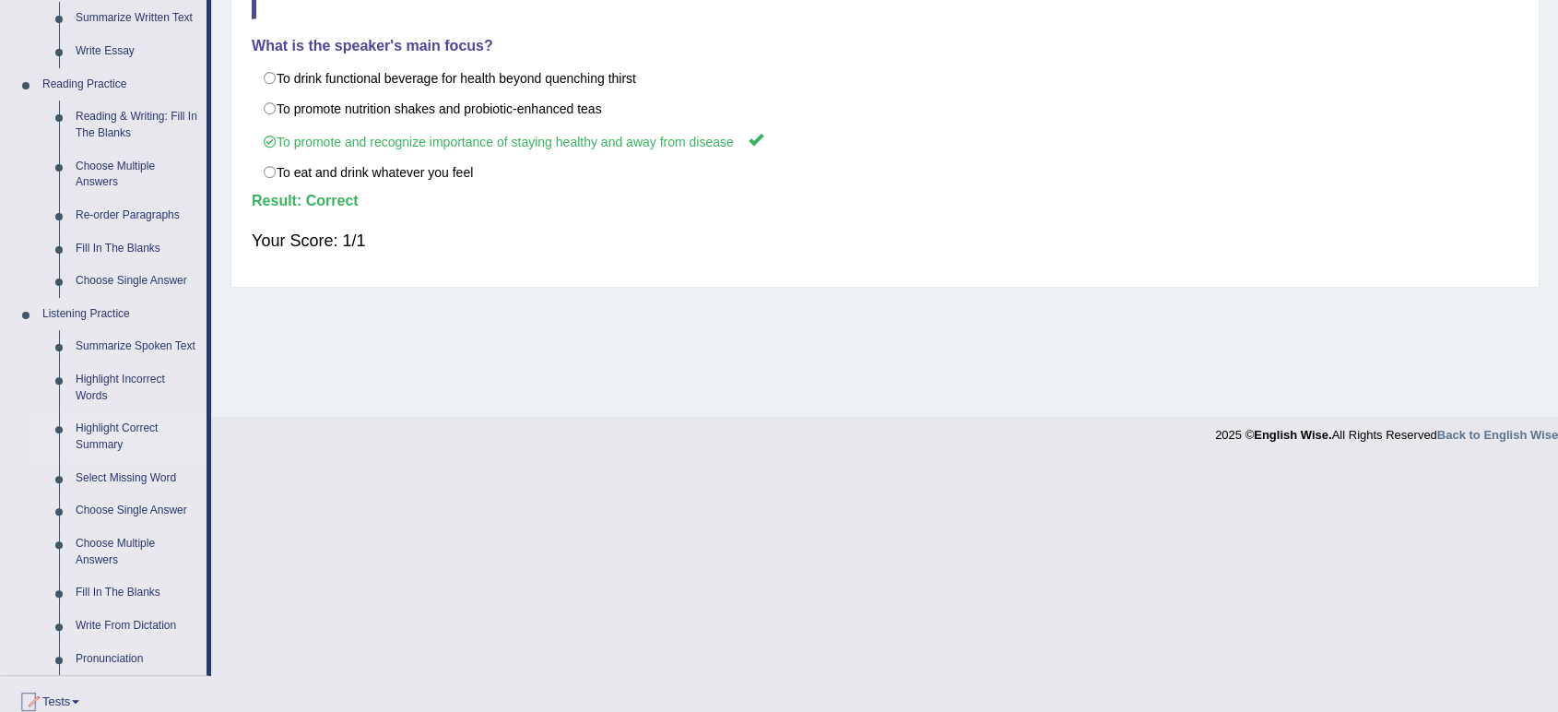
scroll to position [512, 0]
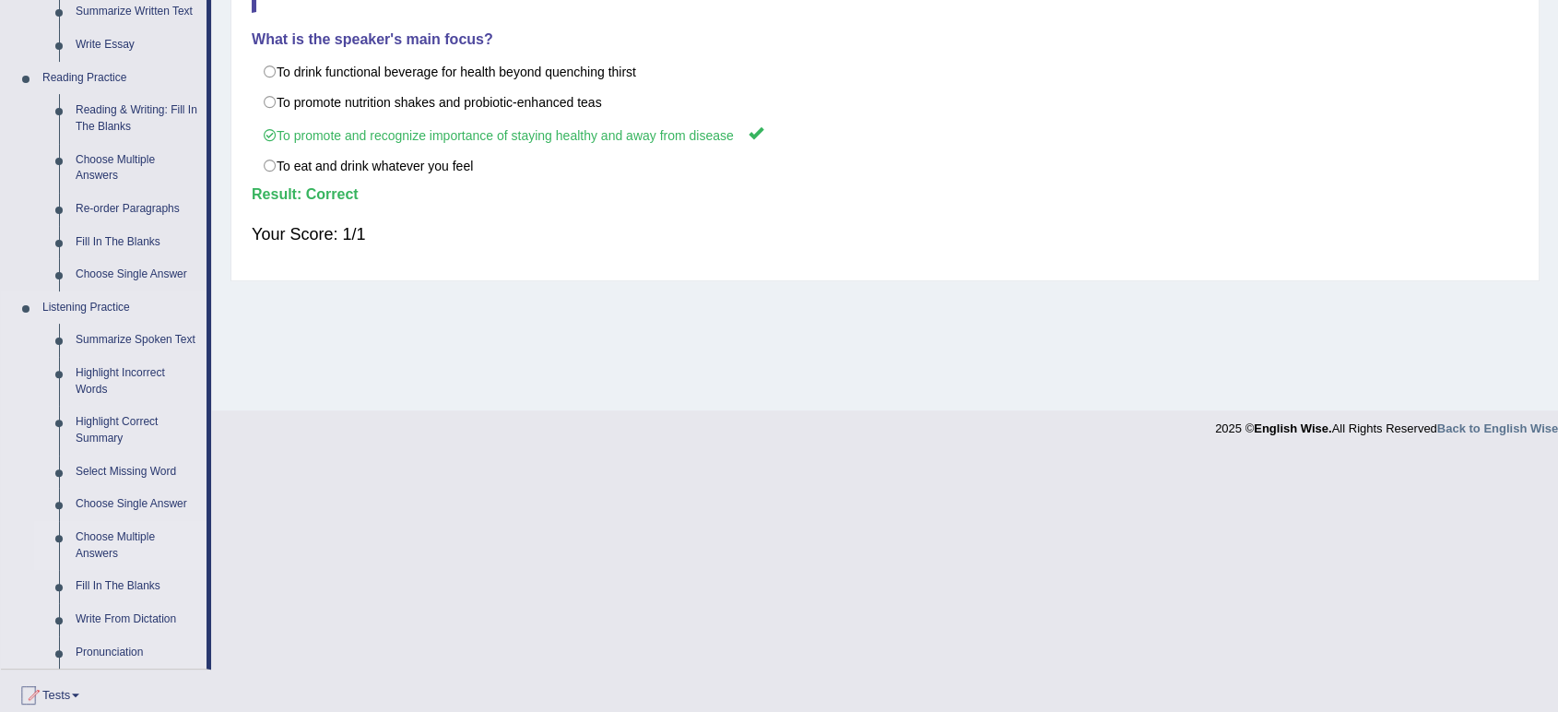
click at [103, 537] on link "Choose Multiple Answers" at bounding box center [136, 545] width 139 height 49
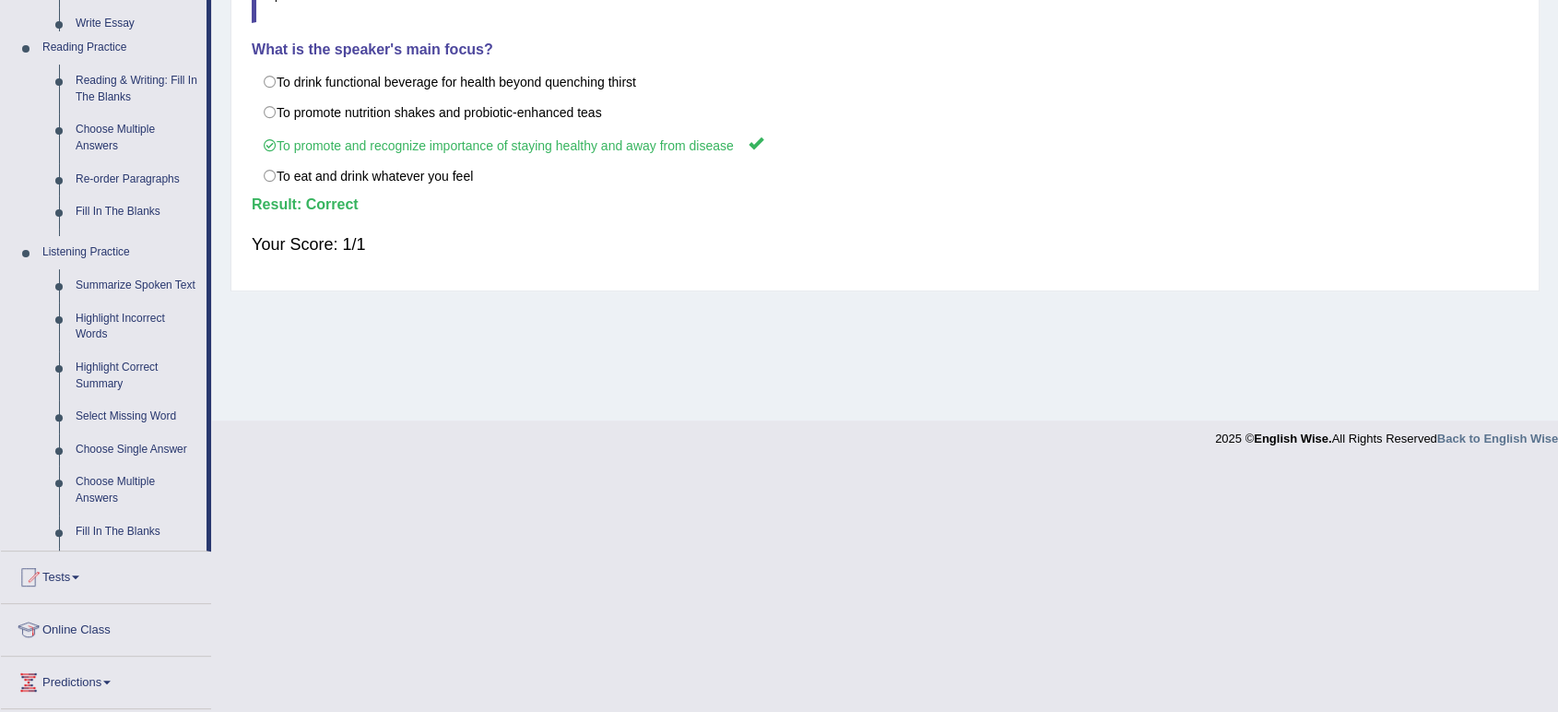
scroll to position [255, 0]
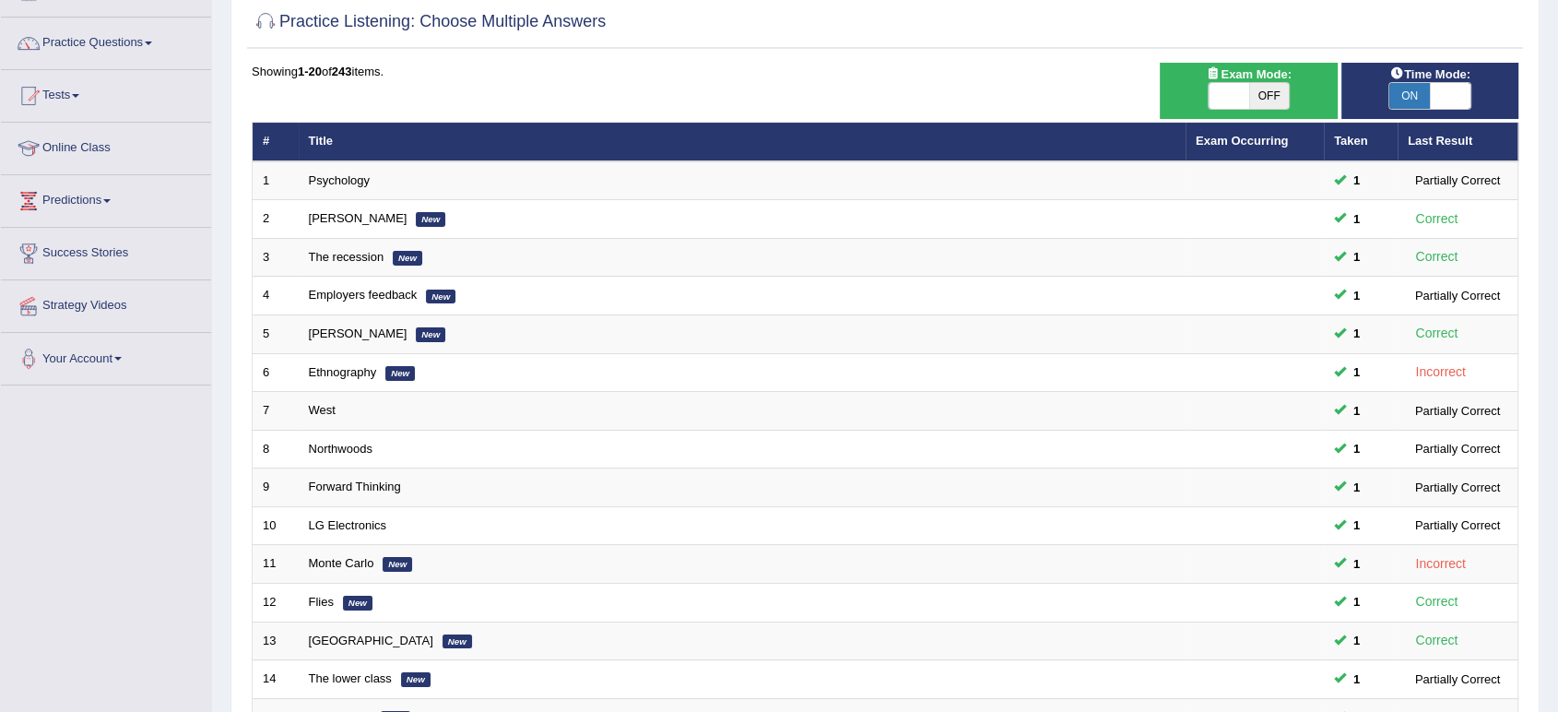
scroll to position [409, 0]
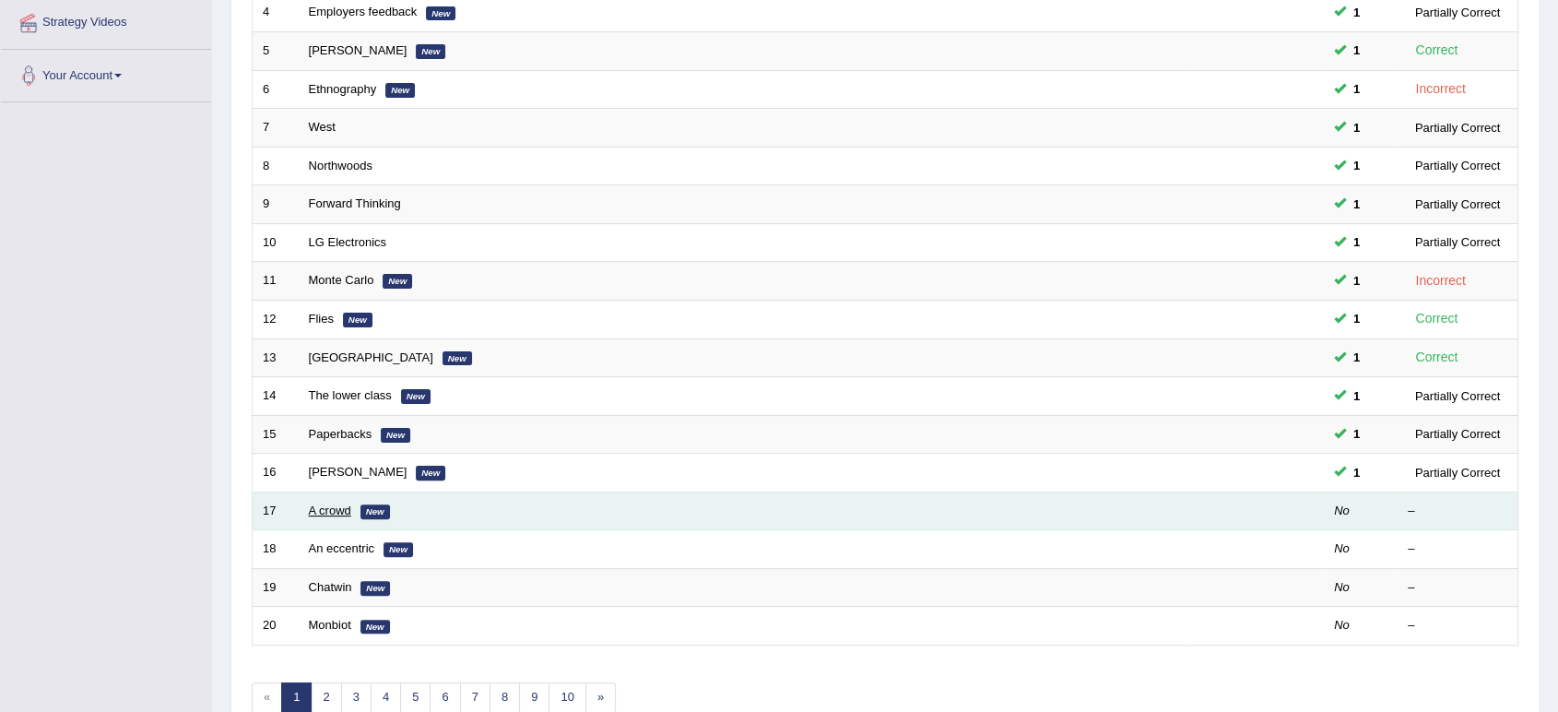
click at [330, 510] on link "A crowd" at bounding box center [330, 510] width 42 height 14
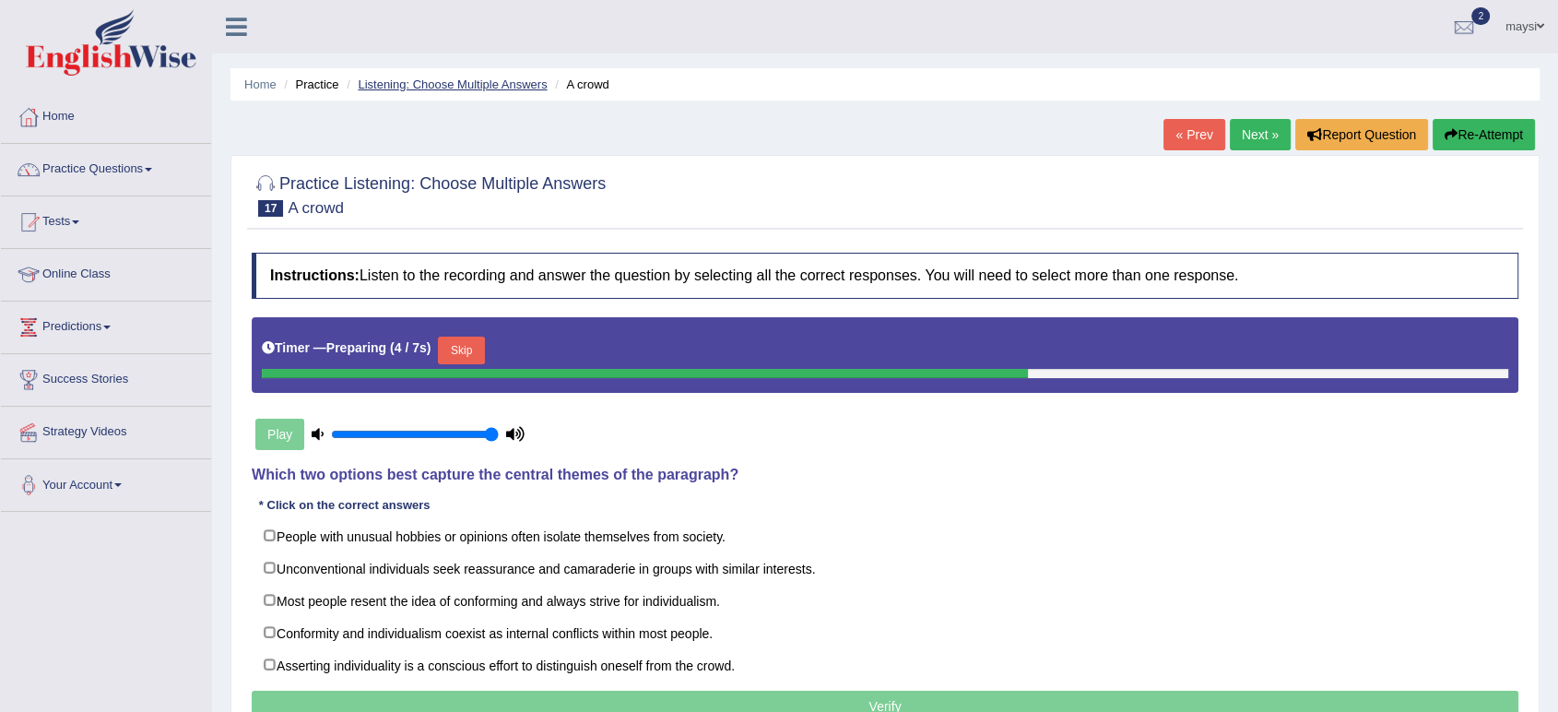
click at [430, 77] on link "Listening: Choose Multiple Answers" at bounding box center [452, 84] width 189 height 14
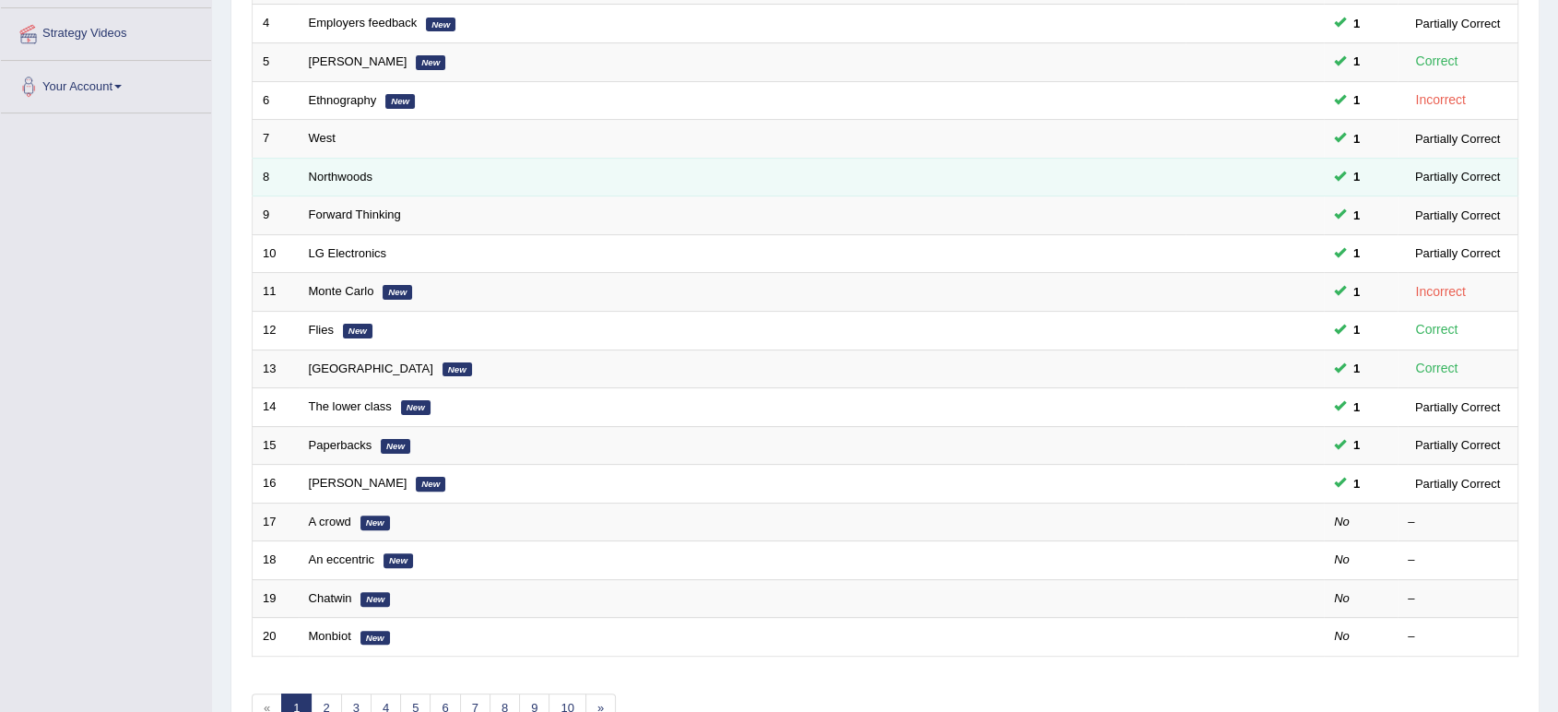
scroll to position [409, 0]
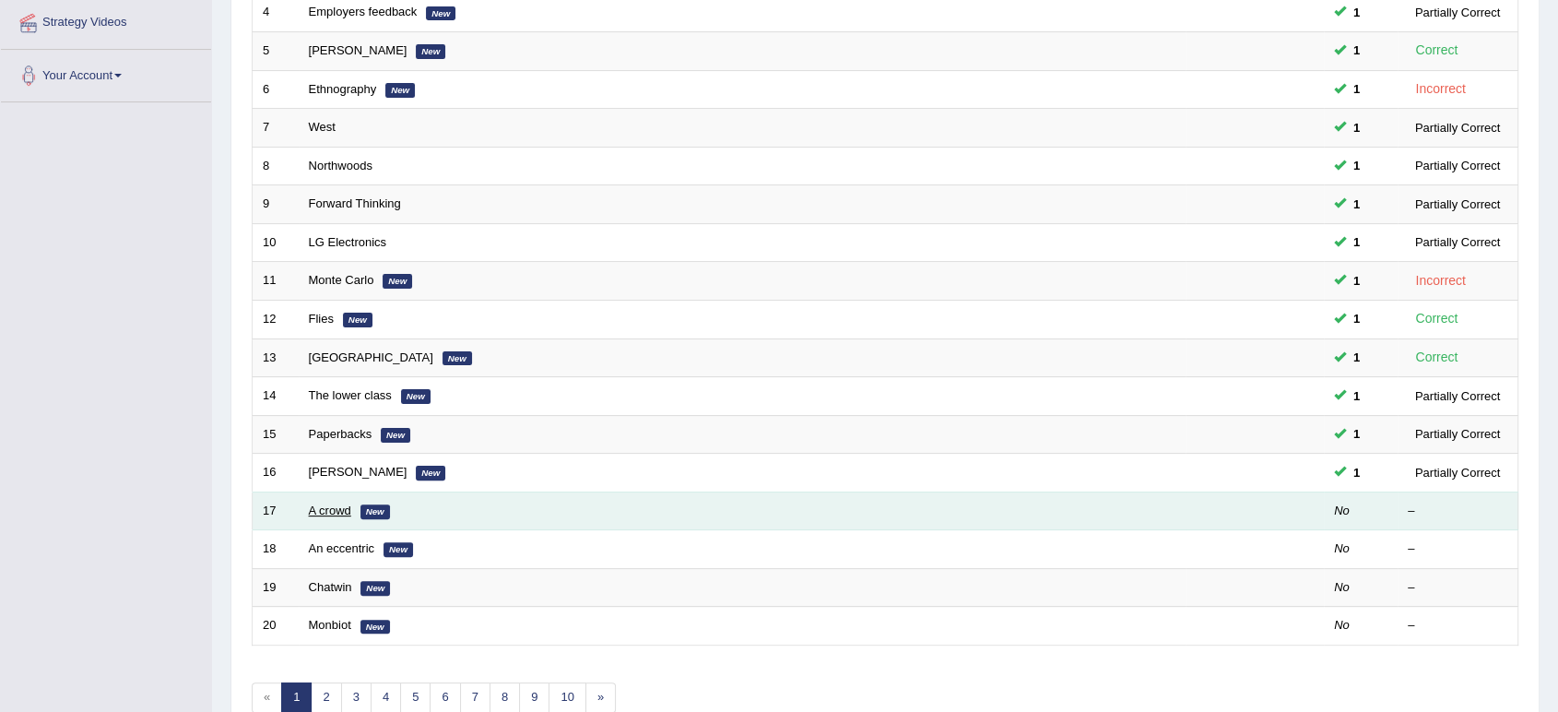
click at [333, 505] on link "A crowd" at bounding box center [330, 510] width 42 height 14
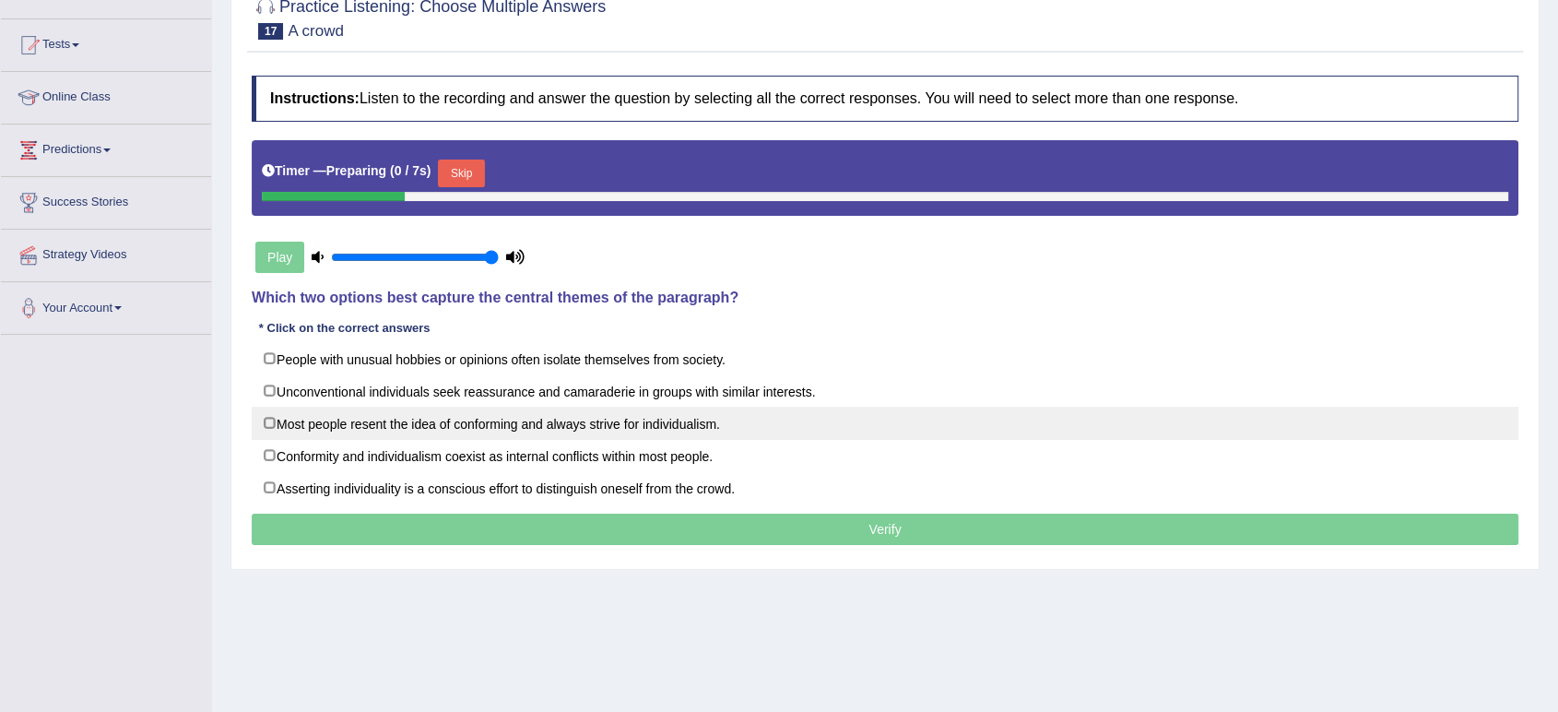
scroll to position [205, 0]
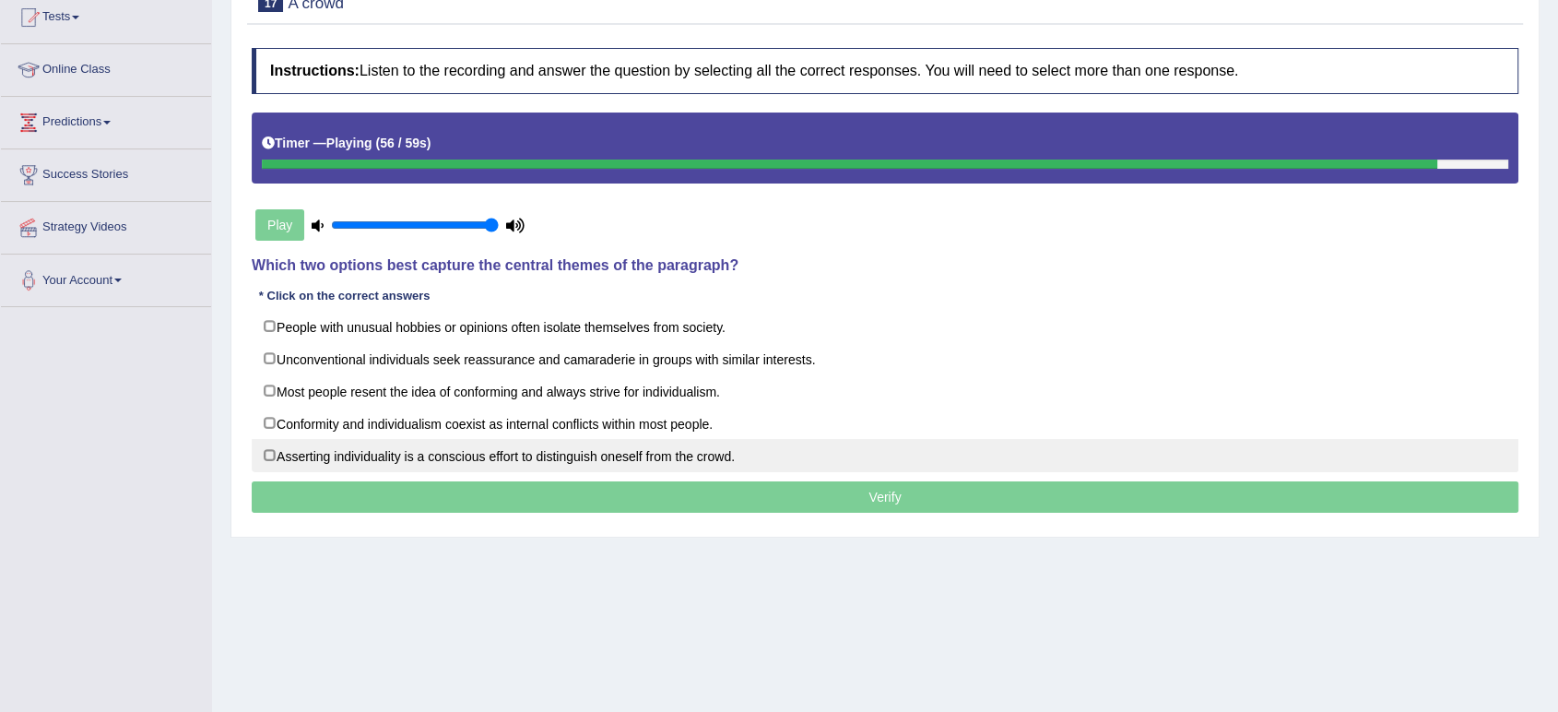
click at [499, 446] on label "Asserting individuality is a conscious effort to distinguish oneself from the c…" at bounding box center [885, 455] width 1267 height 33
checkbox input "true"
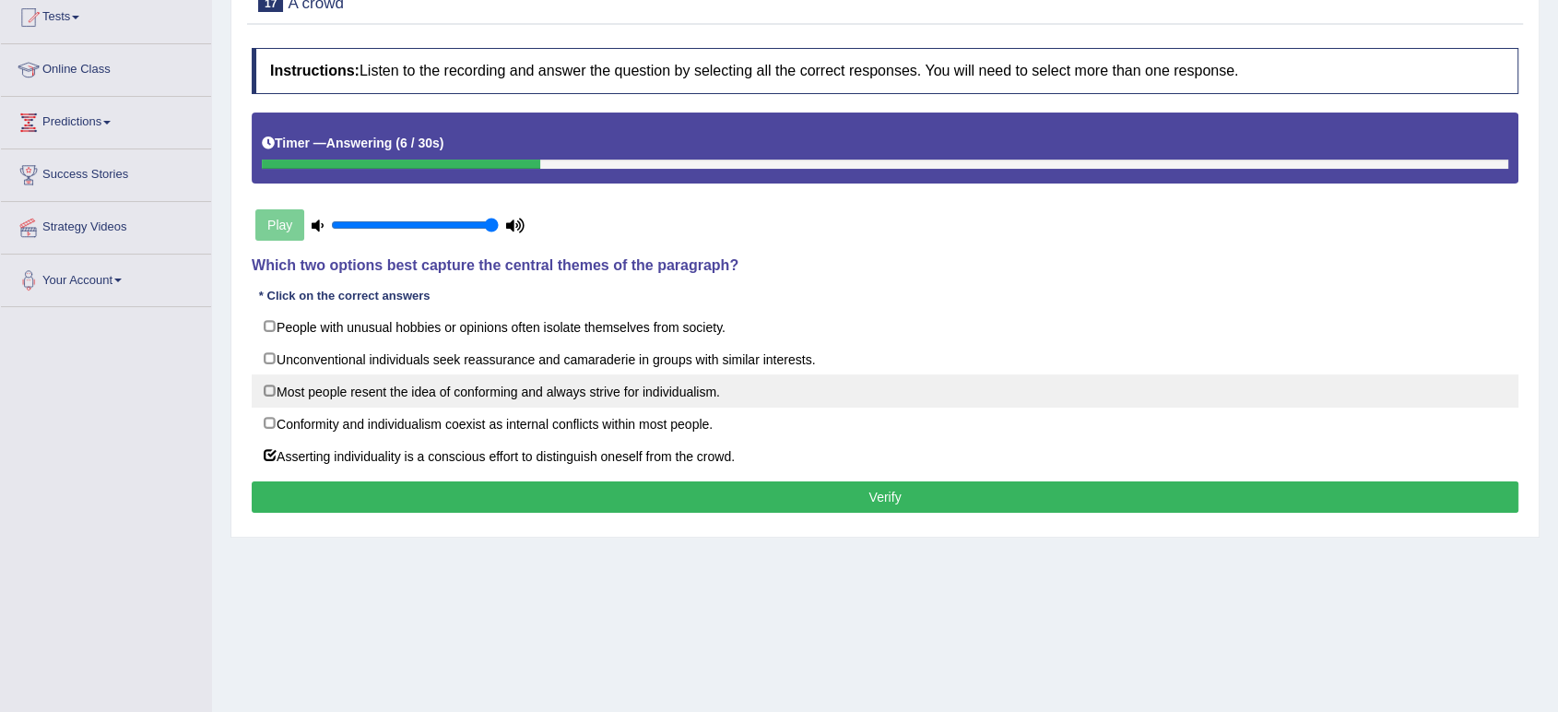
click at [561, 391] on label "Most people resent the idea of conforming and always strive for individualism." at bounding box center [885, 390] width 1267 height 33
checkbox input "true"
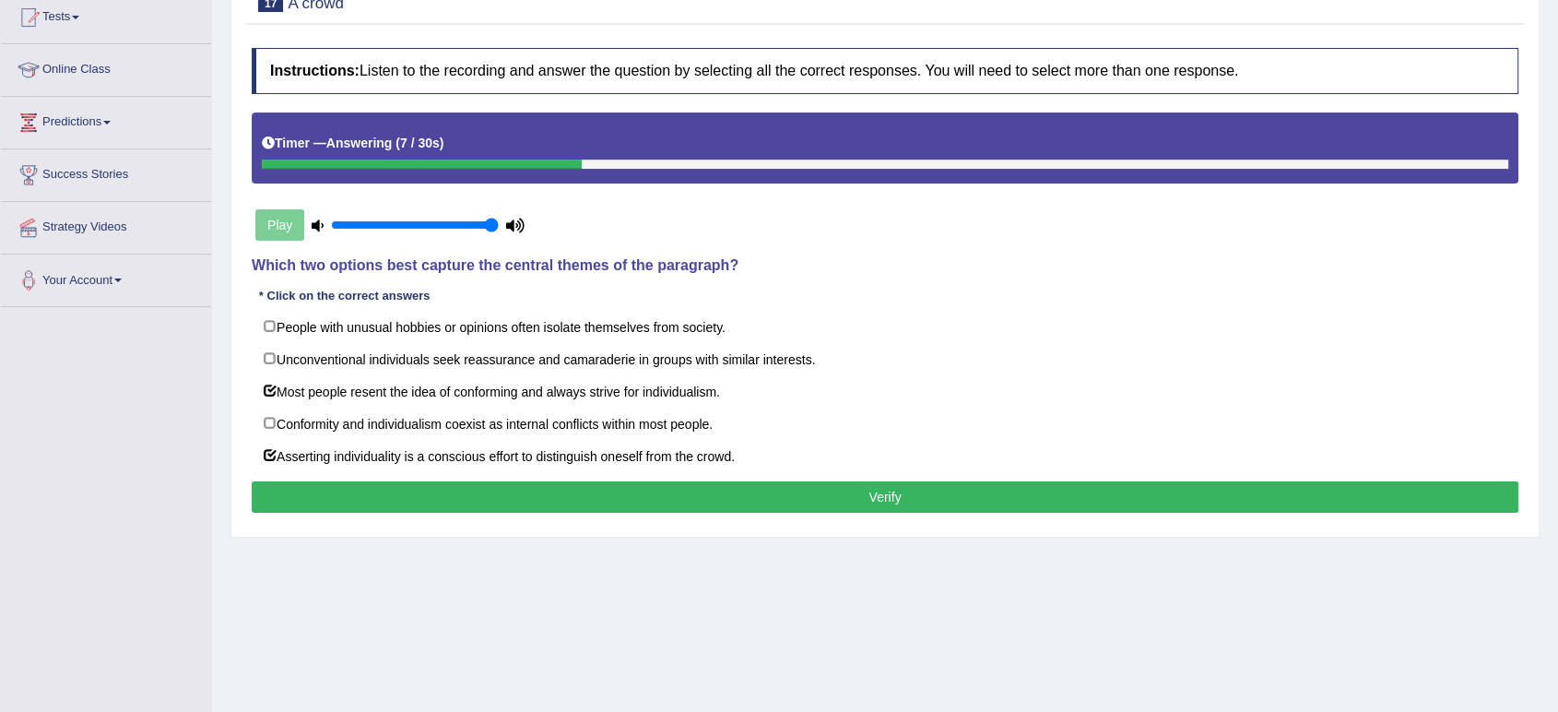
click at [592, 486] on button "Verify" at bounding box center [885, 496] width 1267 height 31
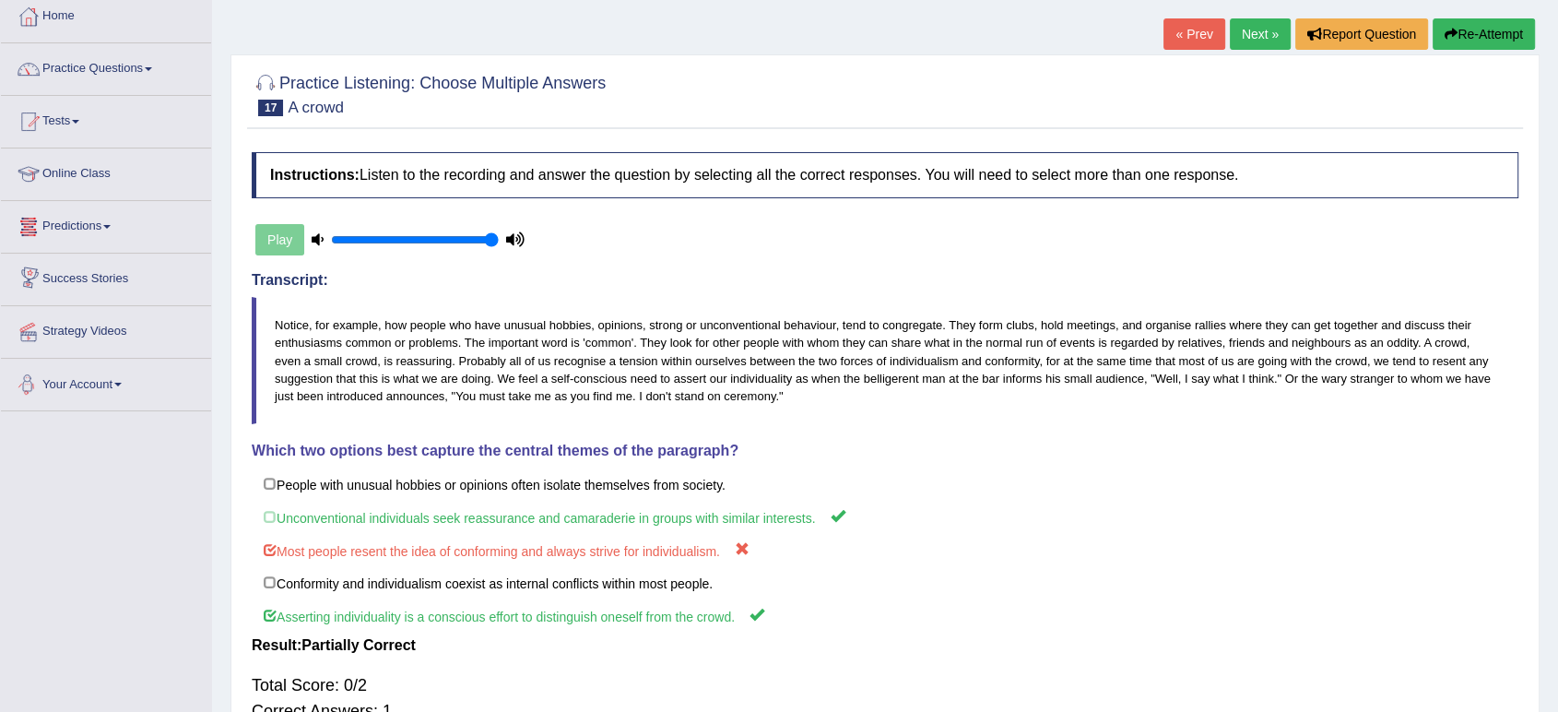
scroll to position [0, 0]
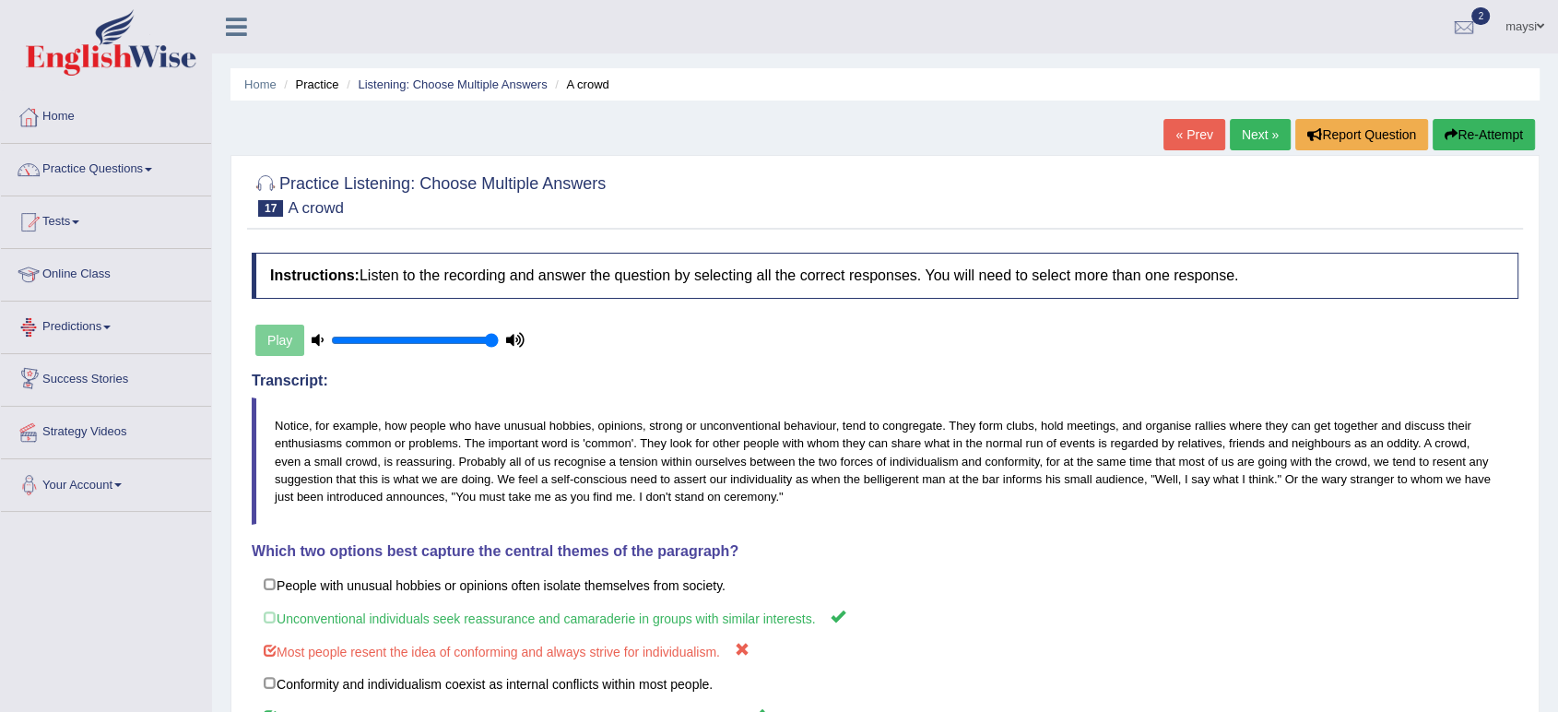
click at [1247, 129] on link "Next »" at bounding box center [1260, 134] width 61 height 31
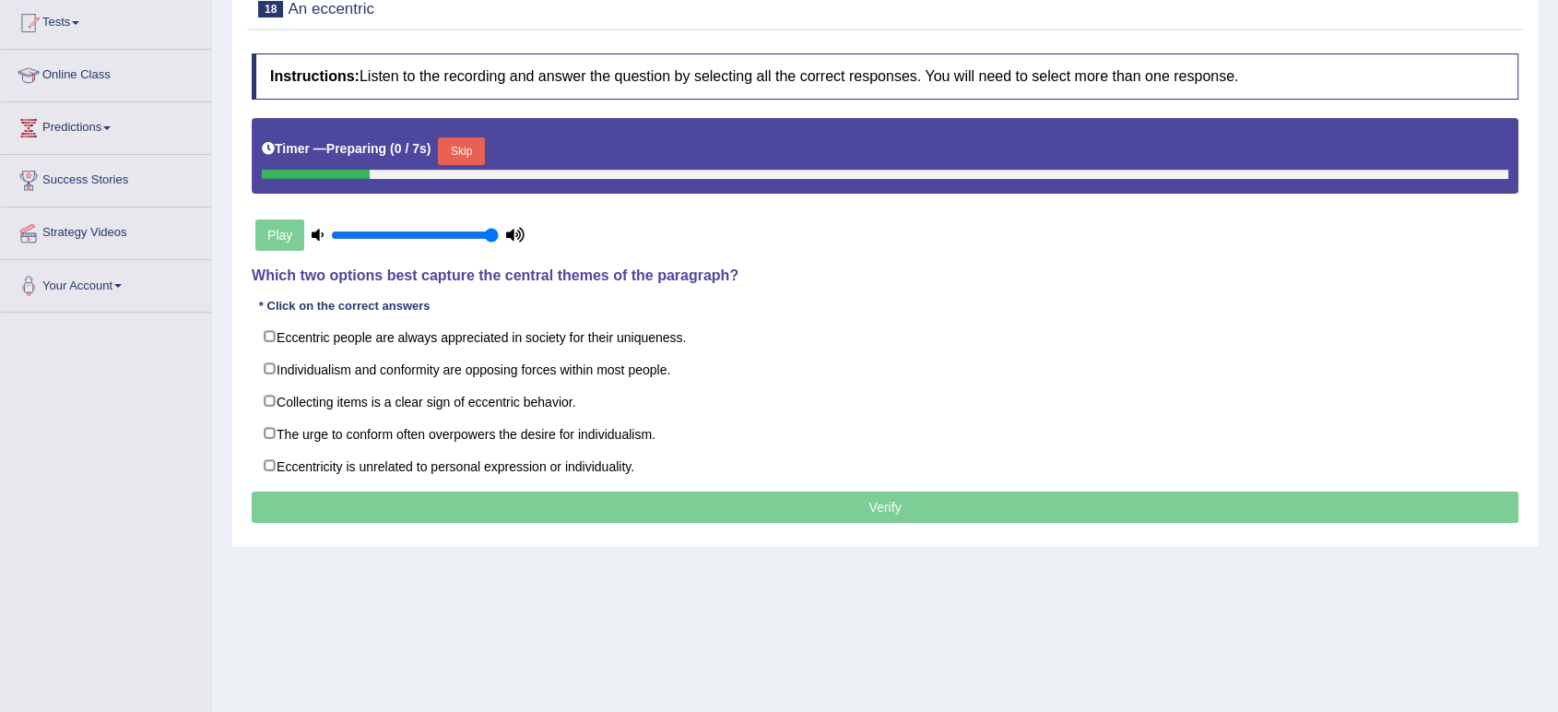
scroll to position [205, 0]
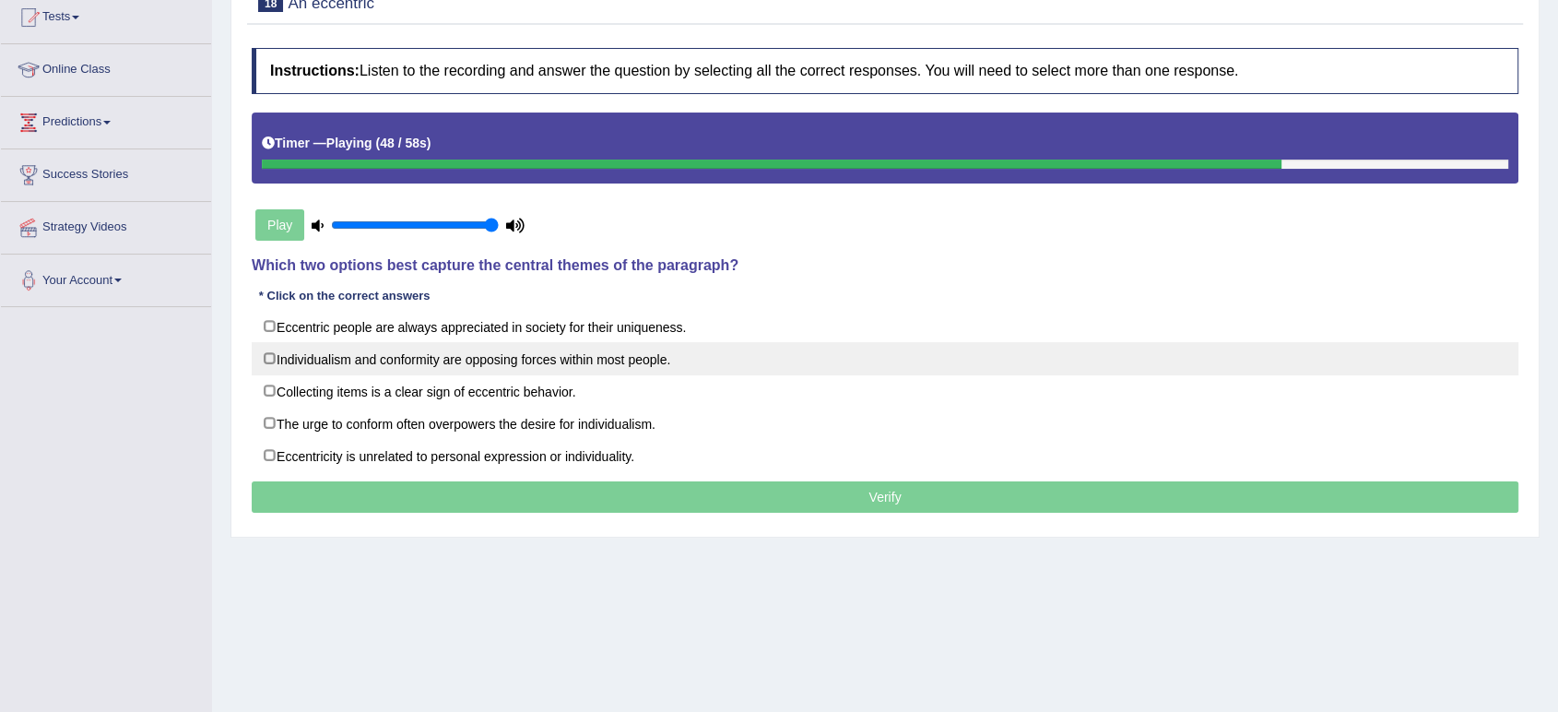
click at [301, 358] on label "Individualism and conformity are opposing forces within most people." at bounding box center [885, 358] width 1267 height 33
checkbox input "true"
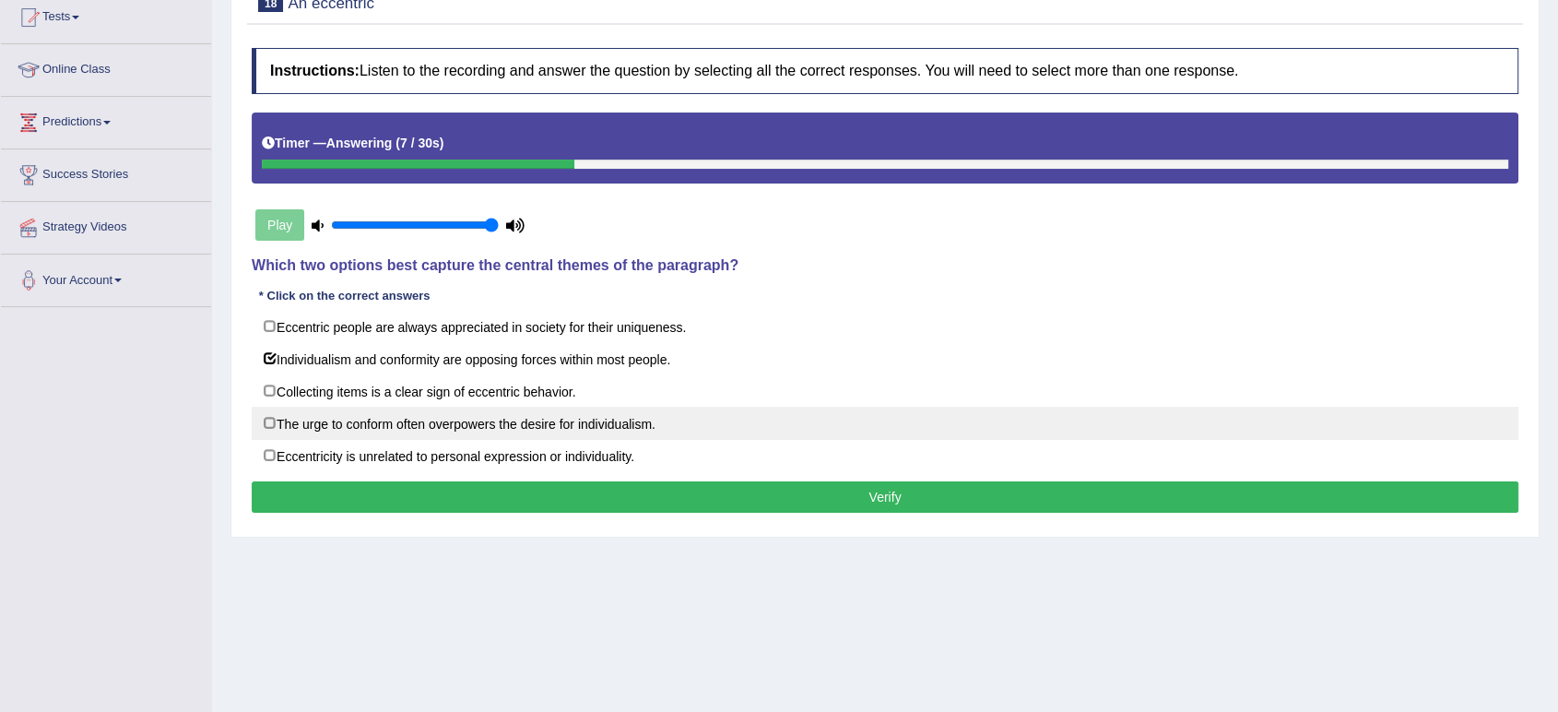
click at [374, 426] on label "The urge to conform often overpowers the desire for individualism." at bounding box center [885, 423] width 1267 height 33
checkbox input "true"
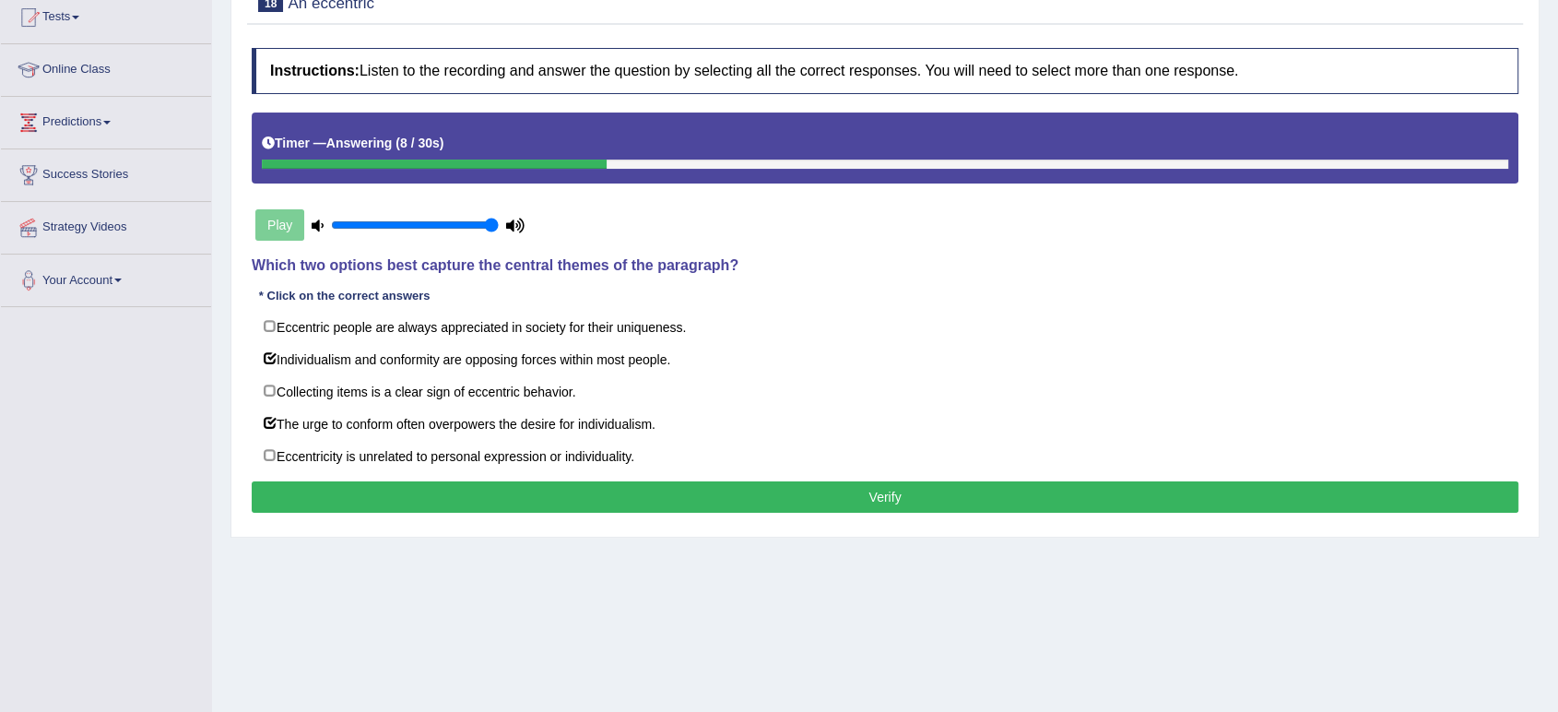
click at [420, 485] on button "Verify" at bounding box center [885, 496] width 1267 height 31
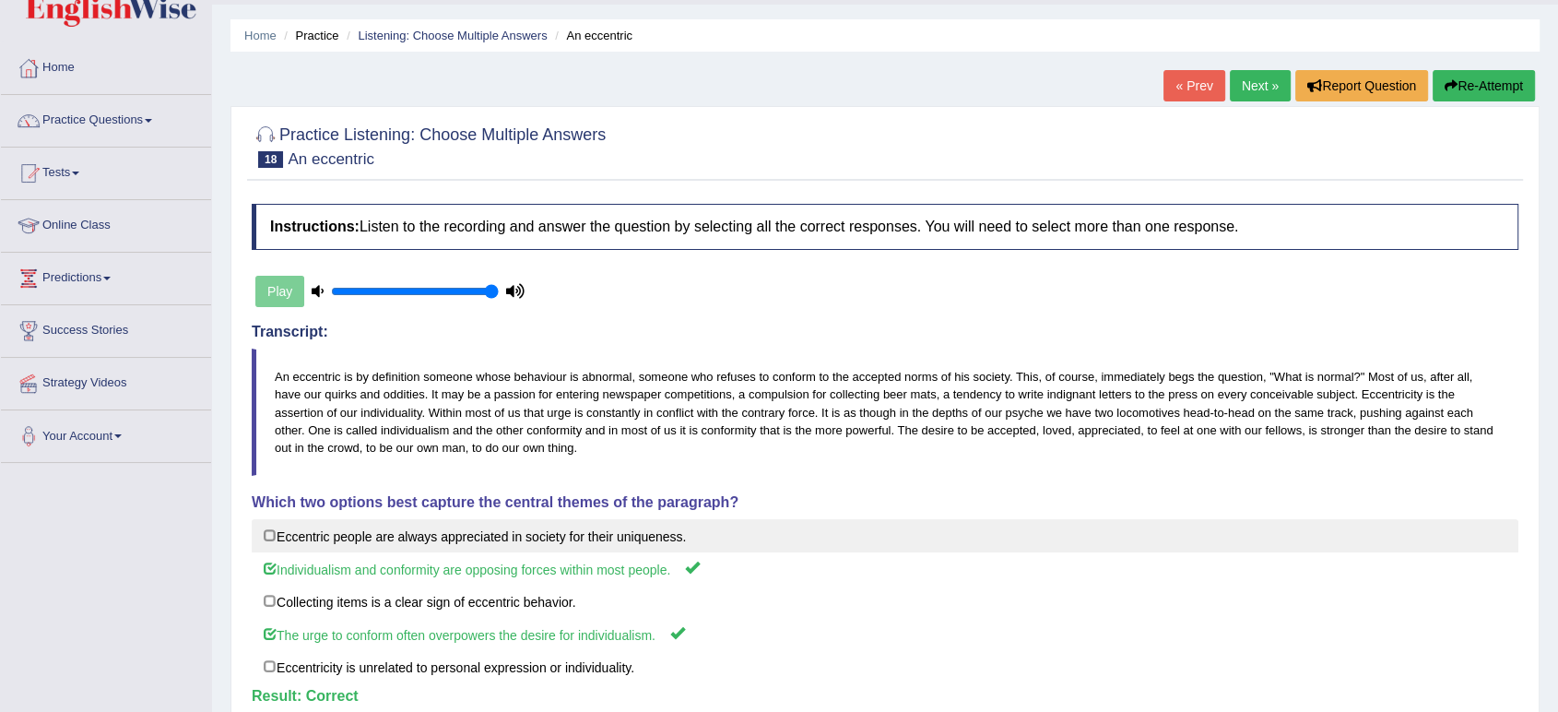
scroll to position [0, 0]
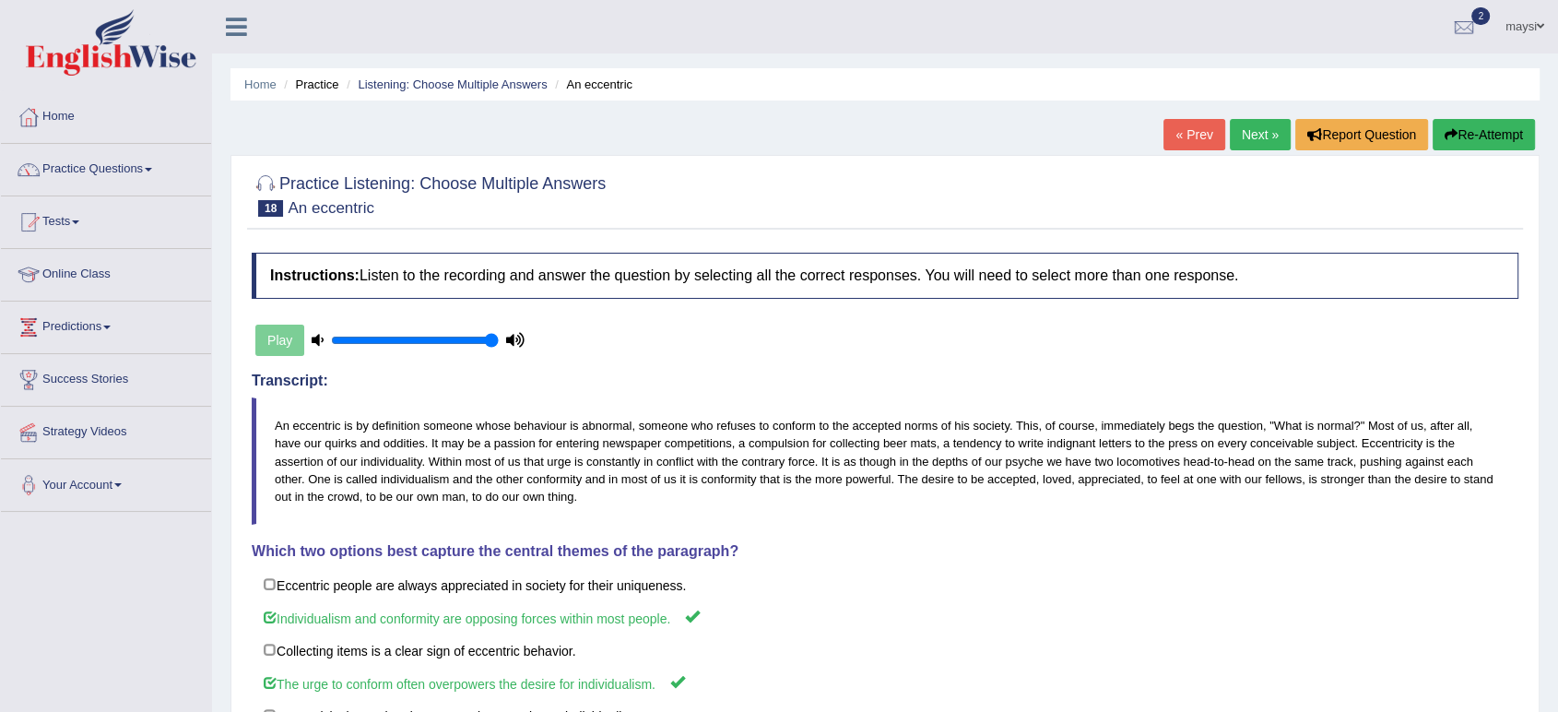
click at [1248, 131] on link "Next »" at bounding box center [1260, 134] width 61 height 31
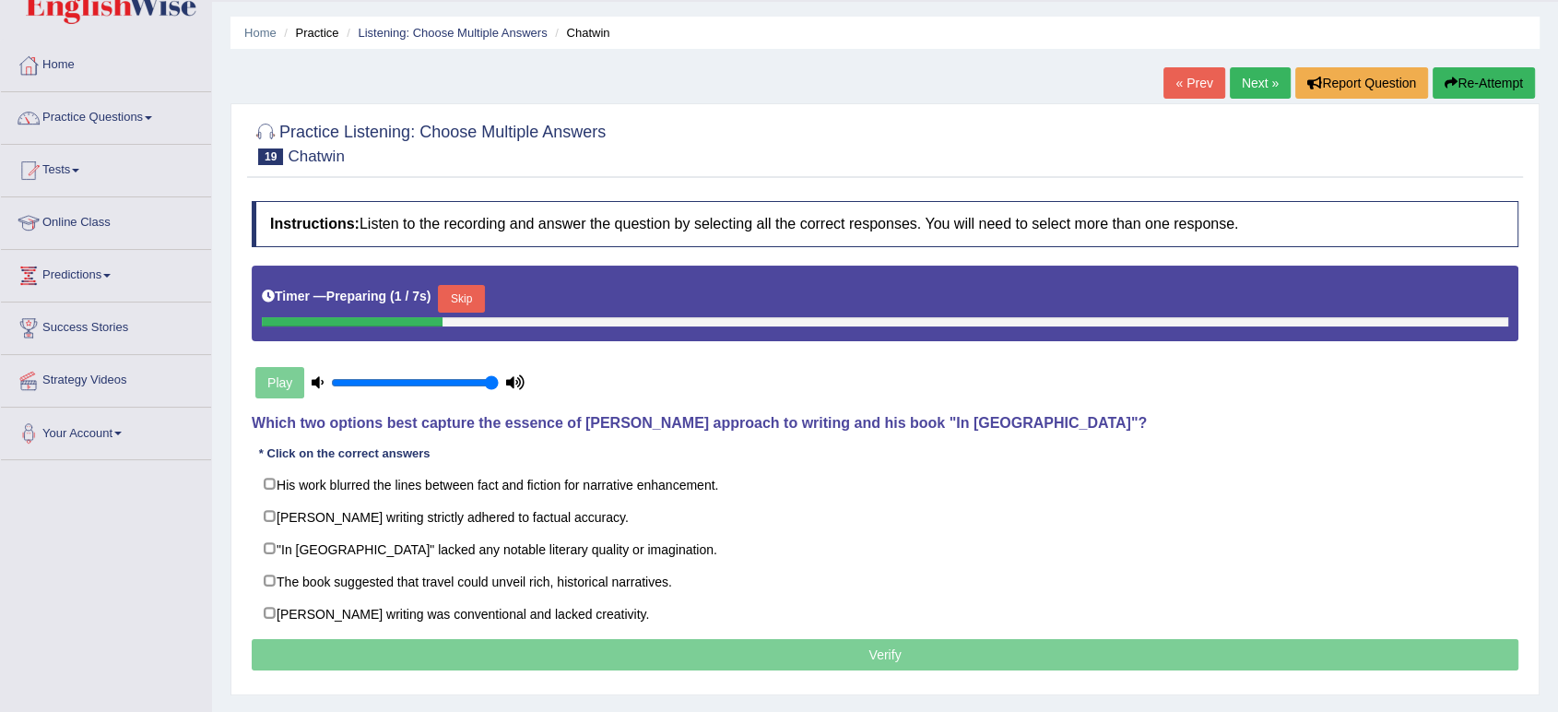
scroll to position [102, 0]
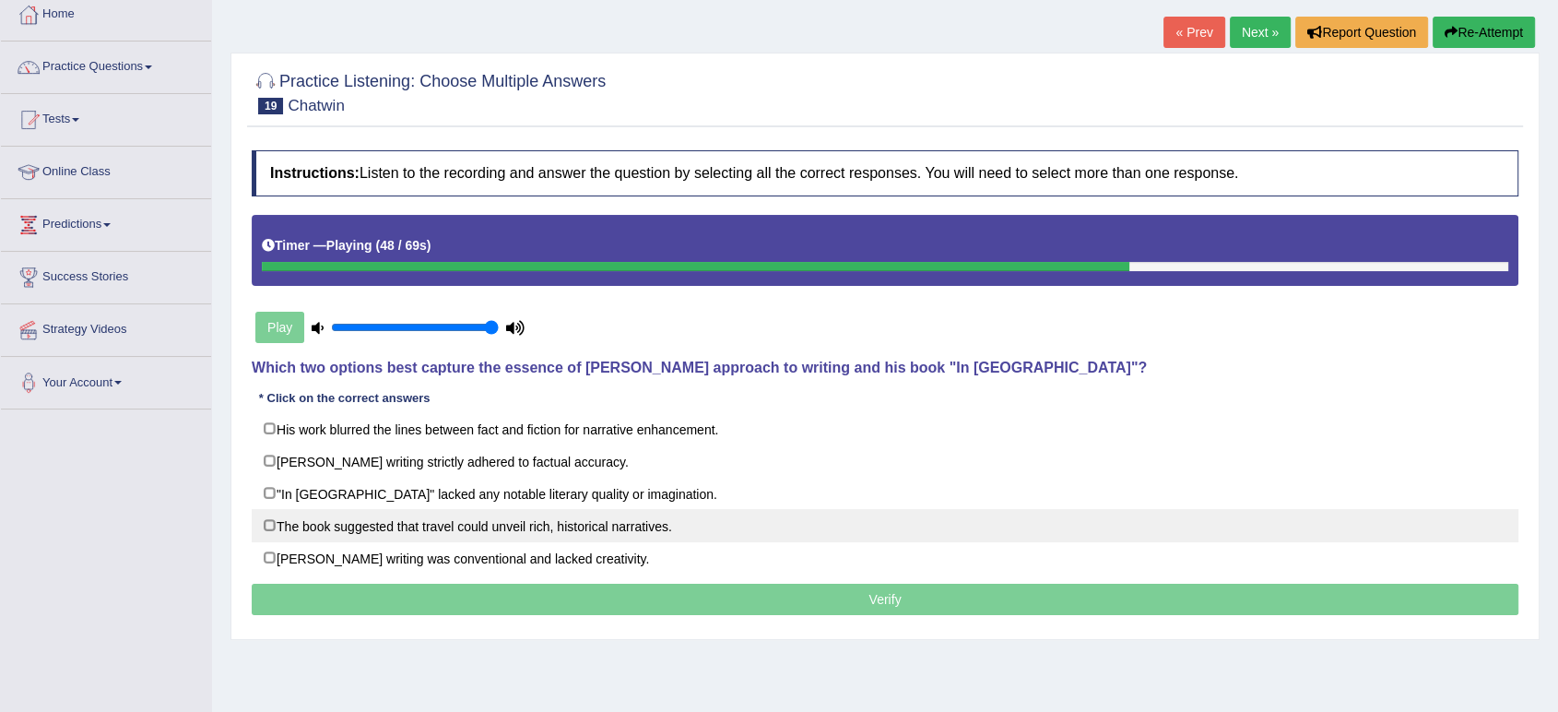
click at [504, 521] on label "The book suggested that travel could unveil rich, historical narratives." at bounding box center [885, 525] width 1267 height 33
checkbox input "true"
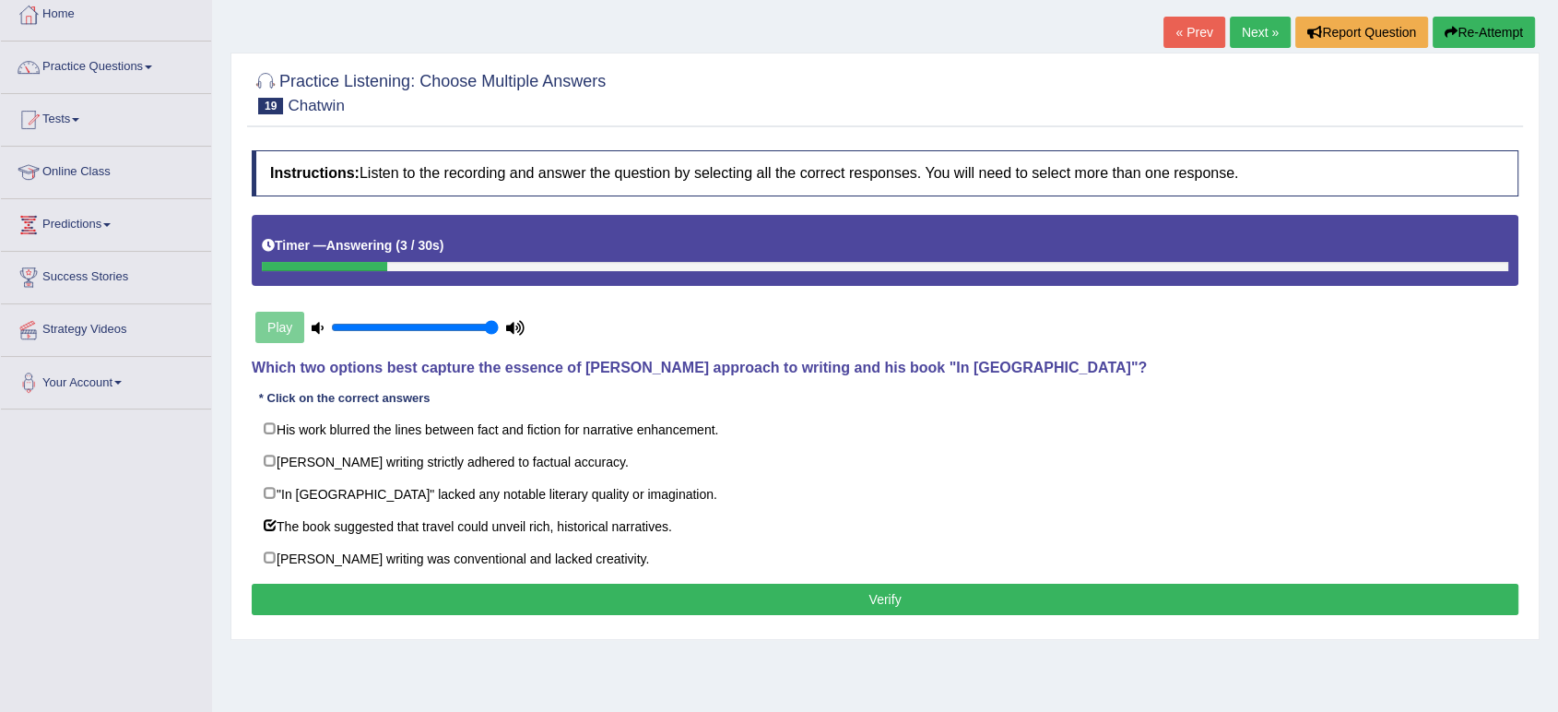
click at [664, 604] on button "Verify" at bounding box center [885, 599] width 1267 height 31
click at [664, 604] on div "Home Practice Listening: Choose Multiple Answers Chatwin « Prev Next » Report Q…" at bounding box center [885, 359] width 1346 height 922
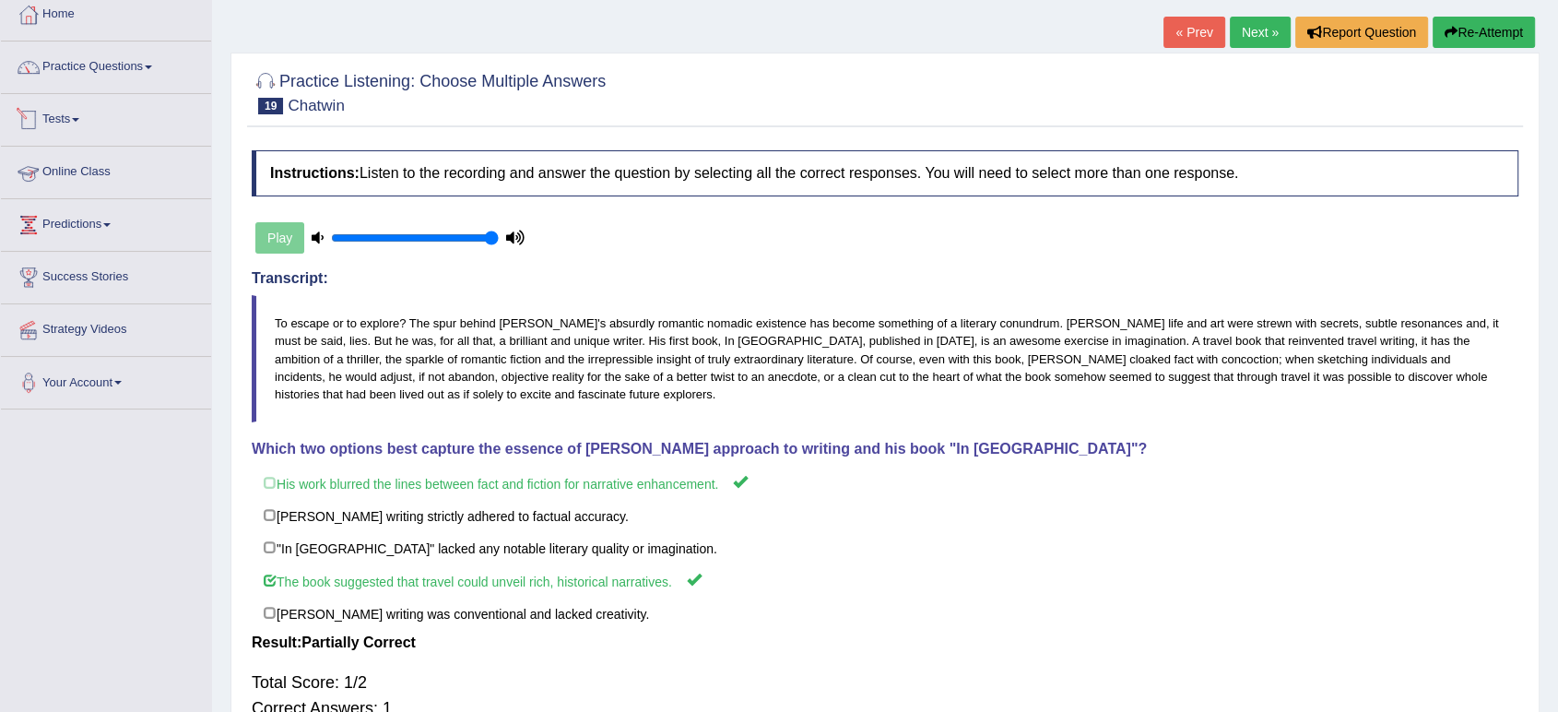
click at [66, 67] on link "Practice Questions" at bounding box center [106, 64] width 210 height 46
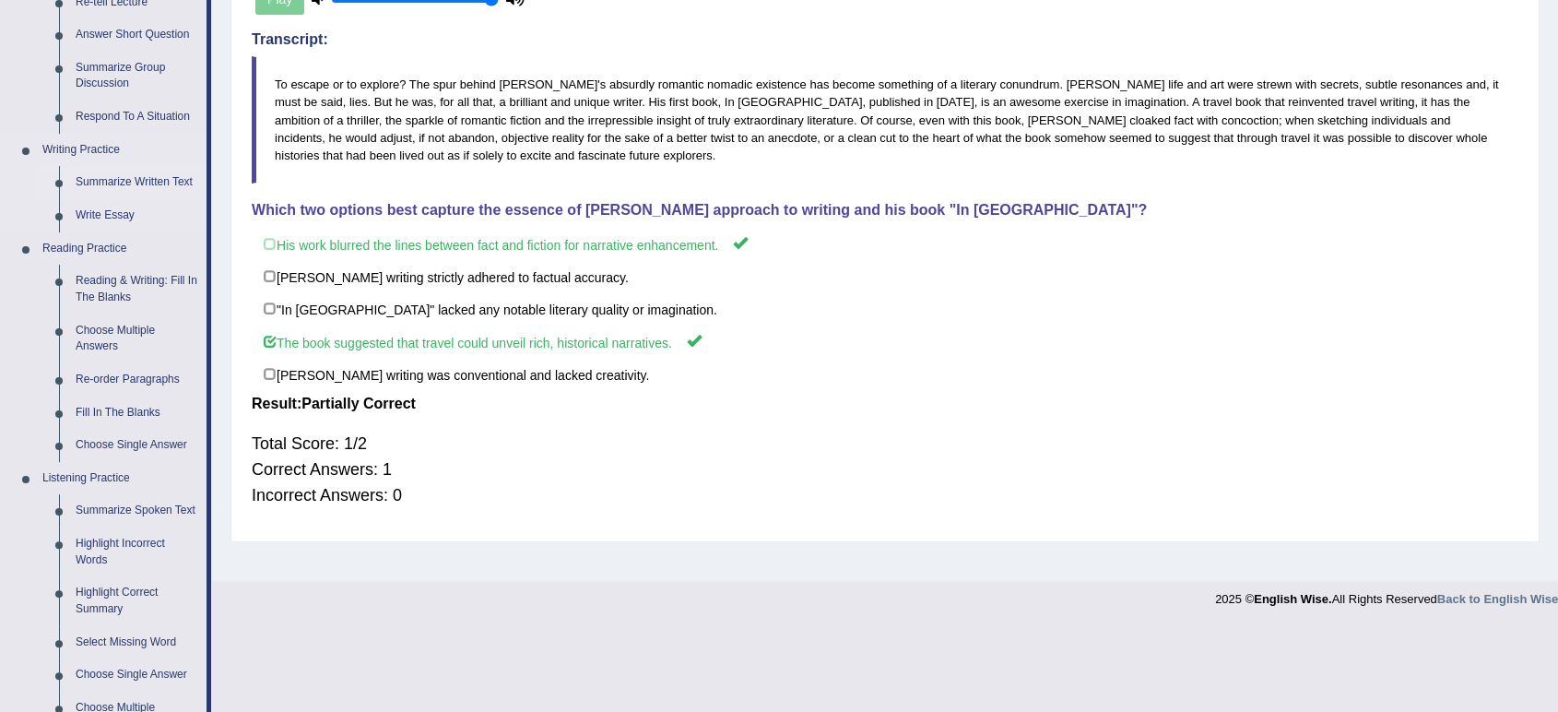
scroll to position [614, 0]
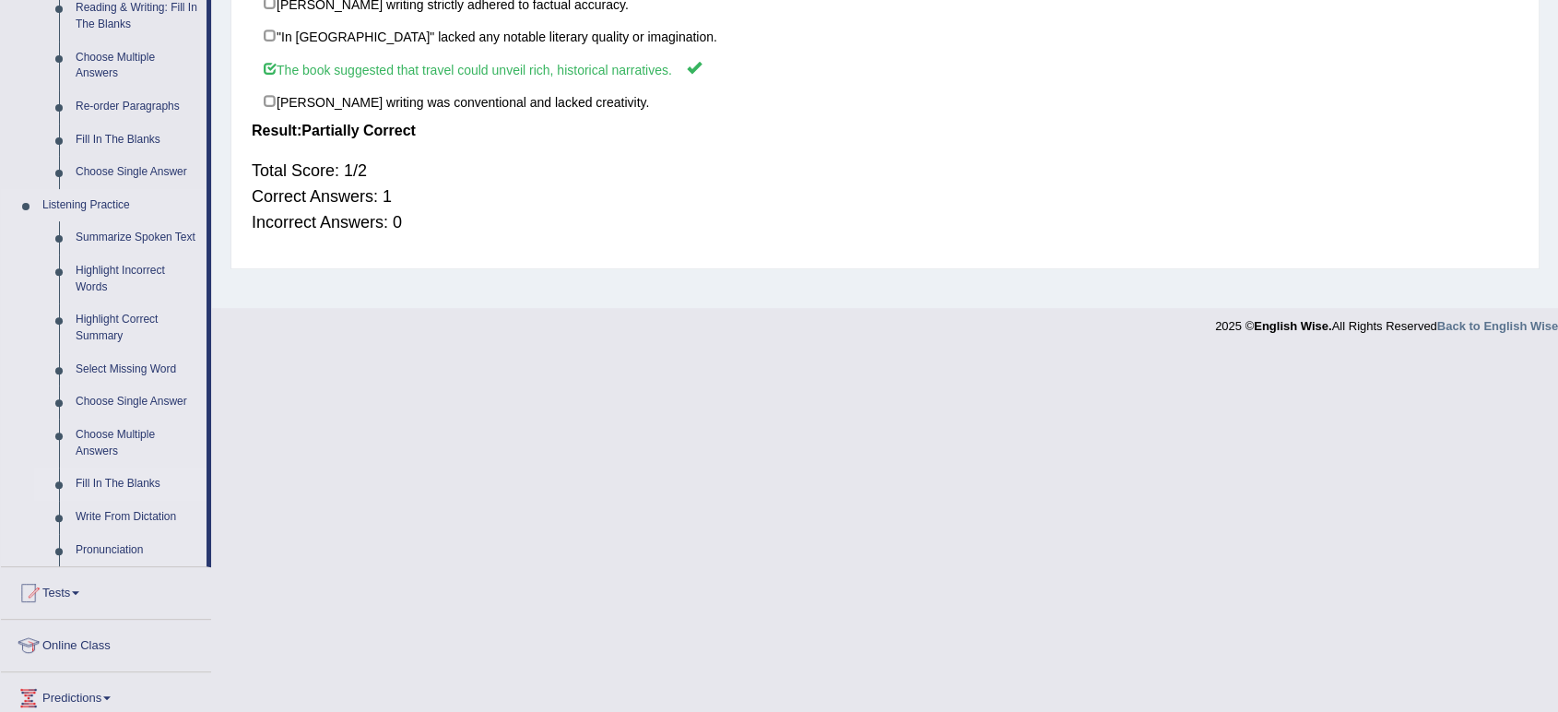
click at [135, 483] on link "Fill In The Blanks" at bounding box center [136, 483] width 139 height 33
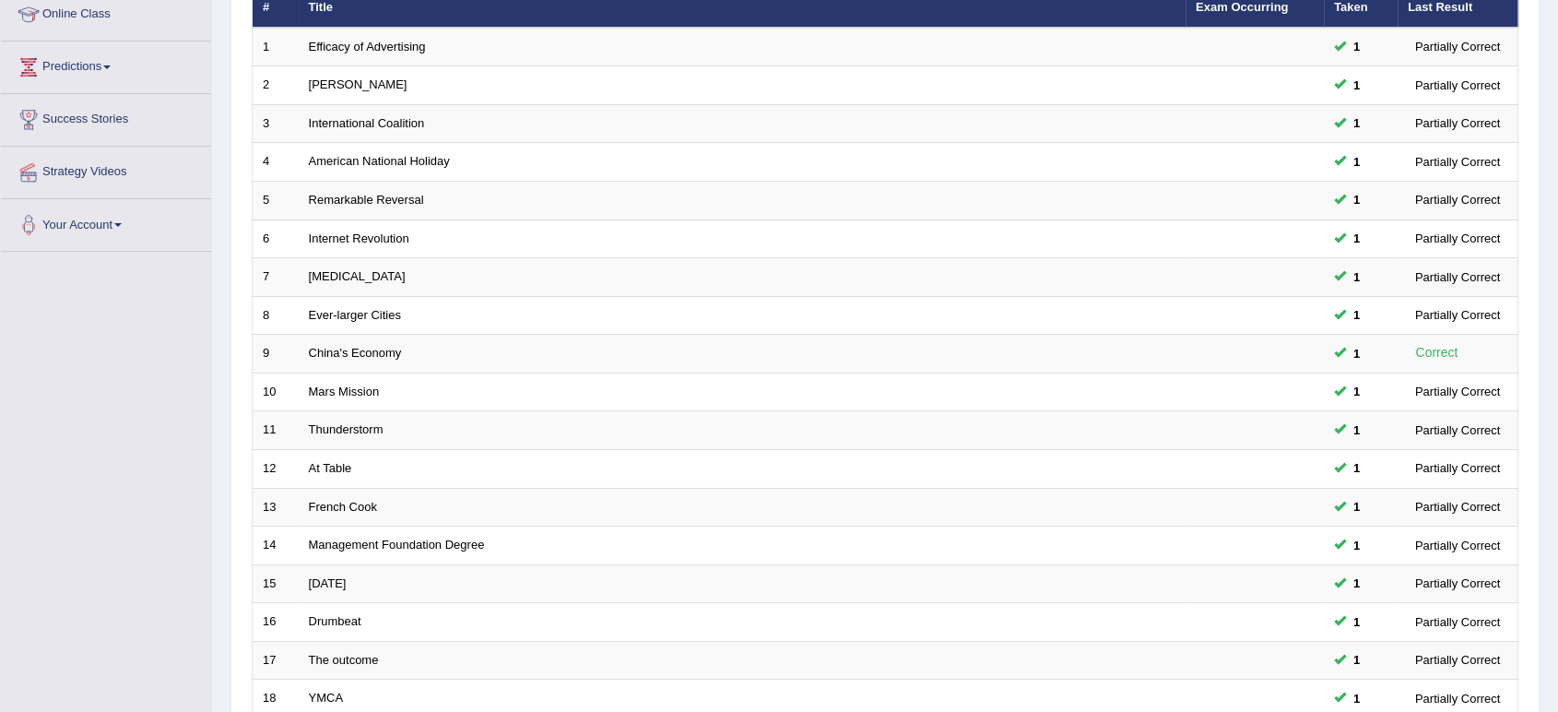
scroll to position [506, 0]
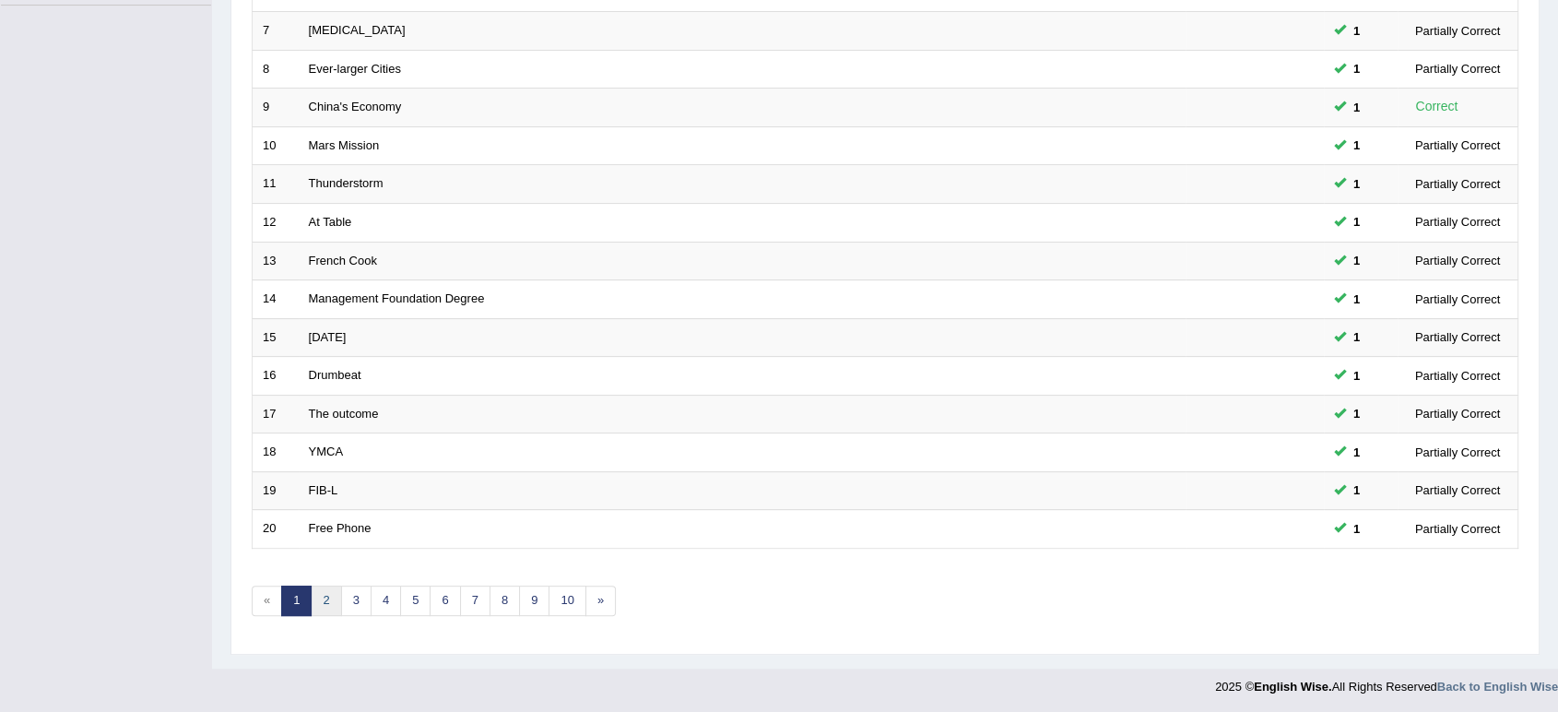
click at [327, 596] on link "2" at bounding box center [326, 600] width 30 height 30
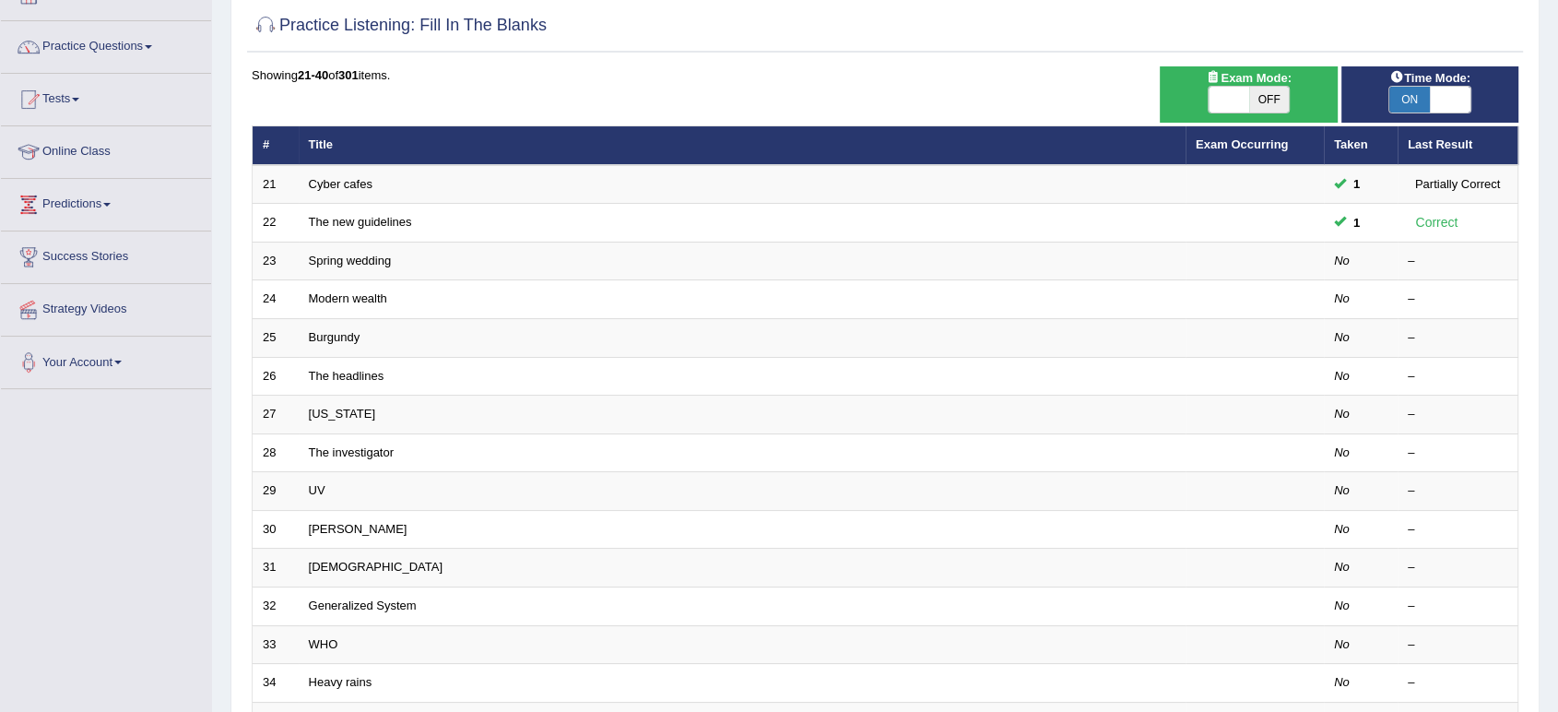
scroll to position [409, 0]
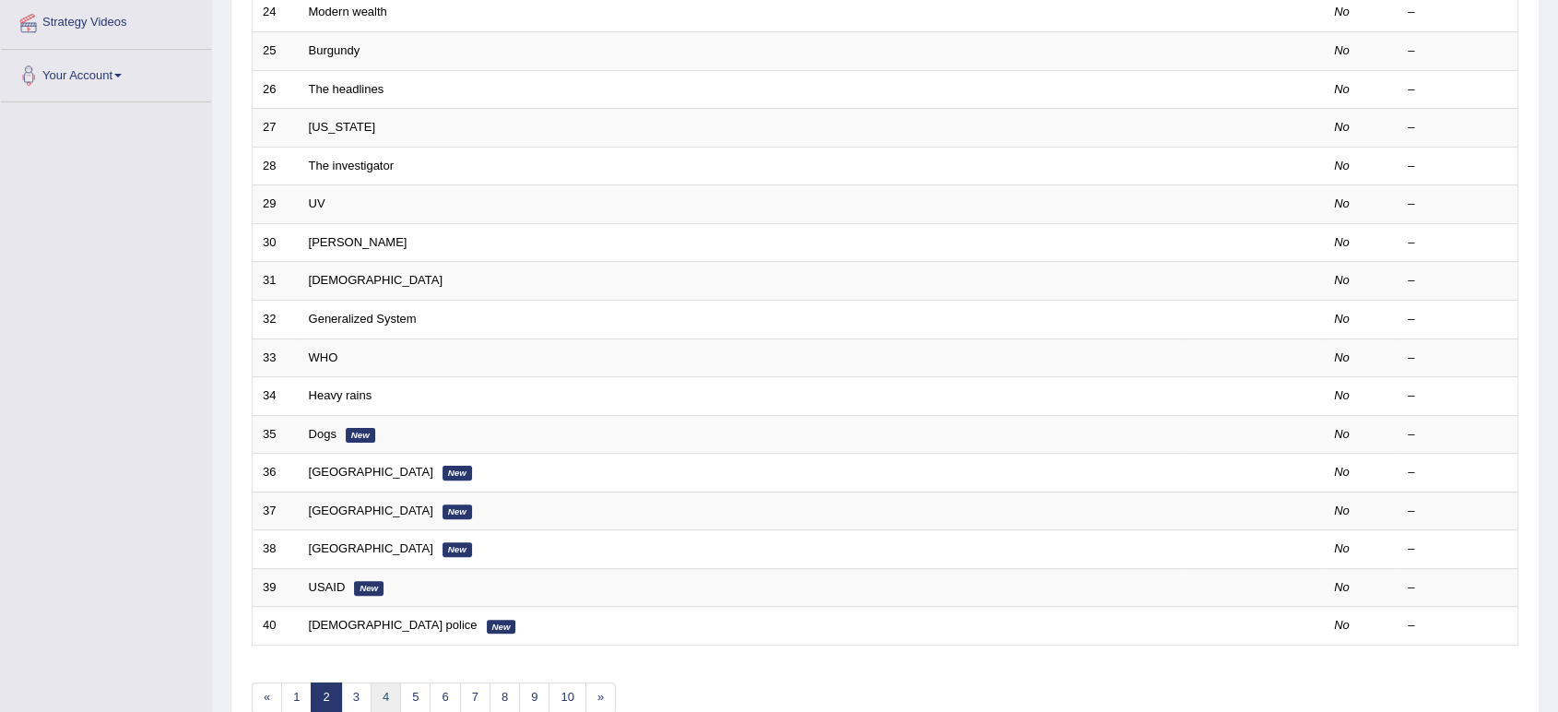
click at [384, 688] on link "4" at bounding box center [386, 697] width 30 height 30
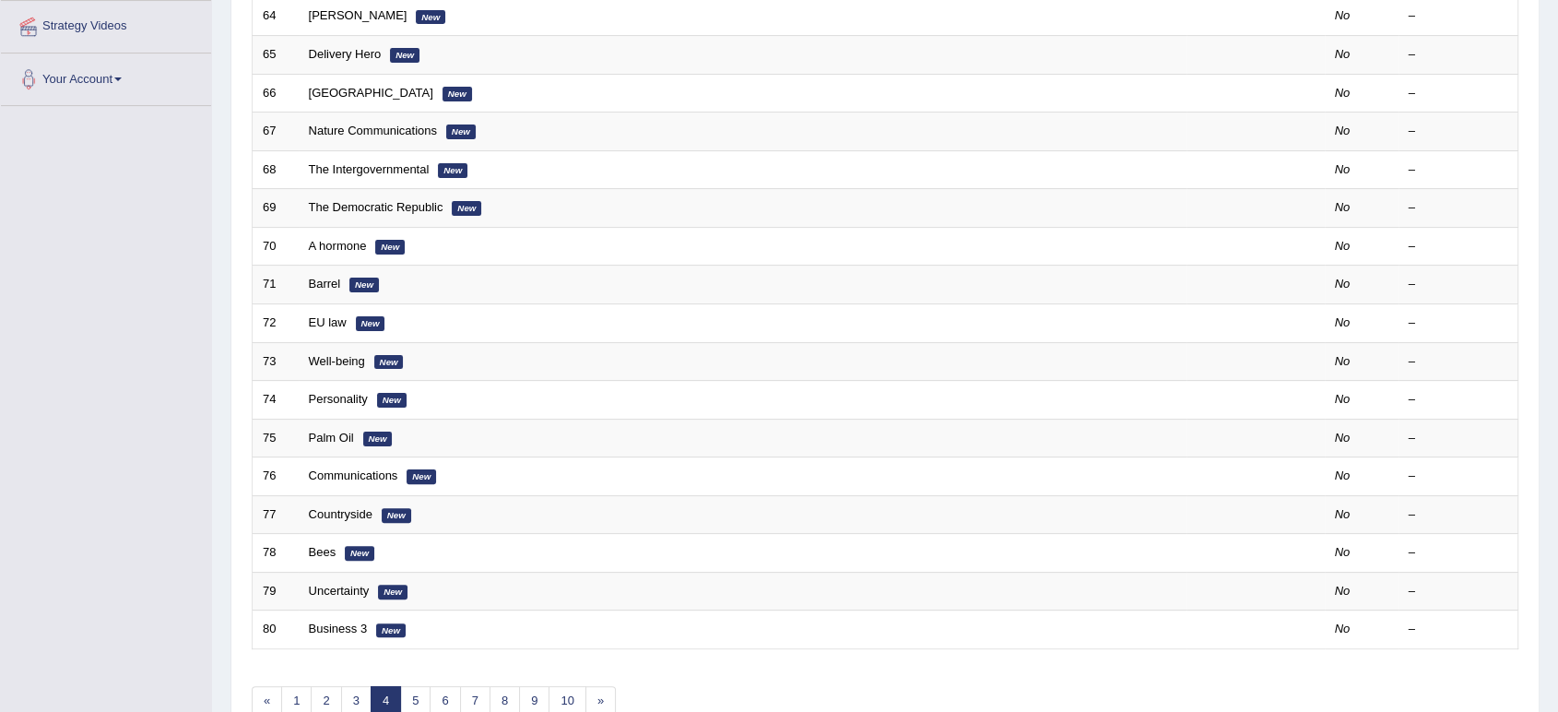
scroll to position [409, 0]
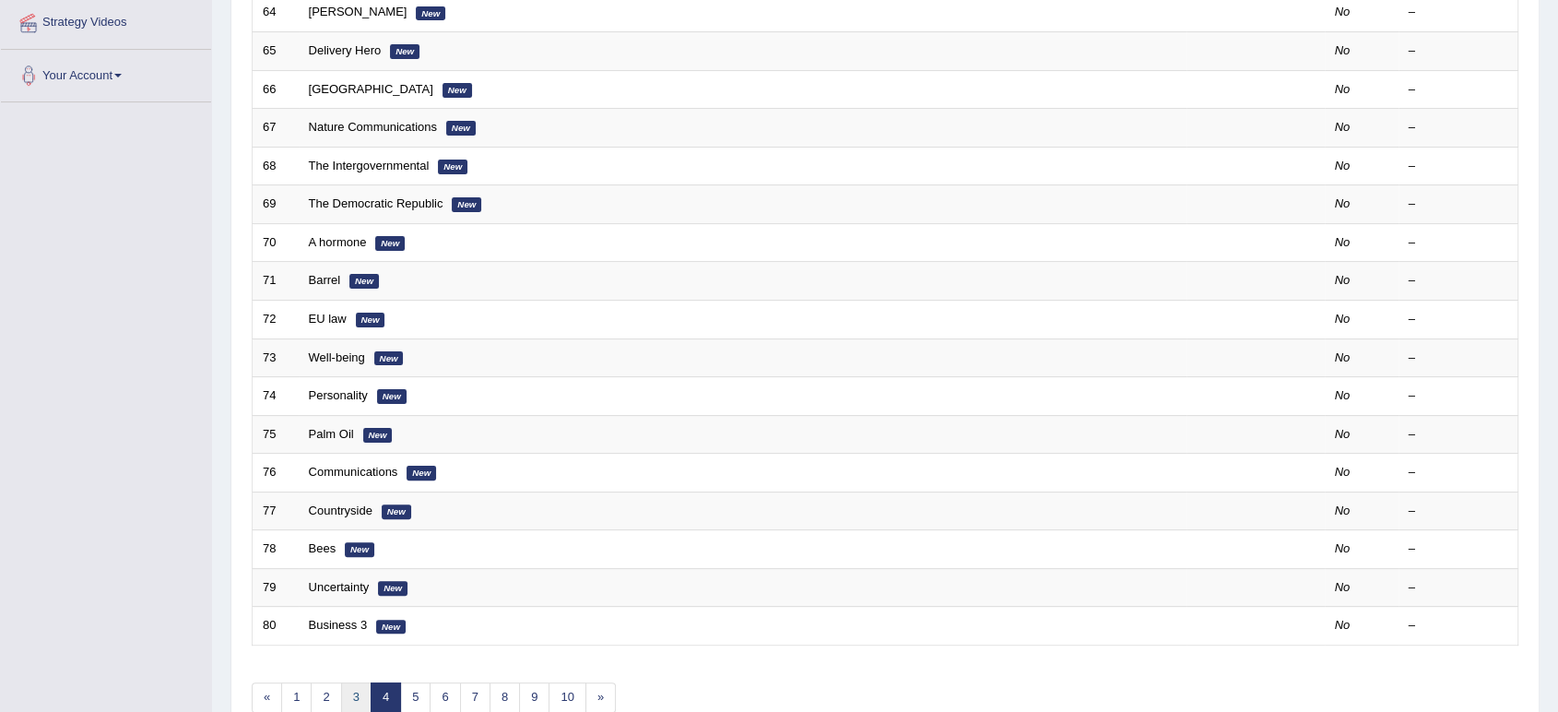
click at [361, 692] on link "3" at bounding box center [356, 697] width 30 height 30
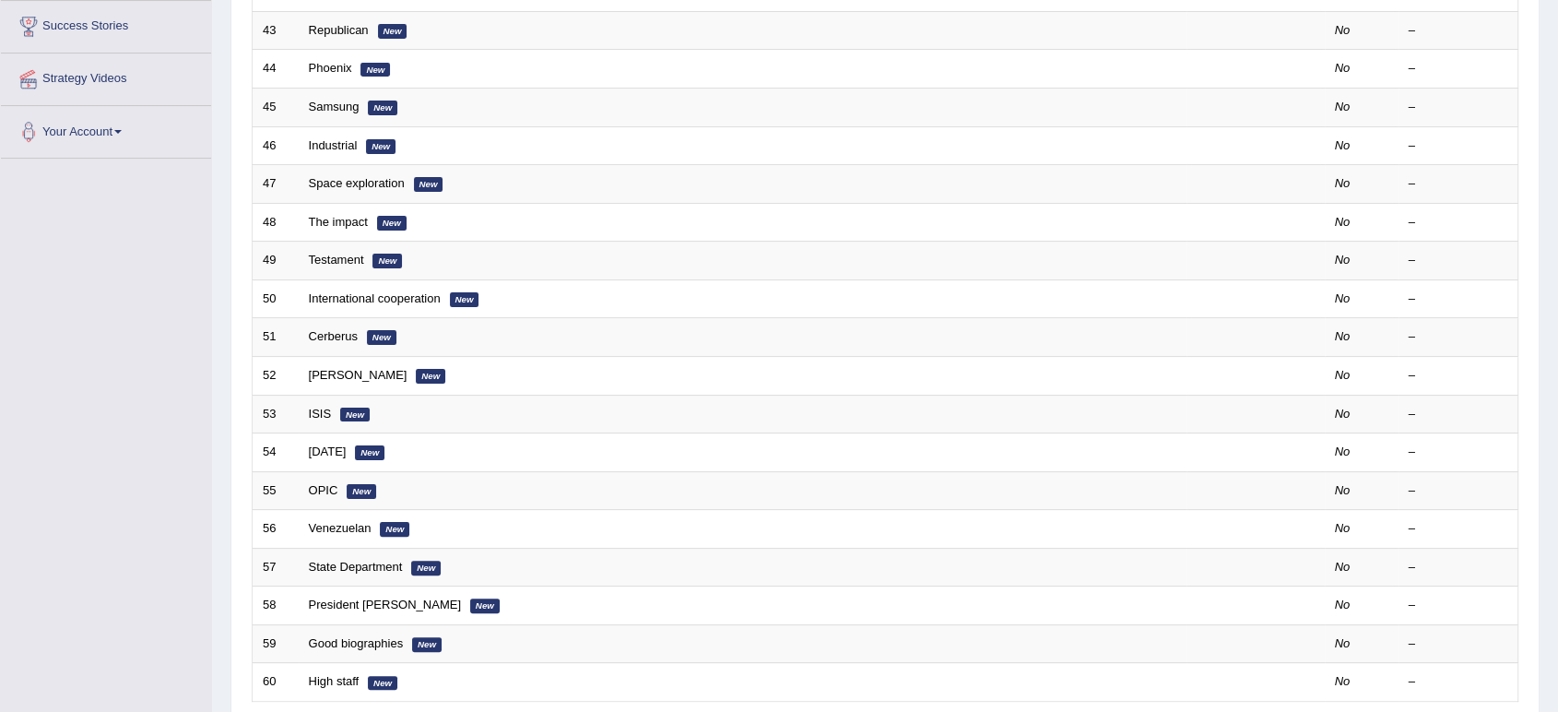
scroll to position [409, 0]
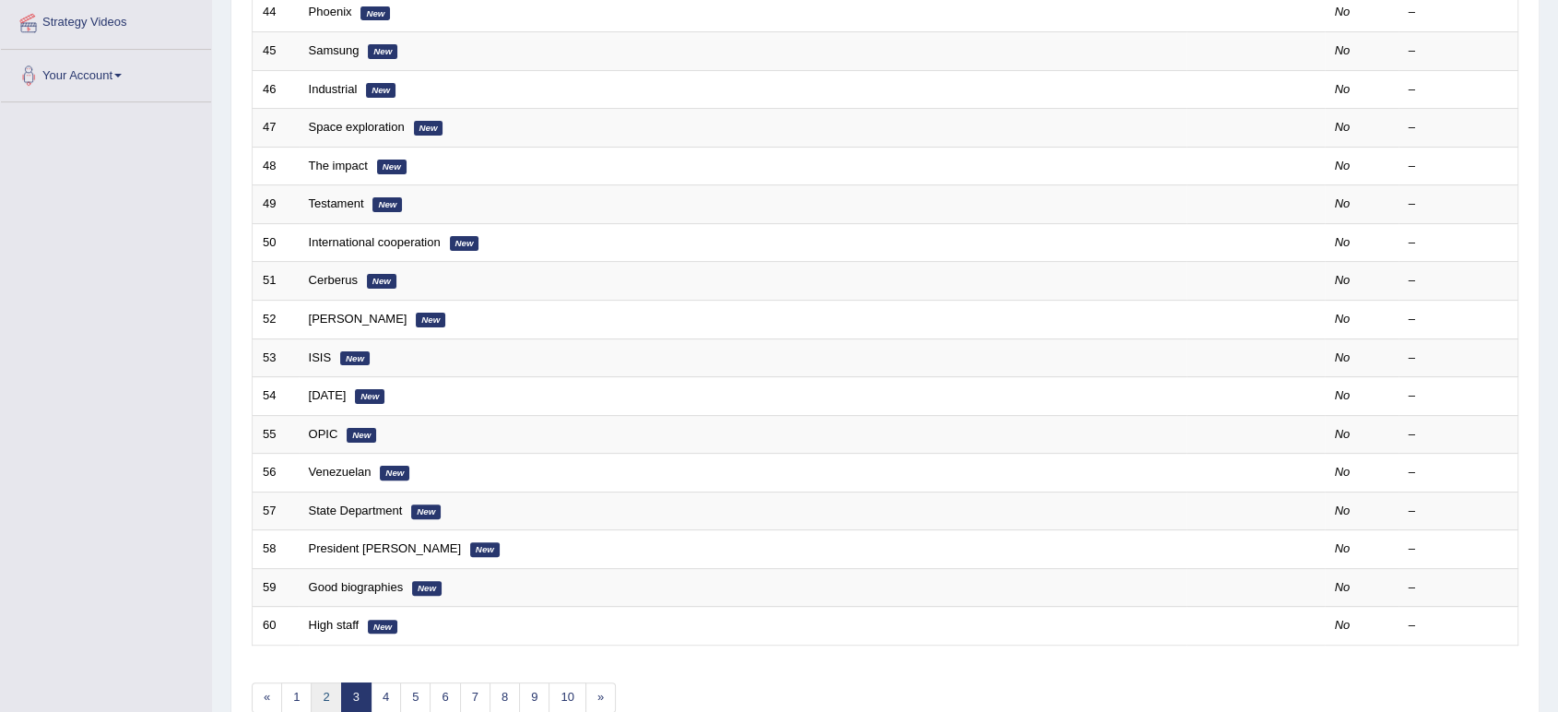
click at [330, 695] on link "2" at bounding box center [326, 697] width 30 height 30
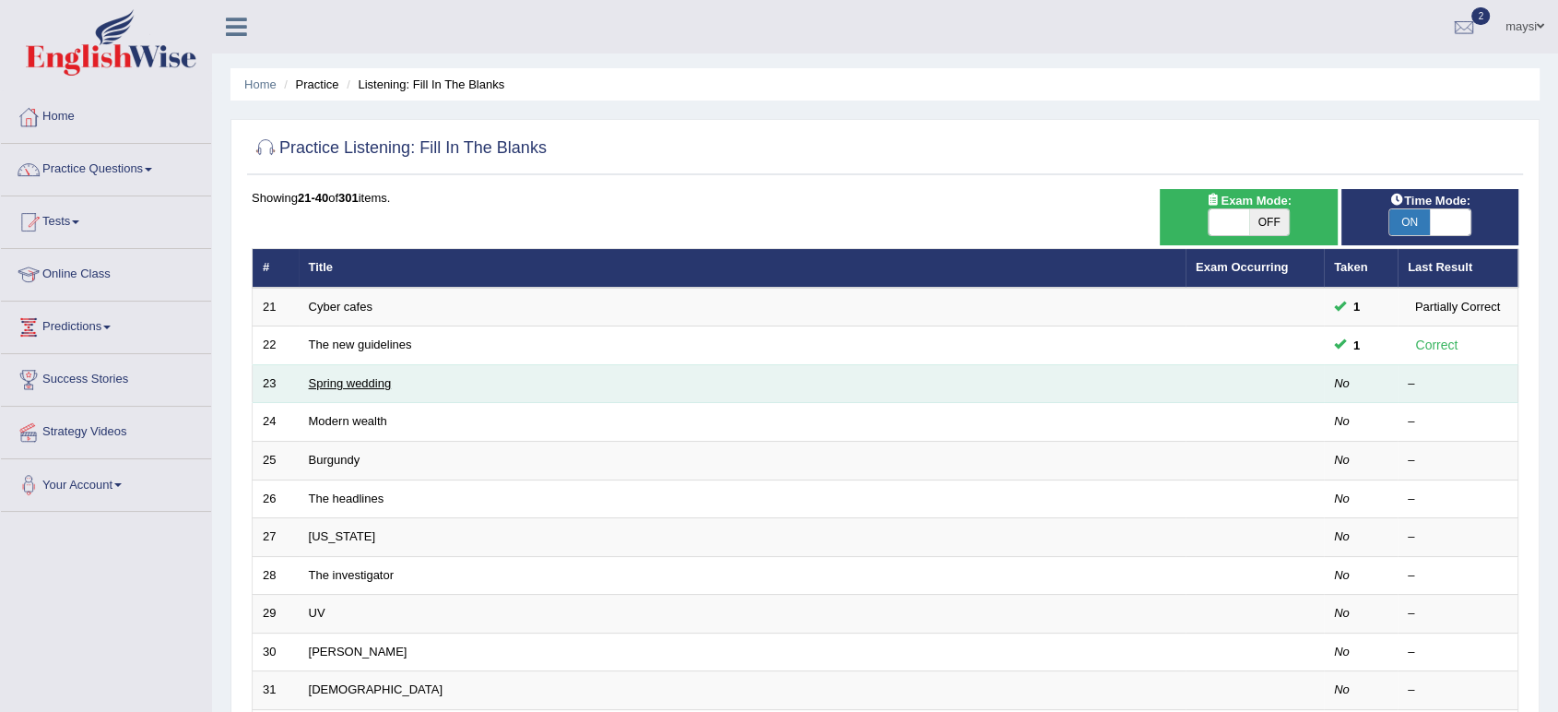
click at [349, 385] on link "Spring wedding" at bounding box center [350, 383] width 83 height 14
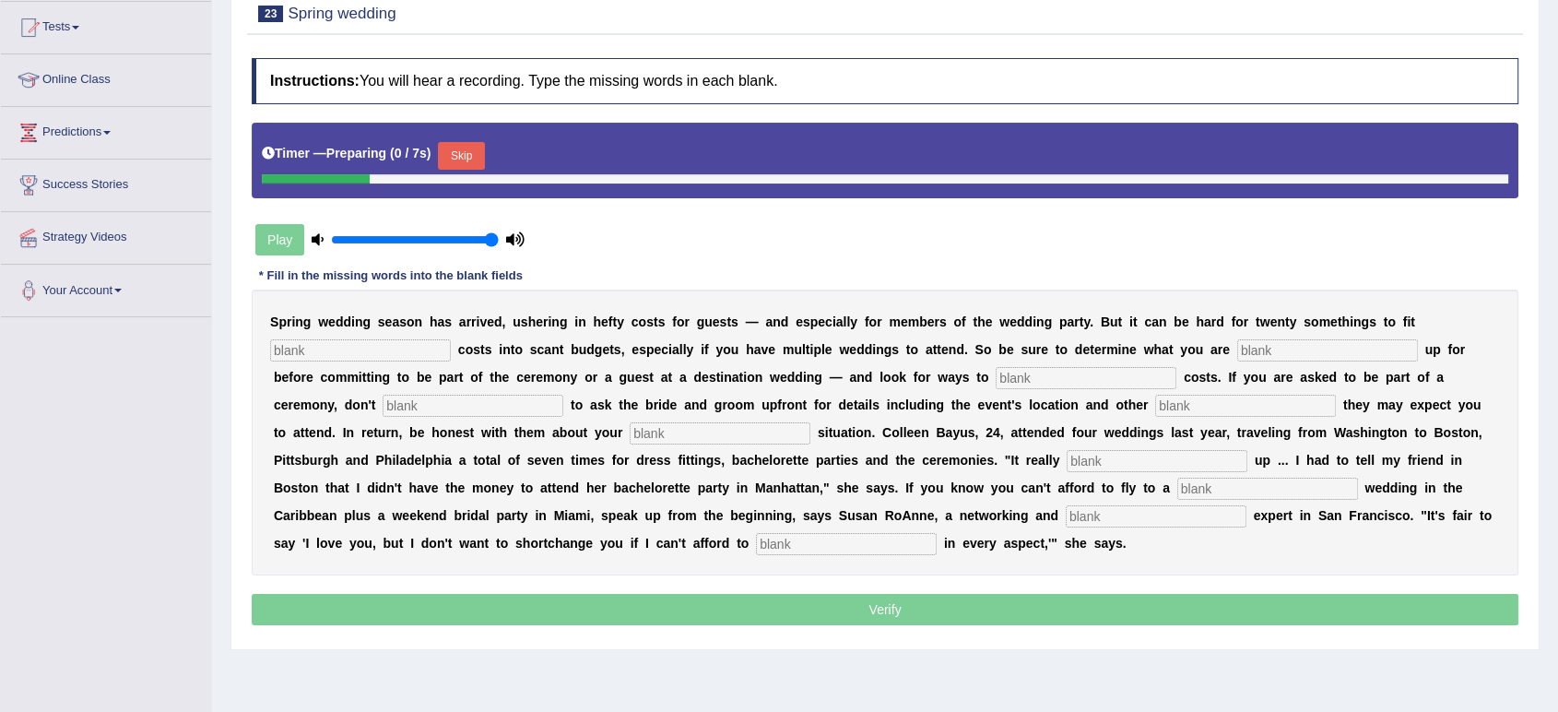
scroll to position [205, 0]
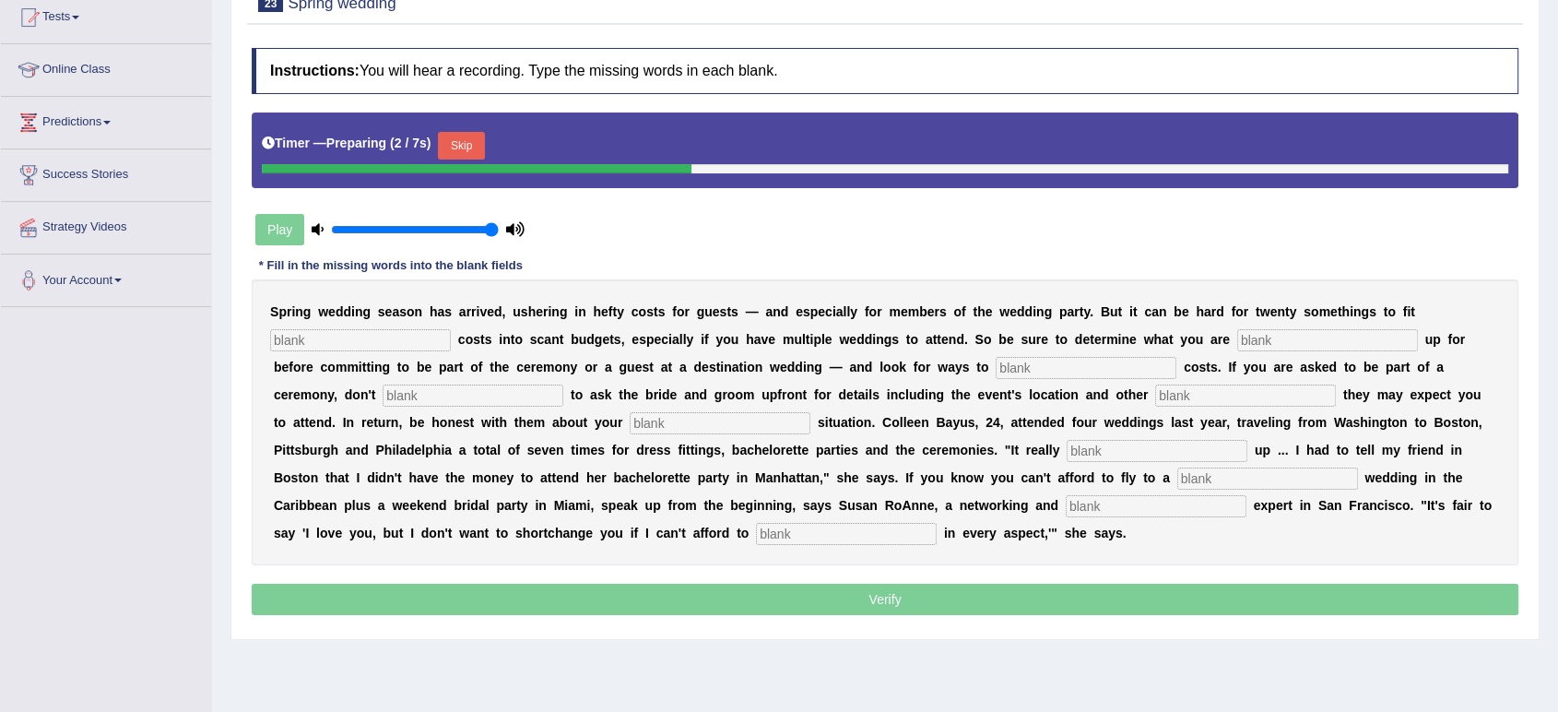
click at [345, 332] on input "text" at bounding box center [360, 340] width 181 height 22
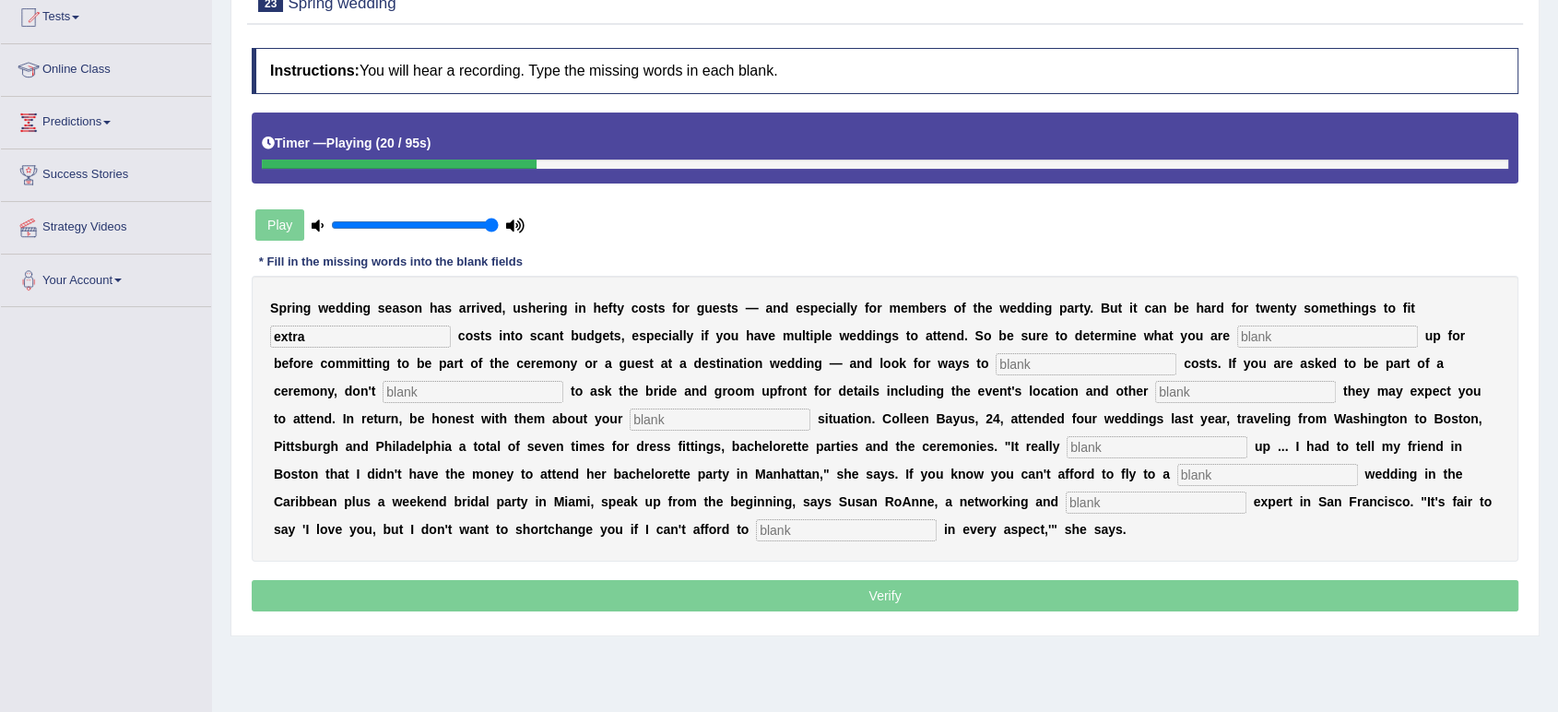
type input "extra"
click at [1334, 336] on input "text" at bounding box center [1327, 336] width 181 height 22
type input "signing"
click at [1048, 360] on input "text" at bounding box center [1086, 364] width 181 height 22
type input "trim"
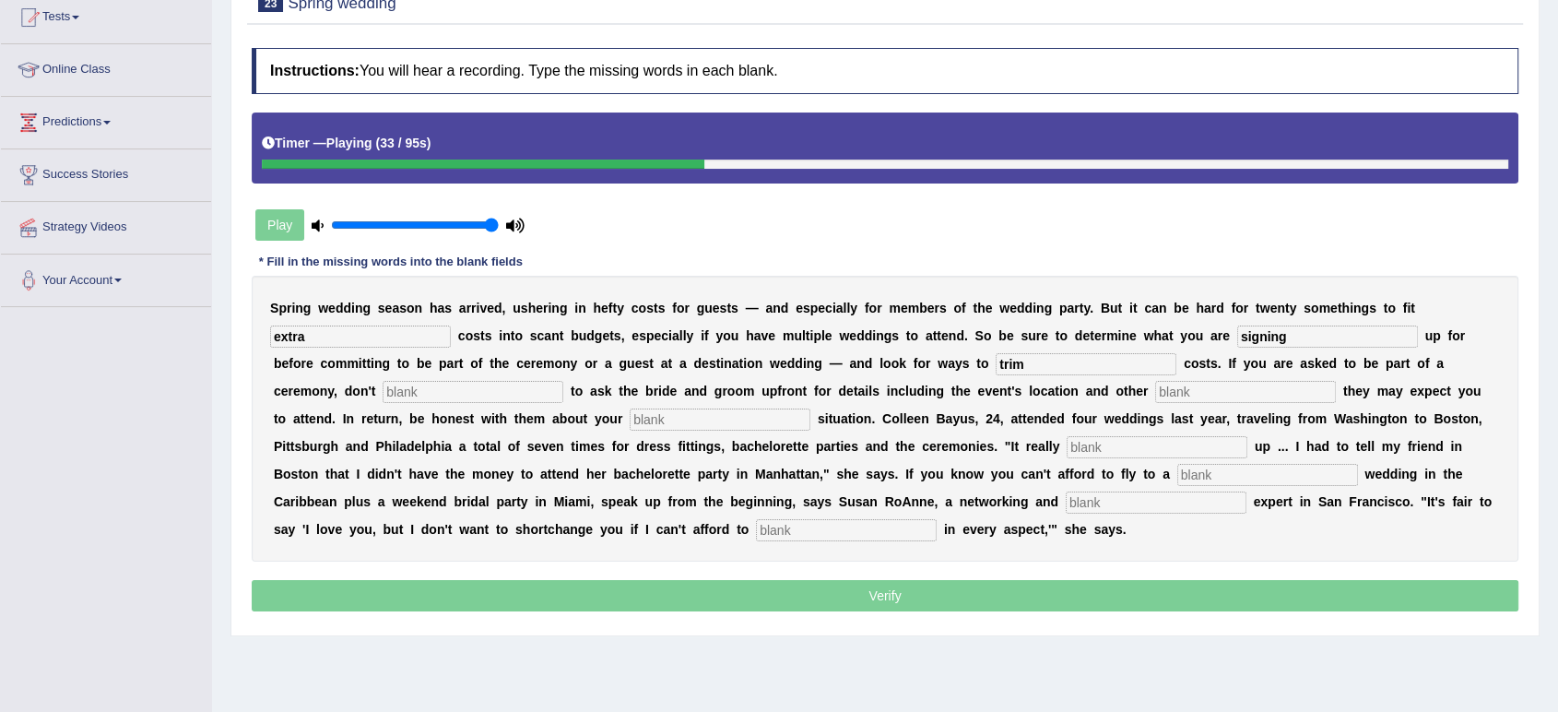
click at [486, 379] on div "S p r i n g w e d d i n g s e a s o n h a s a r r i v e d , u s h e r i n g i n…" at bounding box center [885, 419] width 1267 height 286
click at [492, 392] on input "text" at bounding box center [473, 392] width 181 height 22
type input "hesitate"
click at [1271, 383] on input "text" at bounding box center [1245, 392] width 181 height 22
type input "functions"
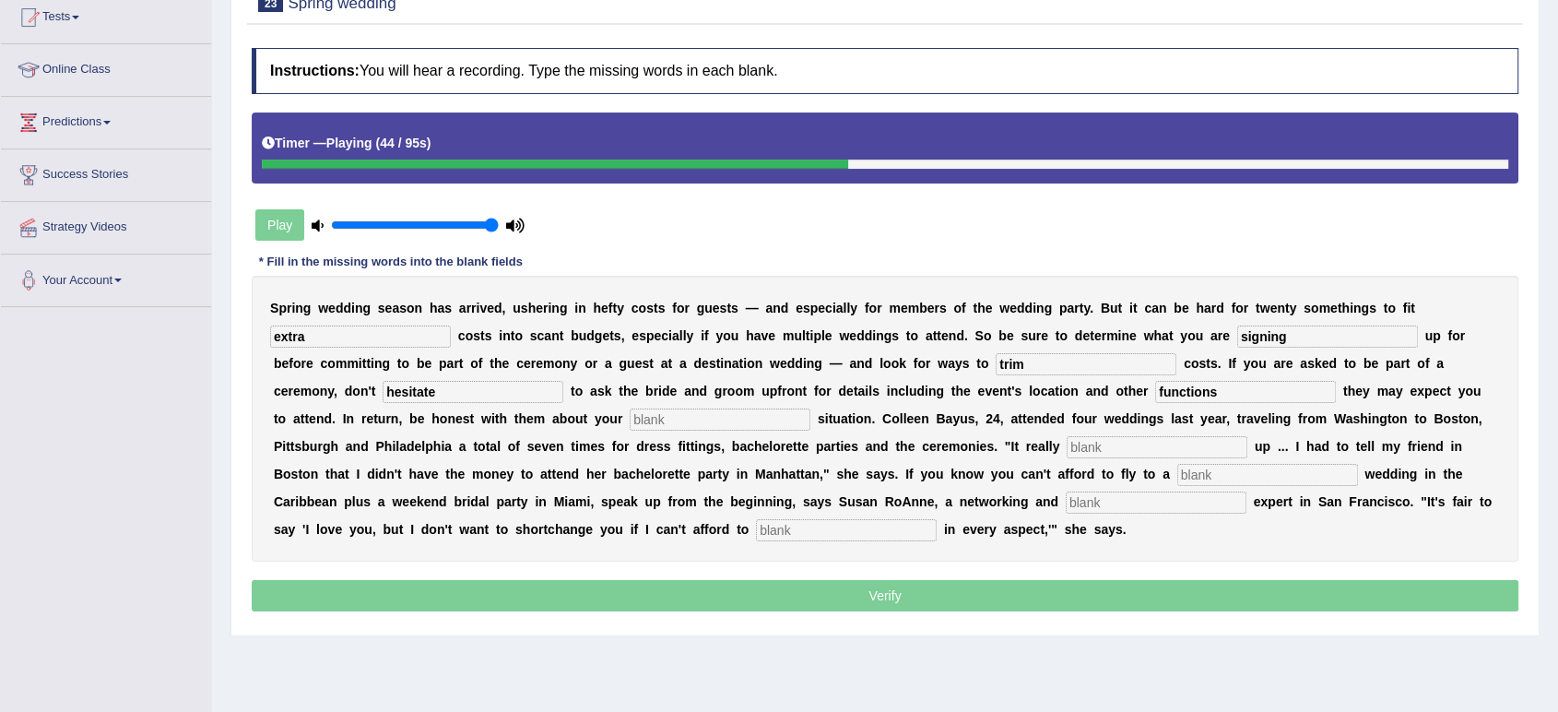
click at [764, 419] on input "text" at bounding box center [720, 419] width 181 height 22
type input "financial"
click at [1096, 443] on input "text" at bounding box center [1157, 447] width 181 height 22
type input "additct"
click at [1206, 470] on input "text" at bounding box center [1267, 475] width 181 height 22
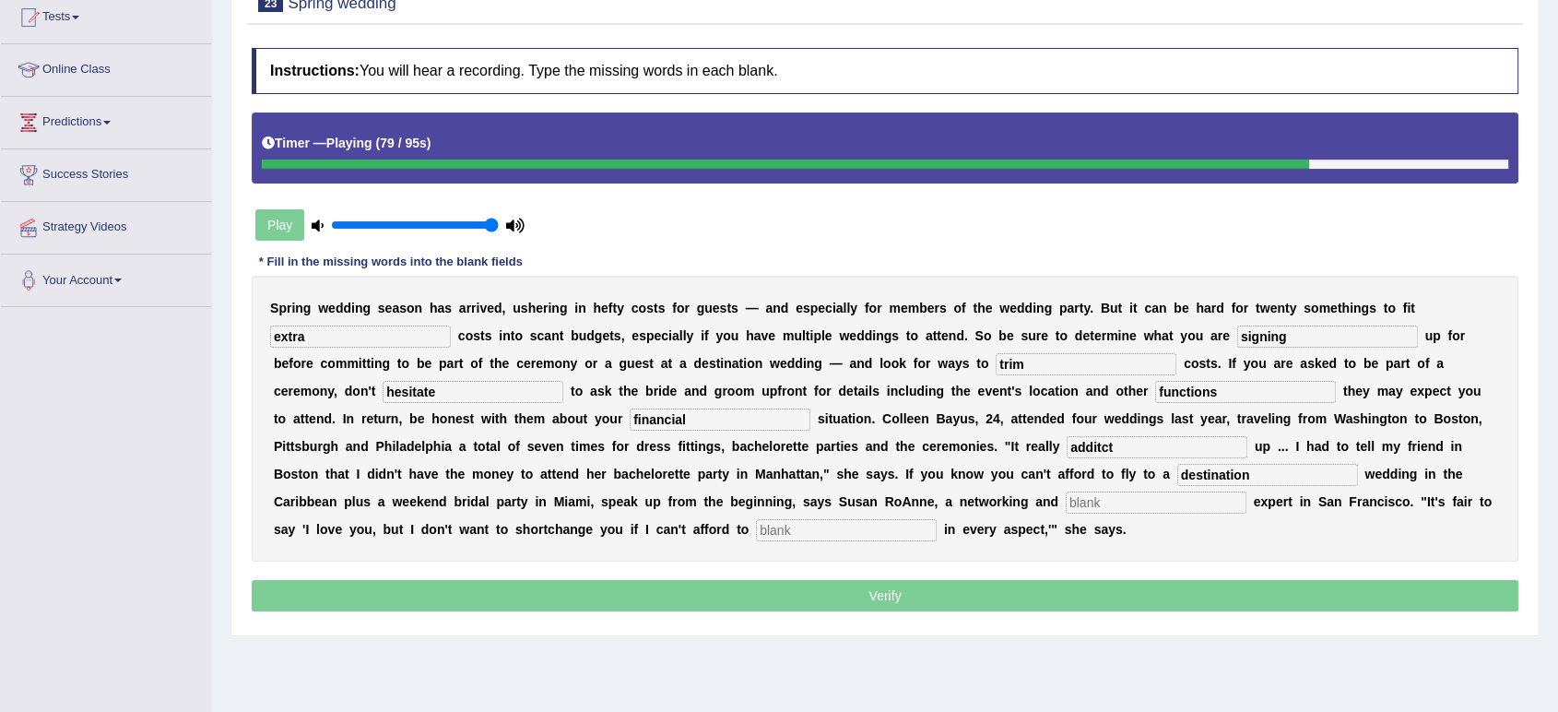
type input "destination"
click at [1121, 507] on input "text" at bounding box center [1156, 502] width 181 height 22
type input "adicate"
click at [863, 526] on input "text" at bounding box center [846, 530] width 181 height 22
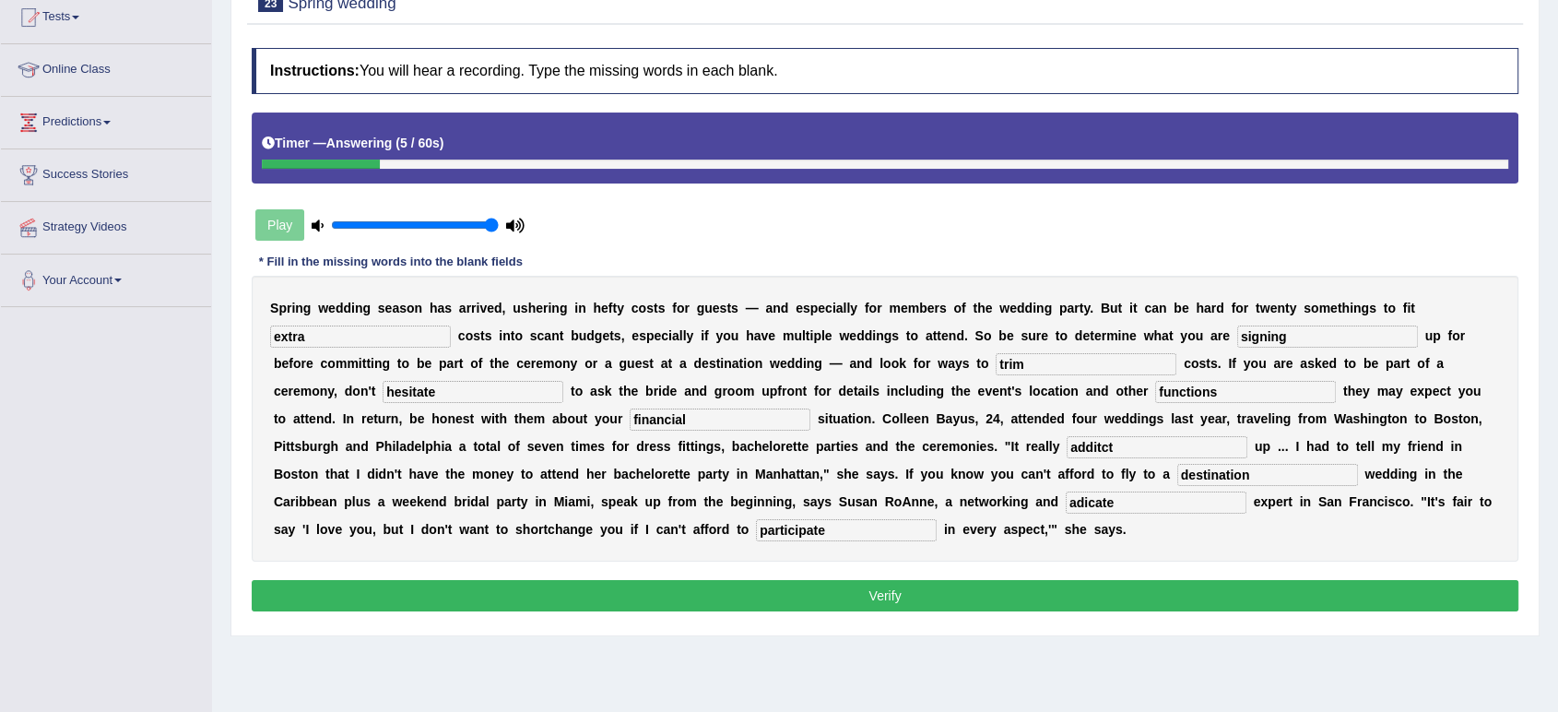
type input "participate"
click at [1117, 502] on input "adicate" at bounding box center [1156, 502] width 181 height 22
type input "a"
click at [1272, 468] on input "destination" at bounding box center [1267, 475] width 181 height 22
click at [1152, 502] on input "educate" at bounding box center [1156, 502] width 181 height 22
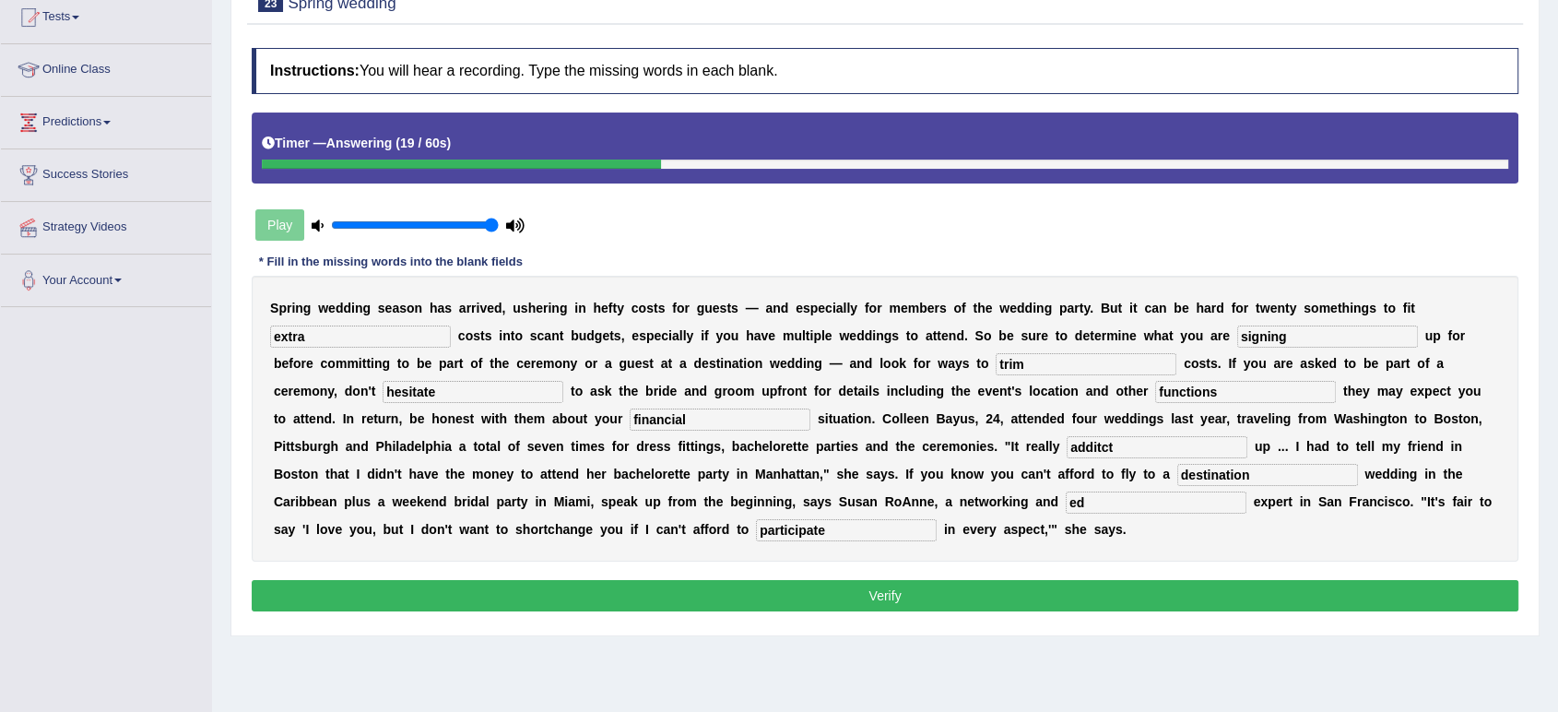
type input "e"
type input "advocate"
click at [1120, 448] on input "additct" at bounding box center [1157, 447] width 181 height 22
type input "adding"
click at [938, 596] on button "Verify" at bounding box center [885, 595] width 1267 height 31
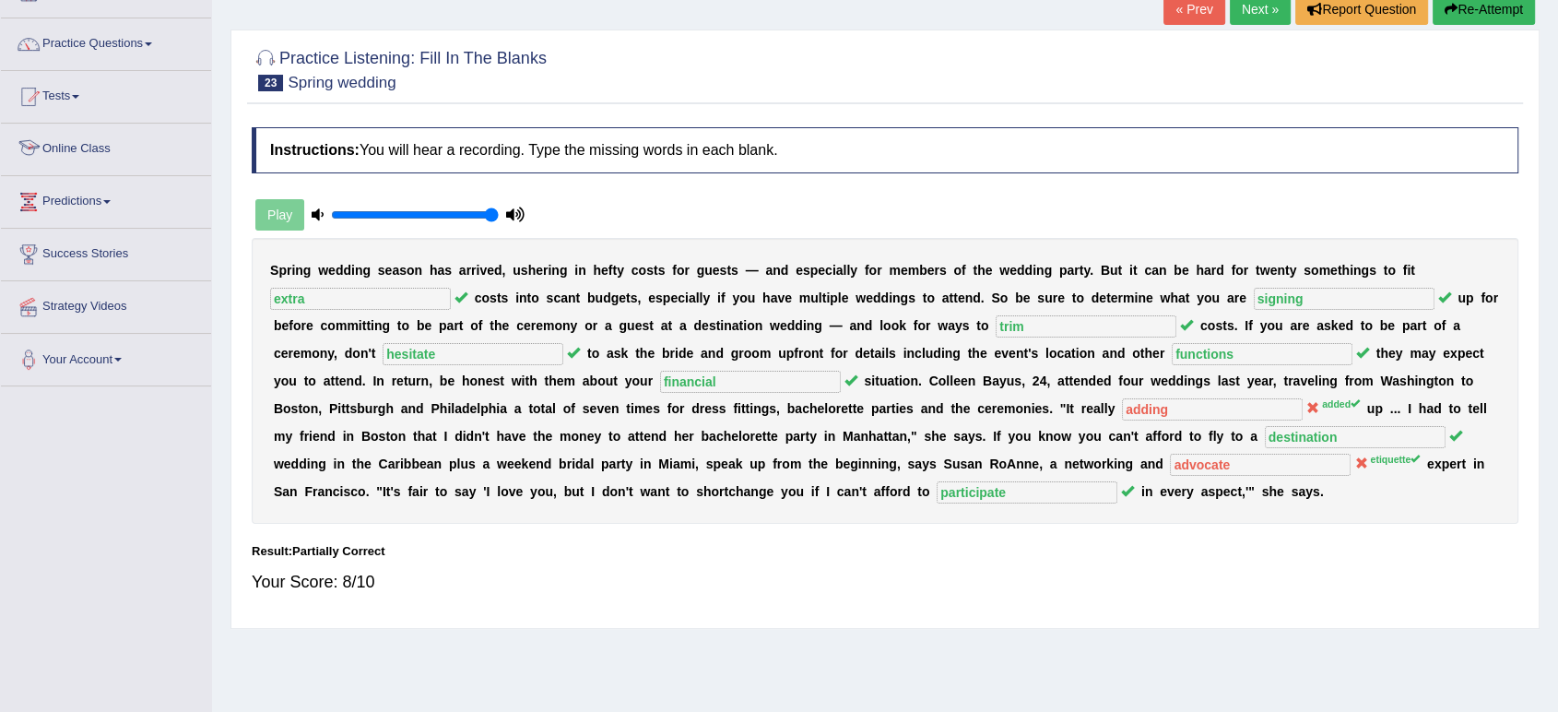
scroll to position [102, 0]
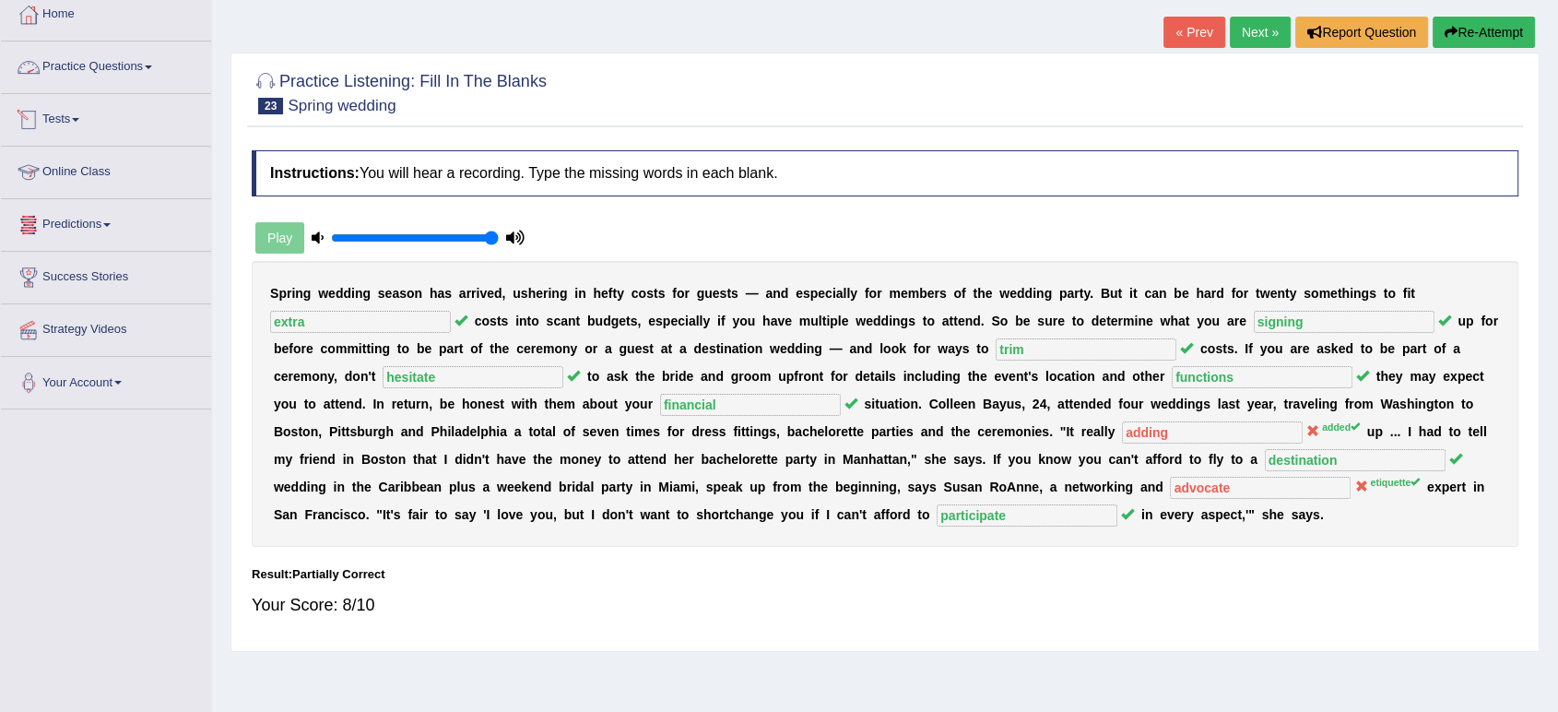
click at [135, 65] on link "Practice Questions" at bounding box center [106, 64] width 210 height 46
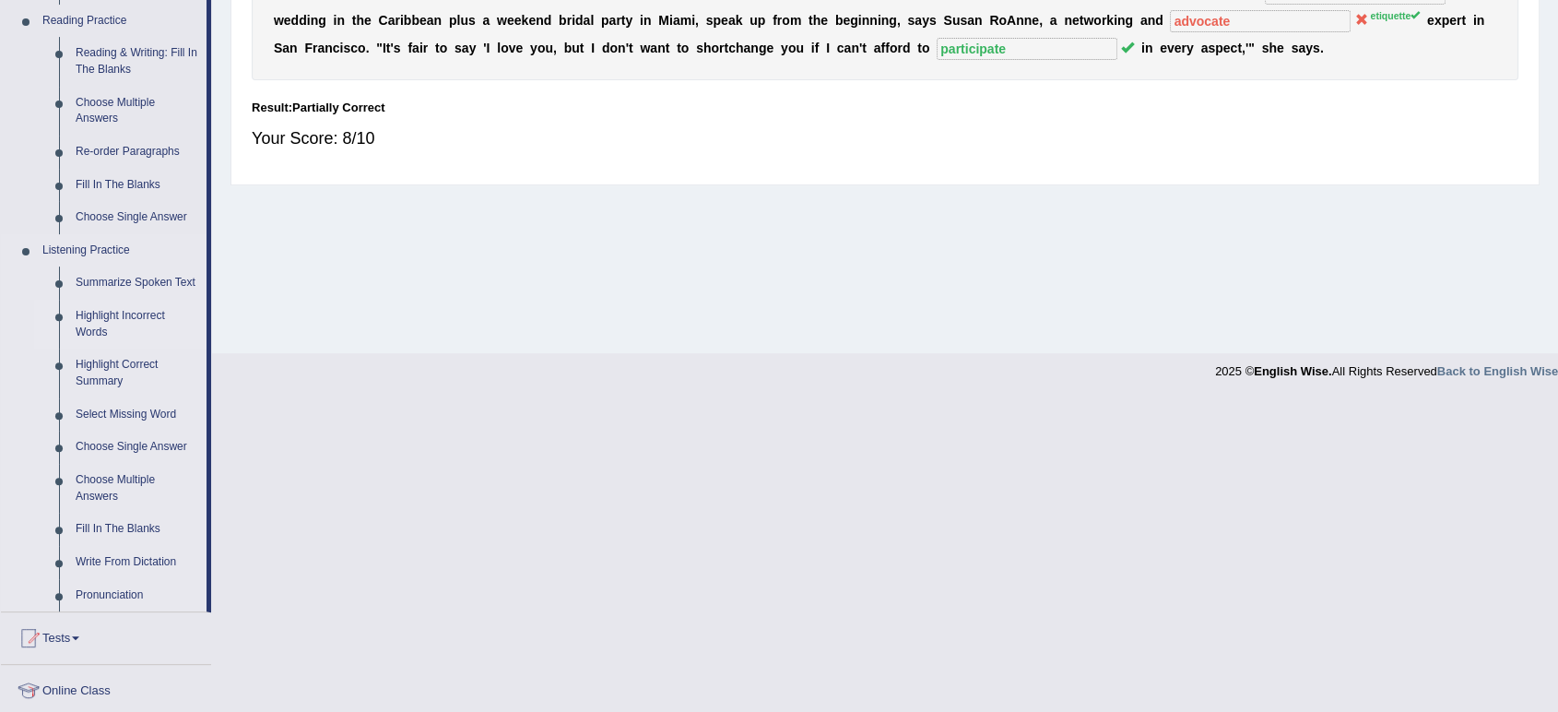
scroll to position [614, 0]
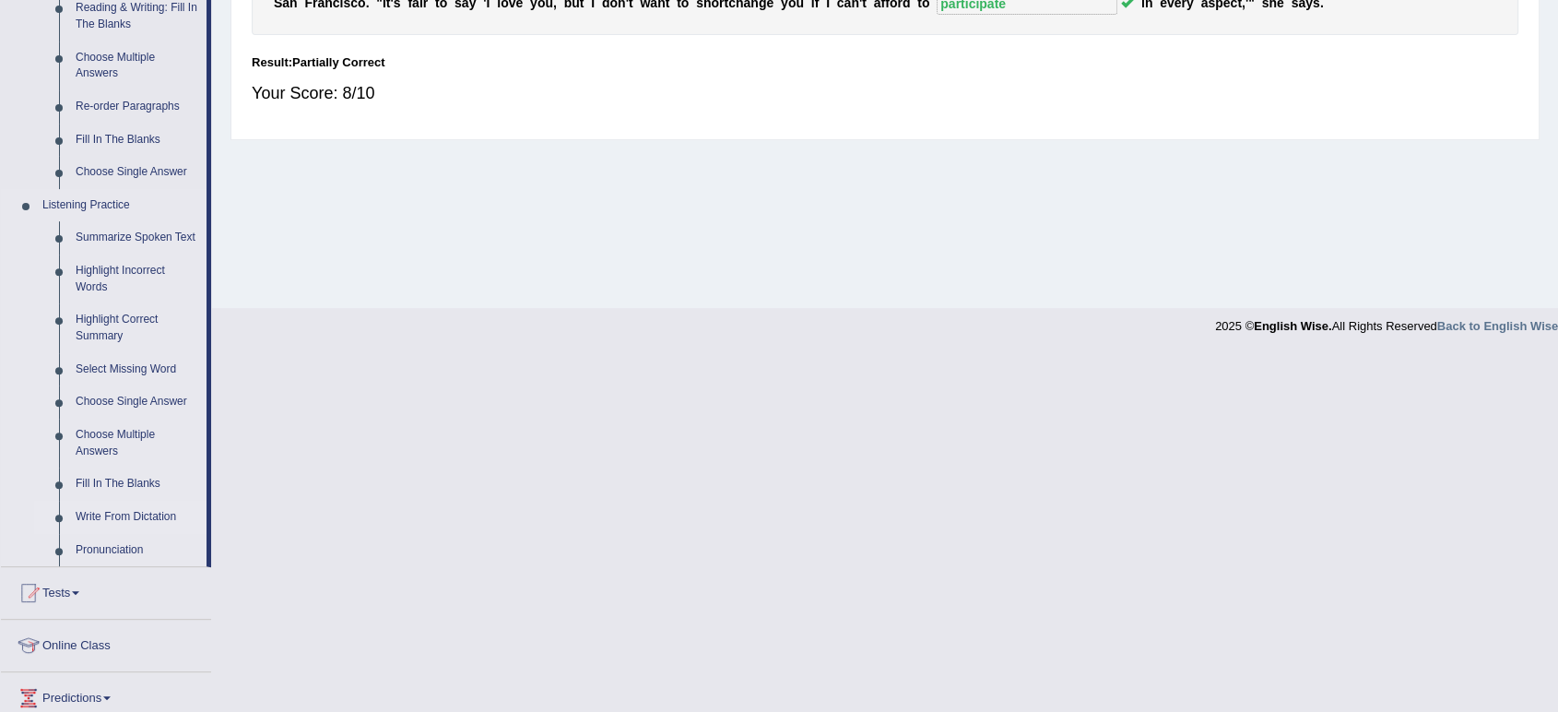
click at [131, 514] on link "Write From Dictation" at bounding box center [136, 517] width 139 height 33
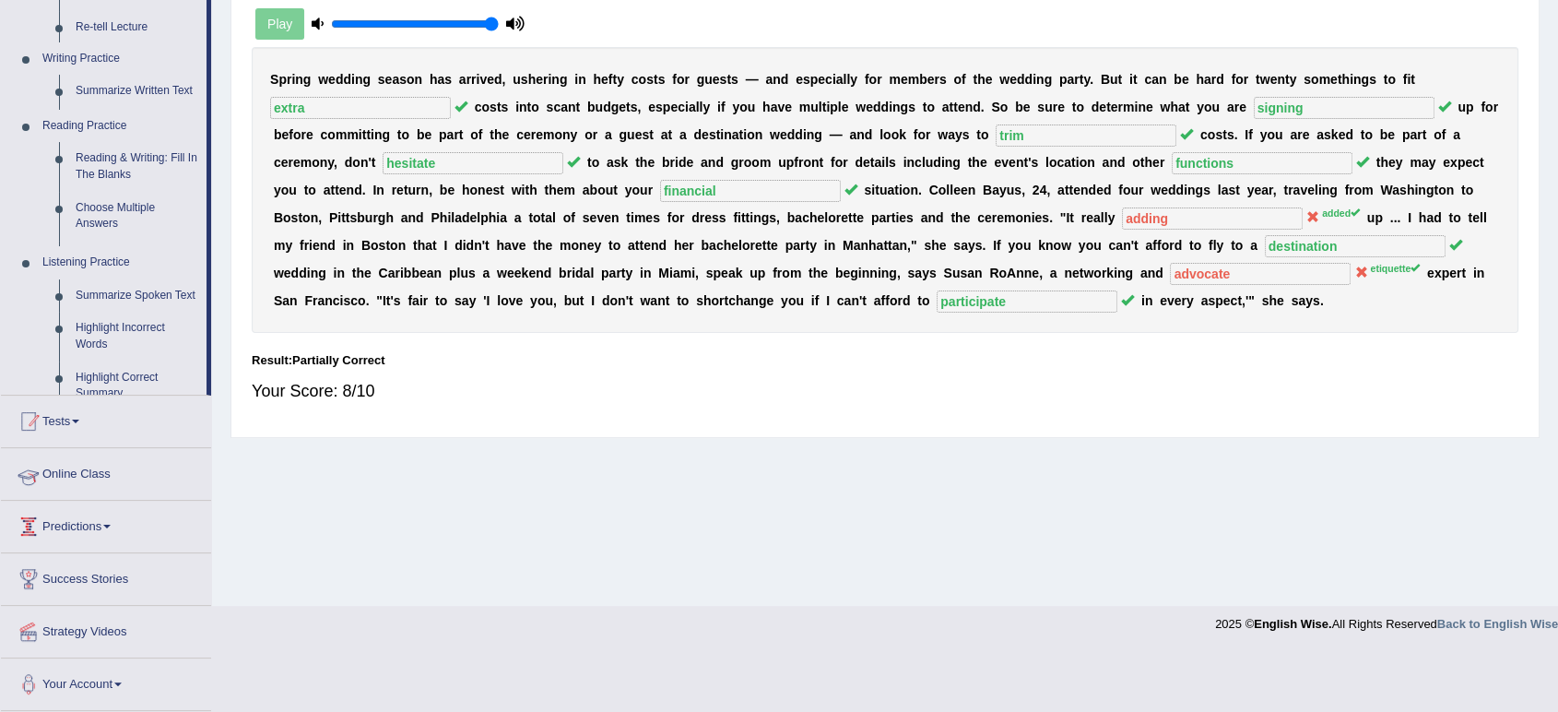
scroll to position [255, 0]
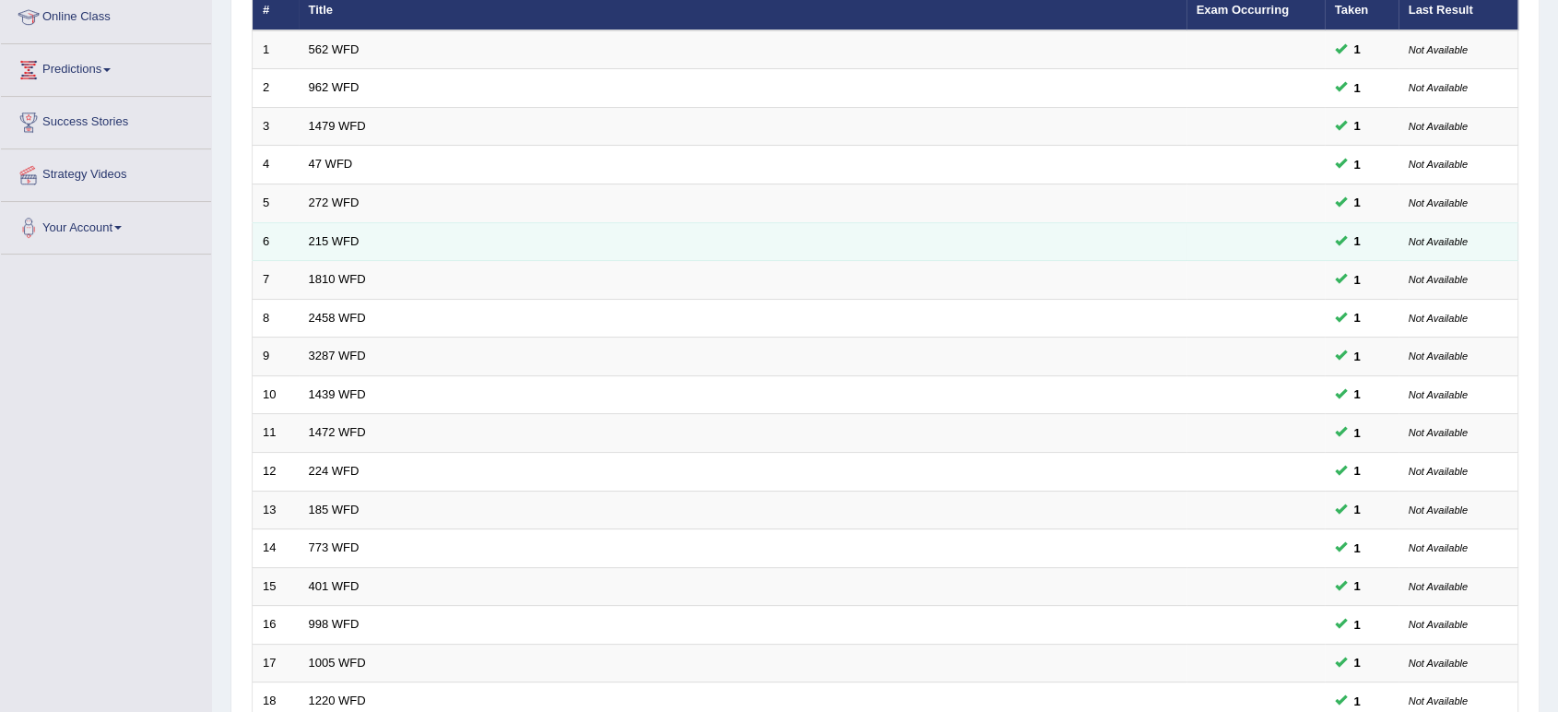
scroll to position [409, 0]
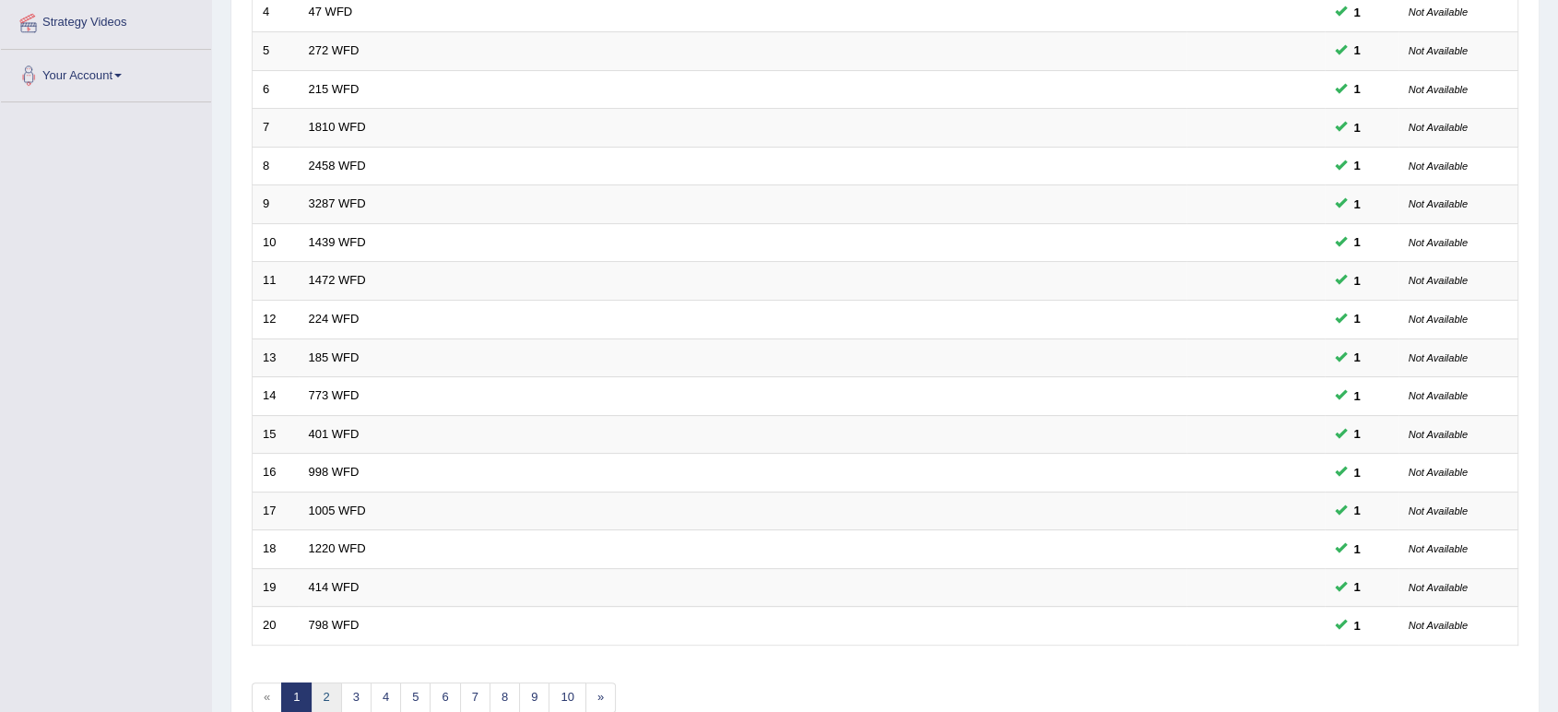
click at [322, 692] on link "2" at bounding box center [326, 697] width 30 height 30
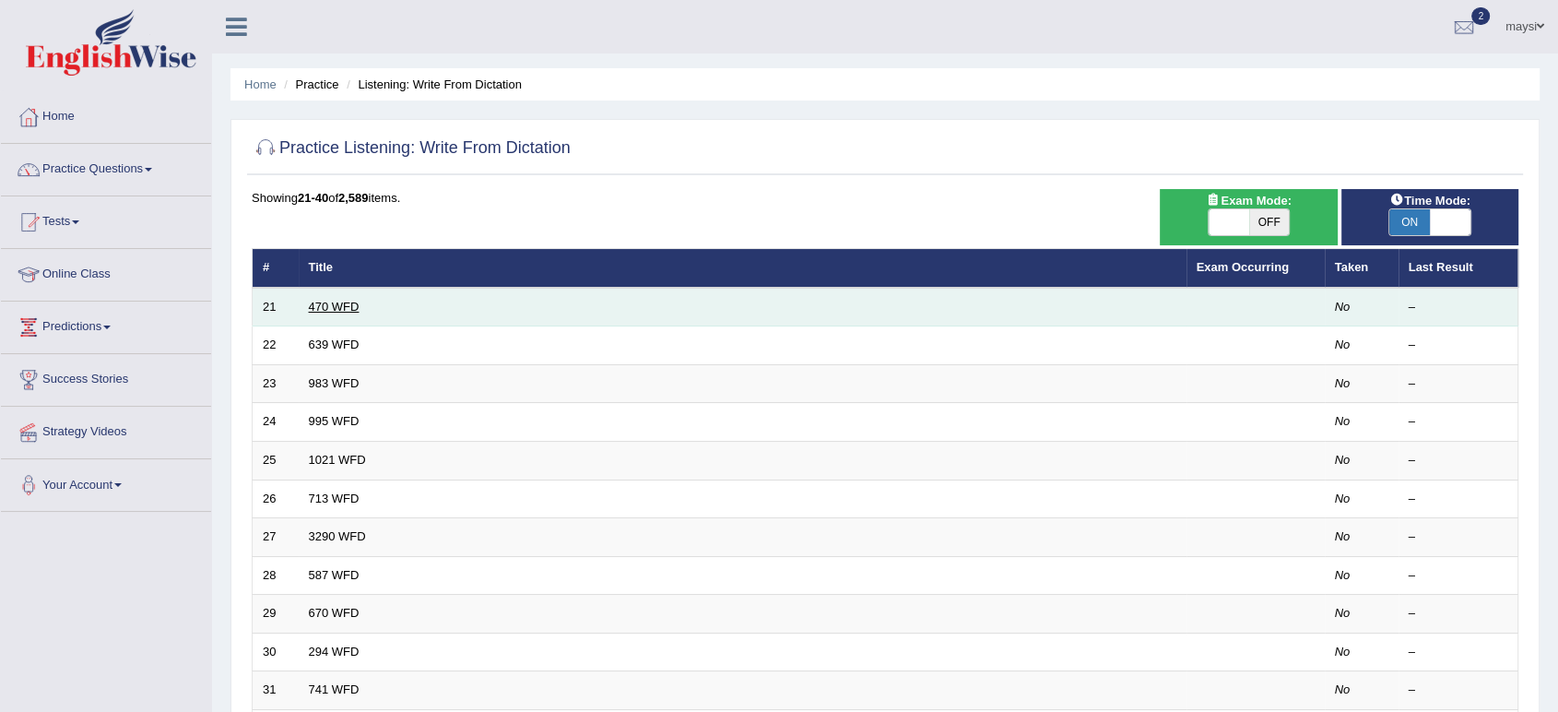
click at [319, 305] on link "470 WFD" at bounding box center [334, 307] width 51 height 14
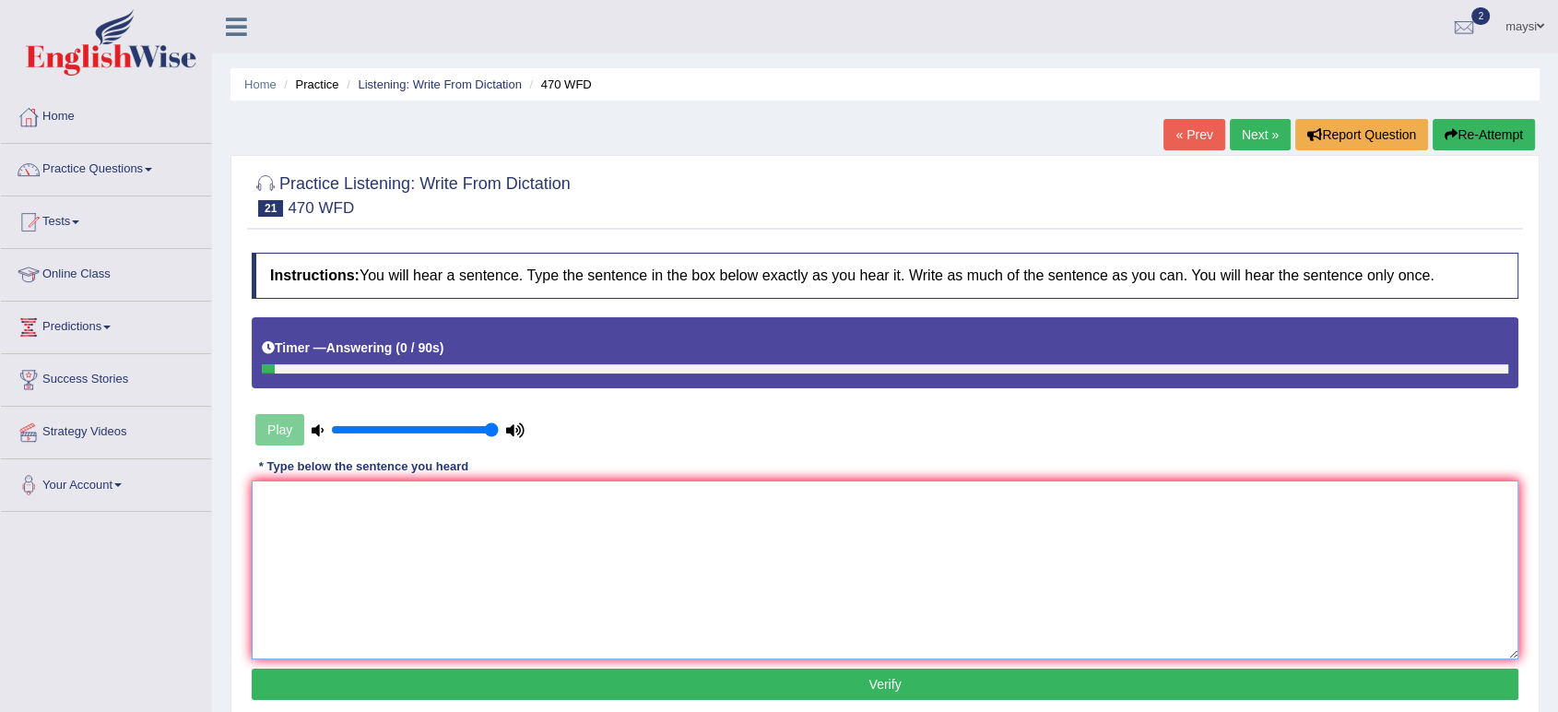
click at [349, 502] on textarea at bounding box center [885, 569] width 1267 height 179
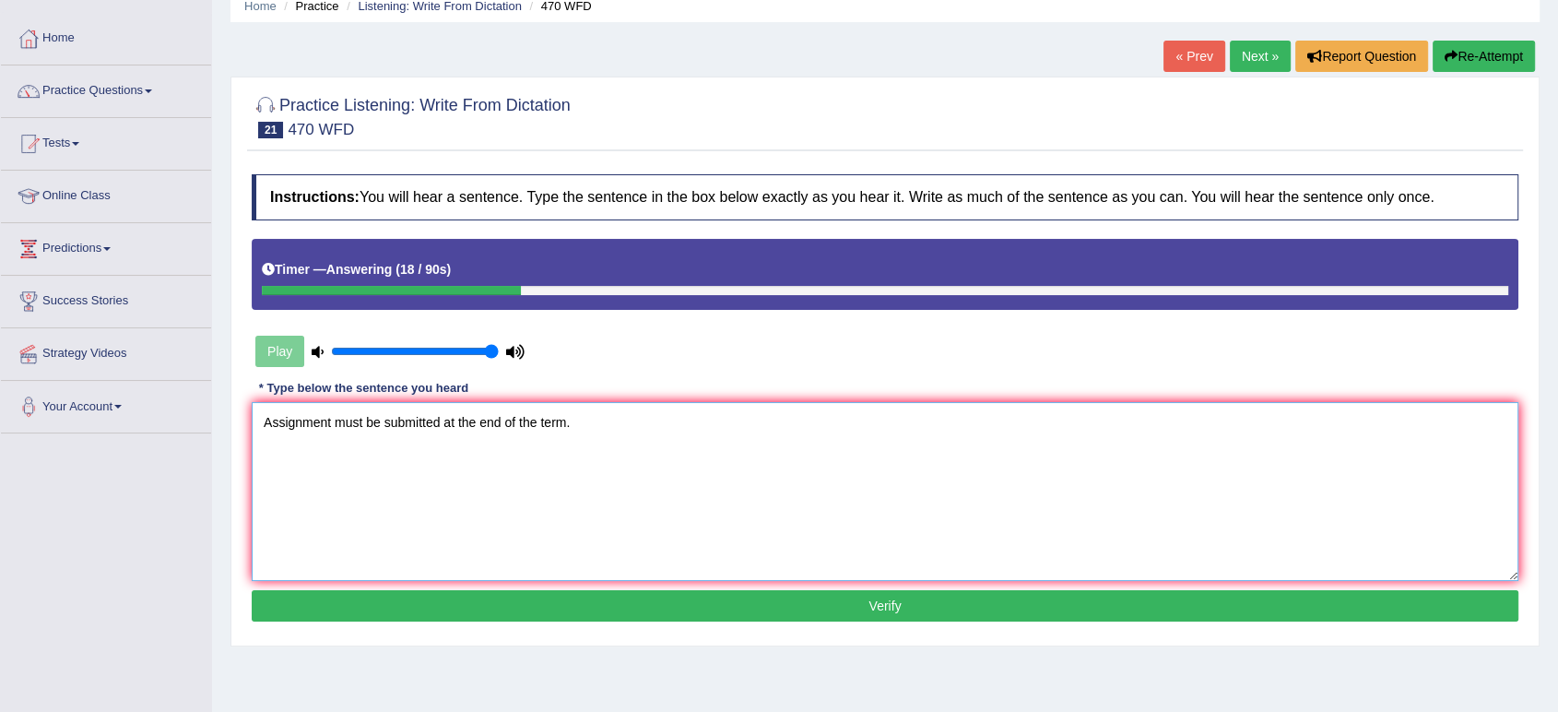
scroll to position [205, 0]
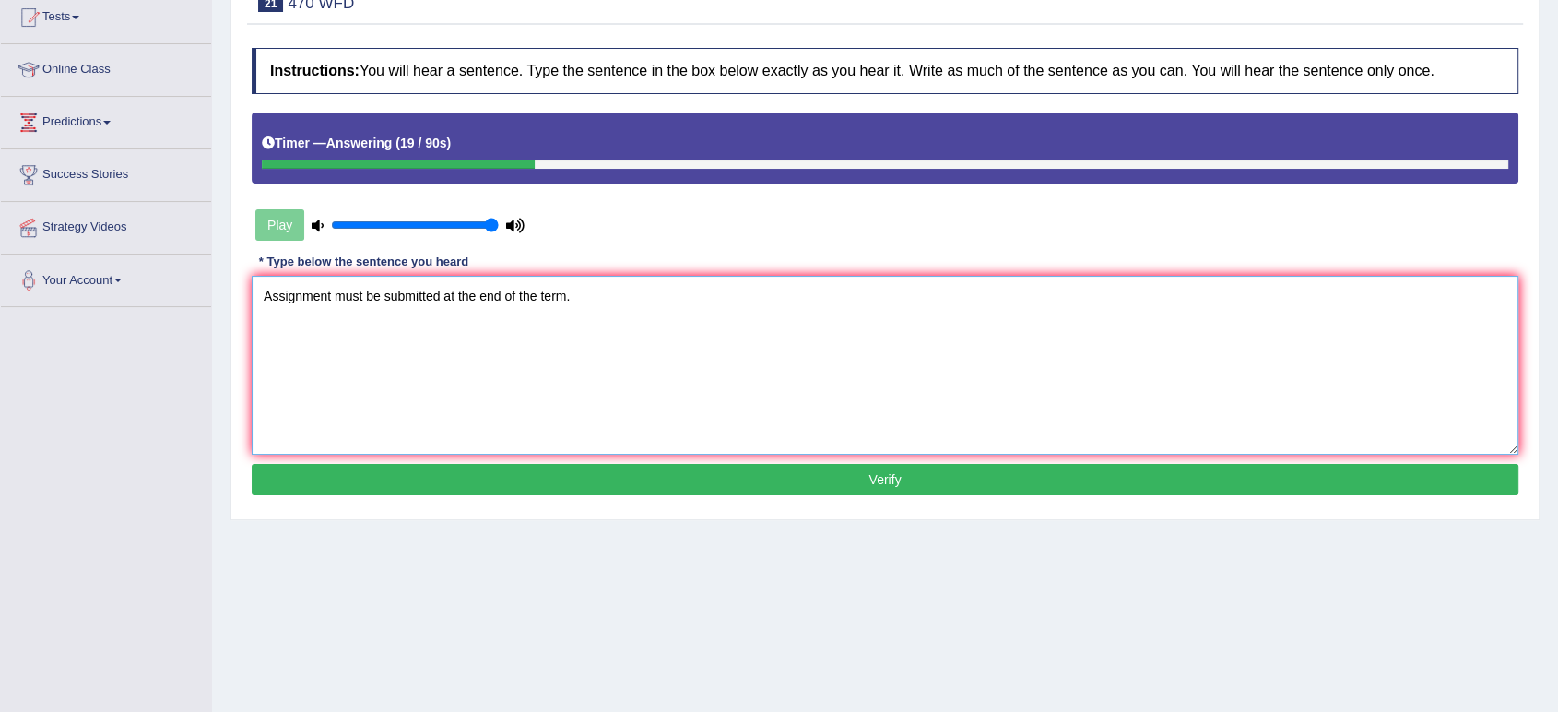
type textarea "Assignment must be submitted at the end of the term."
click at [578, 474] on button "Verify" at bounding box center [885, 479] width 1267 height 31
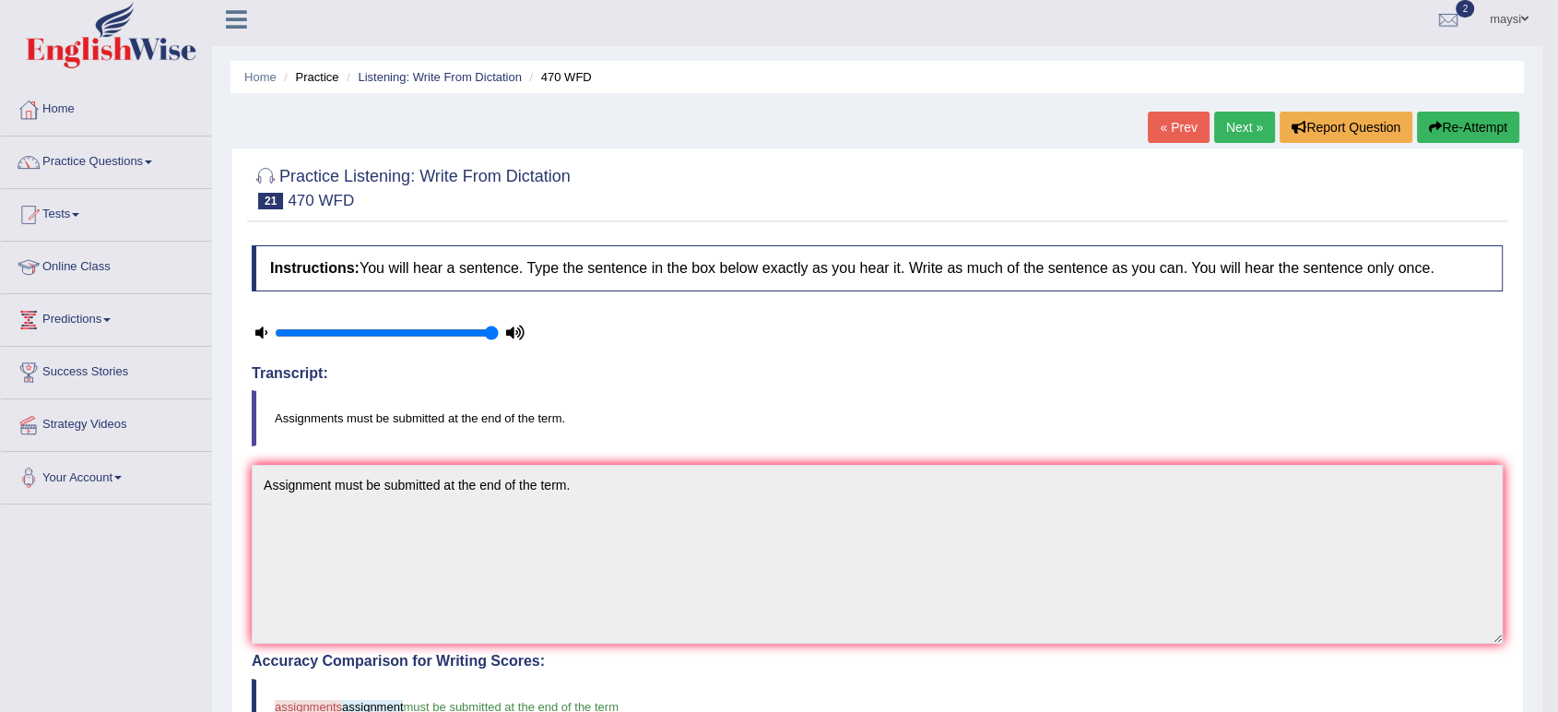
scroll to position [0, 0]
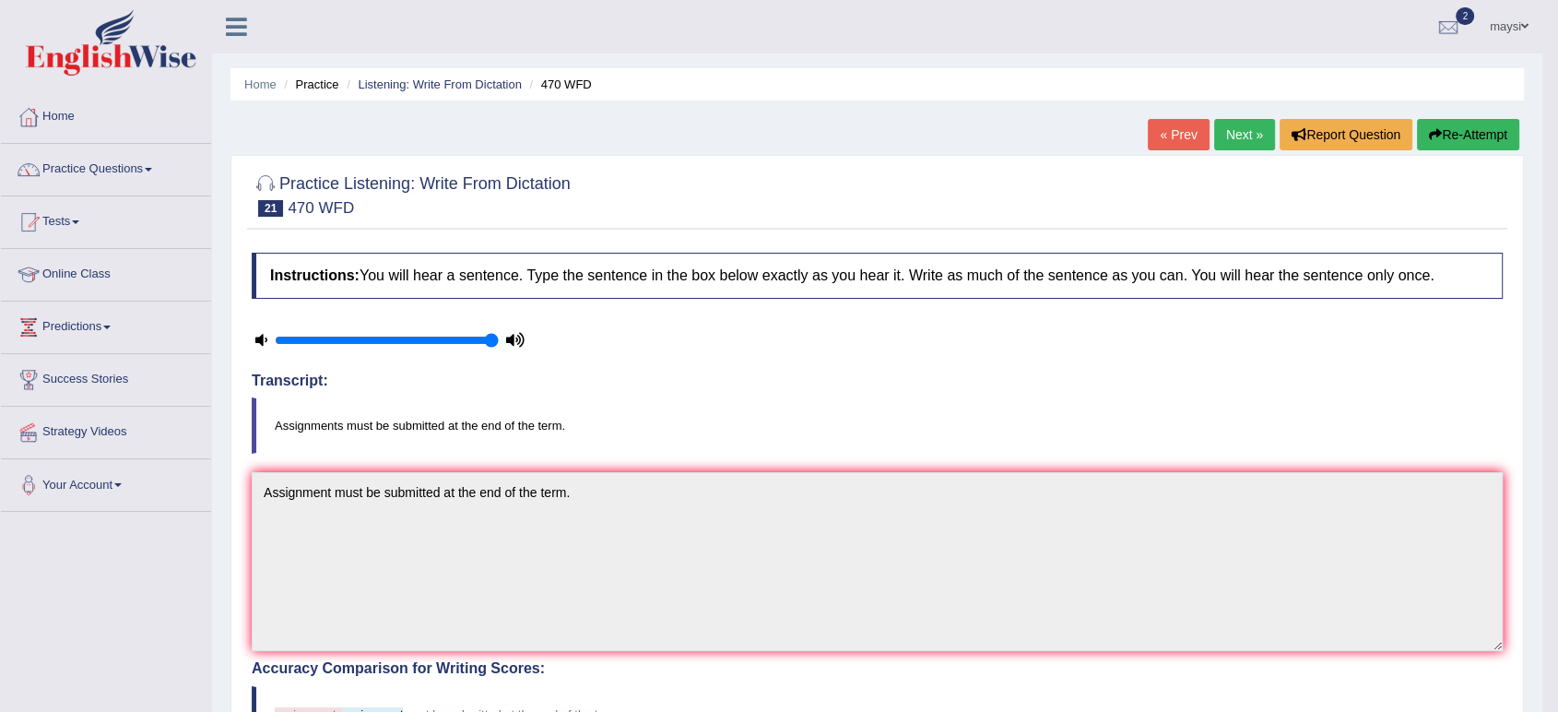
click at [1239, 134] on link "Next »" at bounding box center [1244, 134] width 61 height 31
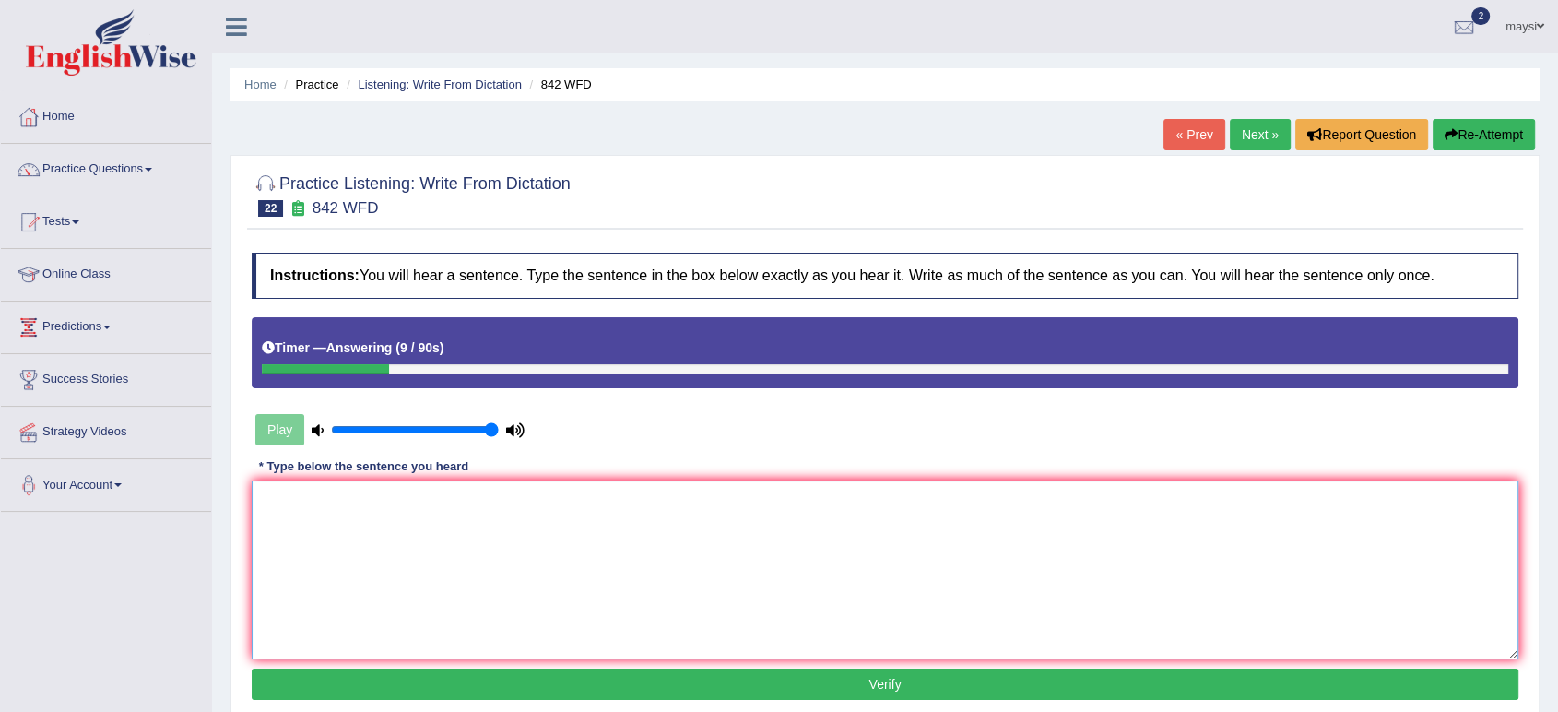
click at [408, 504] on textarea at bounding box center [885, 569] width 1267 height 179
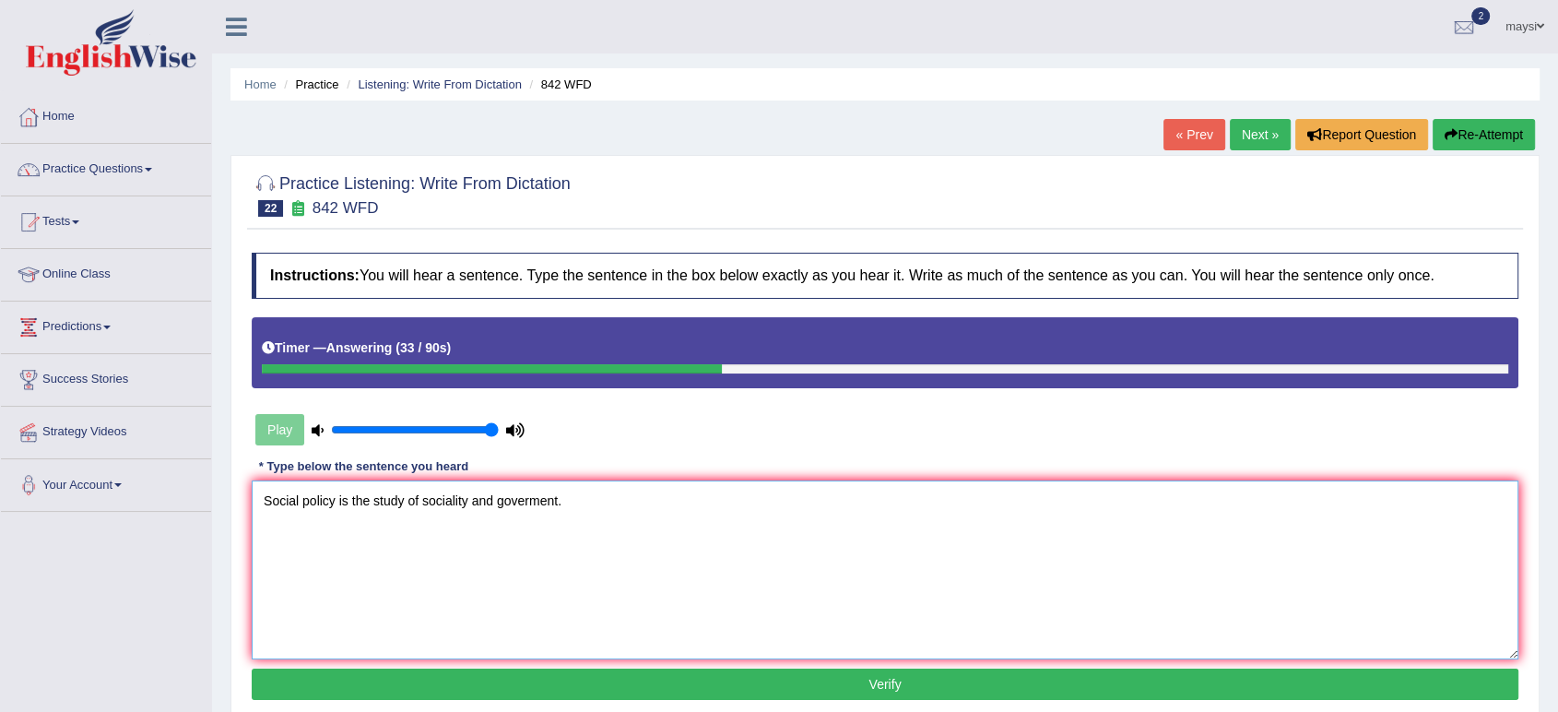
type textarea "Social policy is the study of sociality and goverment."
click at [536, 686] on button "Verify" at bounding box center [885, 683] width 1267 height 31
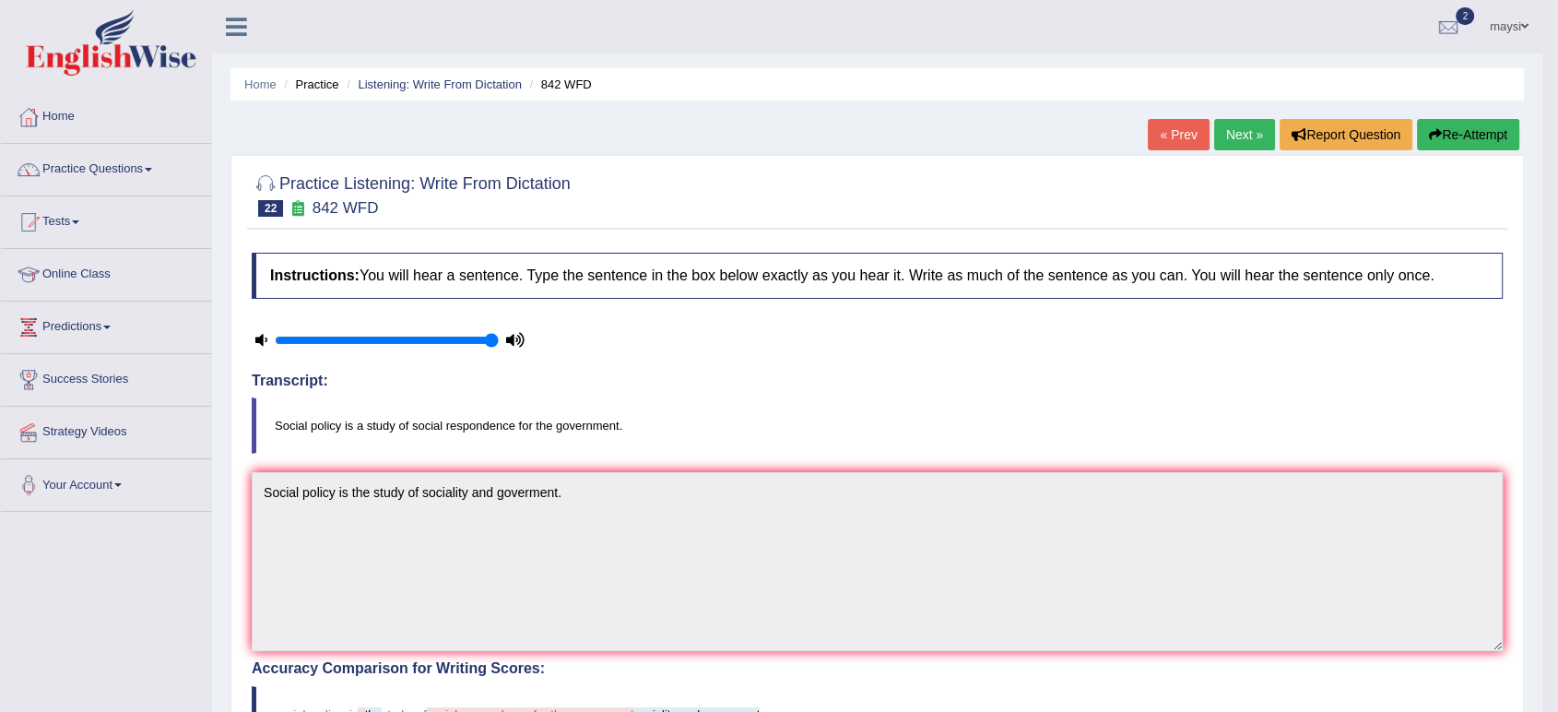
click at [1216, 138] on link "Next »" at bounding box center [1244, 134] width 61 height 31
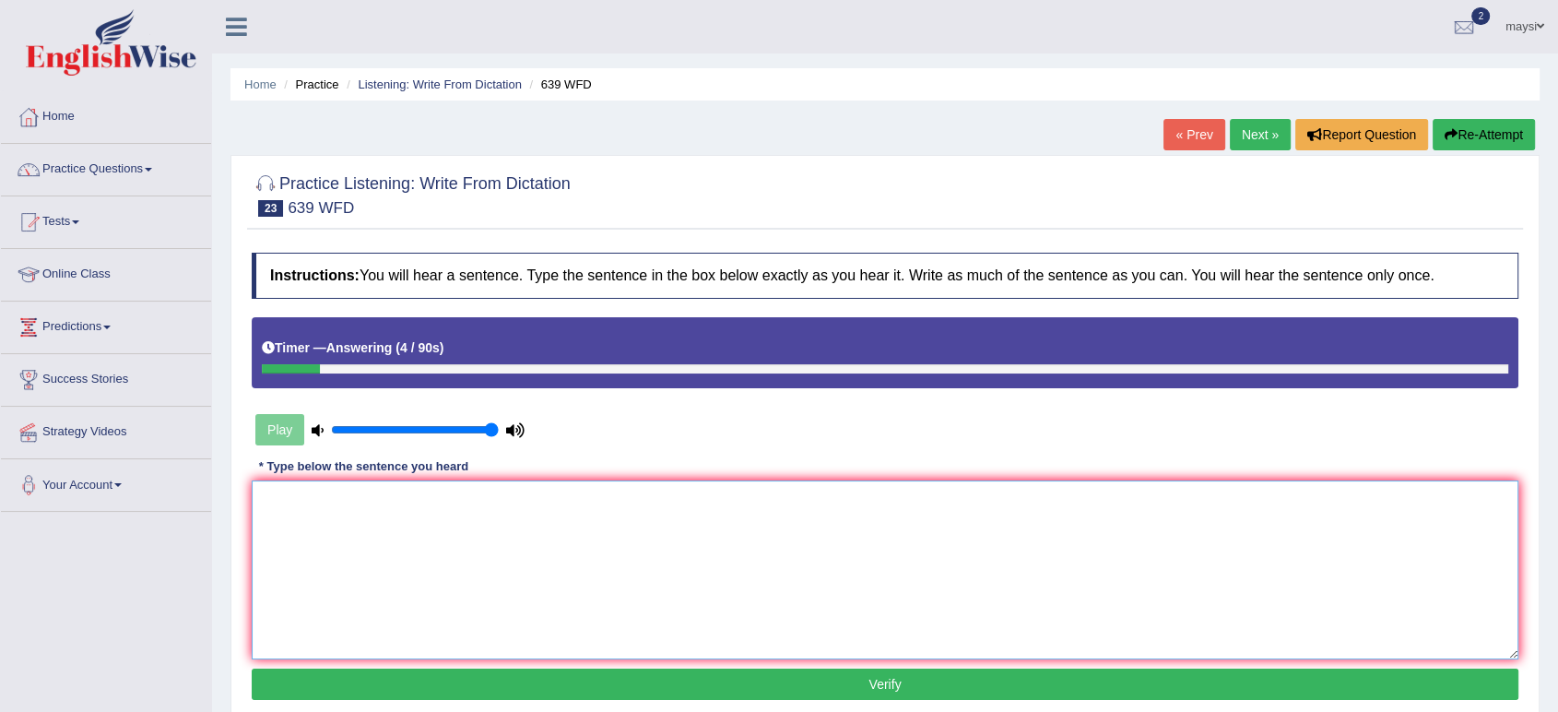
click at [427, 511] on textarea at bounding box center [885, 569] width 1267 height 179
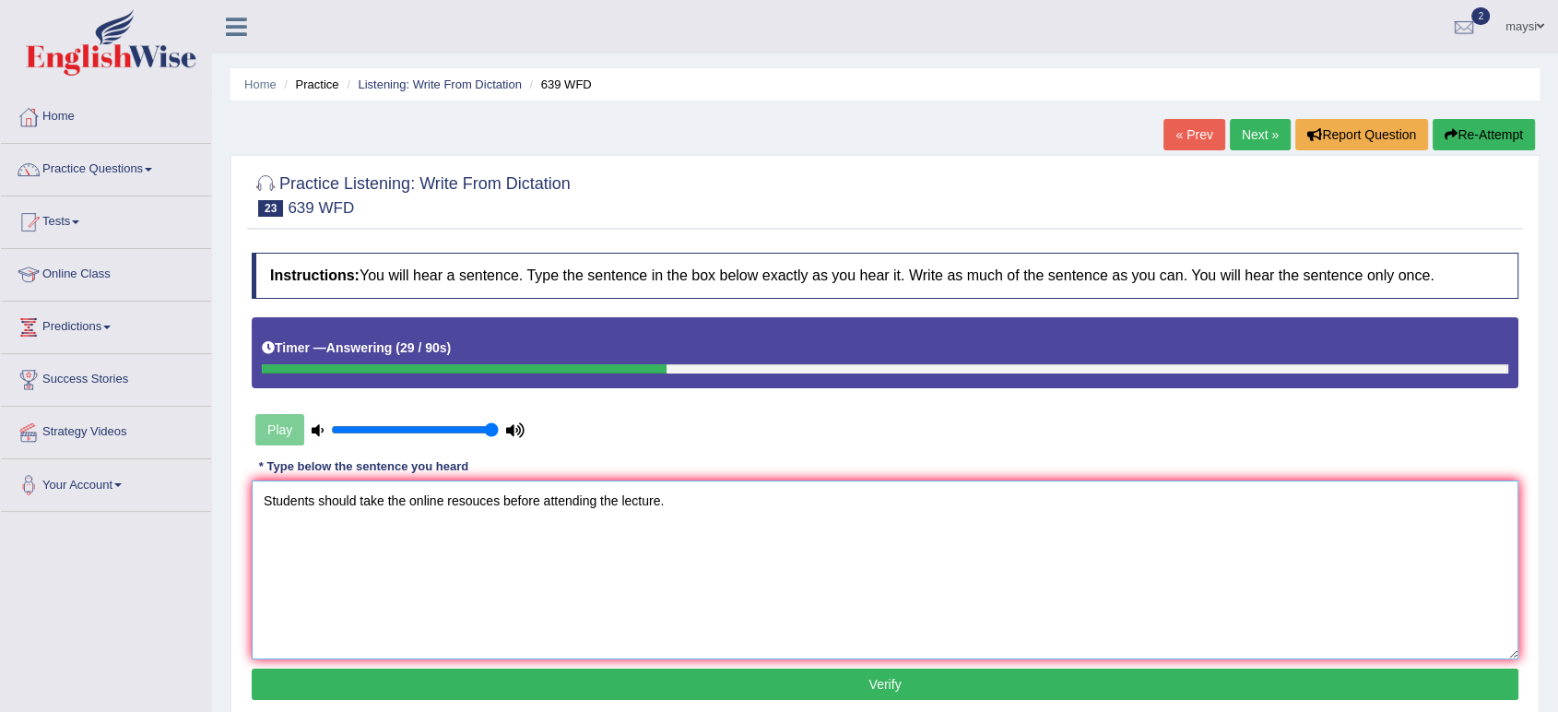
type textarea "Students should take the online resouces before attending the lecture."
click at [817, 680] on button "Verify" at bounding box center [885, 683] width 1267 height 31
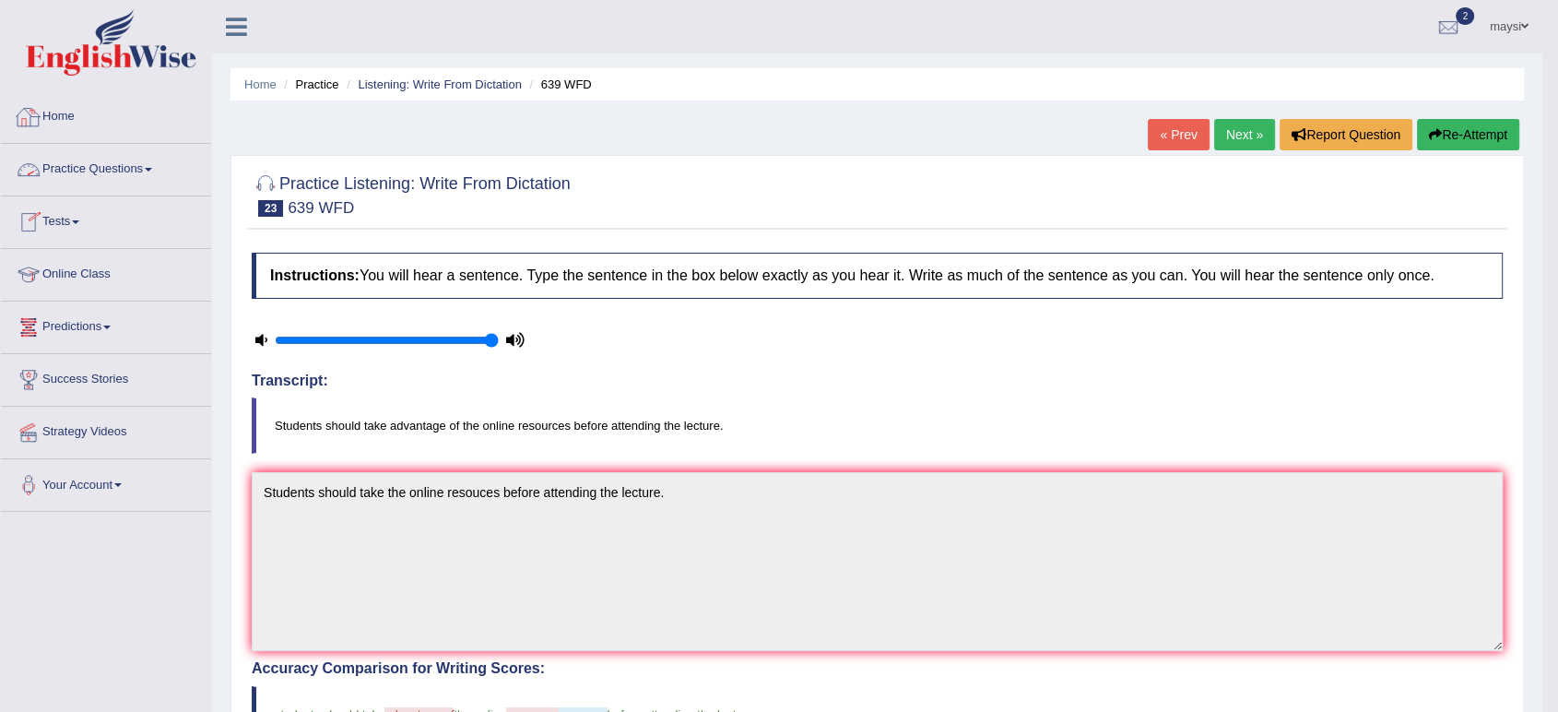
click at [132, 183] on link "Practice Questions" at bounding box center [106, 167] width 210 height 46
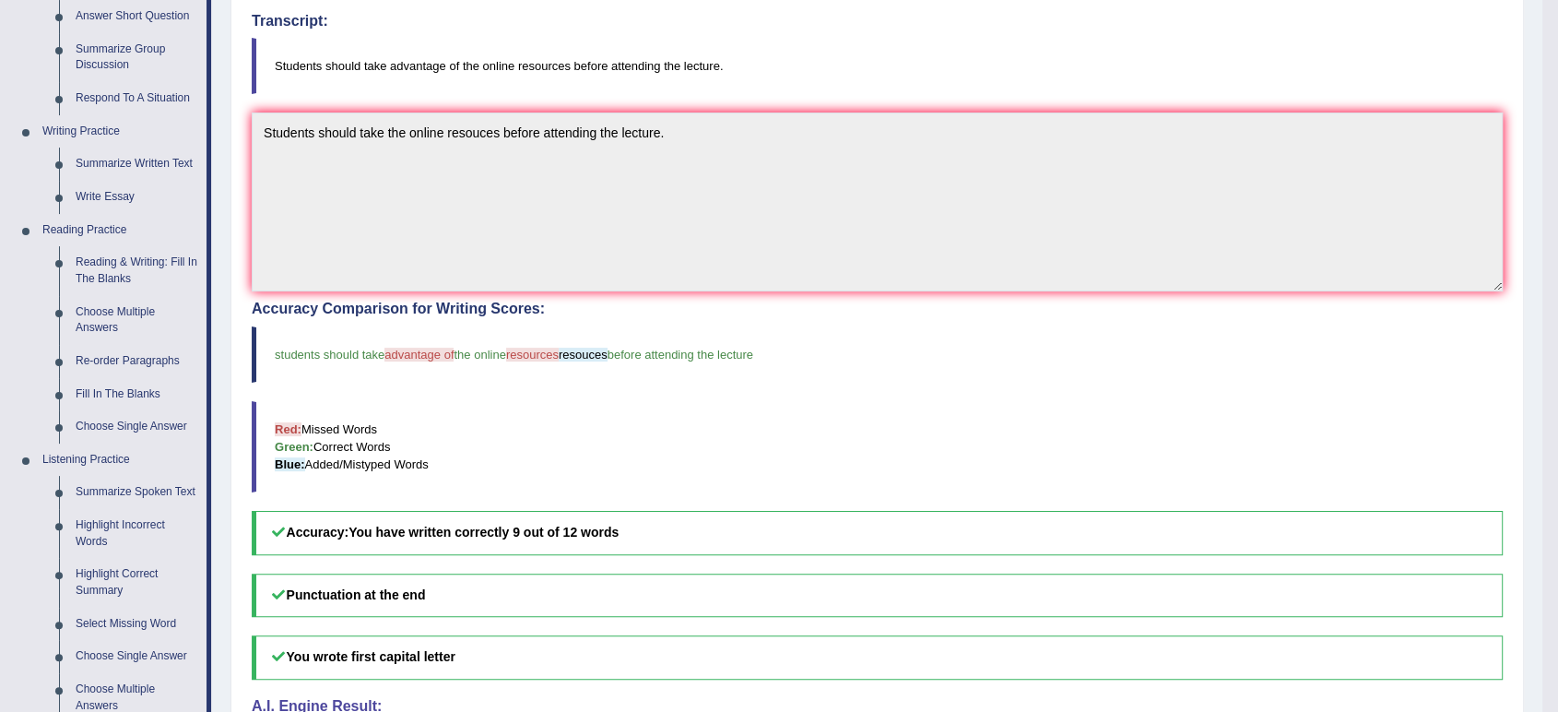
scroll to position [102, 0]
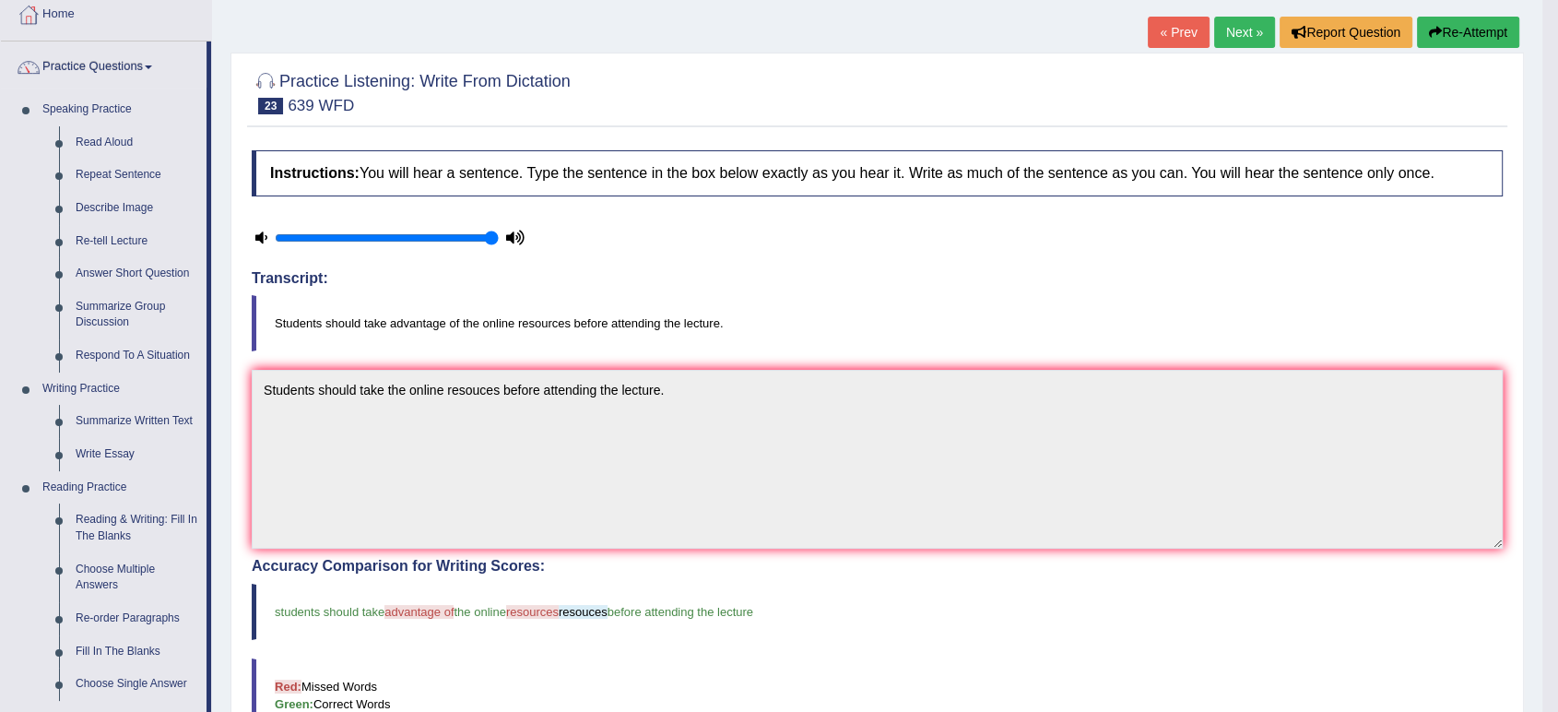
click at [1230, 30] on link "Next »" at bounding box center [1244, 32] width 61 height 31
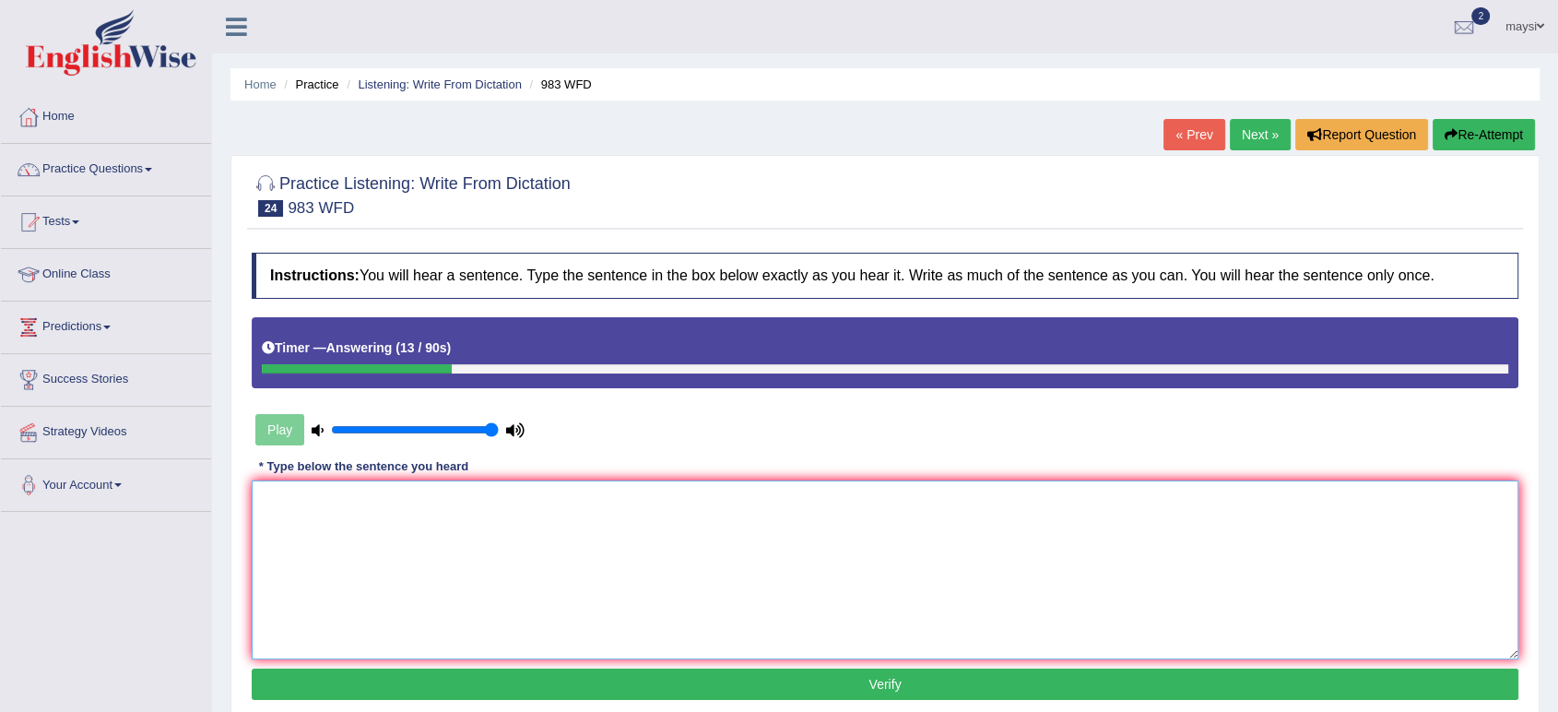
click at [540, 503] on textarea at bounding box center [885, 569] width 1267 height 179
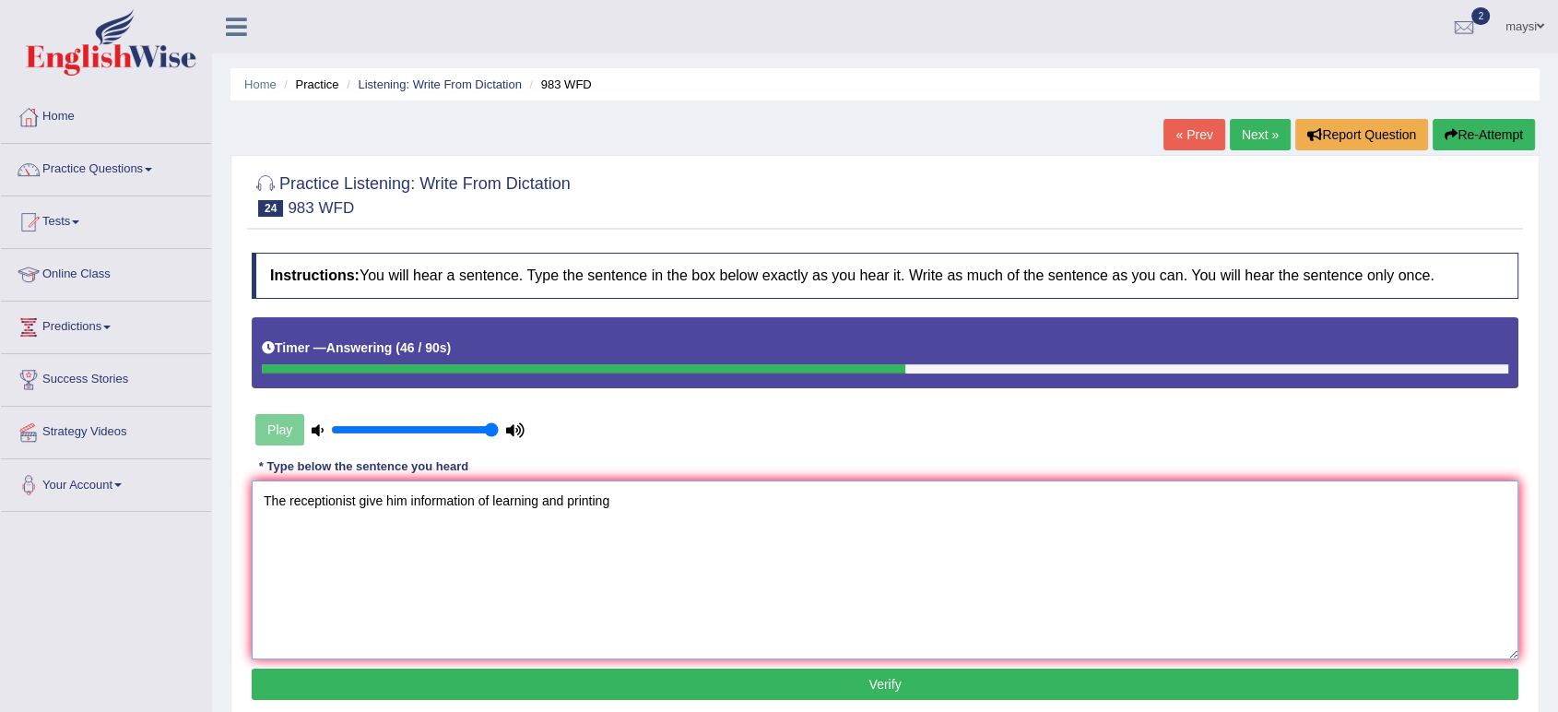
click at [609, 500] on textarea "The receptionist give him information of learning and printing" at bounding box center [885, 569] width 1267 height 179
type textarea "The receptionist give him information of learning and printing."
click at [691, 678] on button "Verify" at bounding box center [885, 683] width 1267 height 31
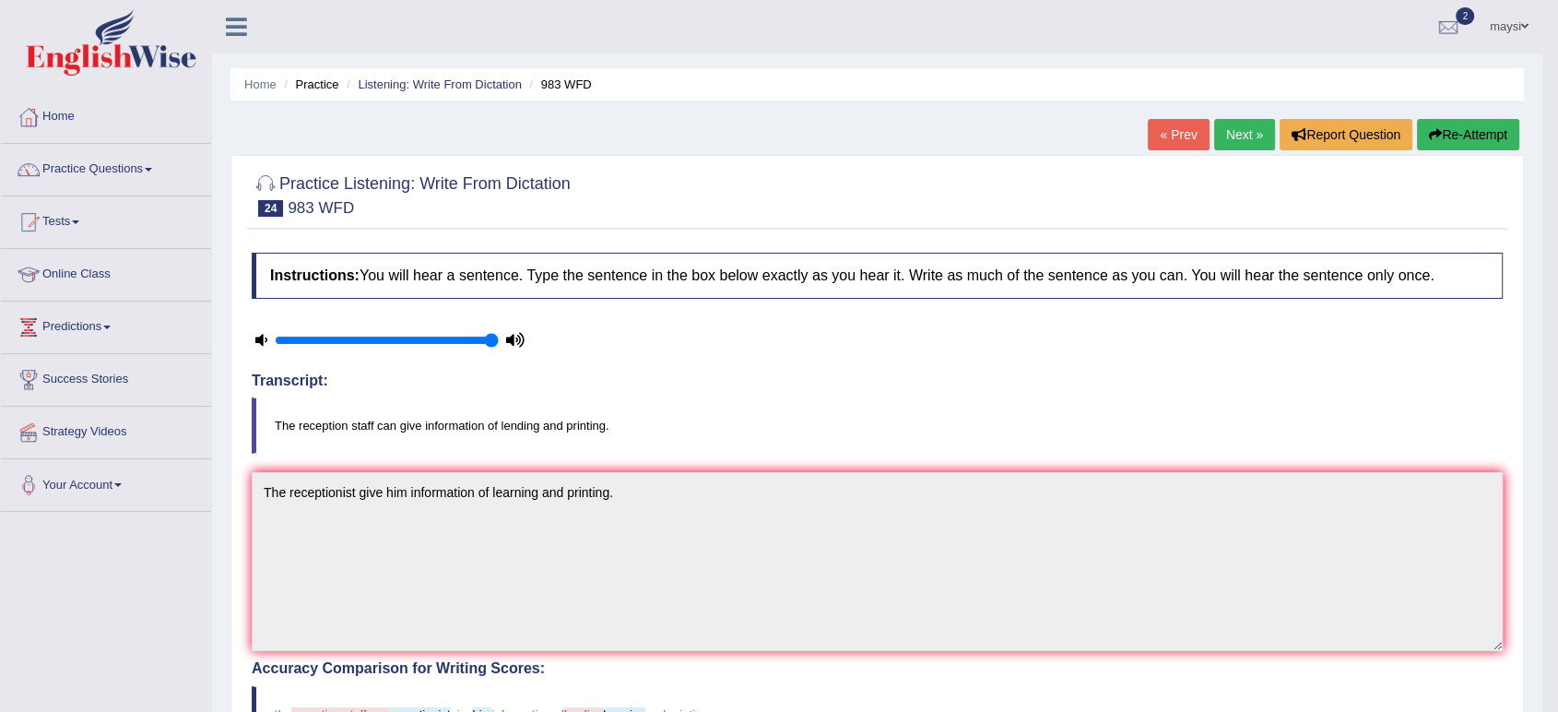
click at [1222, 138] on link "Next »" at bounding box center [1244, 134] width 61 height 31
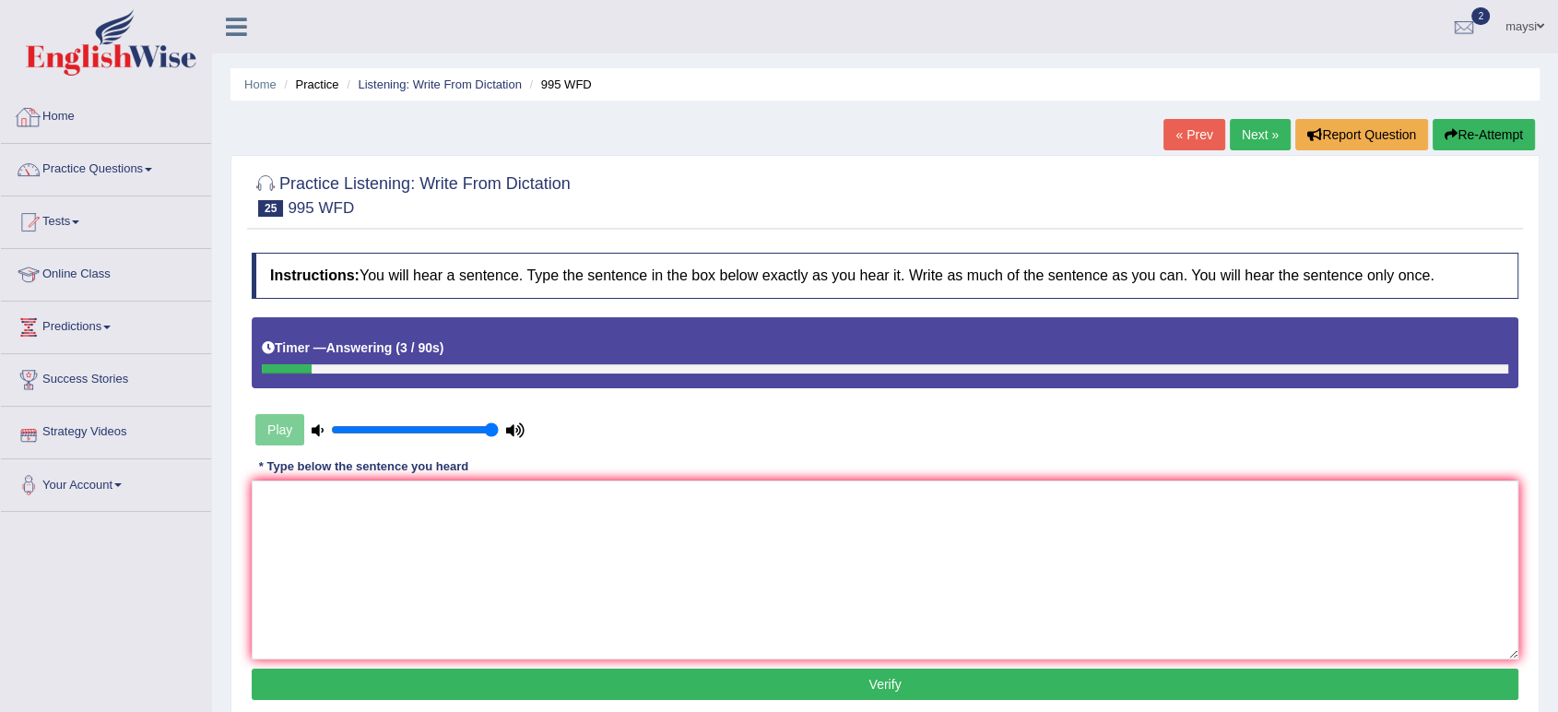
click at [1250, 132] on link "Next »" at bounding box center [1260, 134] width 61 height 31
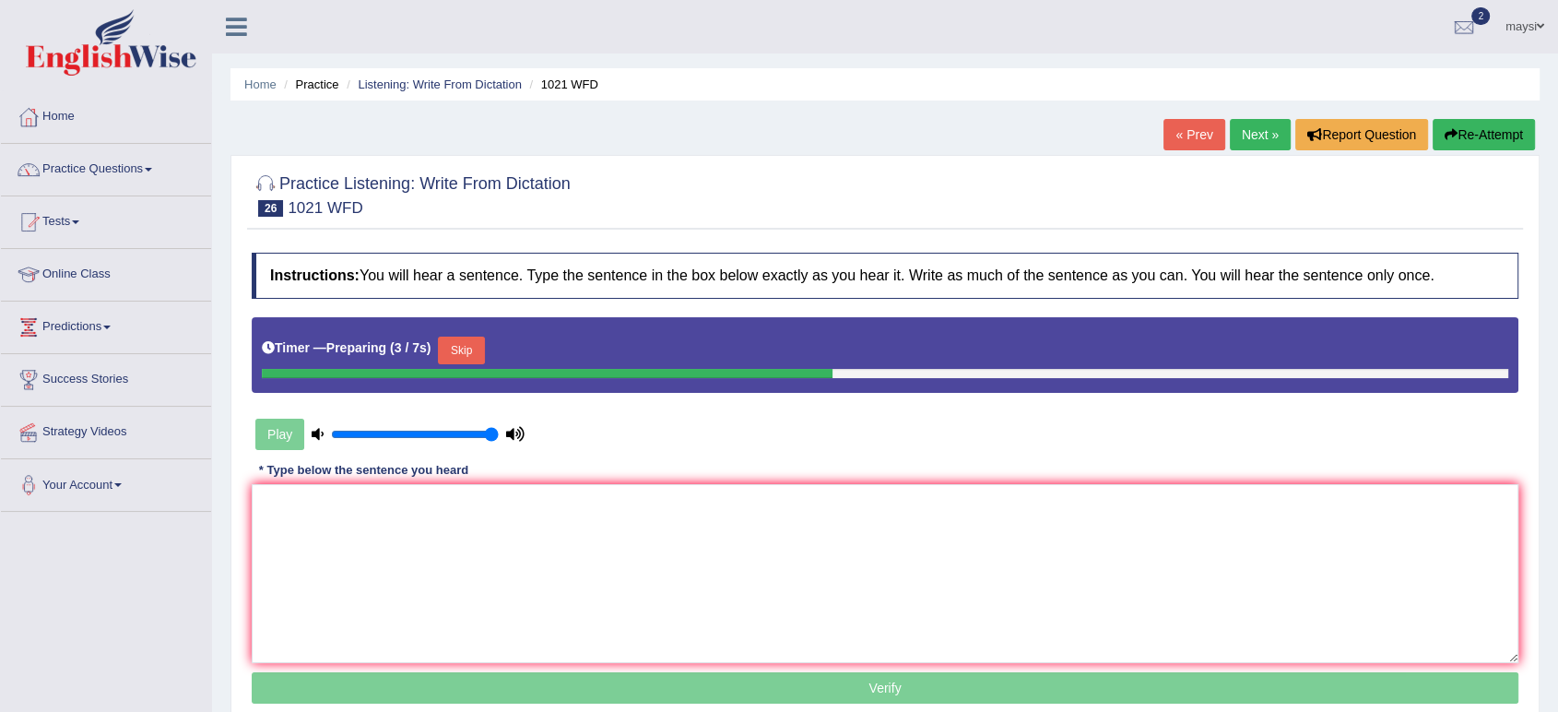
click at [457, 348] on button "Skip" at bounding box center [461, 351] width 46 height 28
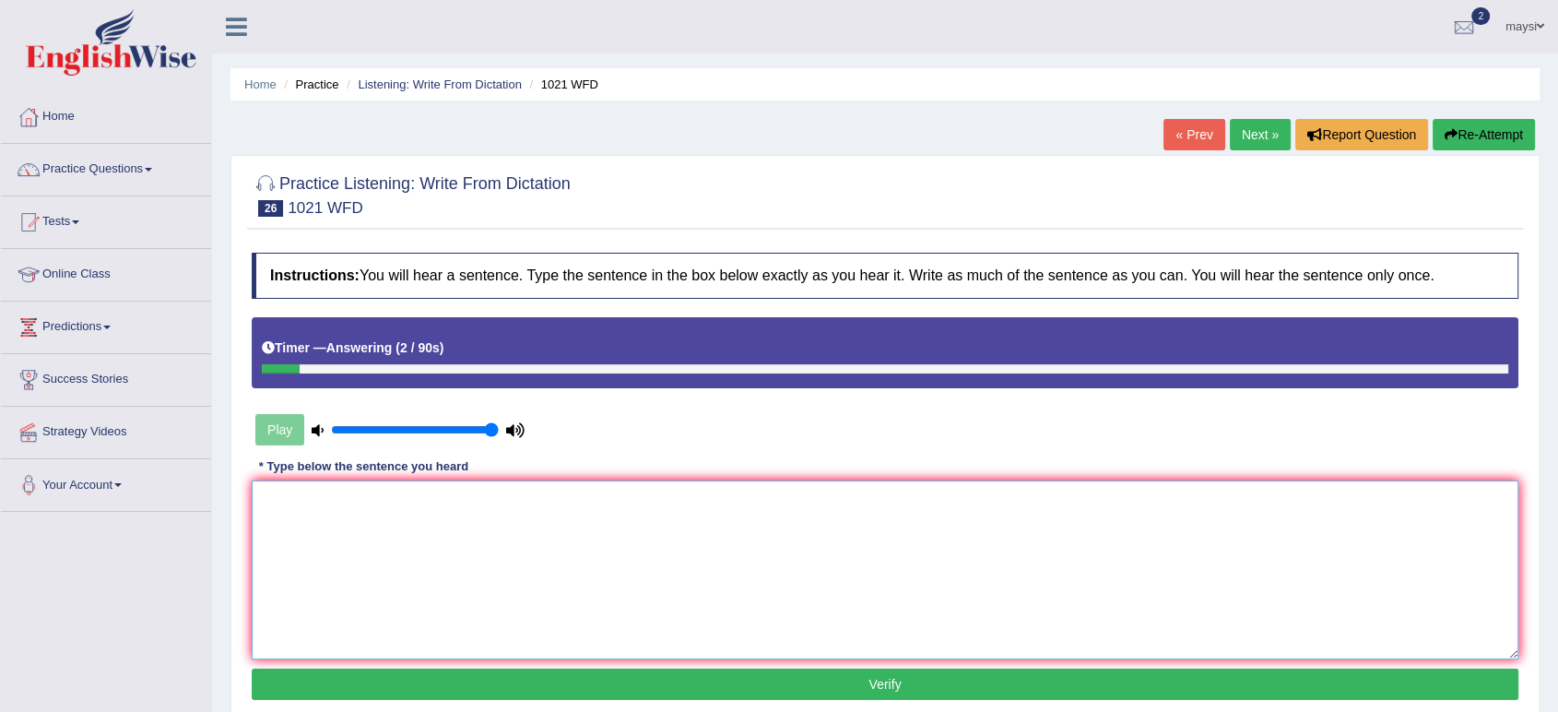
click at [289, 514] on textarea at bounding box center [885, 569] width 1267 height 179
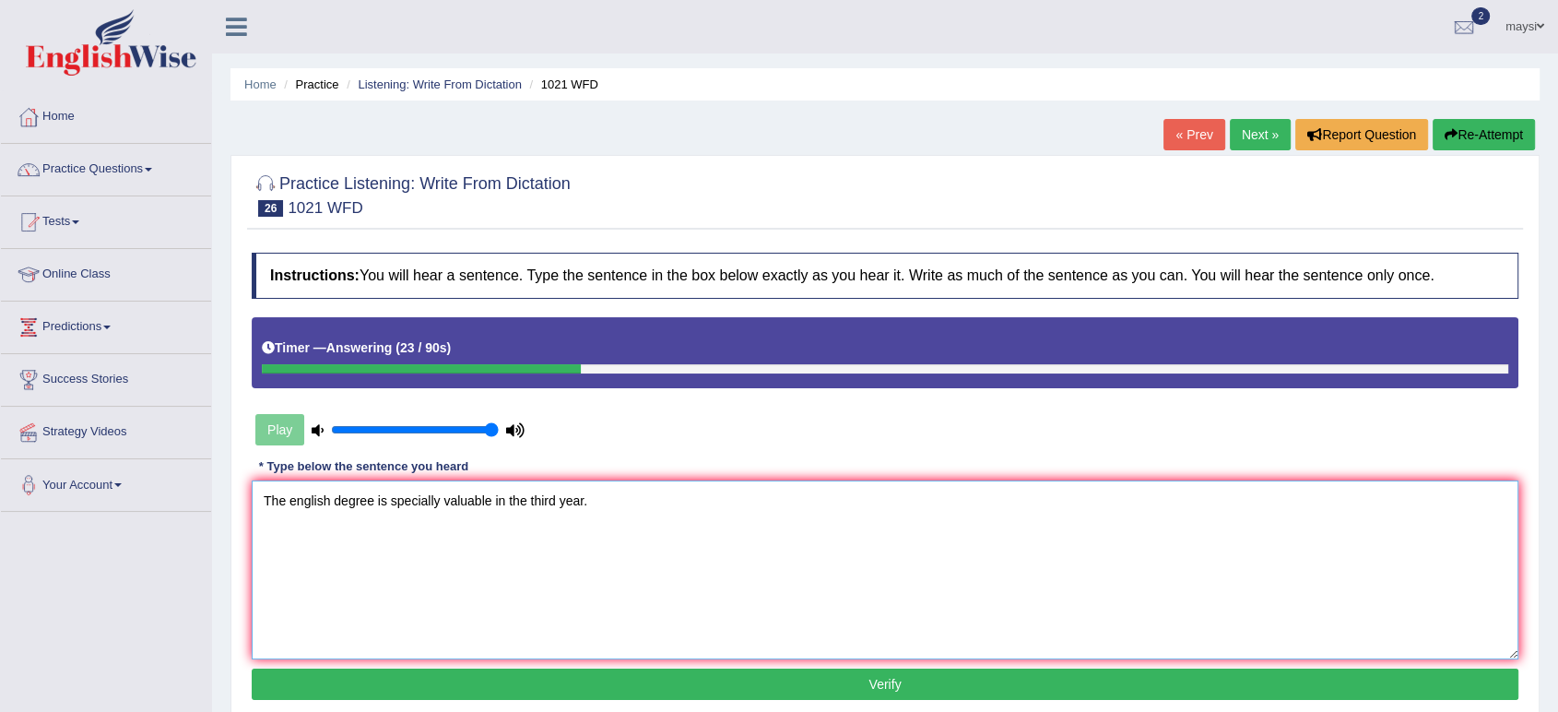
type textarea "The english degree is specially valuable in the third year."
click at [598, 677] on button "Verify" at bounding box center [885, 683] width 1267 height 31
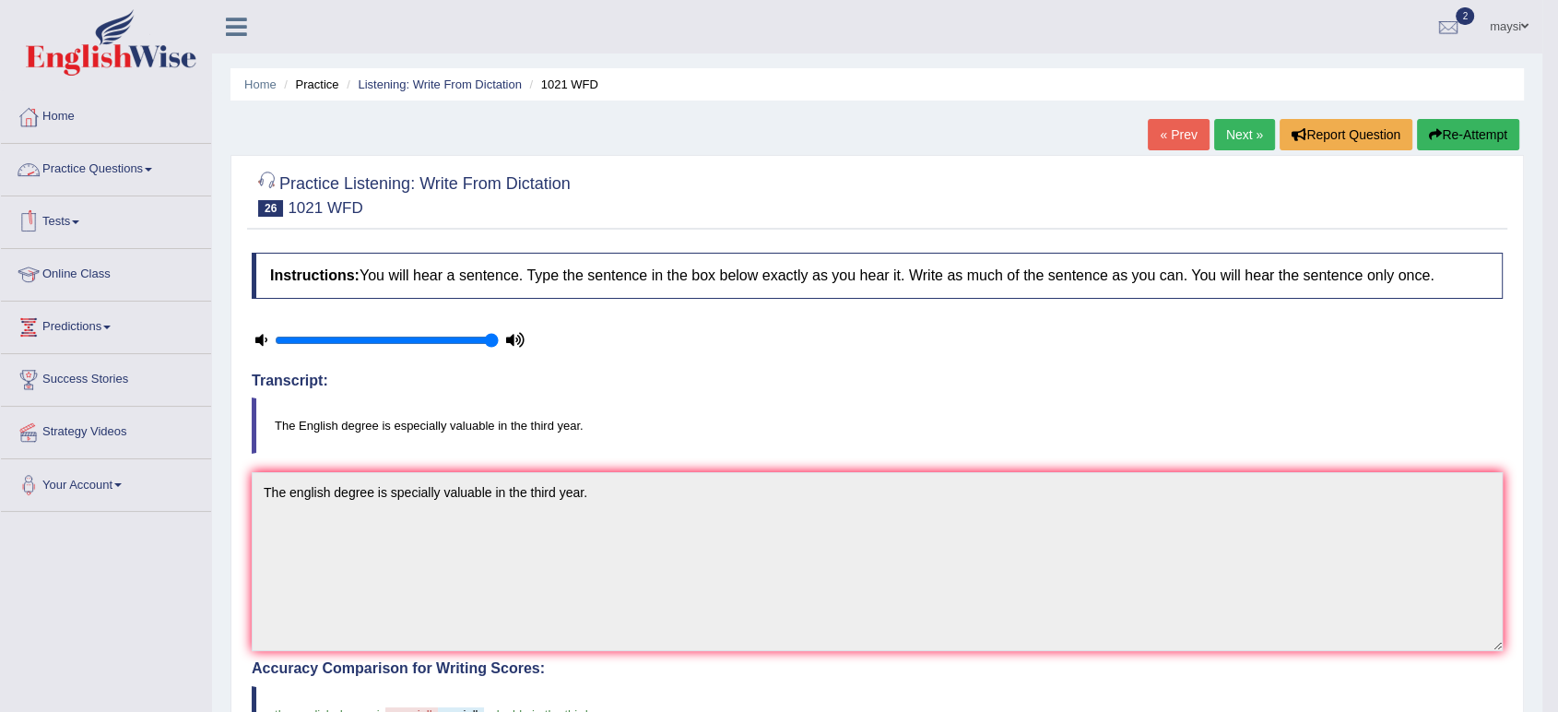
click at [125, 164] on link "Practice Questions" at bounding box center [106, 167] width 210 height 46
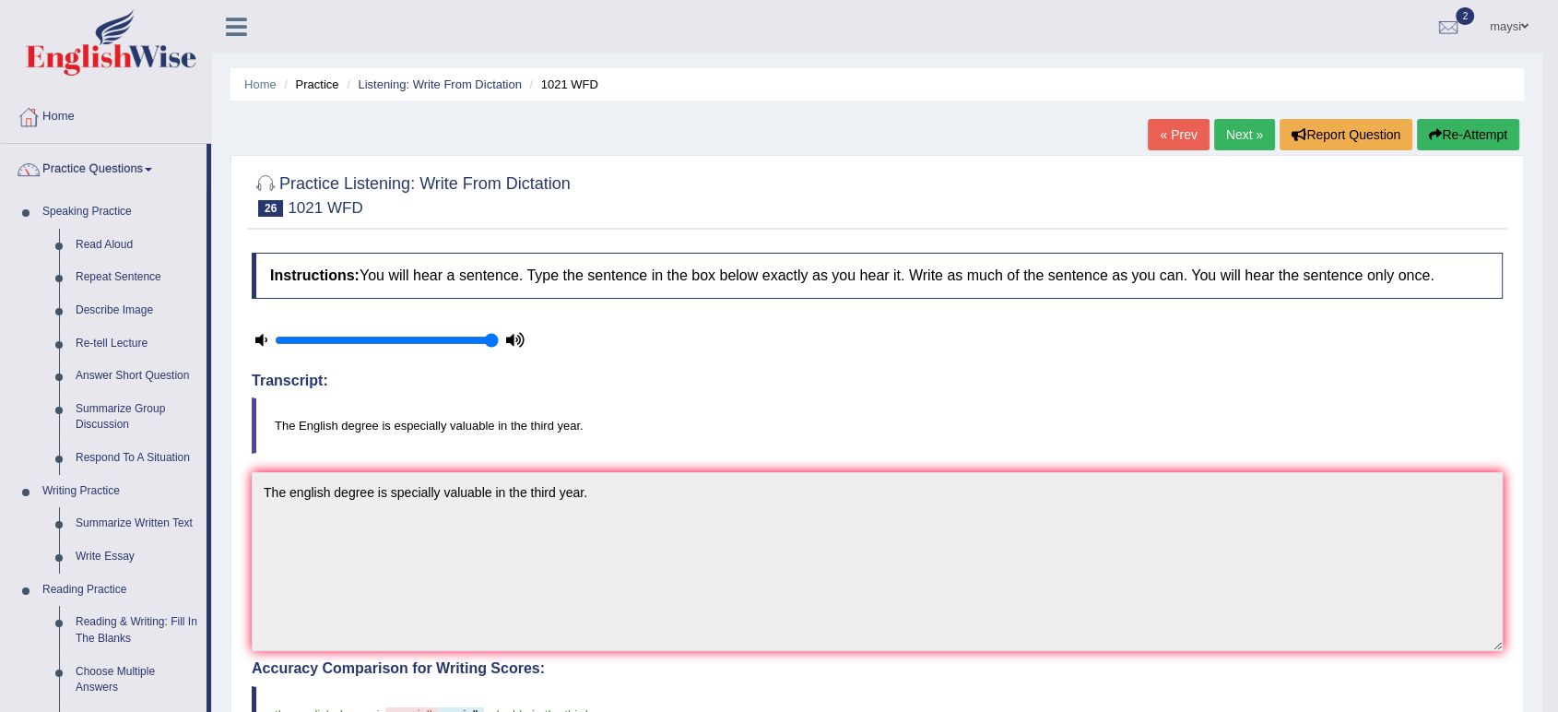
click at [1521, 22] on span at bounding box center [1524, 26] width 7 height 12
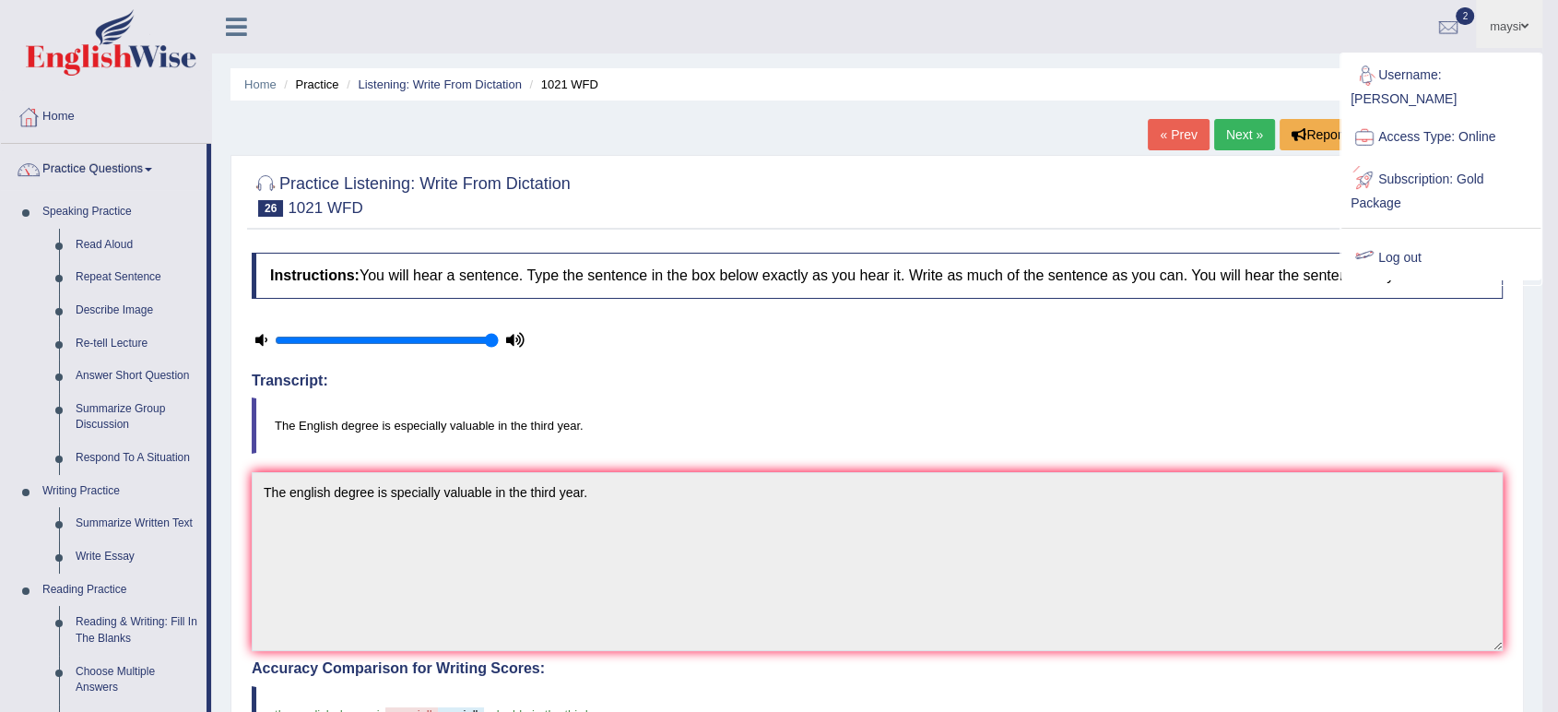
click at [1401, 241] on link "Log out" at bounding box center [1441, 258] width 199 height 42
click at [1401, 241] on div "Practice Listening: Write From Dictation 26 1021 WFD Instructions: You will hea…" at bounding box center [878, 664] width 1294 height 1018
